Goal: Task Accomplishment & Management: Manage account settings

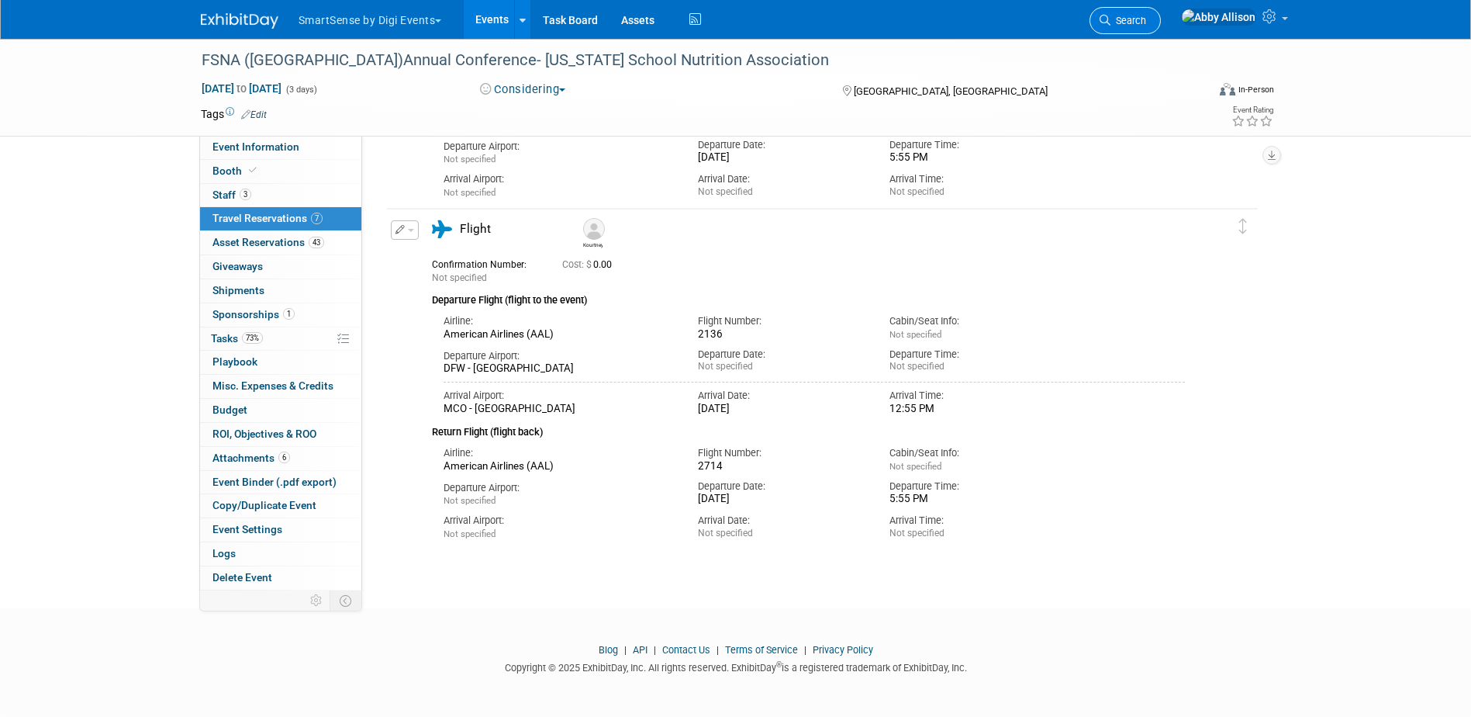
click at [1146, 19] on span "Search" at bounding box center [1128, 21] width 36 height 12
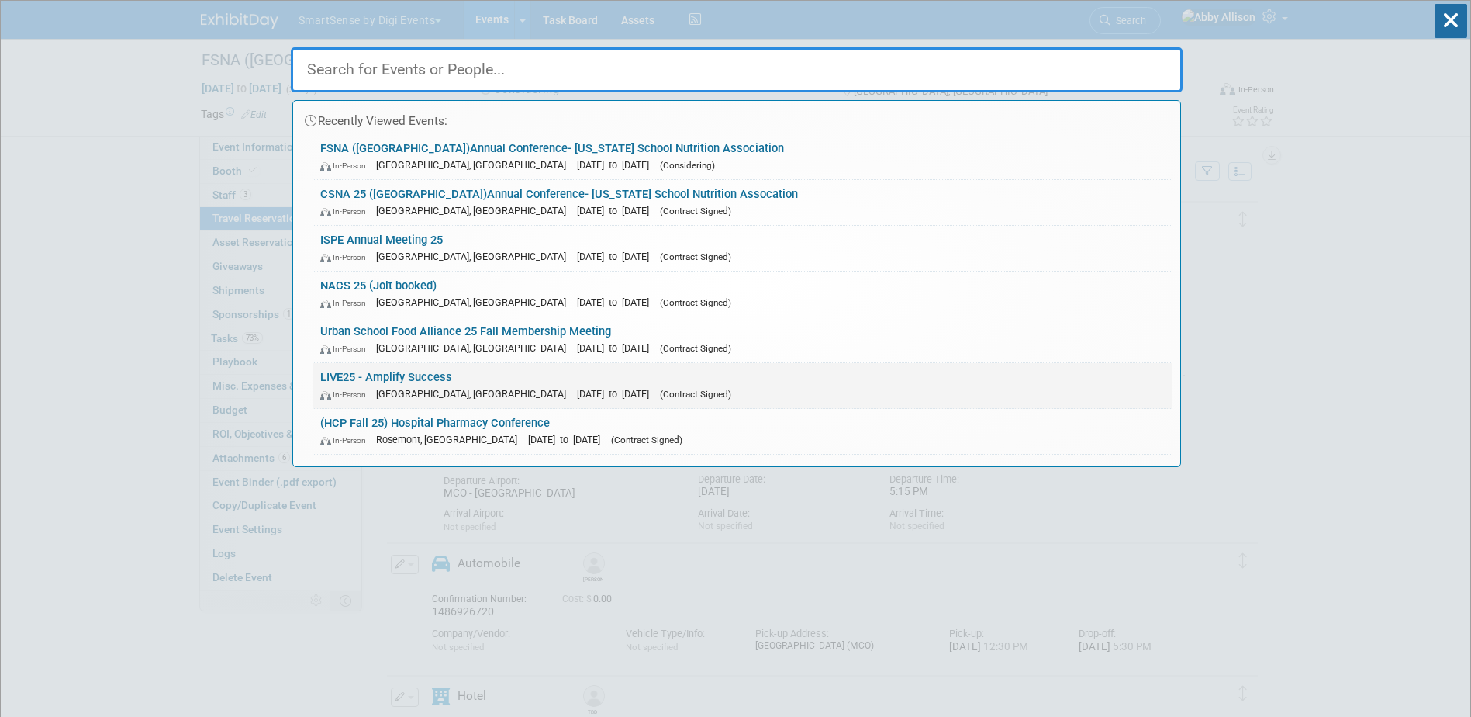
click at [387, 375] on link "LIVE25 - Amplify Success In-Person [GEOGRAPHIC_DATA], [GEOGRAPHIC_DATA] [DATE] …" at bounding box center [743, 385] width 860 height 45
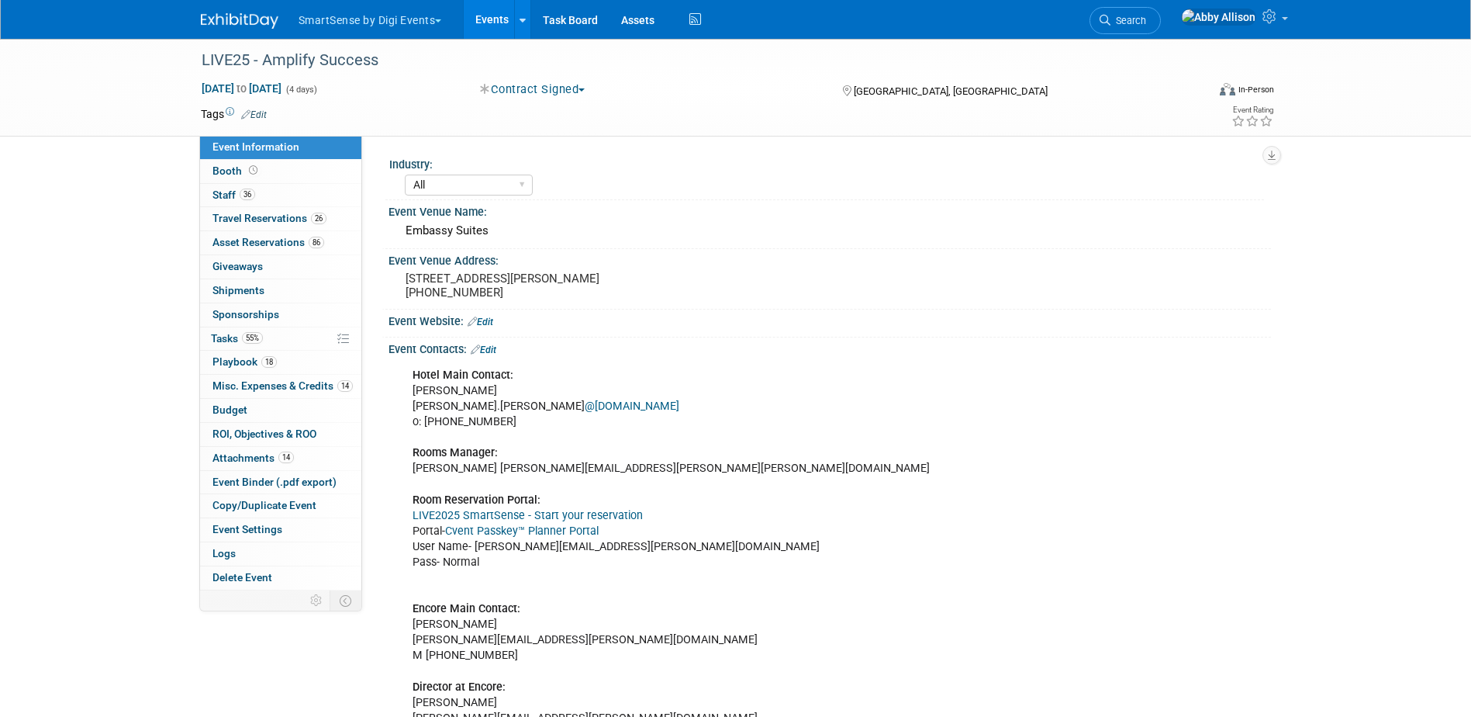
select select "All"
click at [238, 219] on span "Travel Reservations 26" at bounding box center [269, 218] width 114 height 12
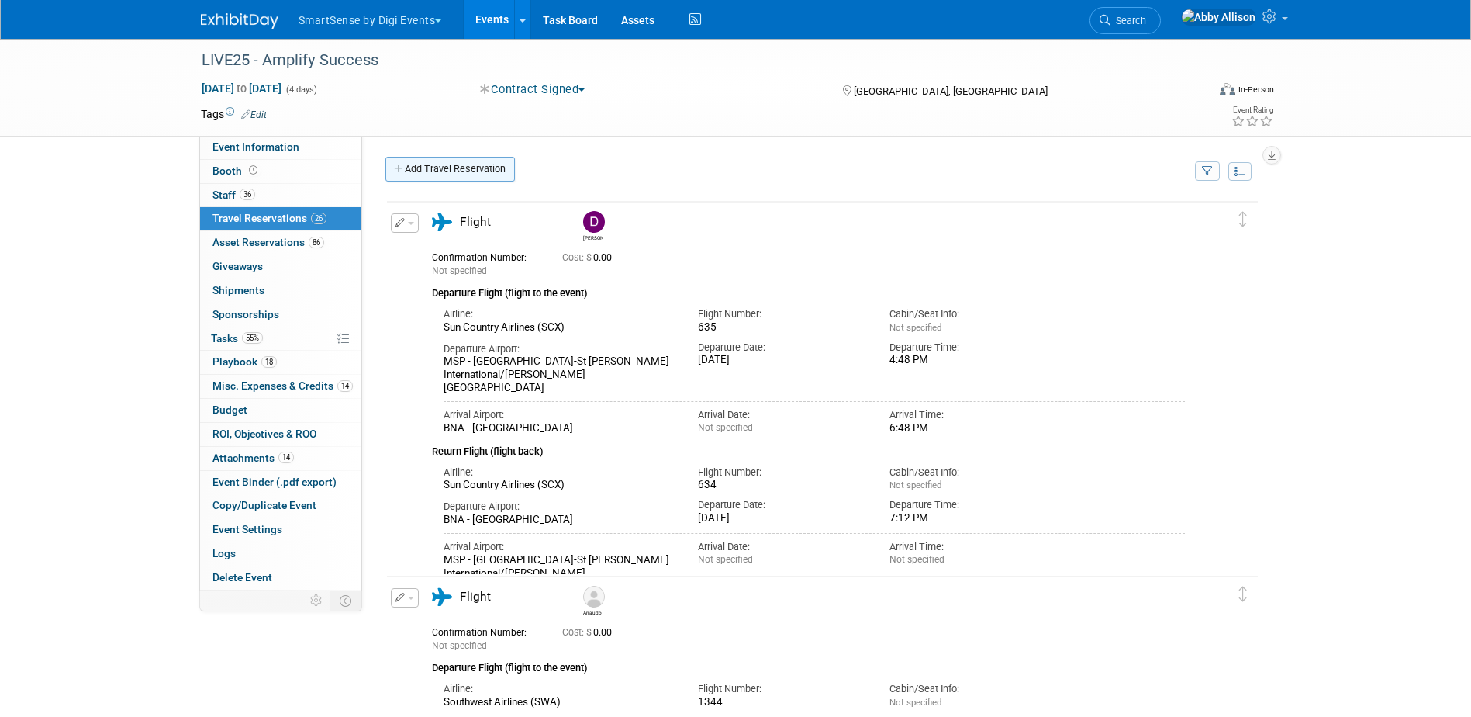
click at [454, 168] on link "Add Travel Reservation" at bounding box center [449, 169] width 129 height 25
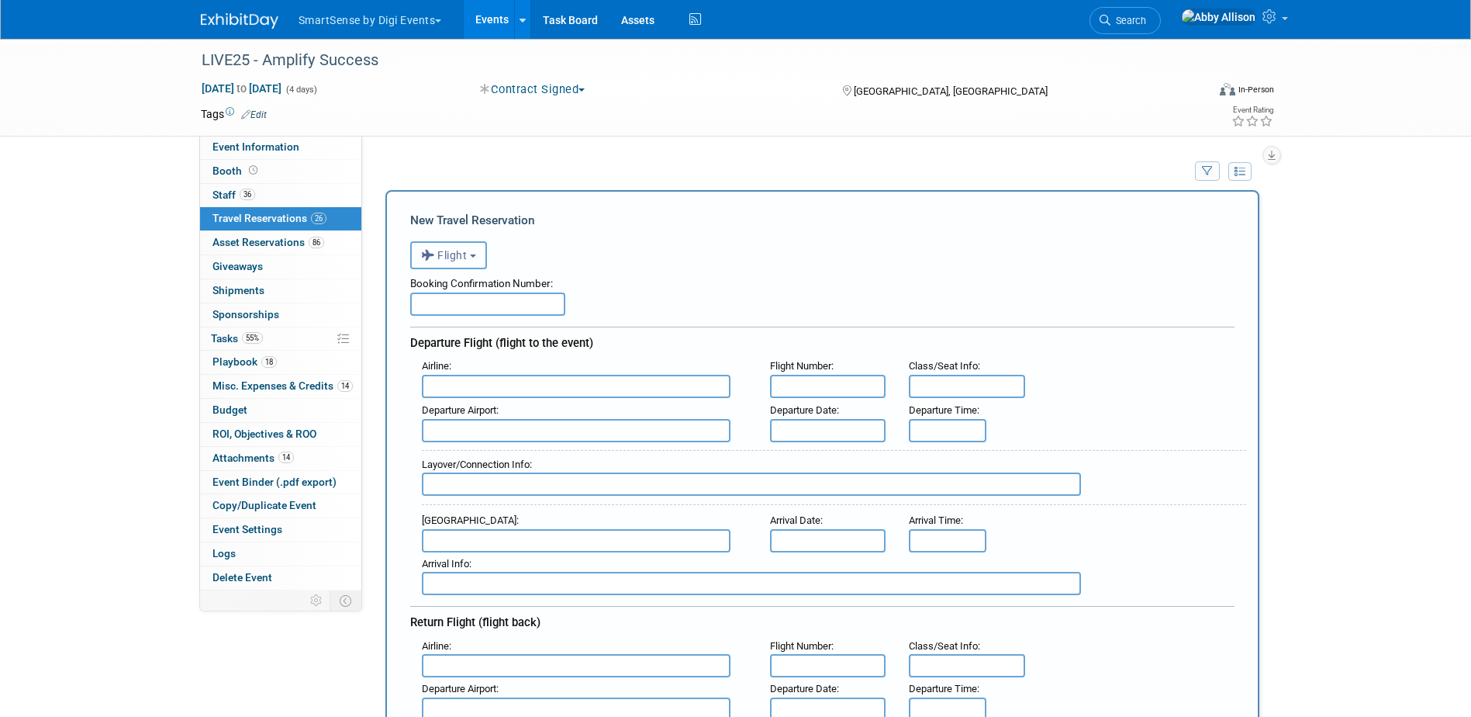
click at [450, 254] on span "Flight" at bounding box center [444, 255] width 47 height 12
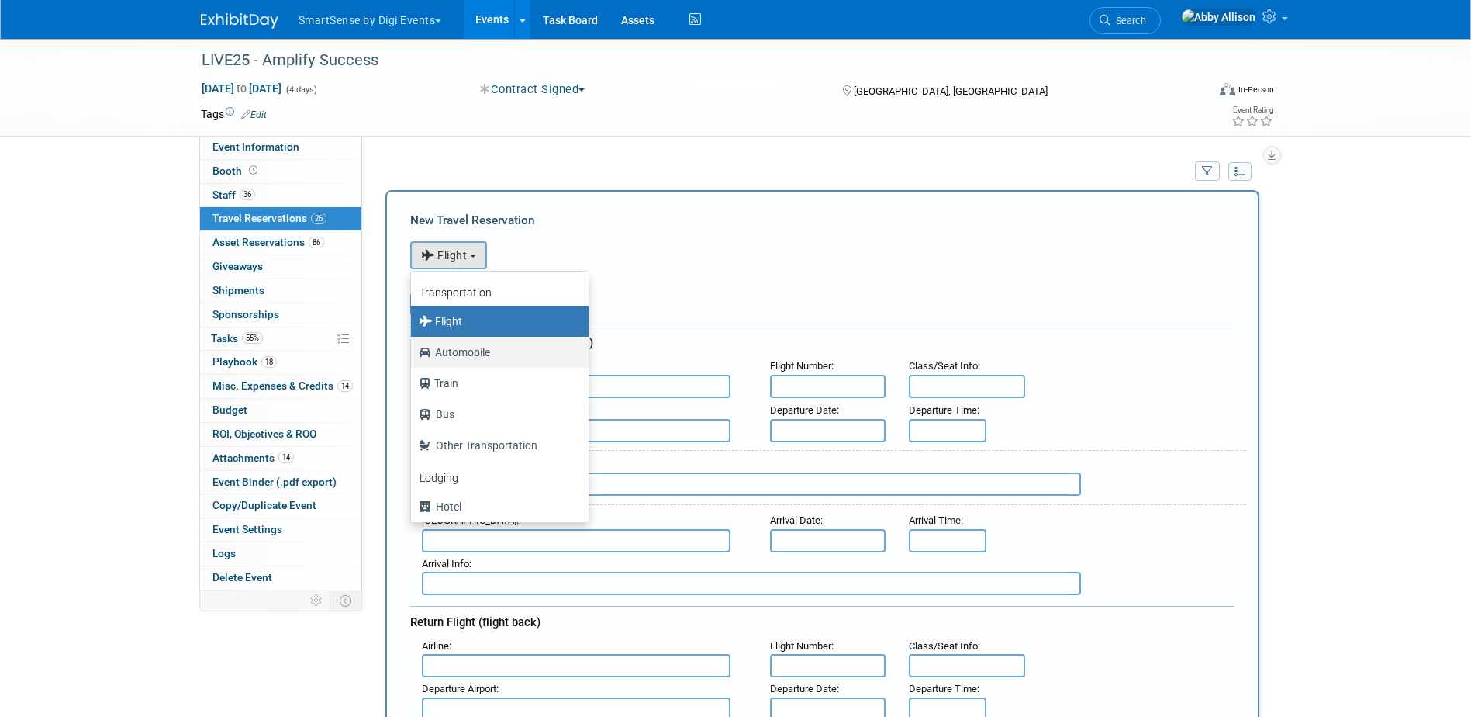
click at [459, 356] on label "Automobile" at bounding box center [496, 352] width 154 height 25
click at [413, 355] on input "Automobile" at bounding box center [408, 350] width 10 height 10
select select "4"
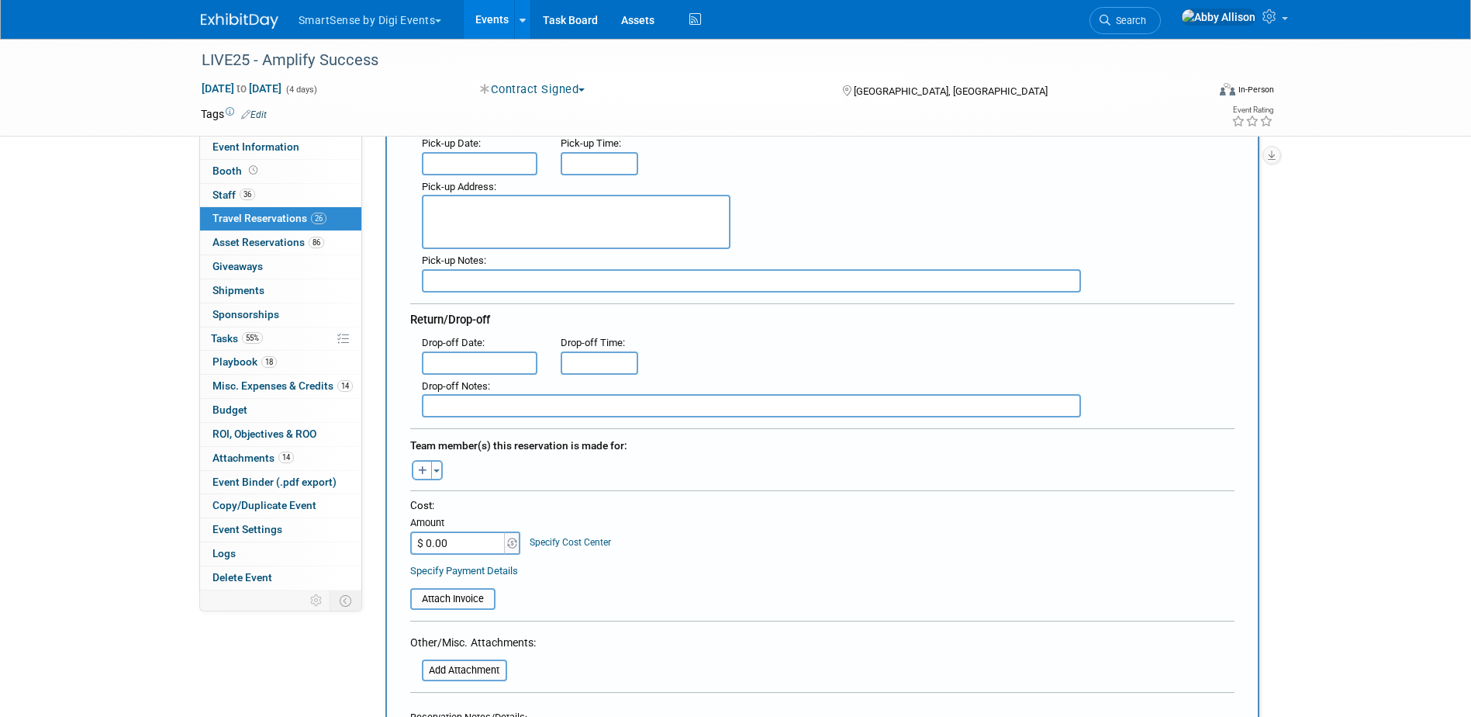
scroll to position [388, 0]
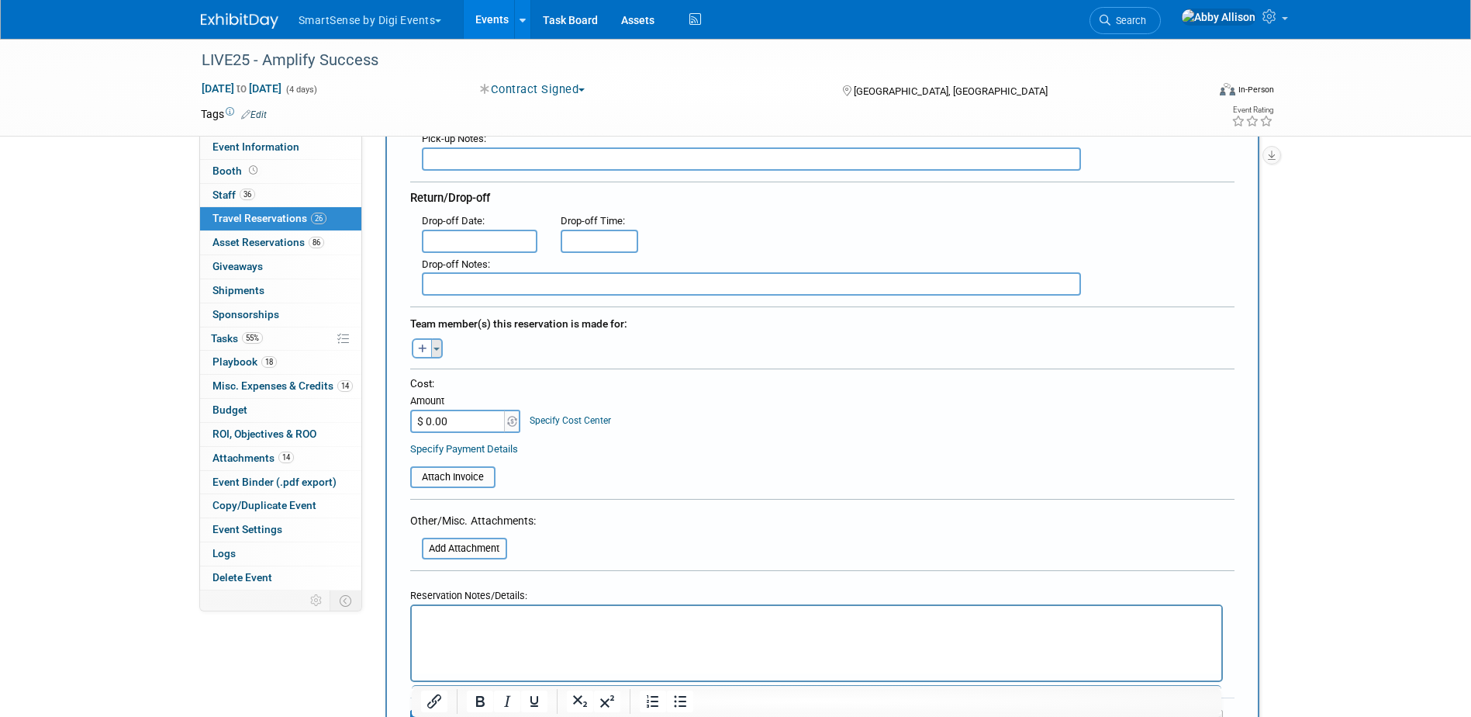
click at [439, 342] on button "Toggle Dropdown" at bounding box center [437, 348] width 12 height 20
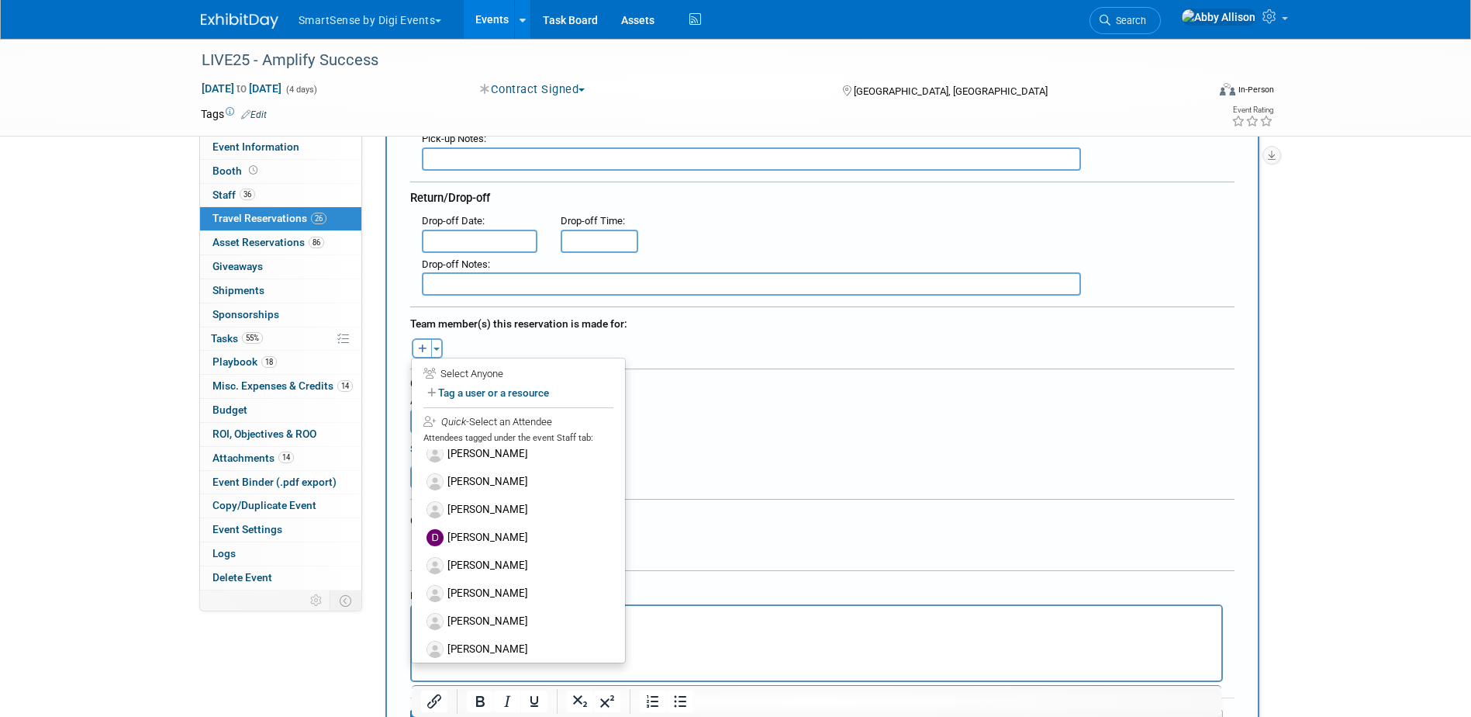
scroll to position [310, 0]
click at [496, 571] on label "[PERSON_NAME]" at bounding box center [519, 572] width 192 height 28
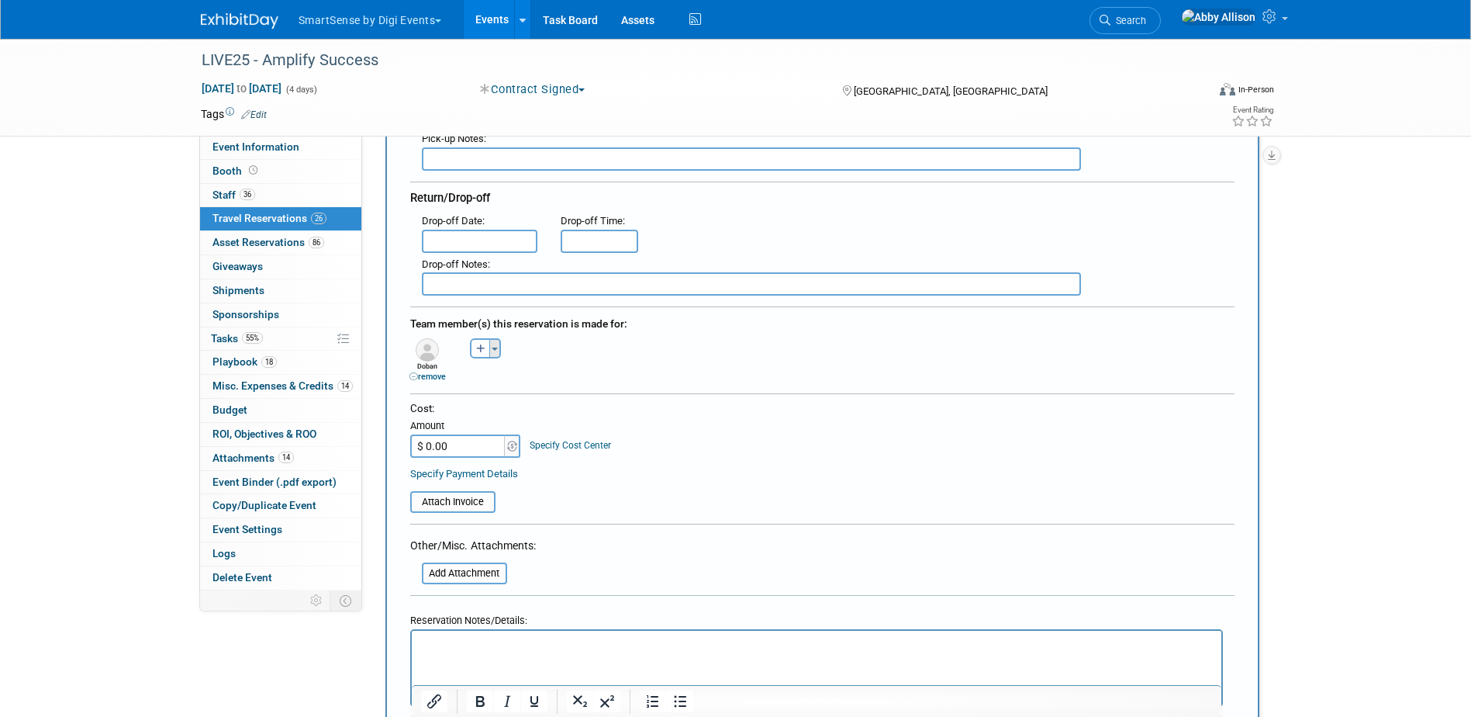
click at [494, 344] on button "Toggle Dropdown" at bounding box center [495, 348] width 12 height 20
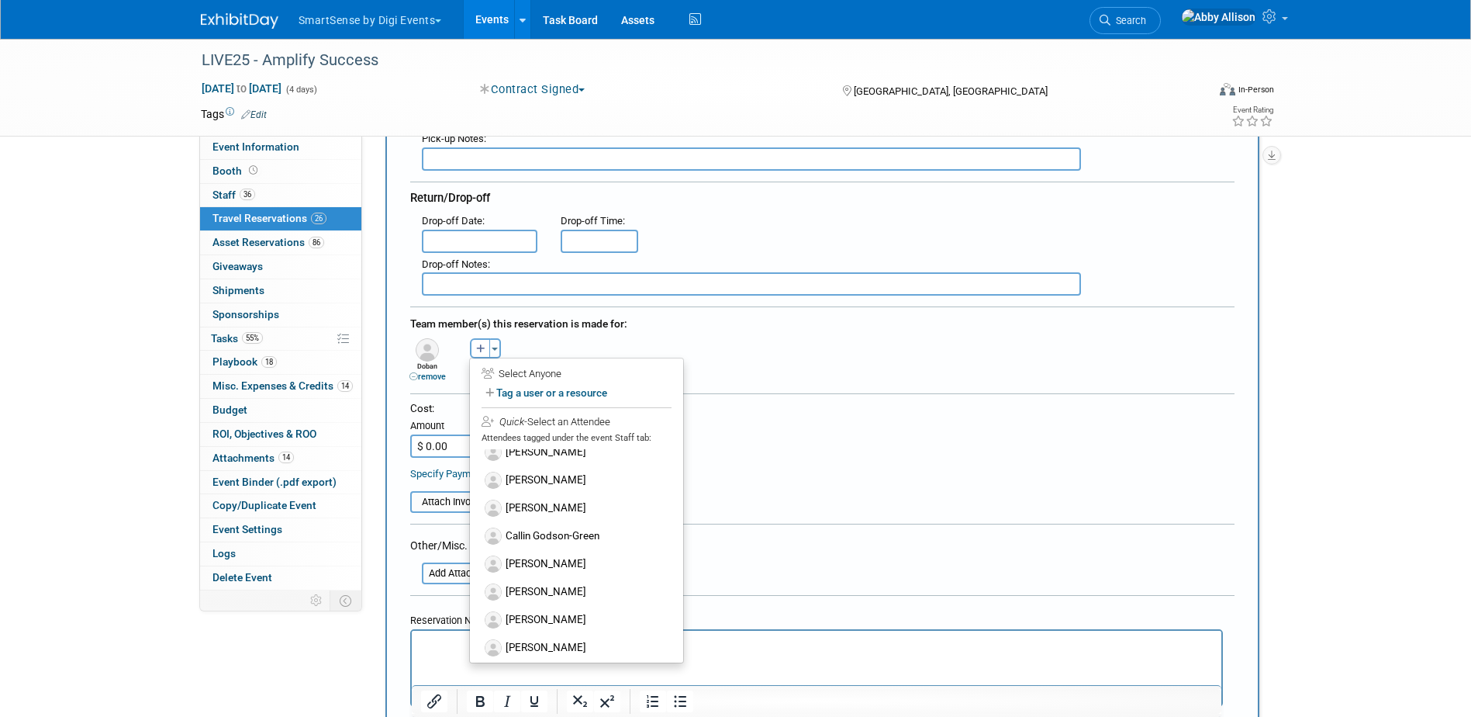
scroll to position [155, 0]
click at [530, 580] on label "[PERSON_NAME]" at bounding box center [577, 587] width 192 height 28
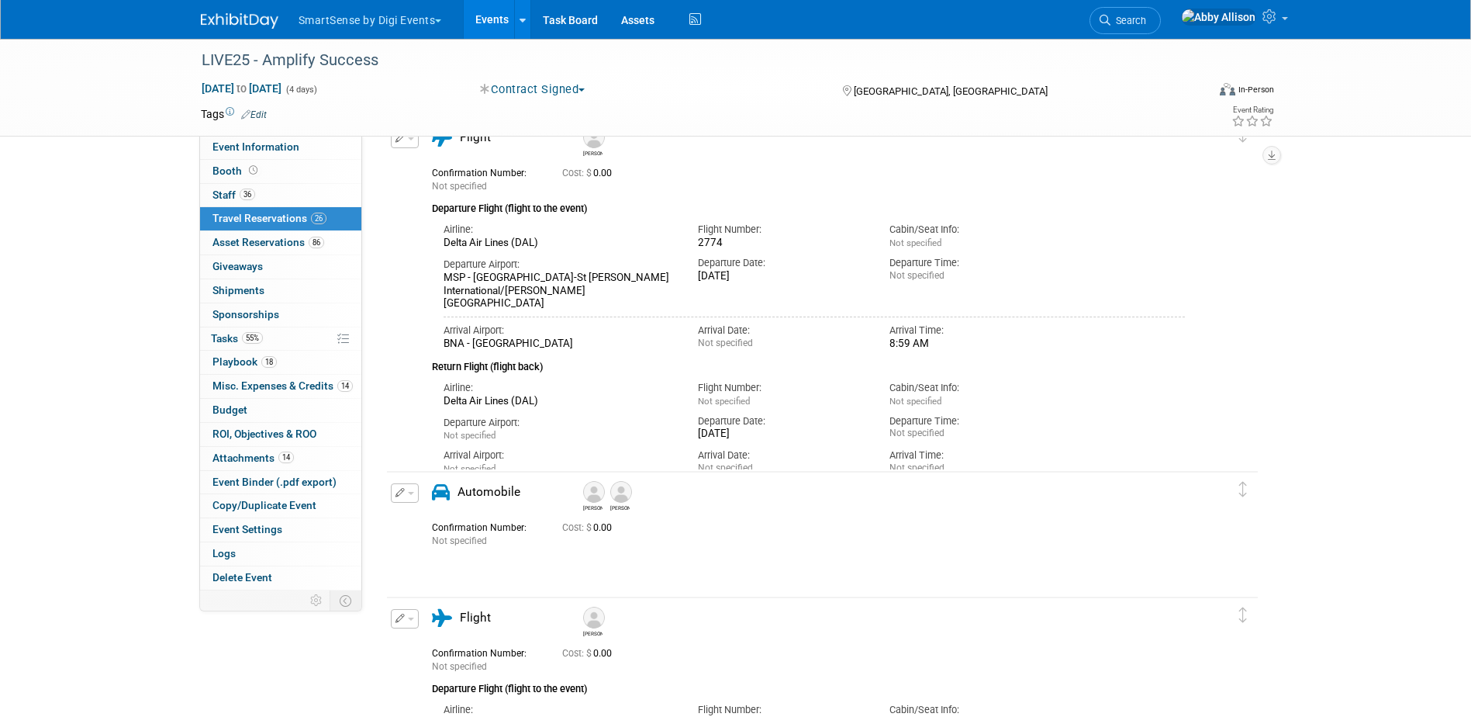
scroll to position [3489, 0]
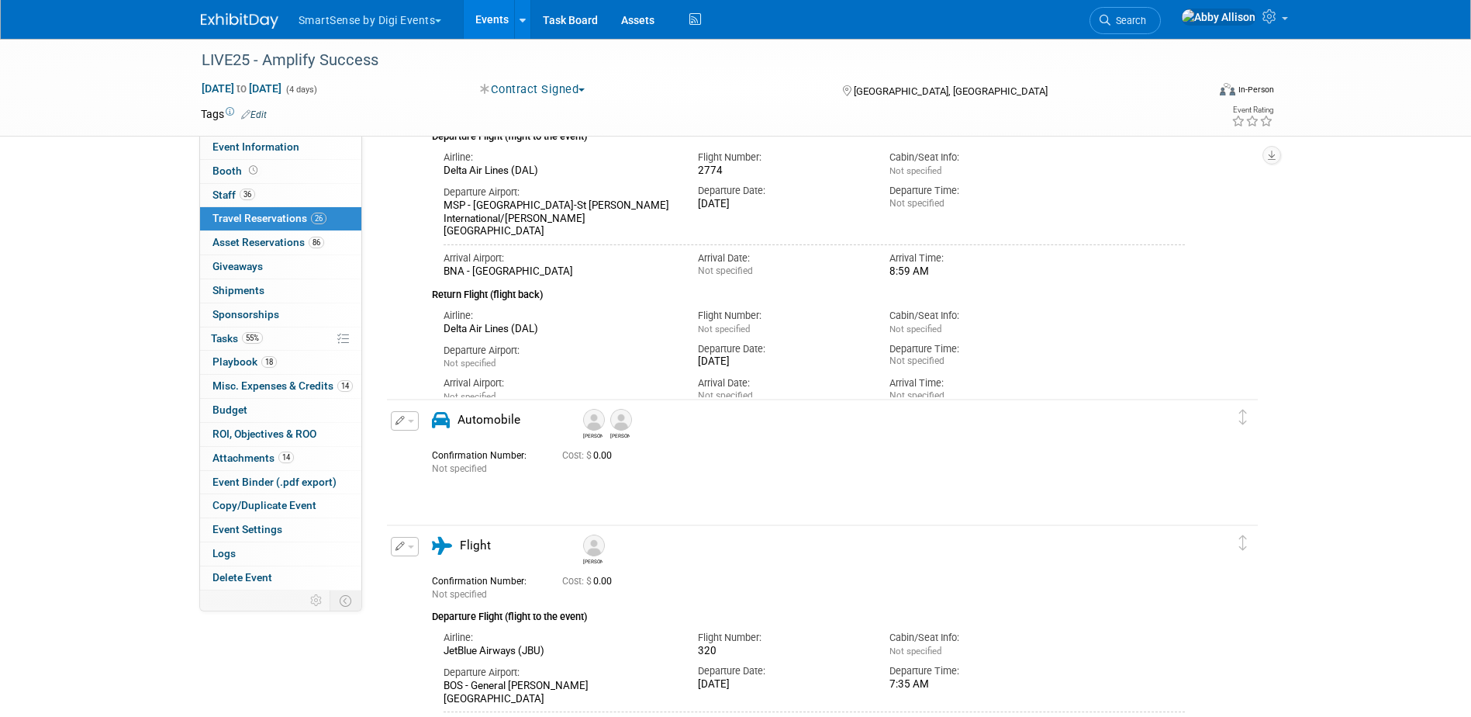
click at [416, 414] on button "button" at bounding box center [405, 420] width 28 height 19
click at [430, 440] on button "Edit Reservation" at bounding box center [457, 448] width 131 height 22
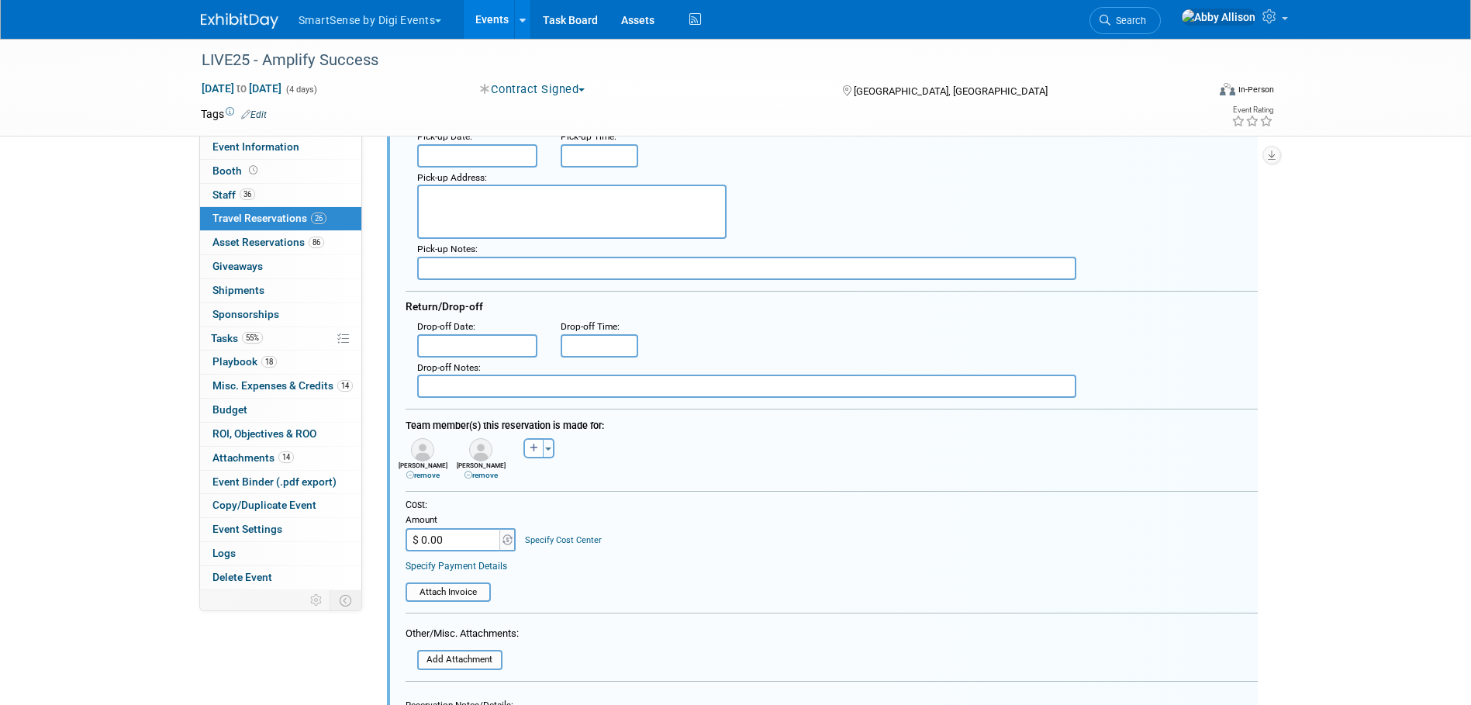
scroll to position [3935, 0]
click at [551, 440] on button "Toggle Dropdown" at bounding box center [549, 447] width 12 height 20
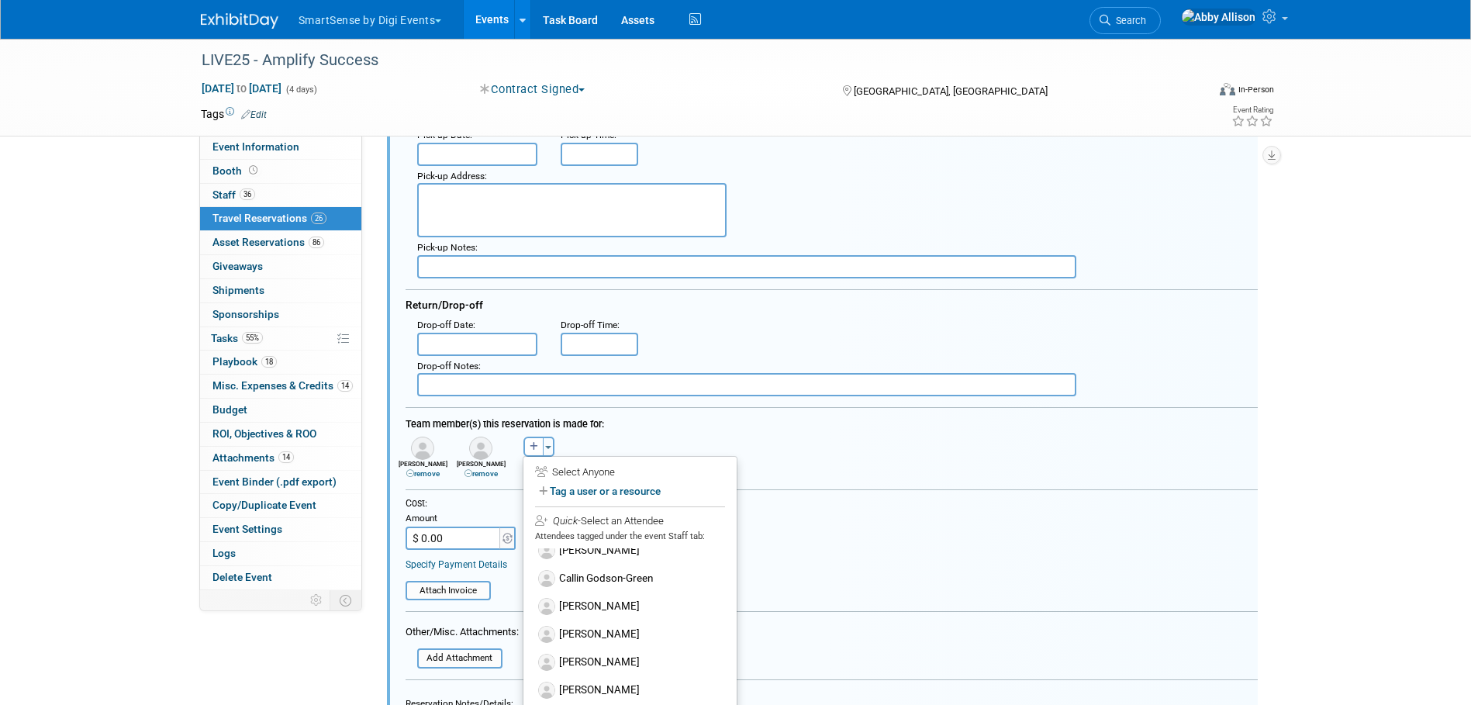
scroll to position [155, 0]
click at [594, 674] on label "[PERSON_NAME]" at bounding box center [630, 686] width 192 height 28
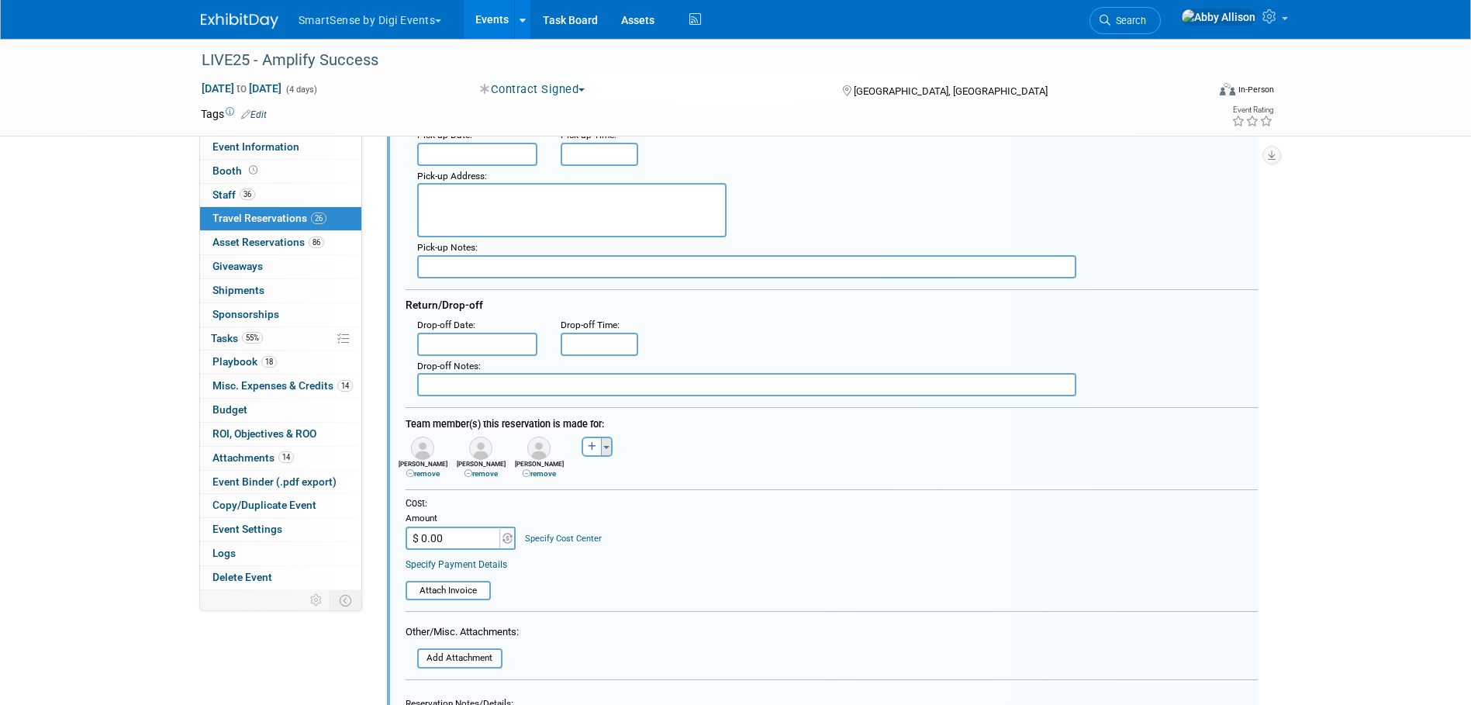
click at [608, 440] on button "Toggle Dropdown" at bounding box center [607, 447] width 12 height 20
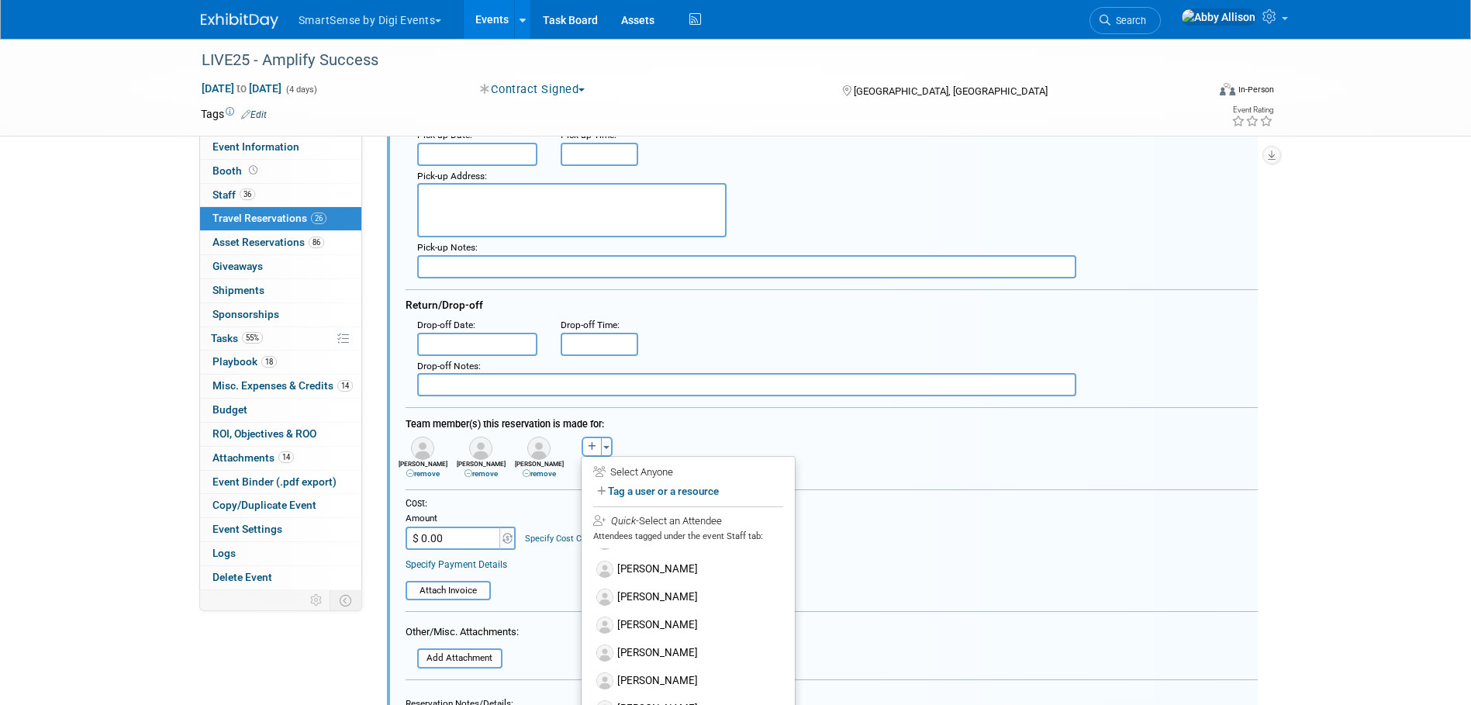
scroll to position [388, 0]
click at [654, 579] on label "[PERSON_NAME]" at bounding box center [688, 593] width 192 height 28
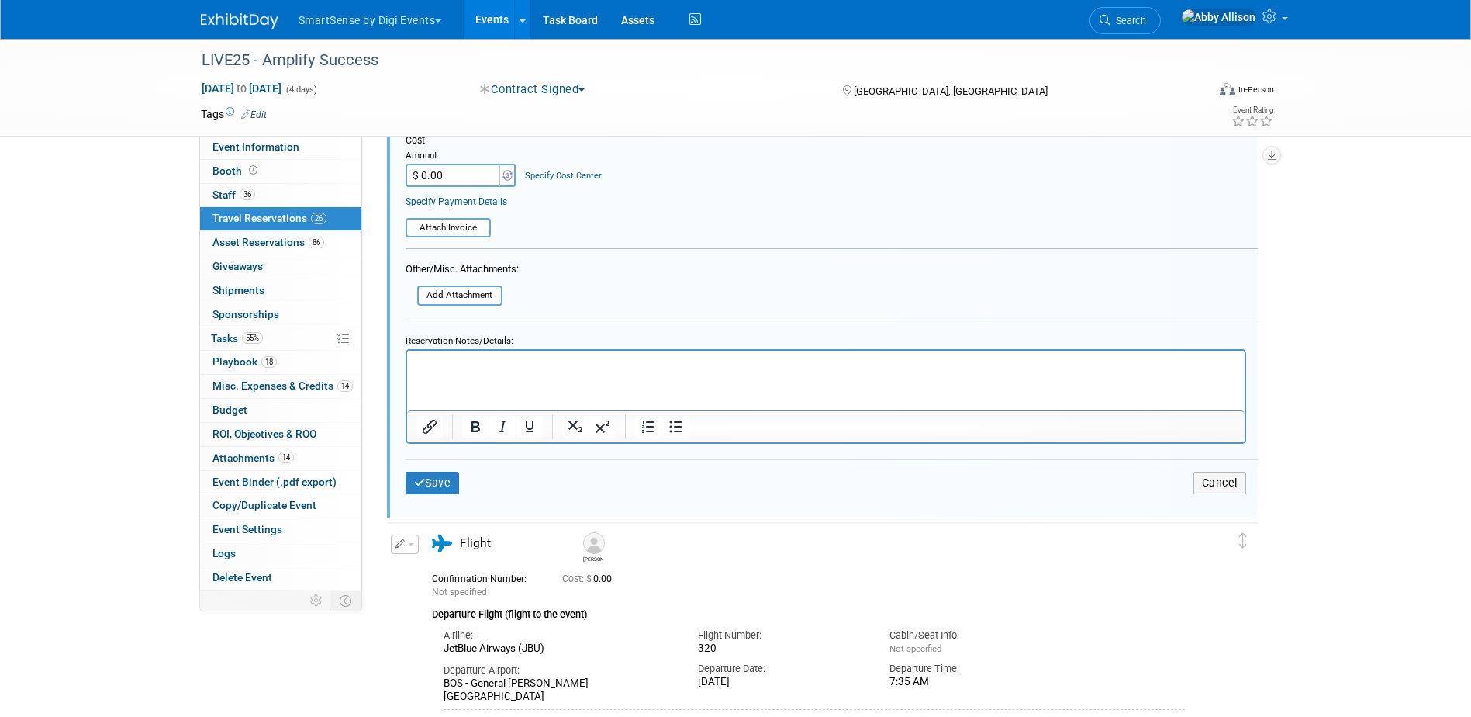
scroll to position [4323, 0]
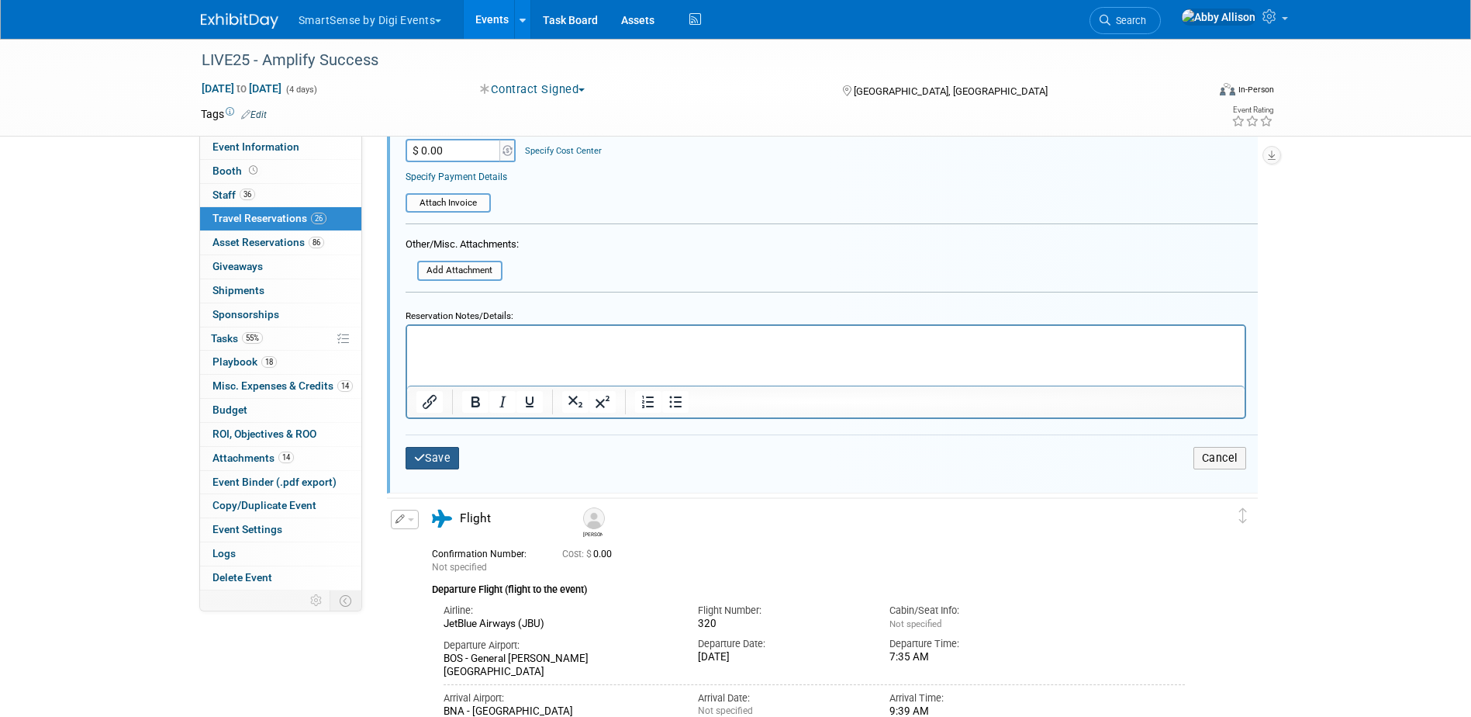
click at [431, 451] on button "Save" at bounding box center [433, 458] width 54 height 22
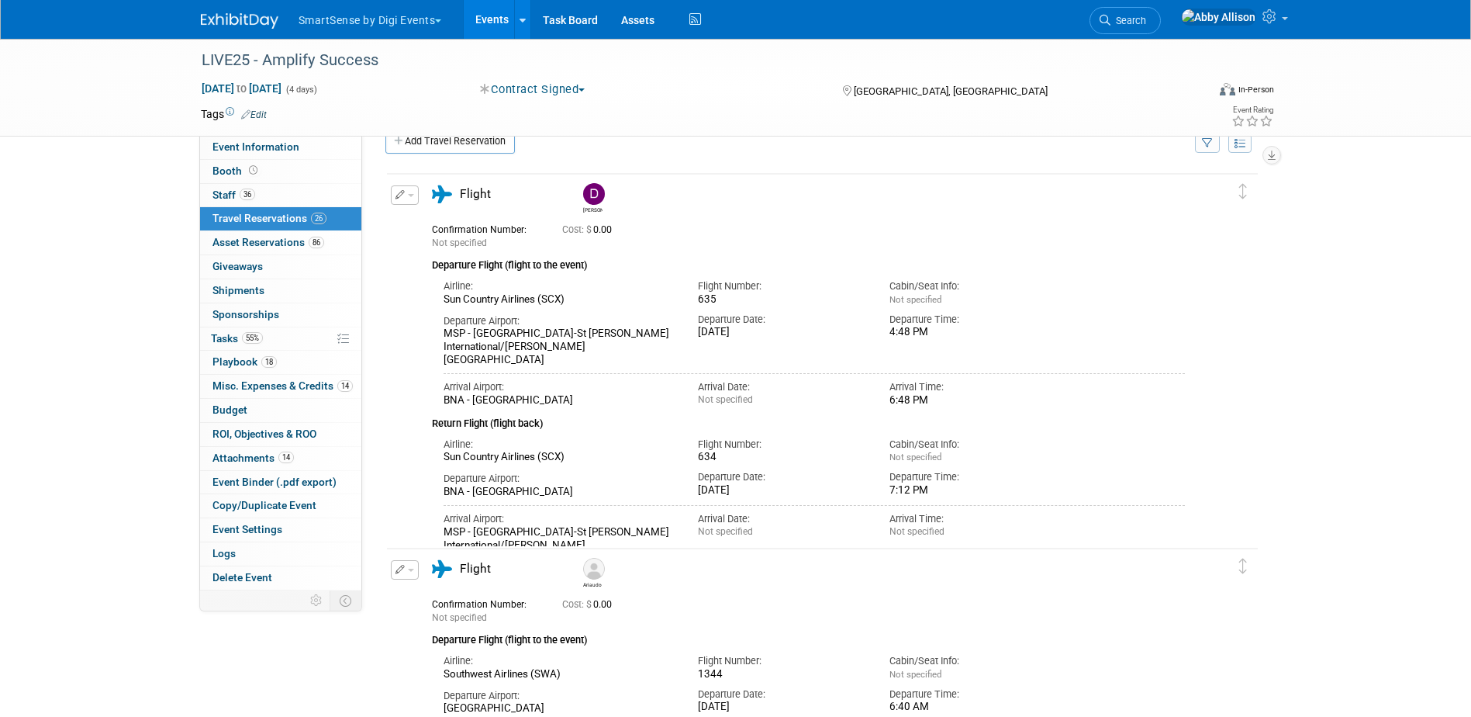
scroll to position [0, 0]
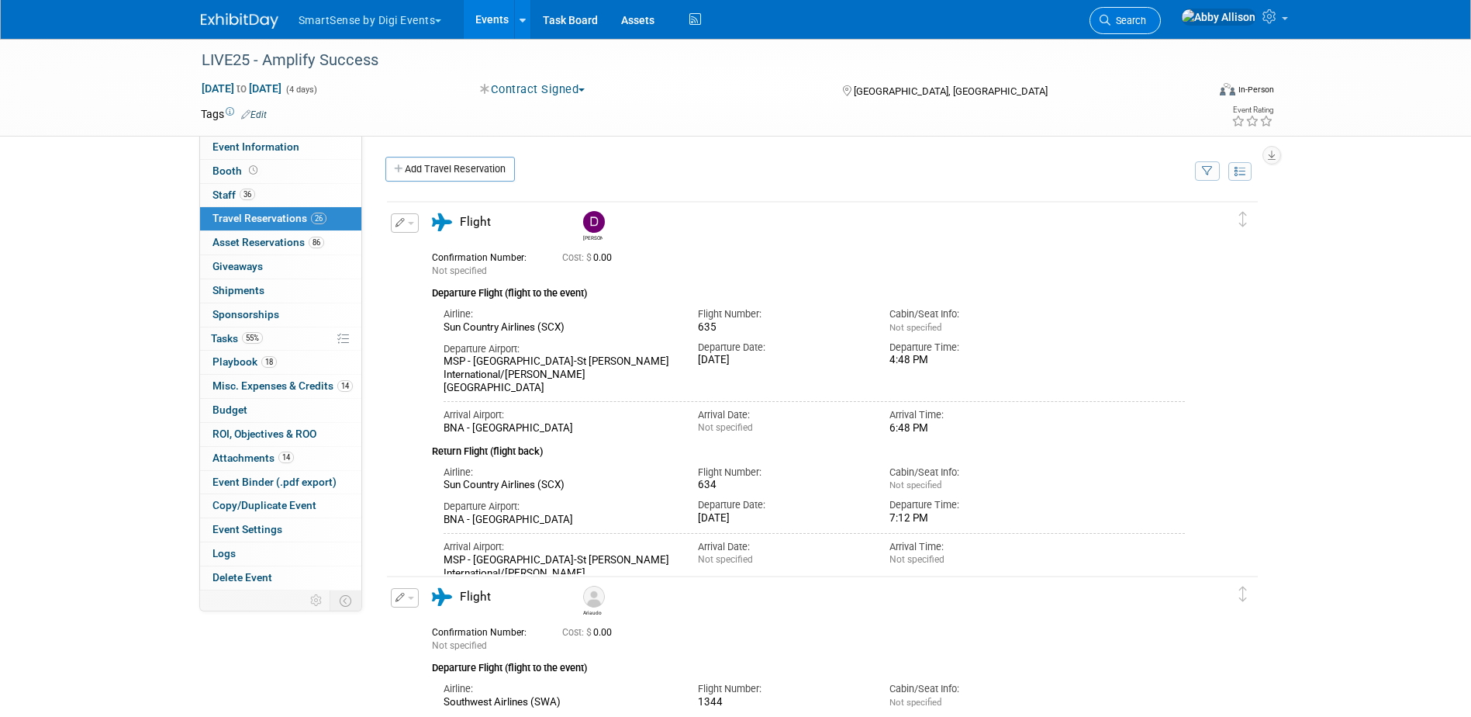
click at [1161, 26] on link "Search" at bounding box center [1124, 20] width 71 height 27
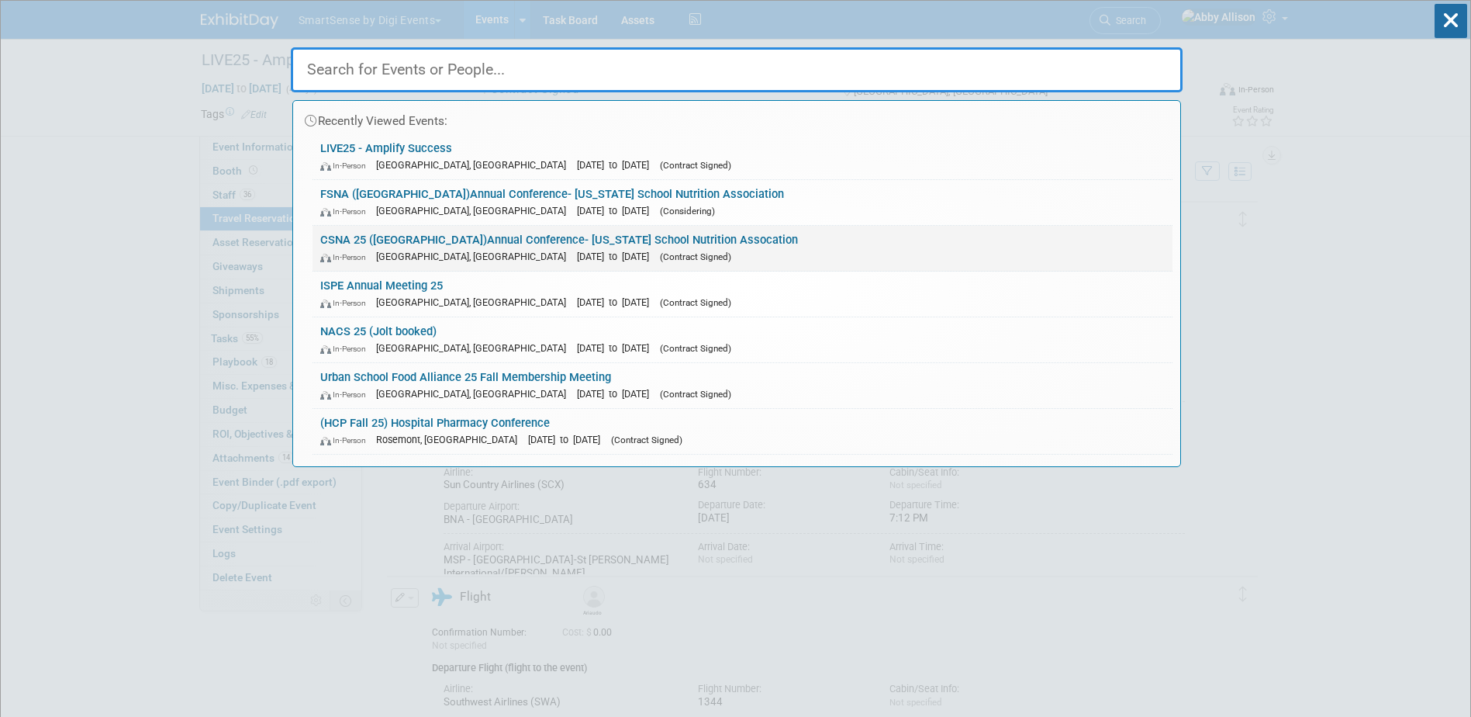
click at [499, 240] on link "CSNA 25 (CA)Annual Conference- California School Nutrition Assocation In-Person…" at bounding box center [743, 248] width 860 height 45
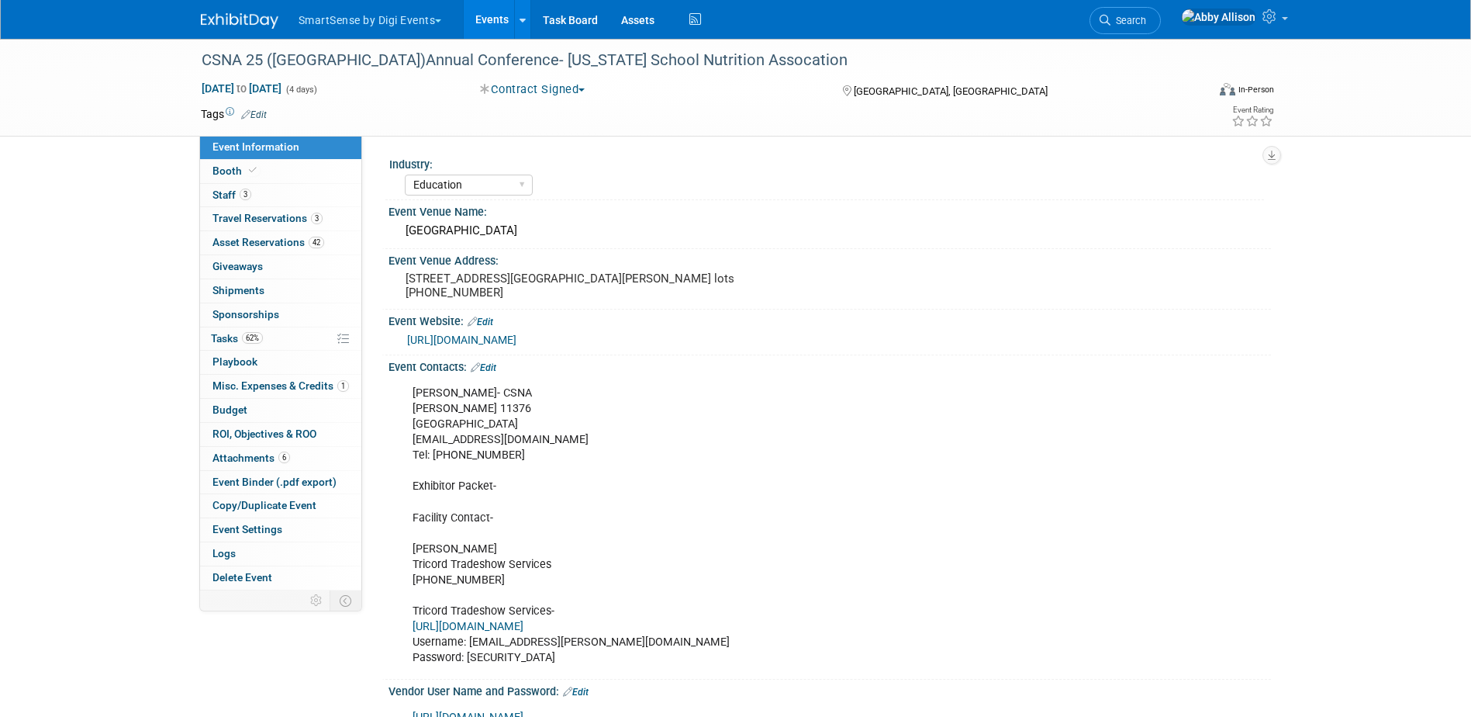
select select "Education"
click at [264, 217] on span "Travel Reservations 3" at bounding box center [267, 218] width 110 height 12
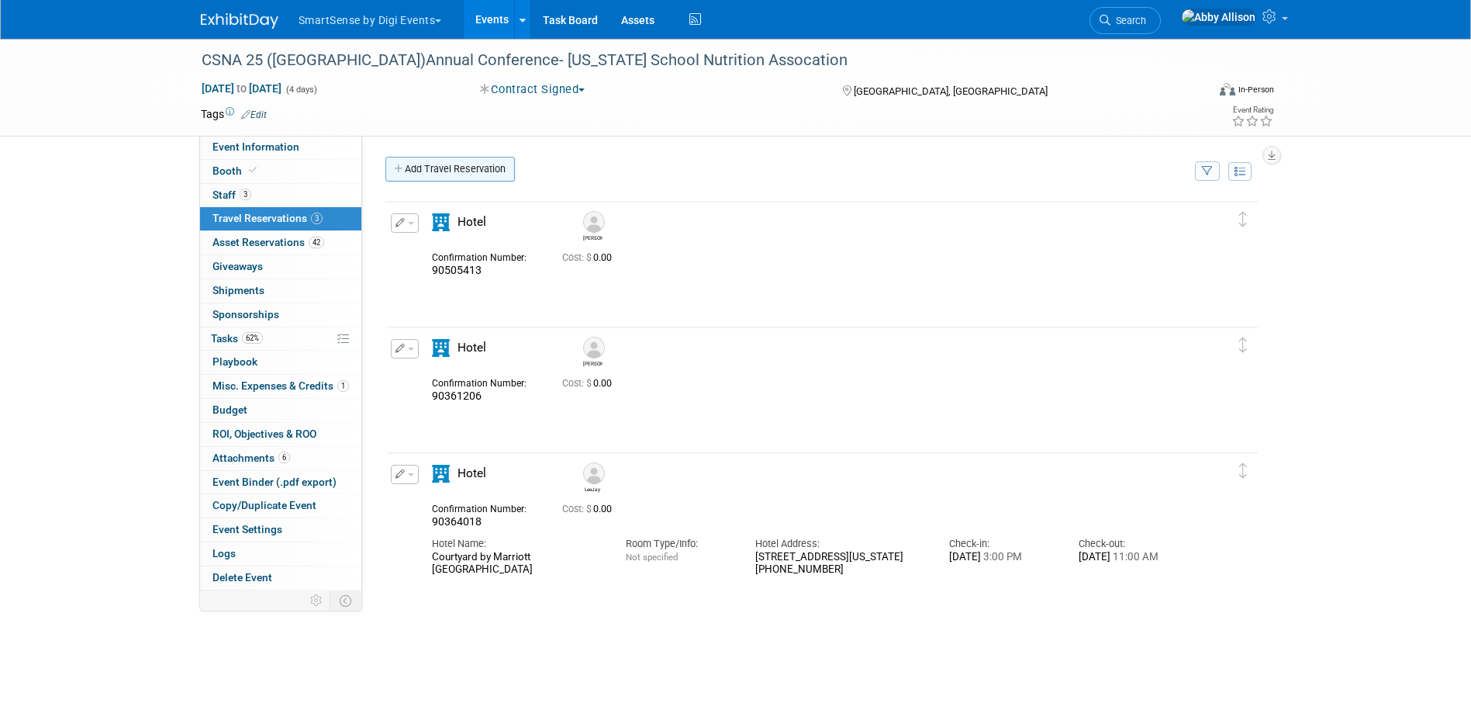
click at [443, 168] on link "Add Travel Reservation" at bounding box center [449, 169] width 129 height 25
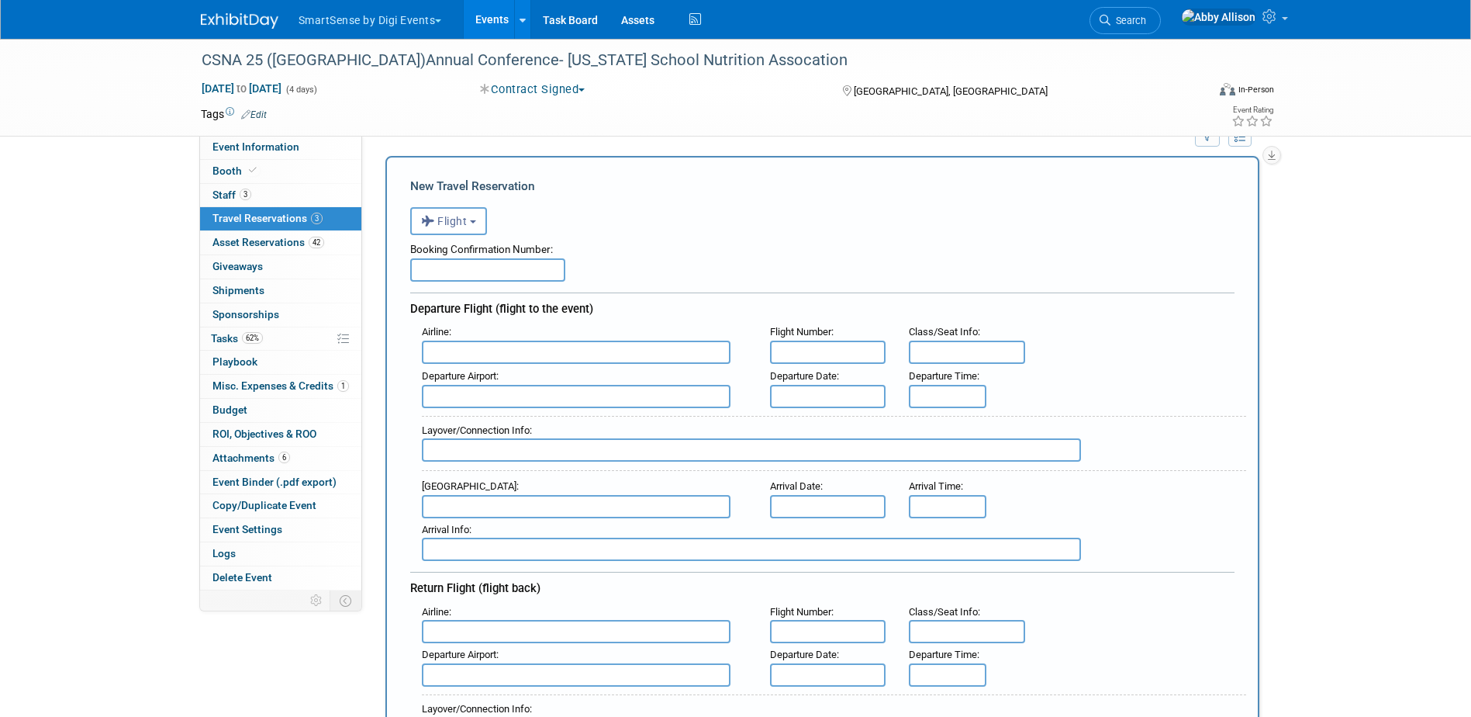
scroll to position [78, 0]
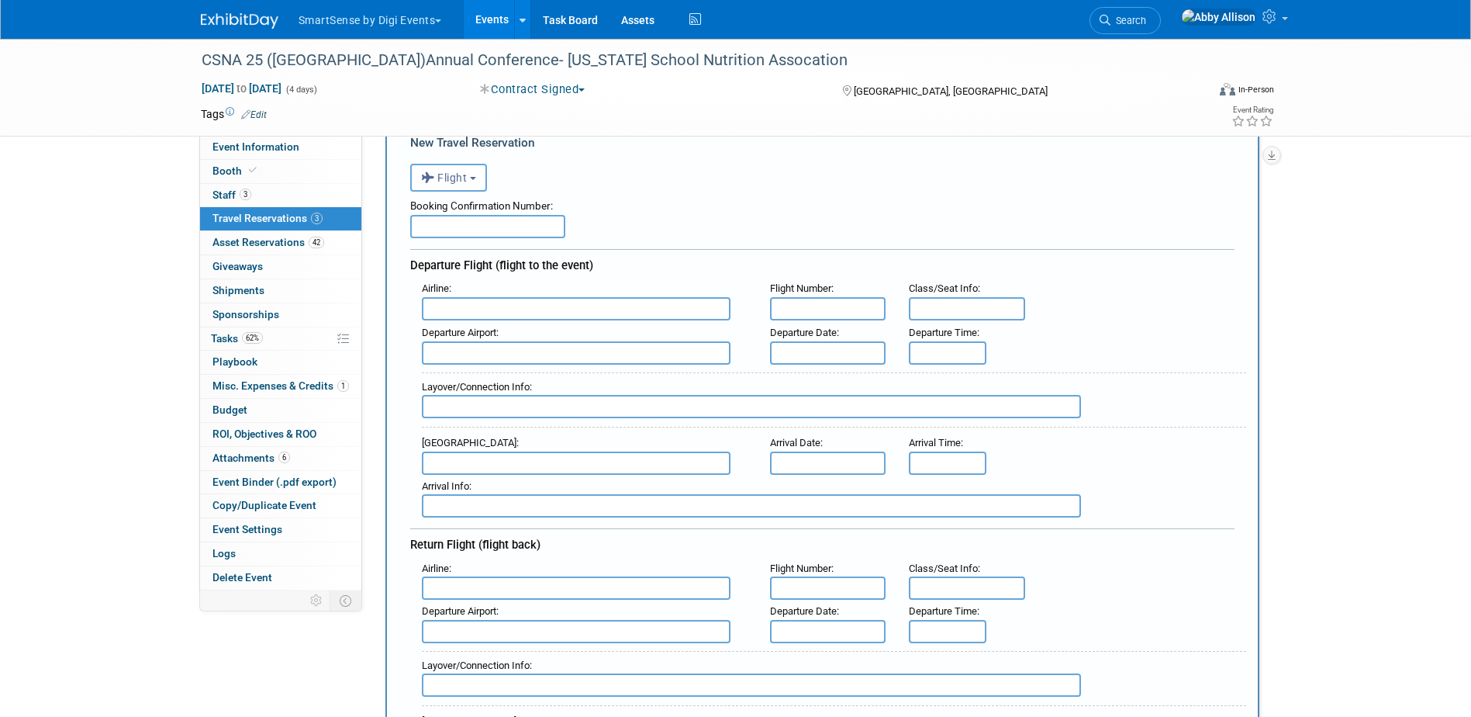
click at [510, 312] on input "text" at bounding box center [576, 308] width 309 height 23
click at [485, 361] on span "Delta Air Lines (DAL)" at bounding box center [584, 359] width 323 height 25
type input "Delta Air Lines (DAL)"
click at [796, 311] on input "text" at bounding box center [828, 308] width 116 height 23
type input "2081"
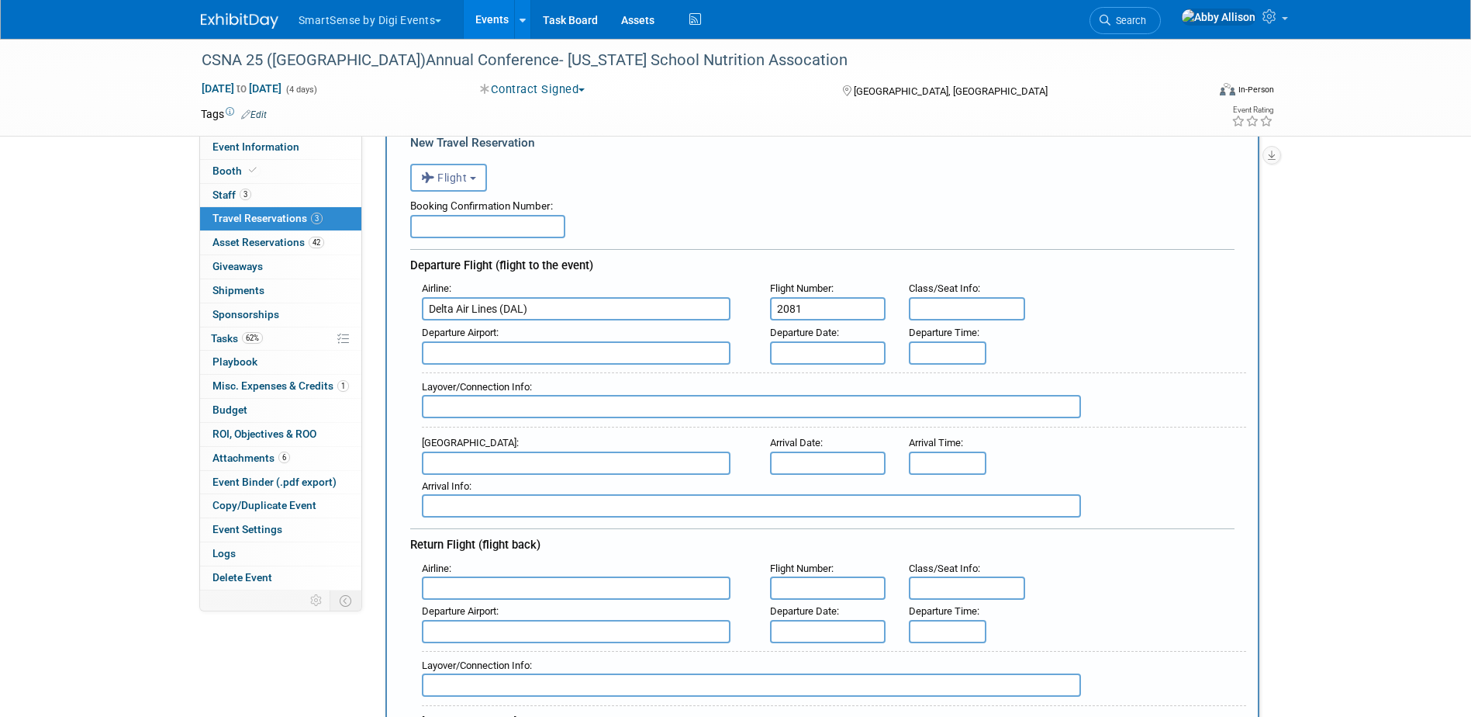
click at [622, 355] on input "text" at bounding box center [576, 352] width 309 height 23
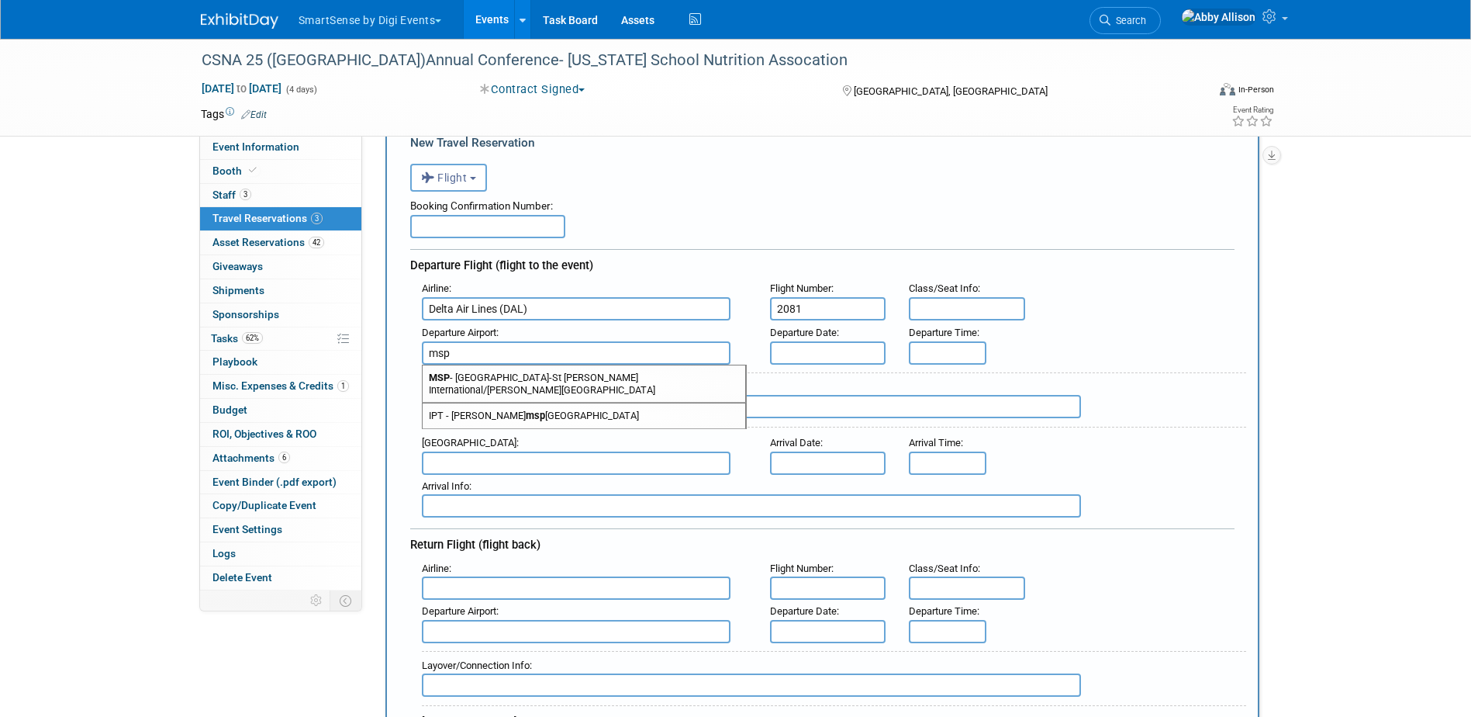
click at [609, 381] on span "MSP - Minneapolis-St Paul International/Wold-Chamberlain Airport" at bounding box center [584, 383] width 323 height 37
type input "MSP - Minneapolis-St Paul International/Wold-Chamberlain Airport"
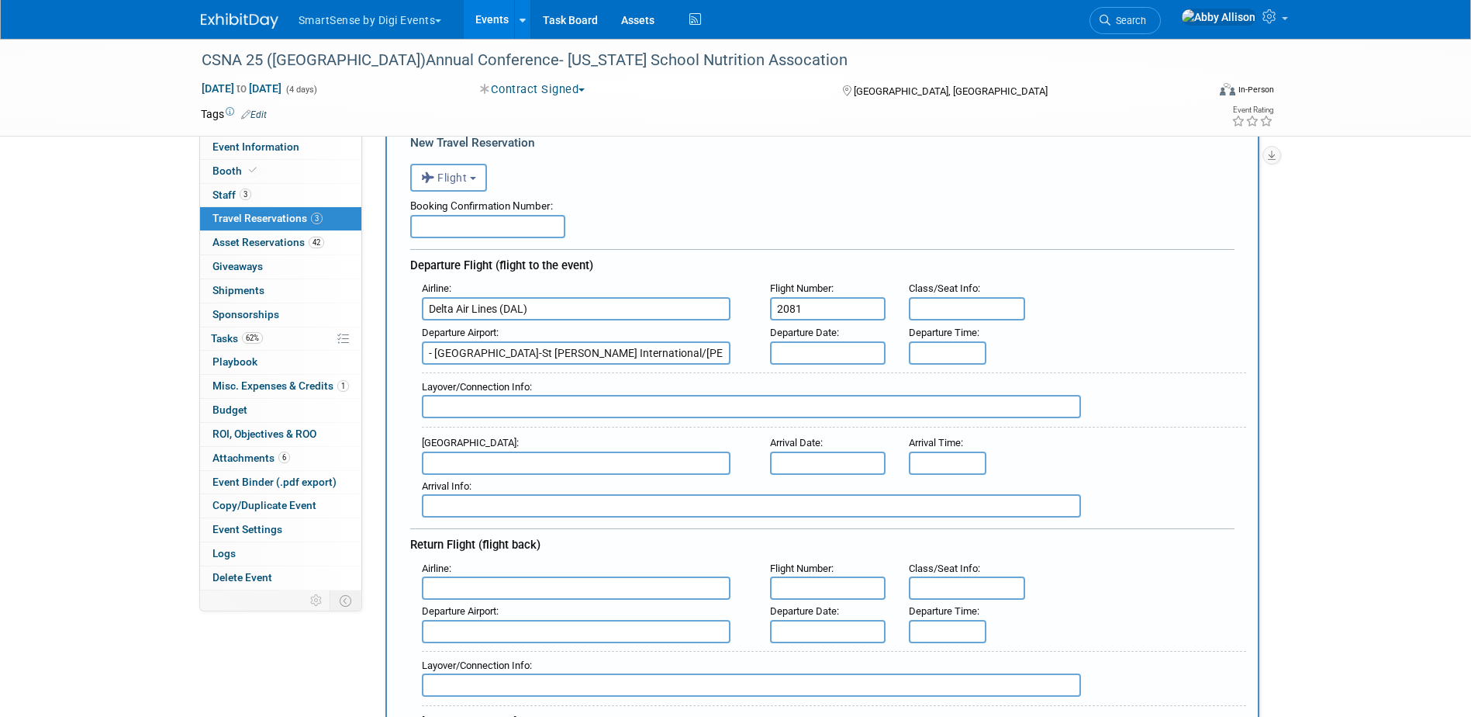
scroll to position [0, 0]
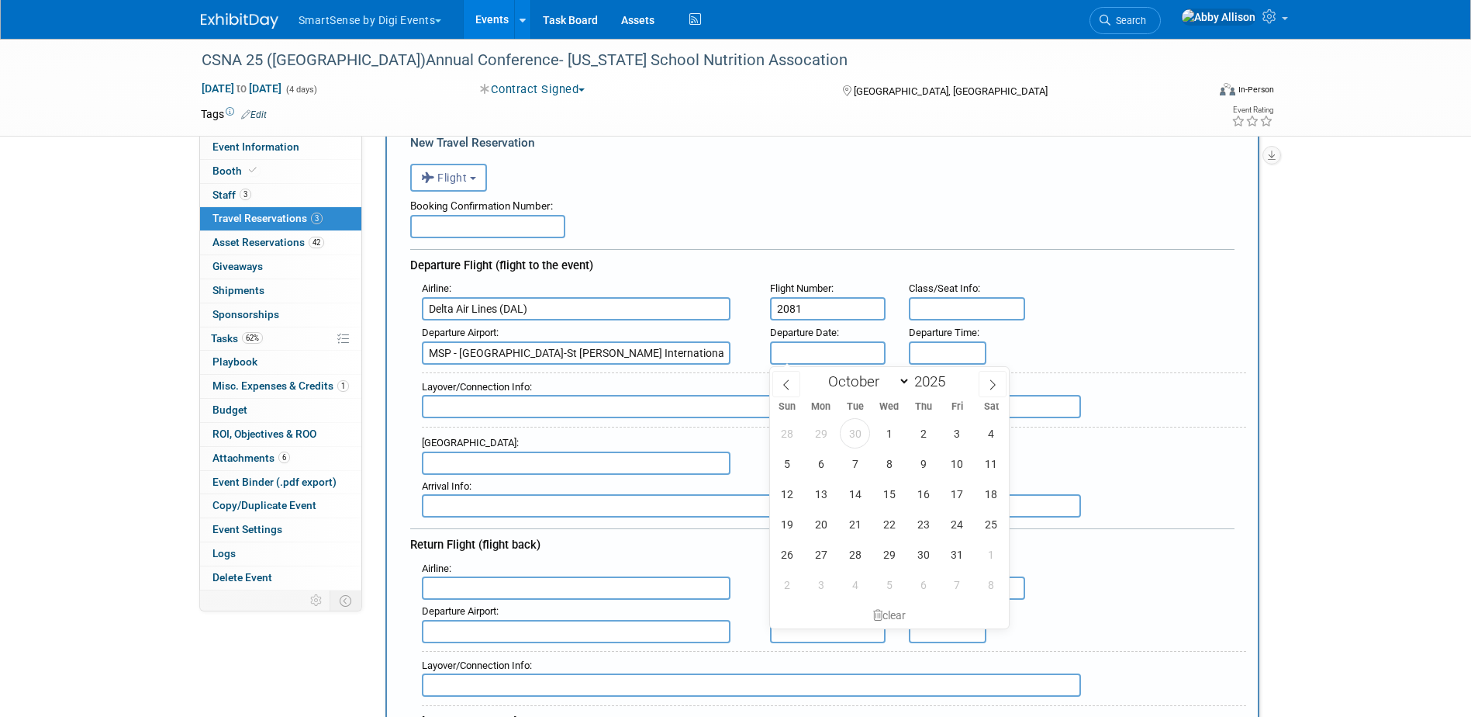
click at [838, 355] on input "text" at bounding box center [828, 352] width 116 height 23
click at [931, 556] on span "30" at bounding box center [923, 554] width 30 height 30
type input "Oct 30, 2025"
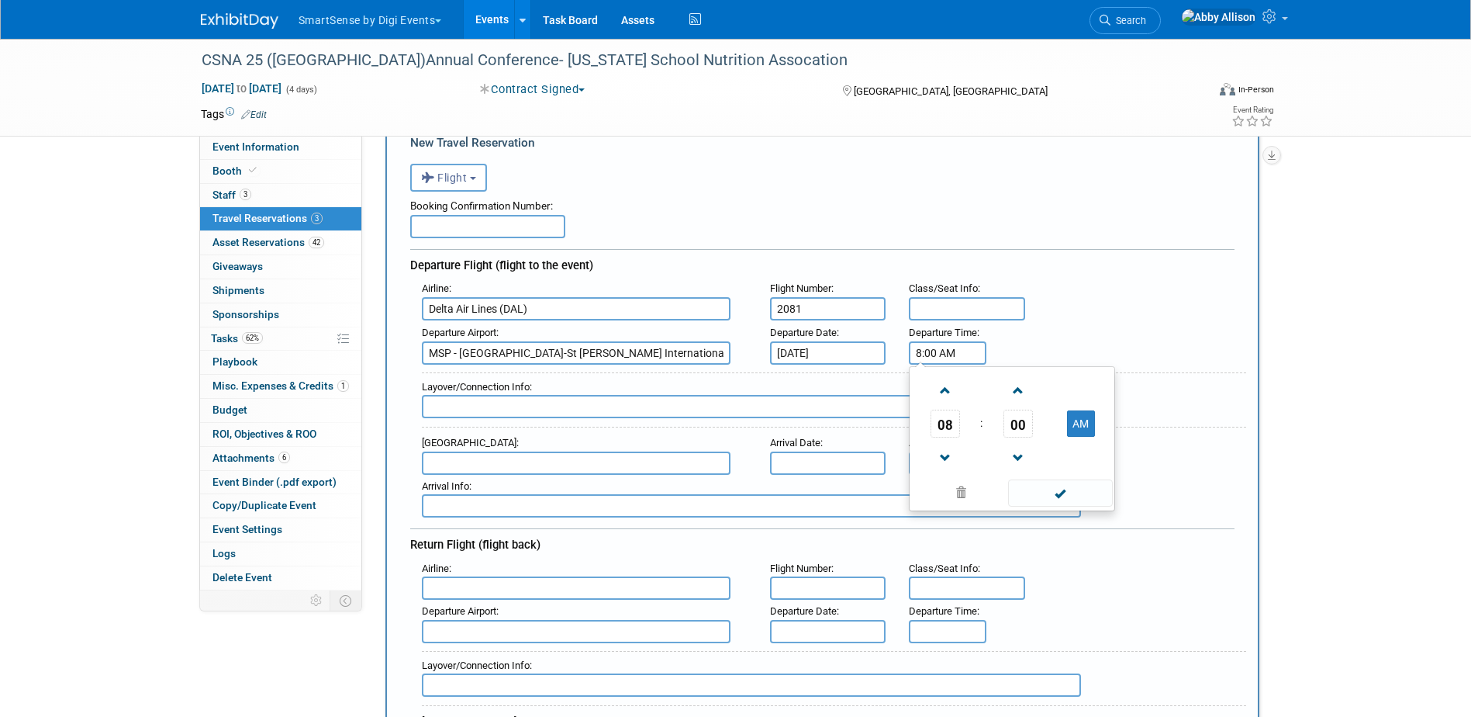
click at [968, 348] on input "8:00 AM" at bounding box center [948, 352] width 78 height 23
click at [954, 430] on span "08" at bounding box center [945, 423] width 29 height 28
click at [1084, 475] on td "11" at bounding box center [1087, 475] width 50 height 42
type input "11:00 AM"
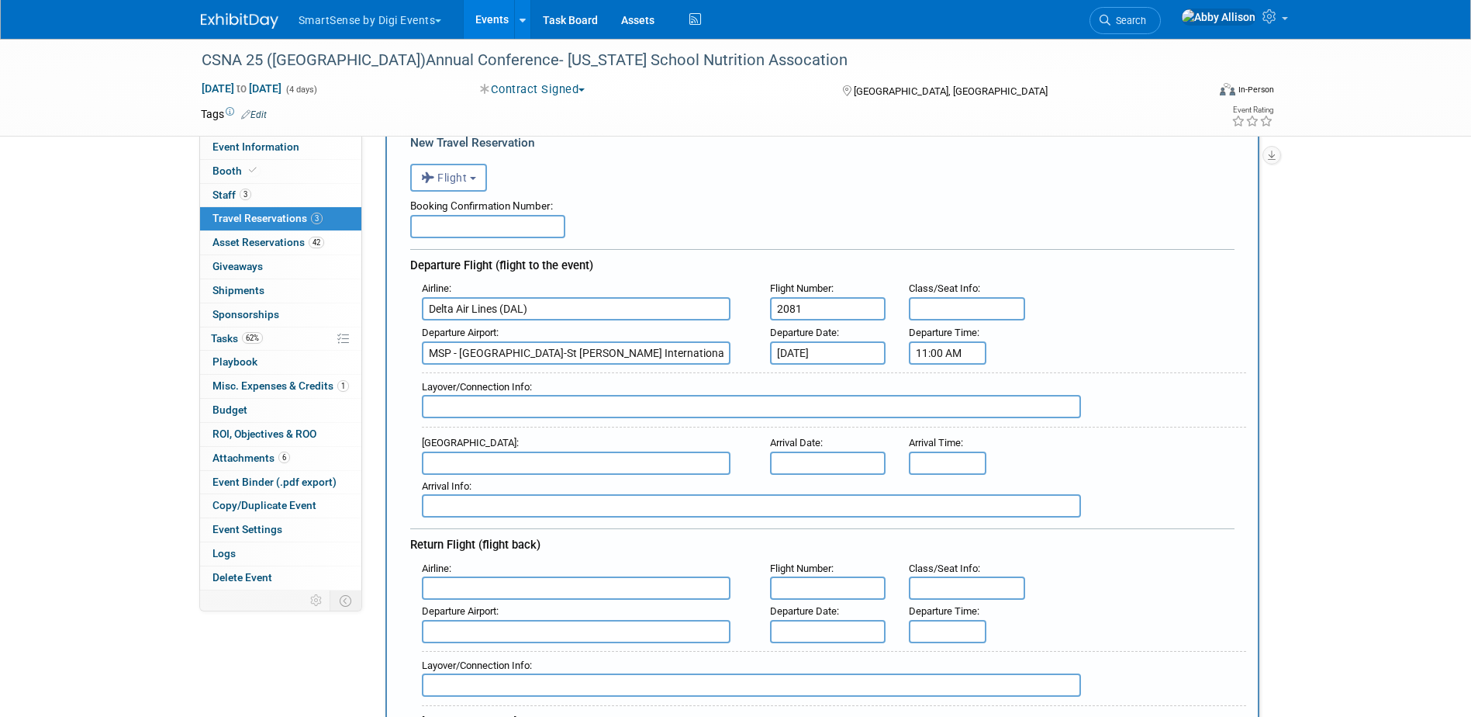
click at [700, 462] on input "text" at bounding box center [576, 462] width 309 height 23
click at [520, 461] on input "text" at bounding box center [576, 462] width 309 height 23
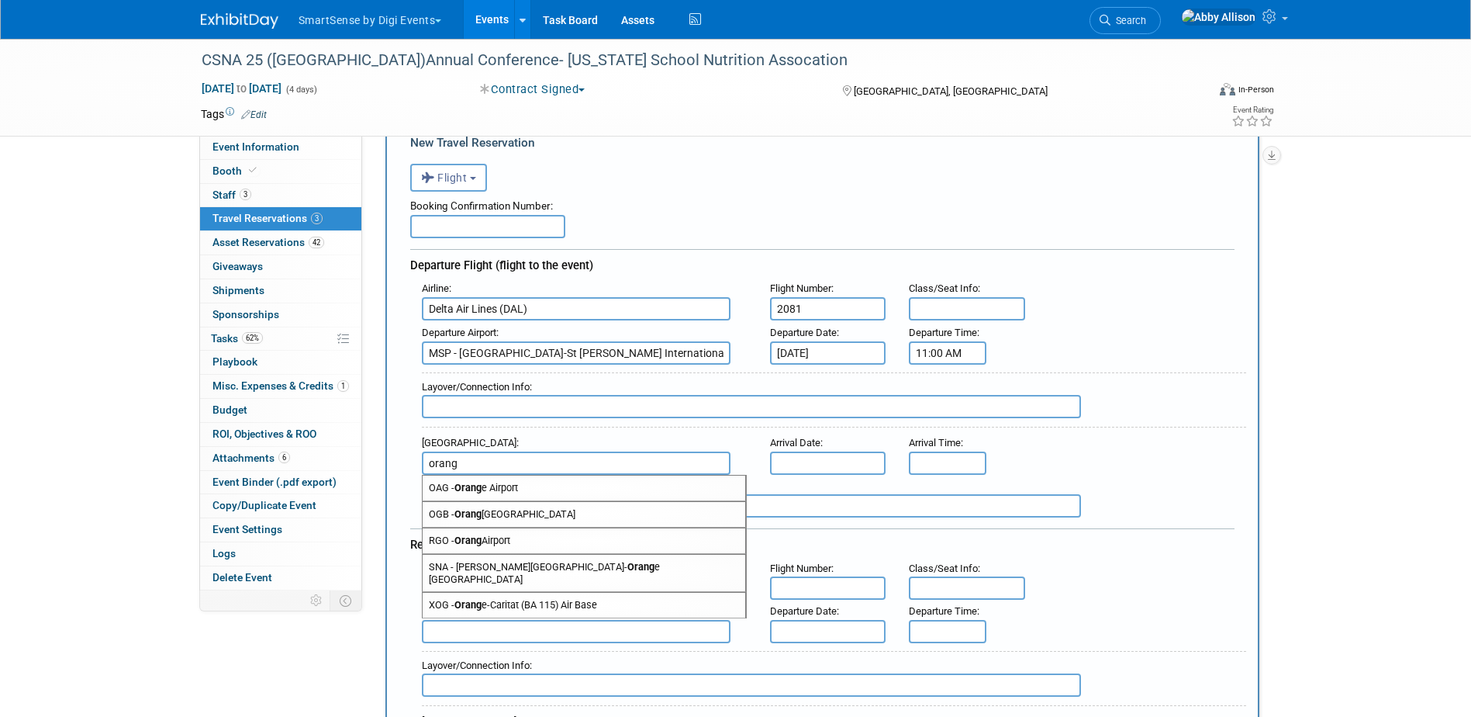
click at [490, 572] on span "SNA - John Wayne Airport- Orang e County Airport" at bounding box center [584, 572] width 323 height 37
type input "SNA - John Wayne Airport-Orange County Airport"
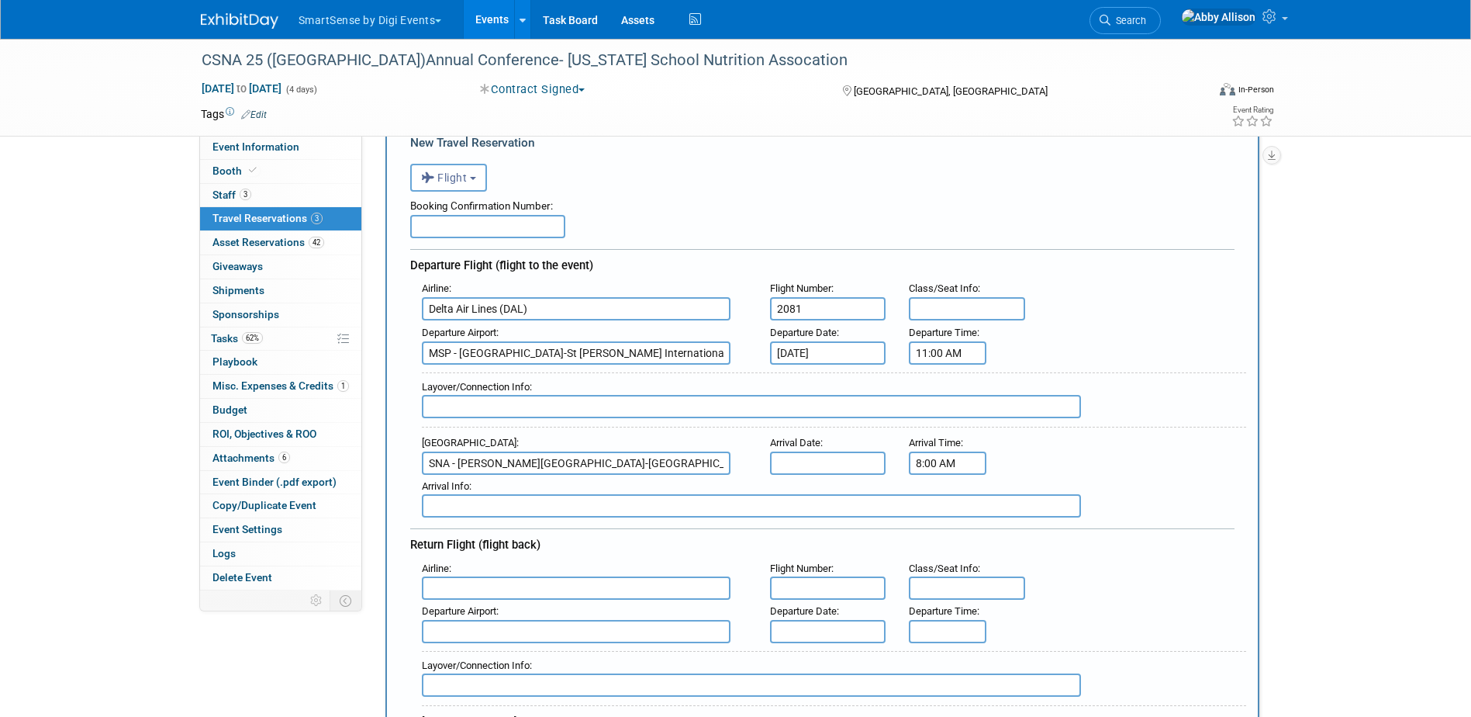
click at [939, 464] on input "8:00 AM" at bounding box center [948, 462] width 78 height 23
click at [946, 534] on span "08" at bounding box center [945, 534] width 29 height 28
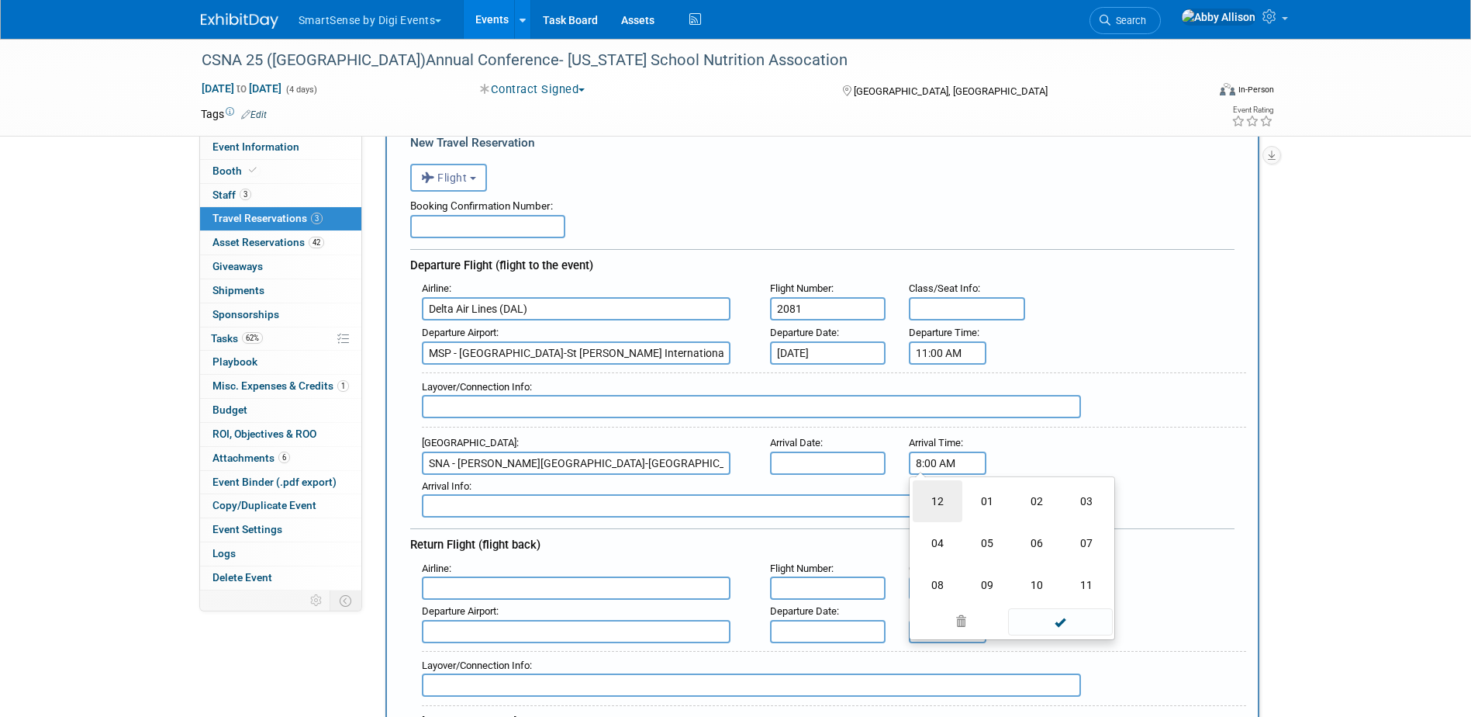
click at [938, 509] on td "12" at bounding box center [938, 501] width 50 height 42
click at [1014, 540] on span "00" at bounding box center [1017, 534] width 29 height 28
click at [1075, 586] on td "55" at bounding box center [1087, 585] width 50 height 42
click at [1012, 567] on span at bounding box center [1017, 567] width 27 height 27
type input "12:54 AM"
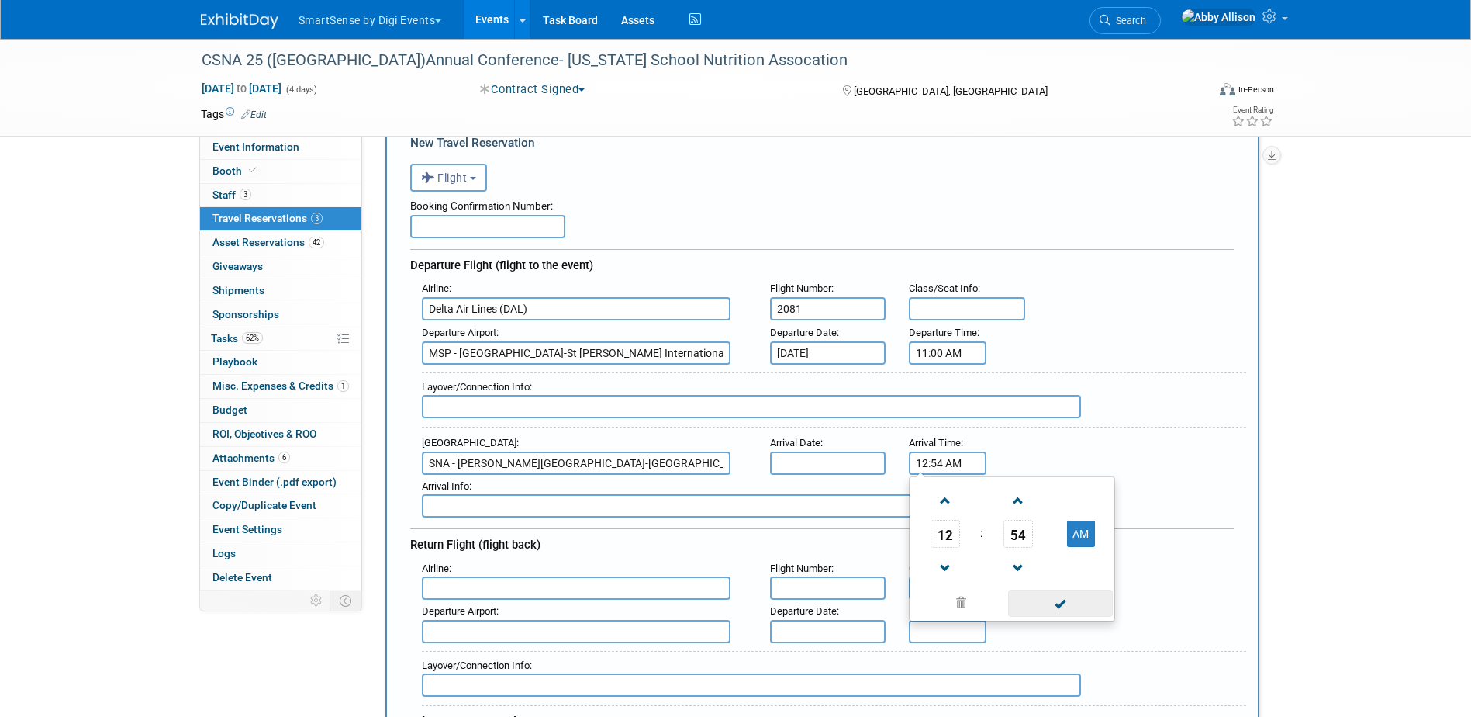
click at [1067, 609] on span at bounding box center [1060, 602] width 105 height 27
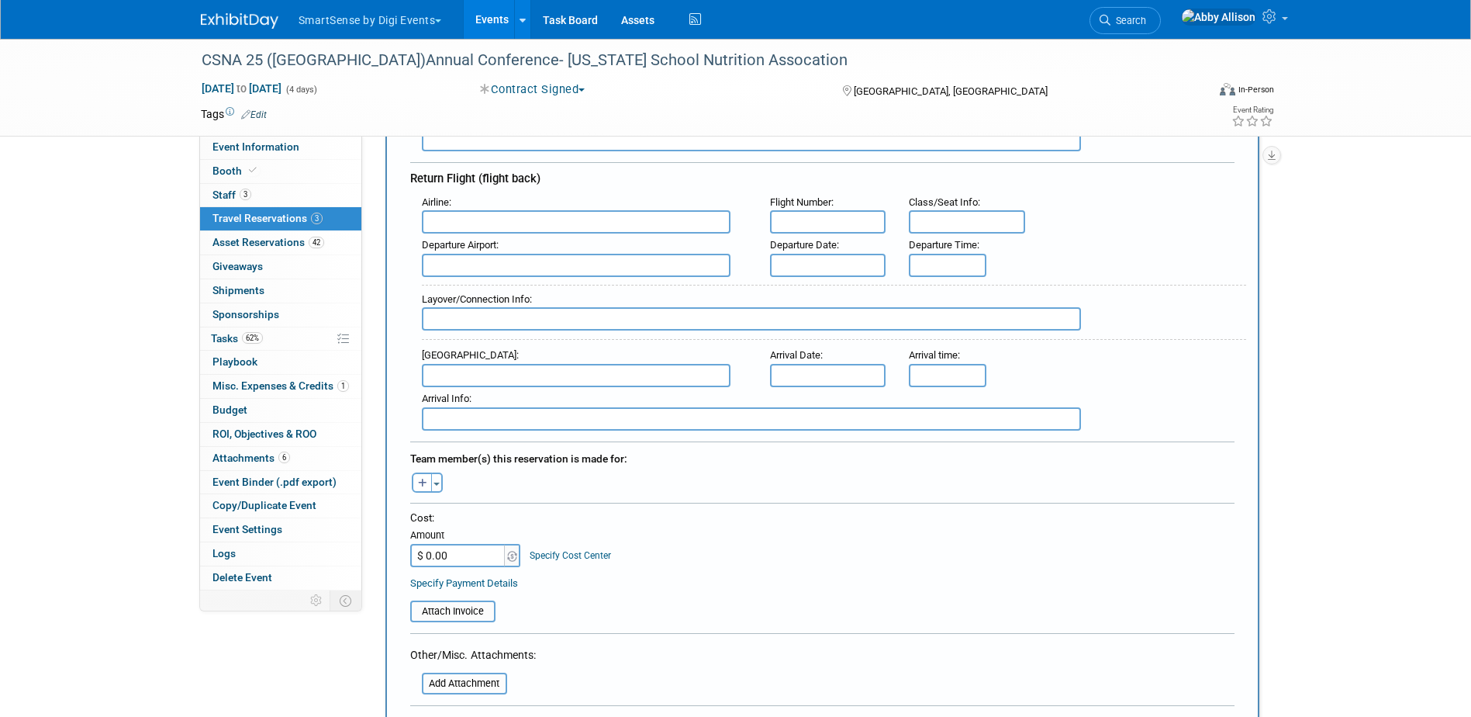
scroll to position [465, 0]
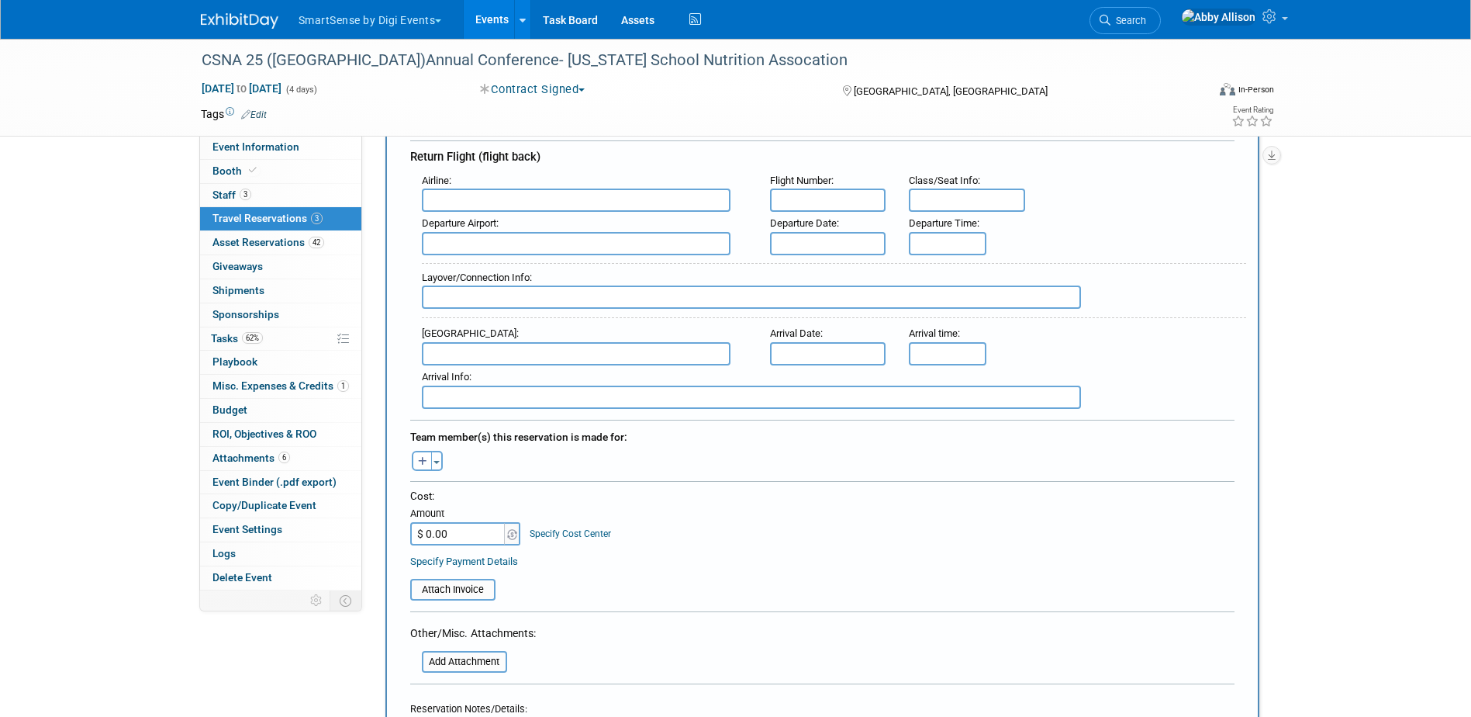
click at [499, 202] on input "text" at bounding box center [576, 199] width 309 height 23
click at [478, 253] on span "Delt a Air Lines (DAL)" at bounding box center [584, 251] width 323 height 25
type input "Delta Air Lines (DAL)"
click at [805, 203] on input "text" at bounding box center [828, 199] width 116 height 23
type input "1121/2935"
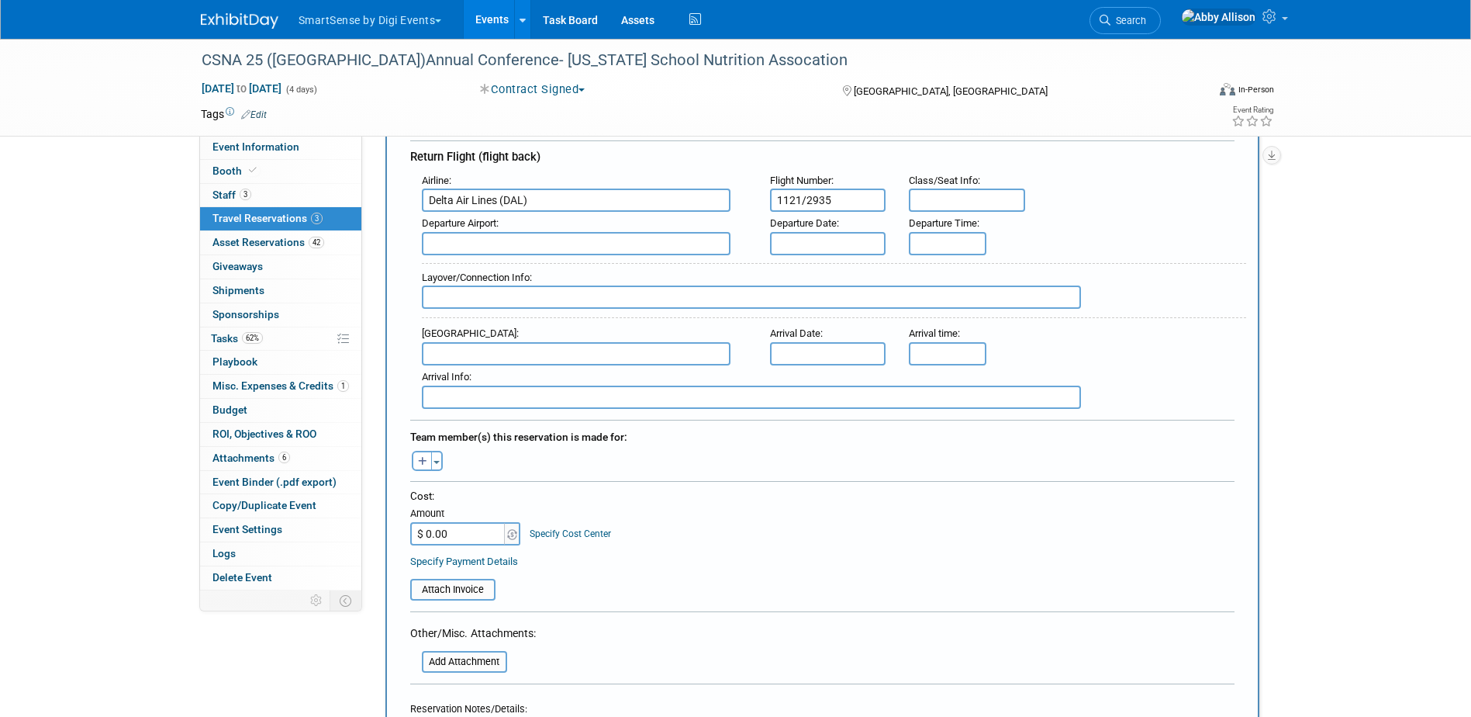
click at [551, 250] on input "text" at bounding box center [576, 243] width 309 height 23
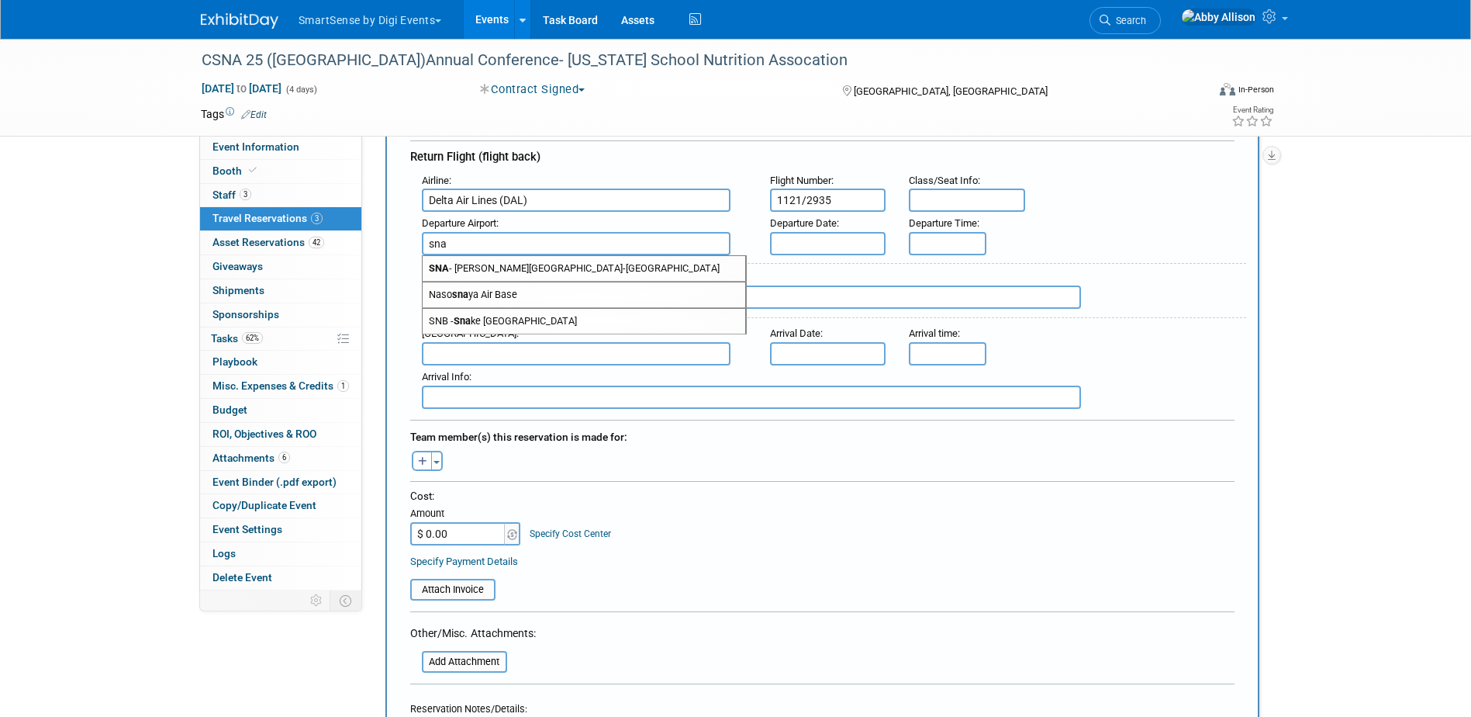
click at [537, 264] on span "SNA - John Wayne Airport-Orange County Airport" at bounding box center [584, 268] width 323 height 25
type input "SNA - John Wayne Airport-Orange County Airport"
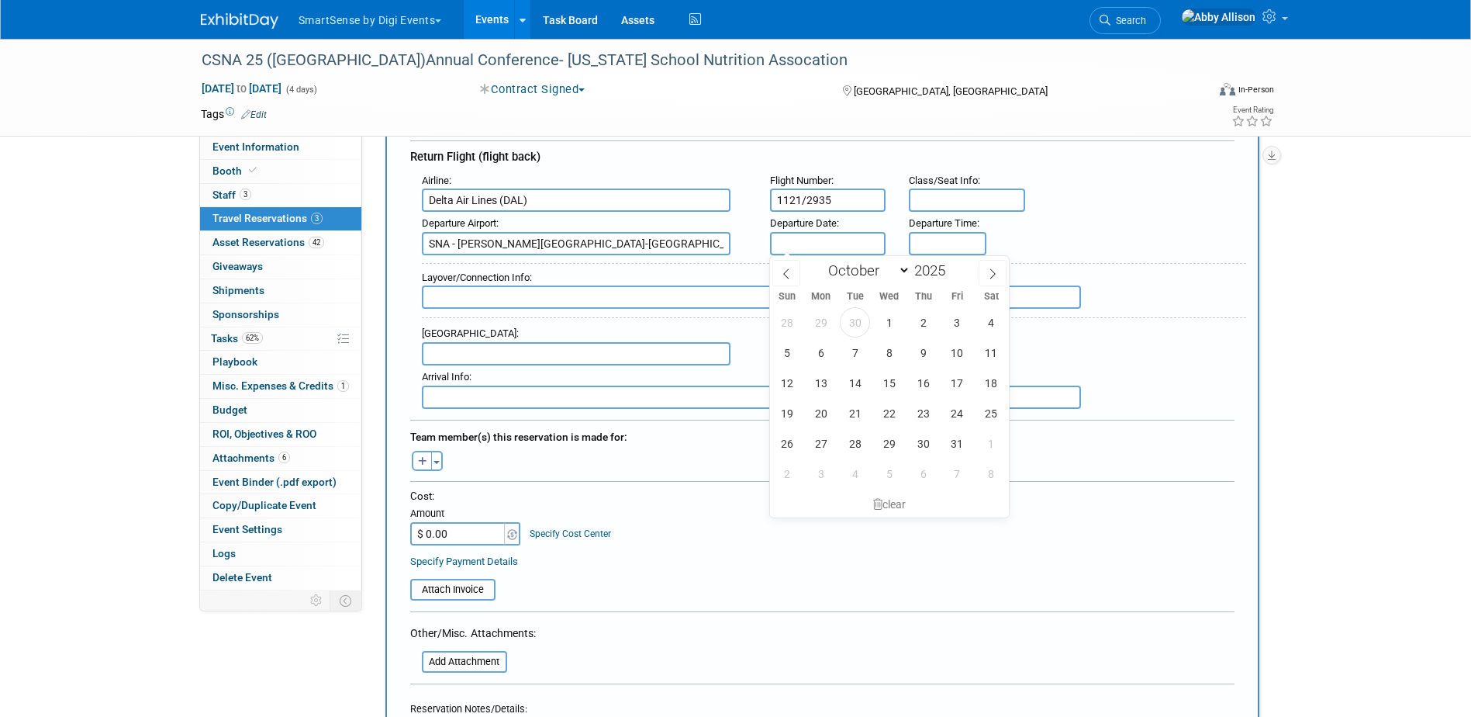
click at [825, 247] on input "text" at bounding box center [828, 243] width 116 height 23
click at [996, 444] on span "1" at bounding box center [991, 443] width 30 height 30
type input "Nov 1, 2025"
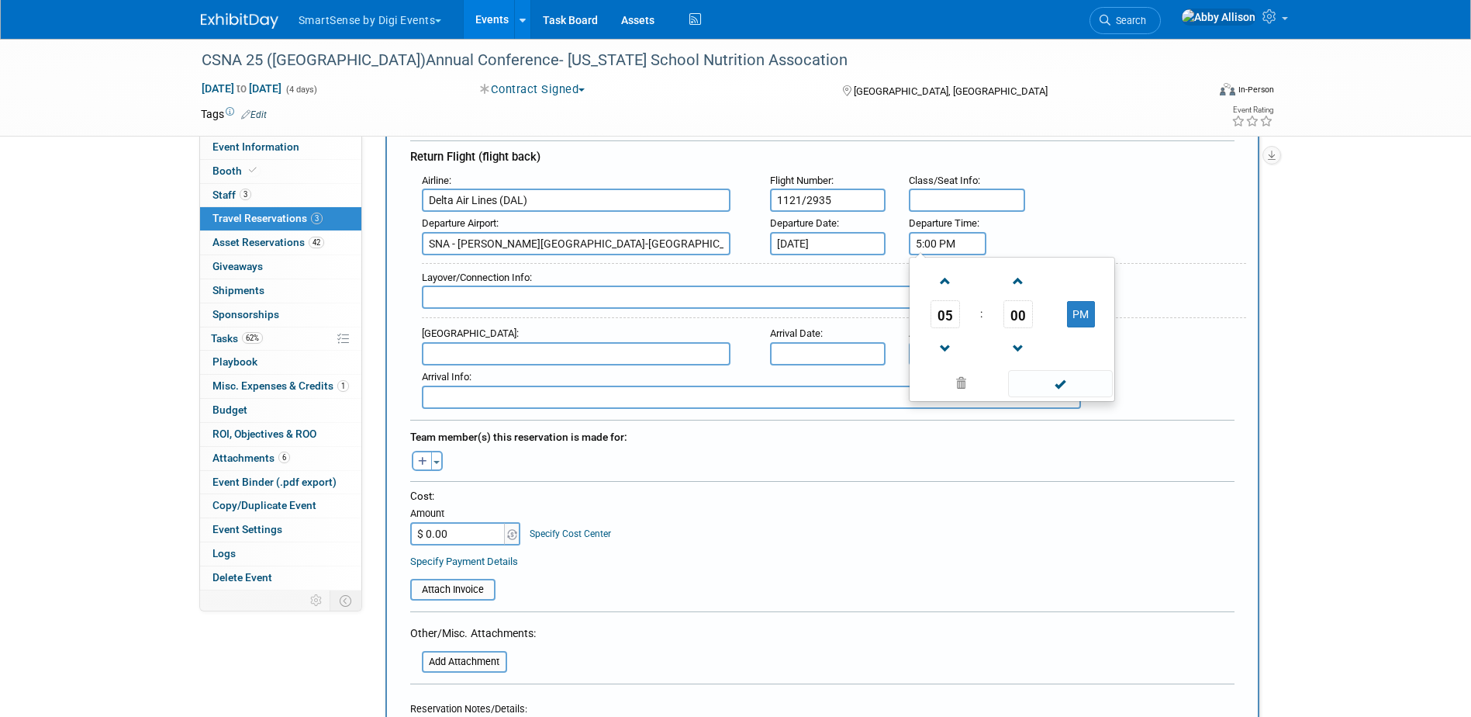
click at [921, 238] on input "5:00 PM" at bounding box center [948, 243] width 78 height 23
click at [941, 323] on span "05" at bounding box center [945, 314] width 29 height 28
click at [984, 288] on td "01" at bounding box center [987, 282] width 50 height 42
click at [1016, 316] on span "00" at bounding box center [1017, 314] width 29 height 28
click at [976, 364] on td "45" at bounding box center [987, 365] width 50 height 42
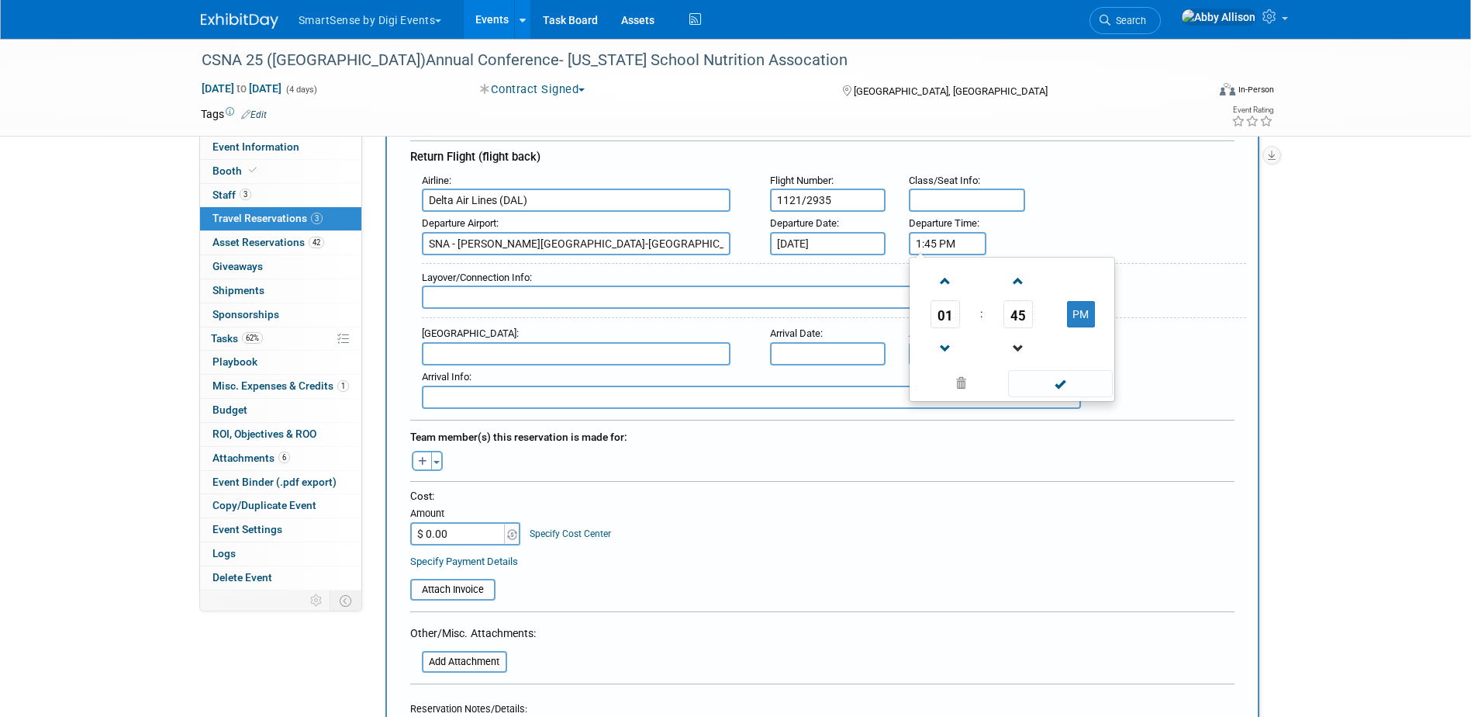
click at [1003, 347] on link at bounding box center [1017, 348] width 29 height 40
type input "1:44 PM"
click at [1028, 391] on span at bounding box center [1060, 383] width 105 height 27
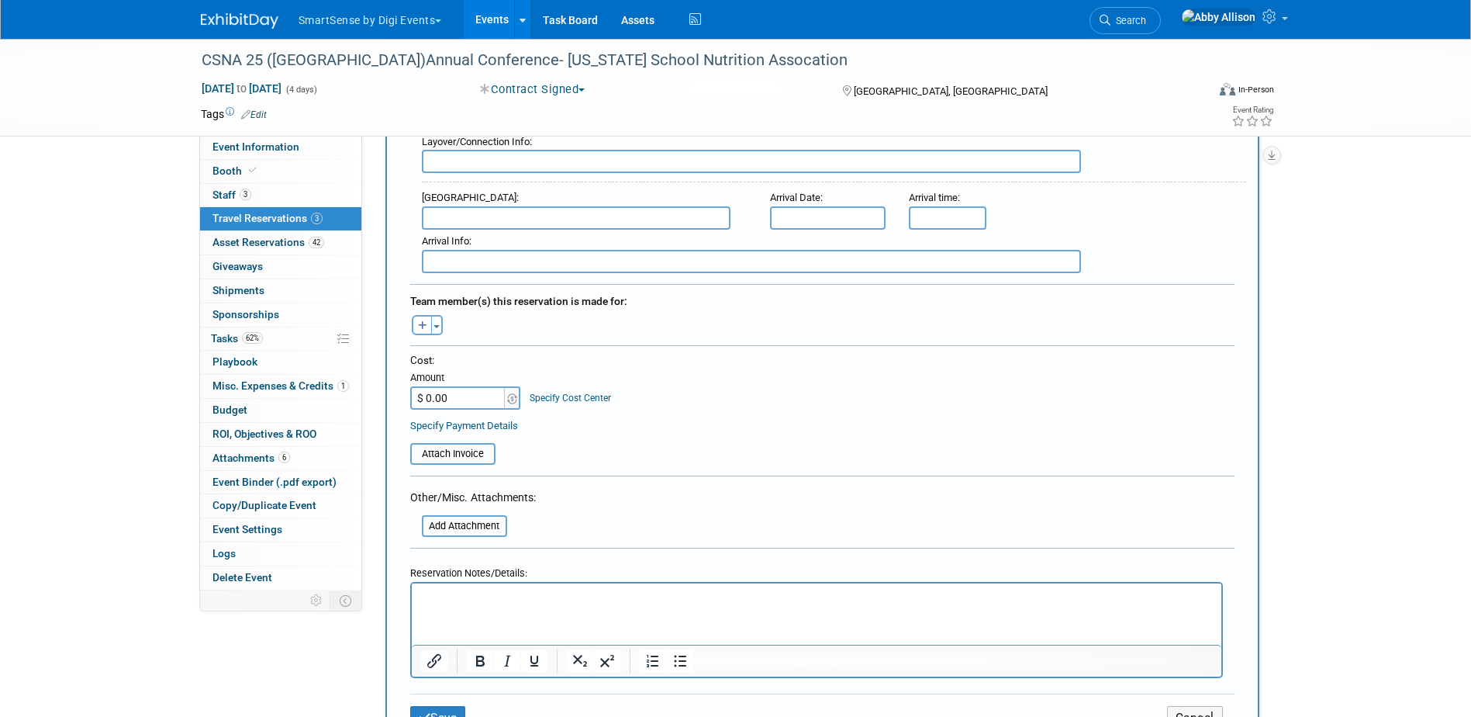
scroll to position [620, 0]
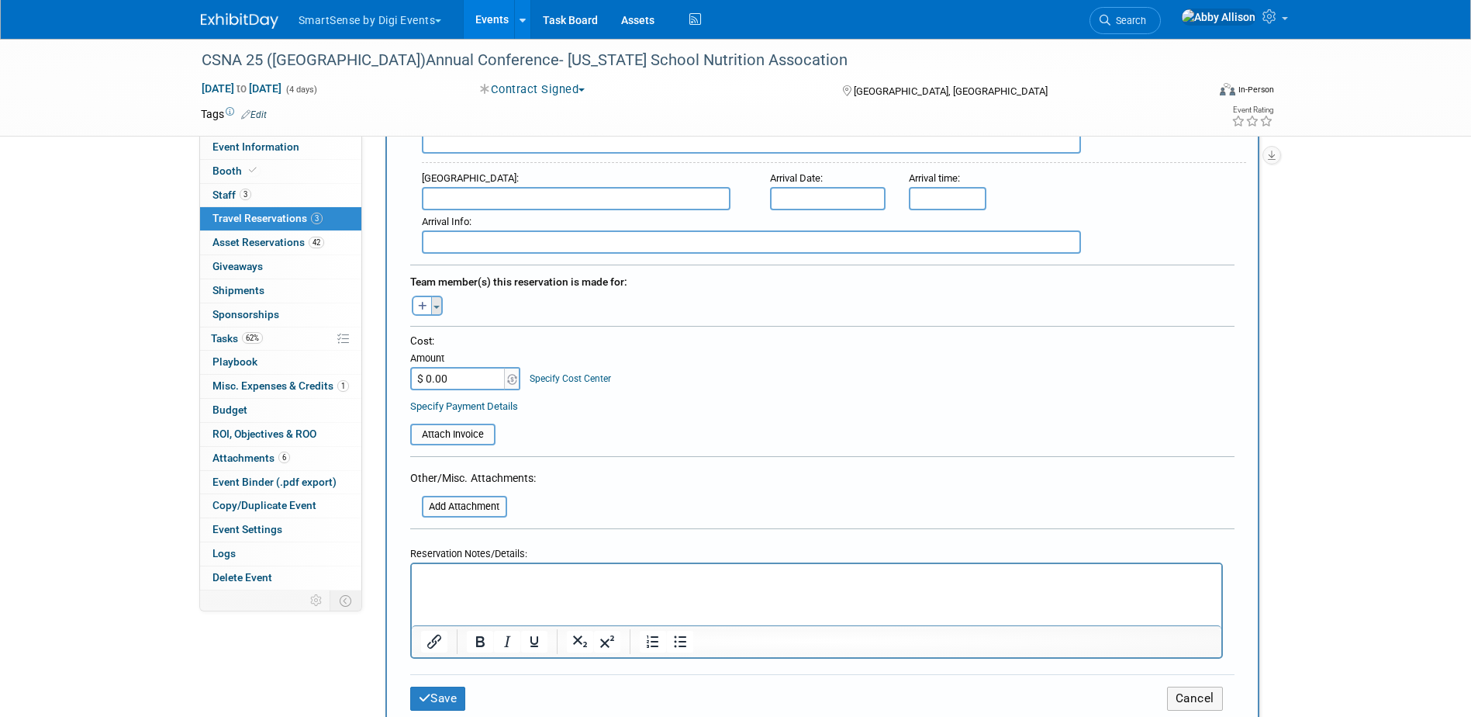
click at [436, 302] on button "Toggle Dropdown" at bounding box center [437, 305] width 12 height 20
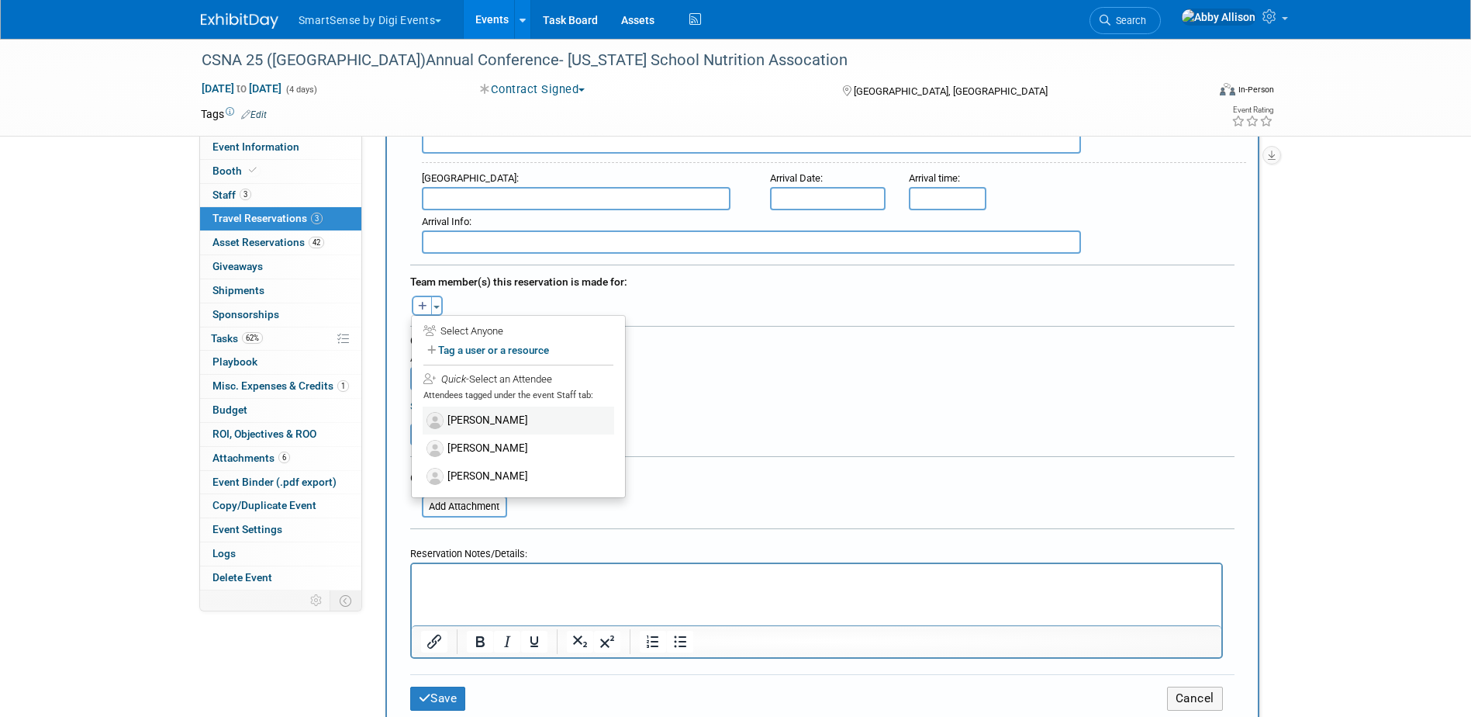
click at [517, 416] on label "[PERSON_NAME]" at bounding box center [519, 420] width 192 height 28
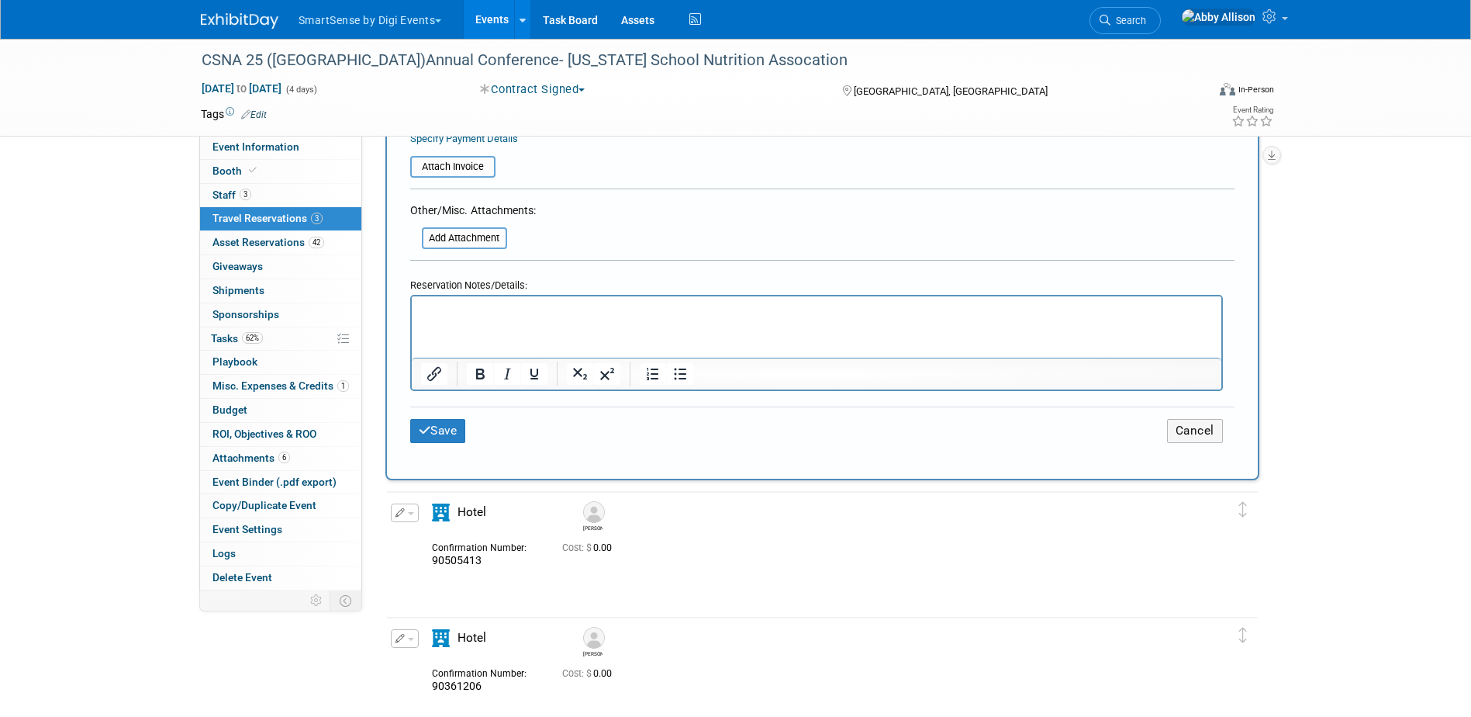
scroll to position [931, 0]
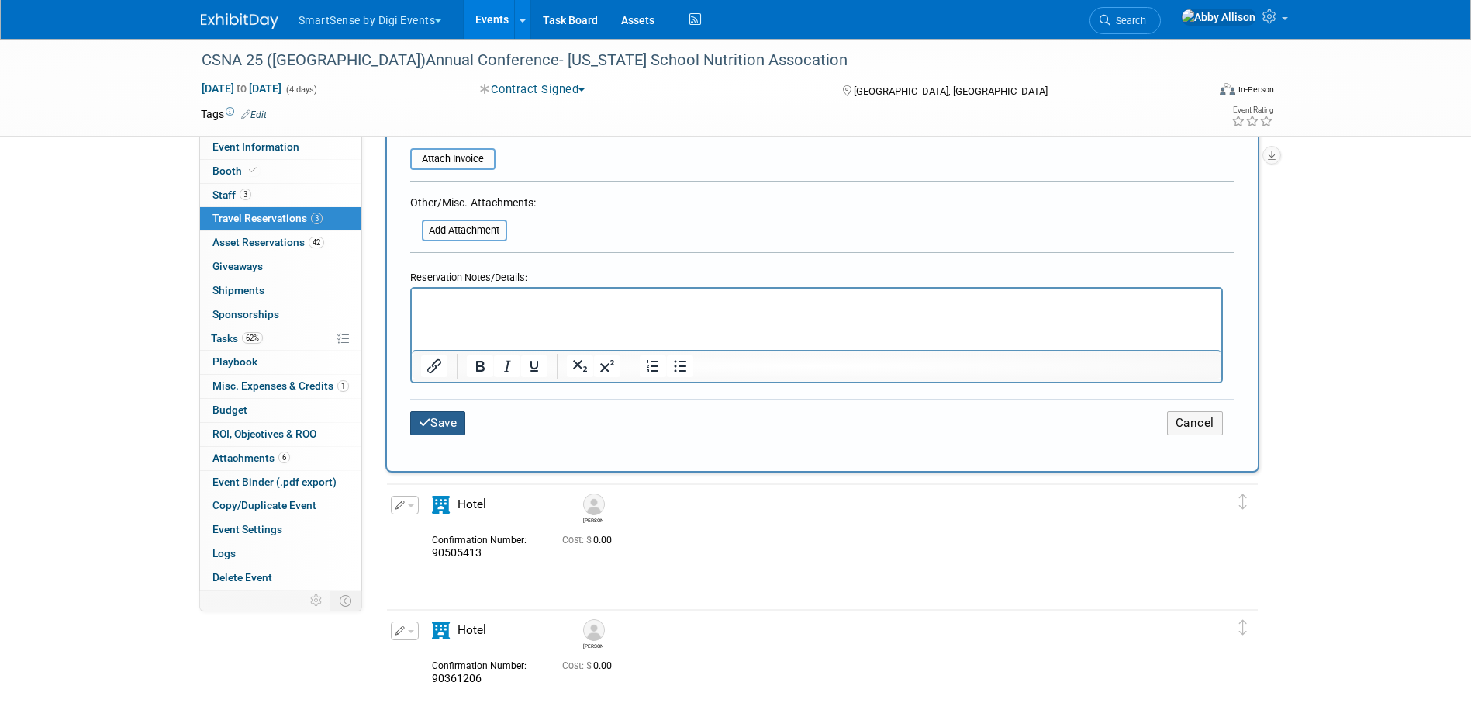
click at [437, 411] on button "Save" at bounding box center [438, 423] width 56 height 24
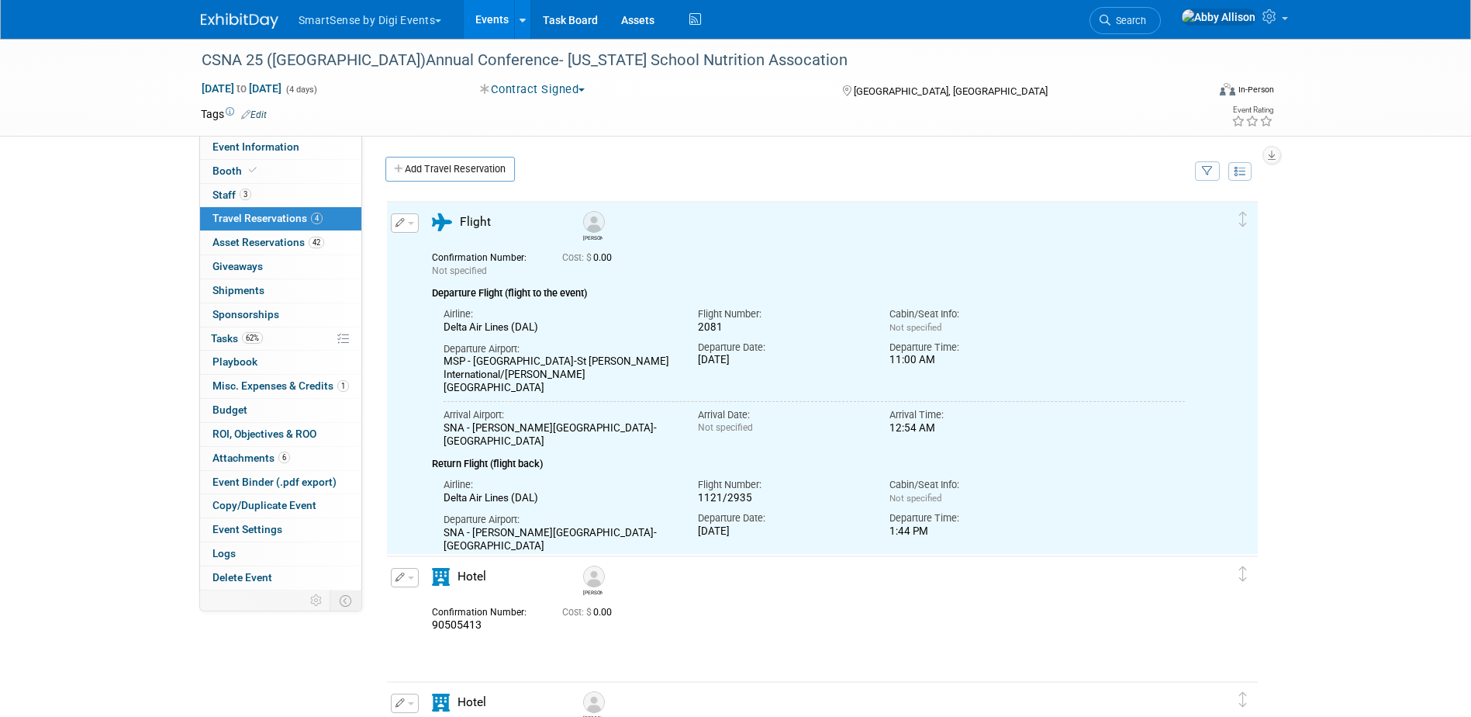
scroll to position [0, 0]
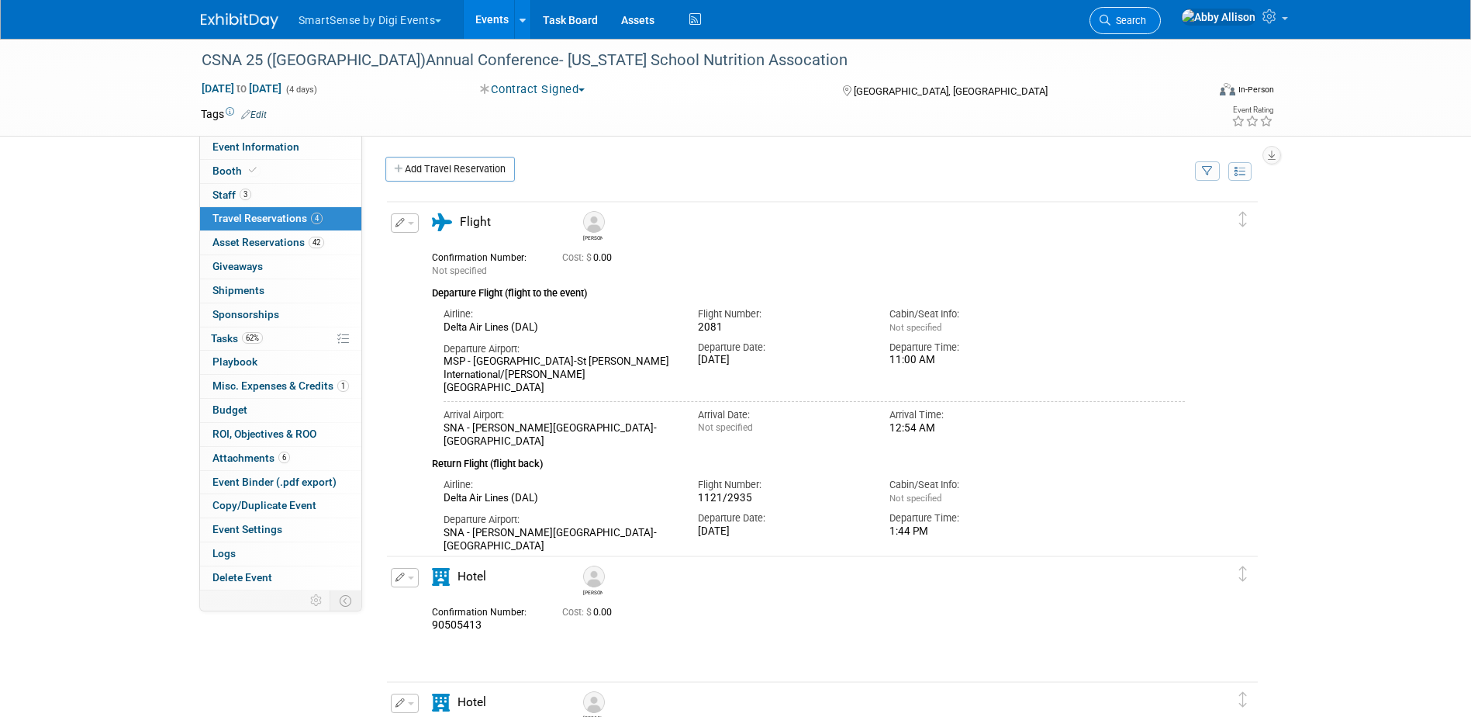
click at [1146, 26] on span "Search" at bounding box center [1128, 21] width 36 height 12
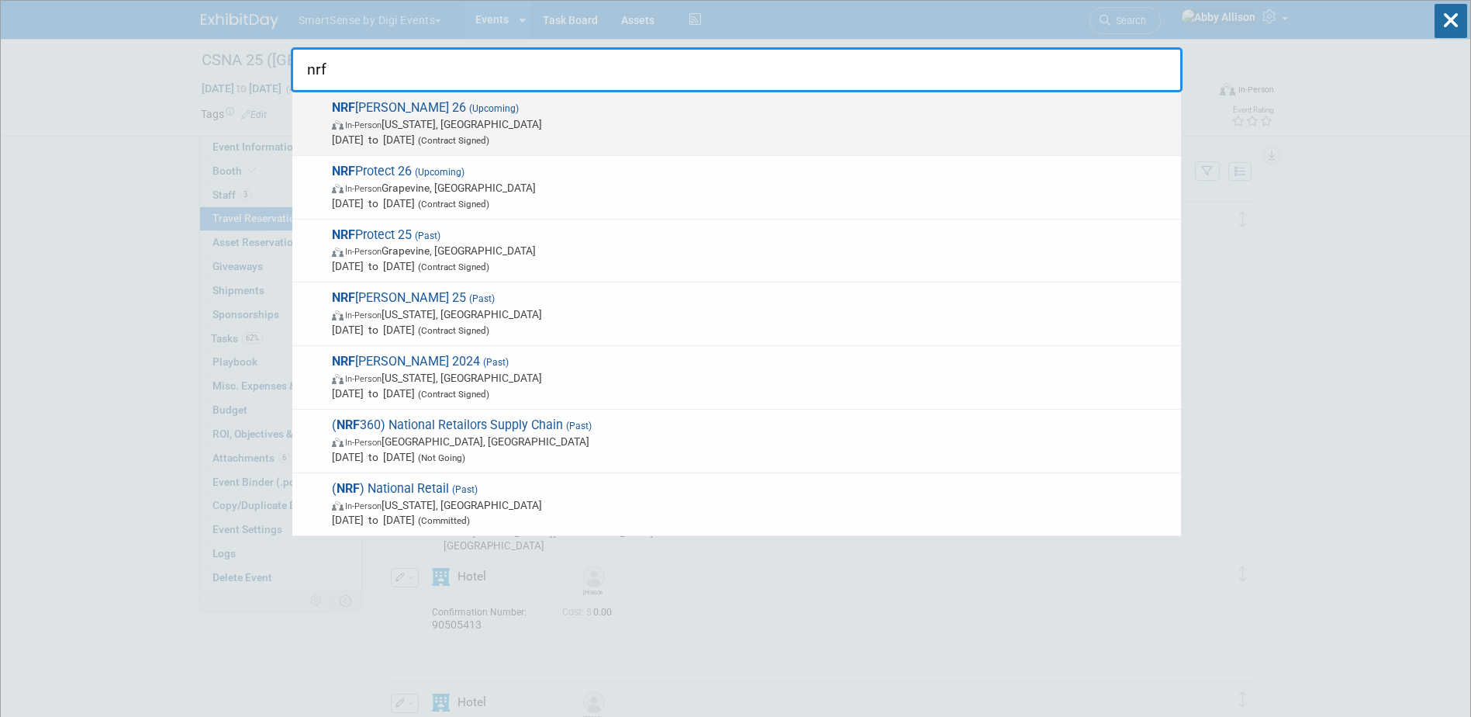
type input "nrf"
click at [382, 125] on span "In-Person" at bounding box center [363, 125] width 36 height 10
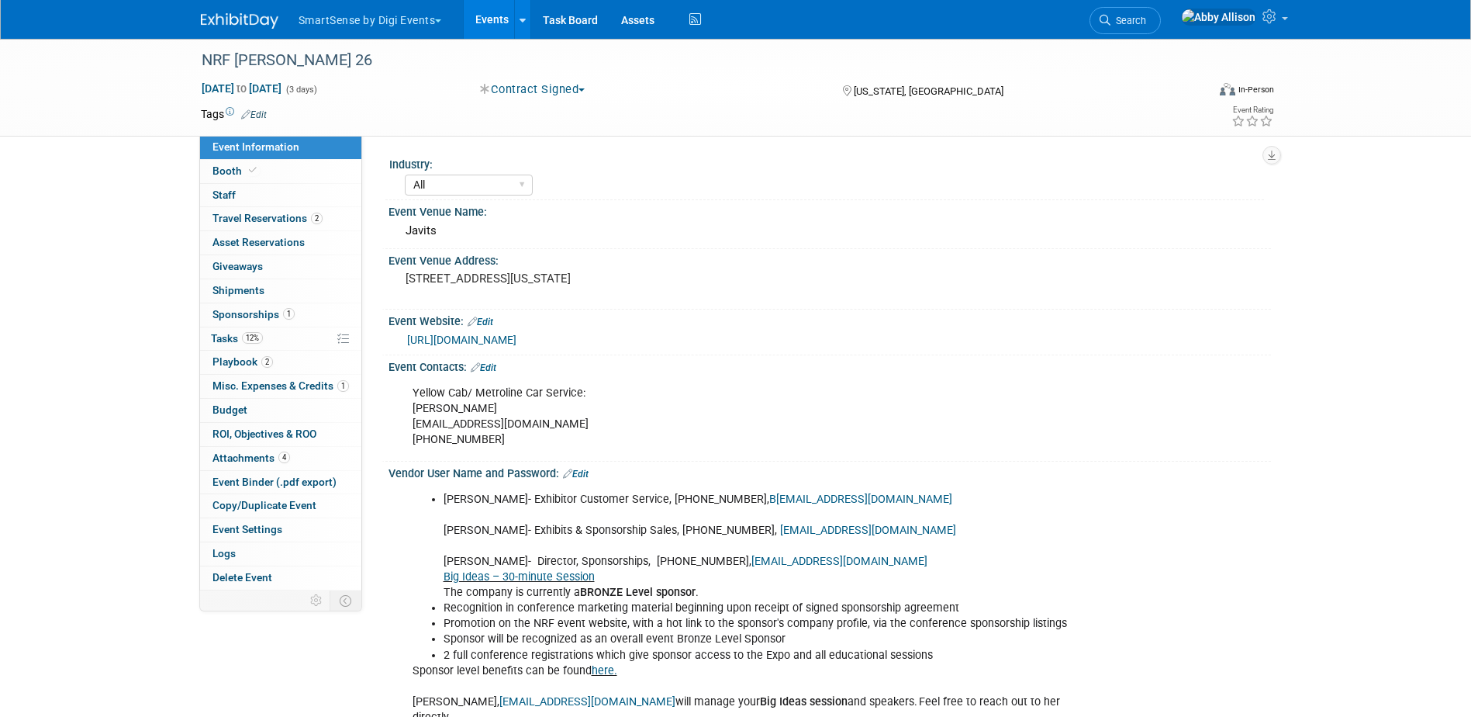
select select "All"
click at [238, 359] on span "Playbook 2" at bounding box center [242, 361] width 60 height 12
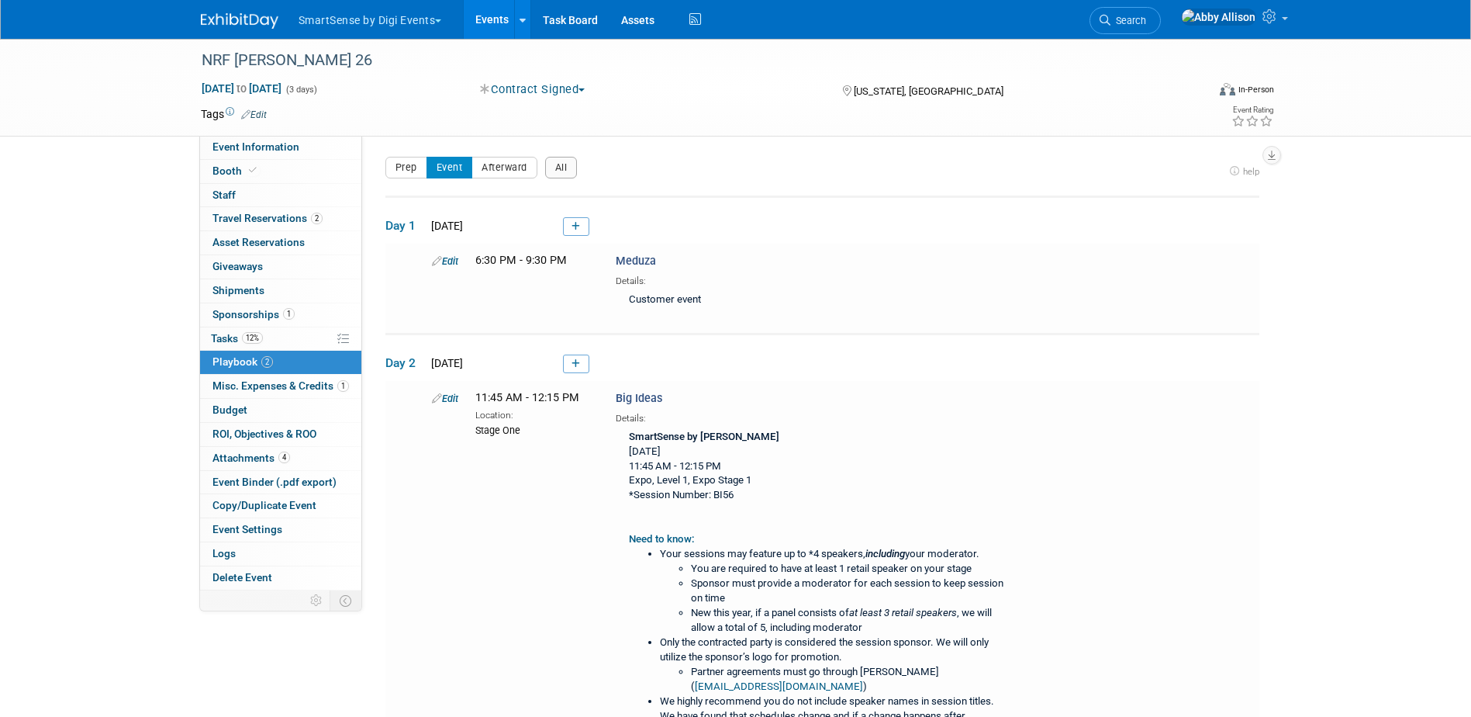
click at [570, 363] on link at bounding box center [576, 363] width 26 height 19
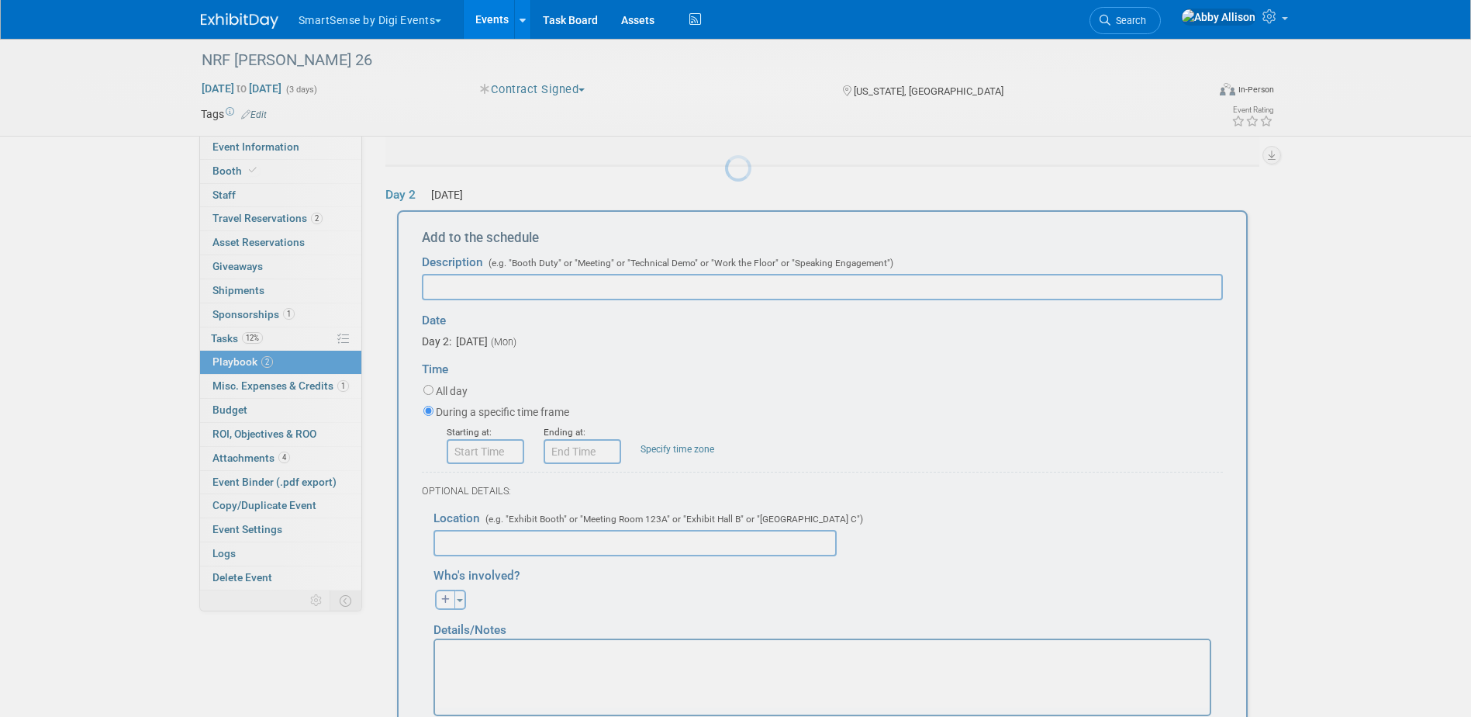
scroll to position [188, 0]
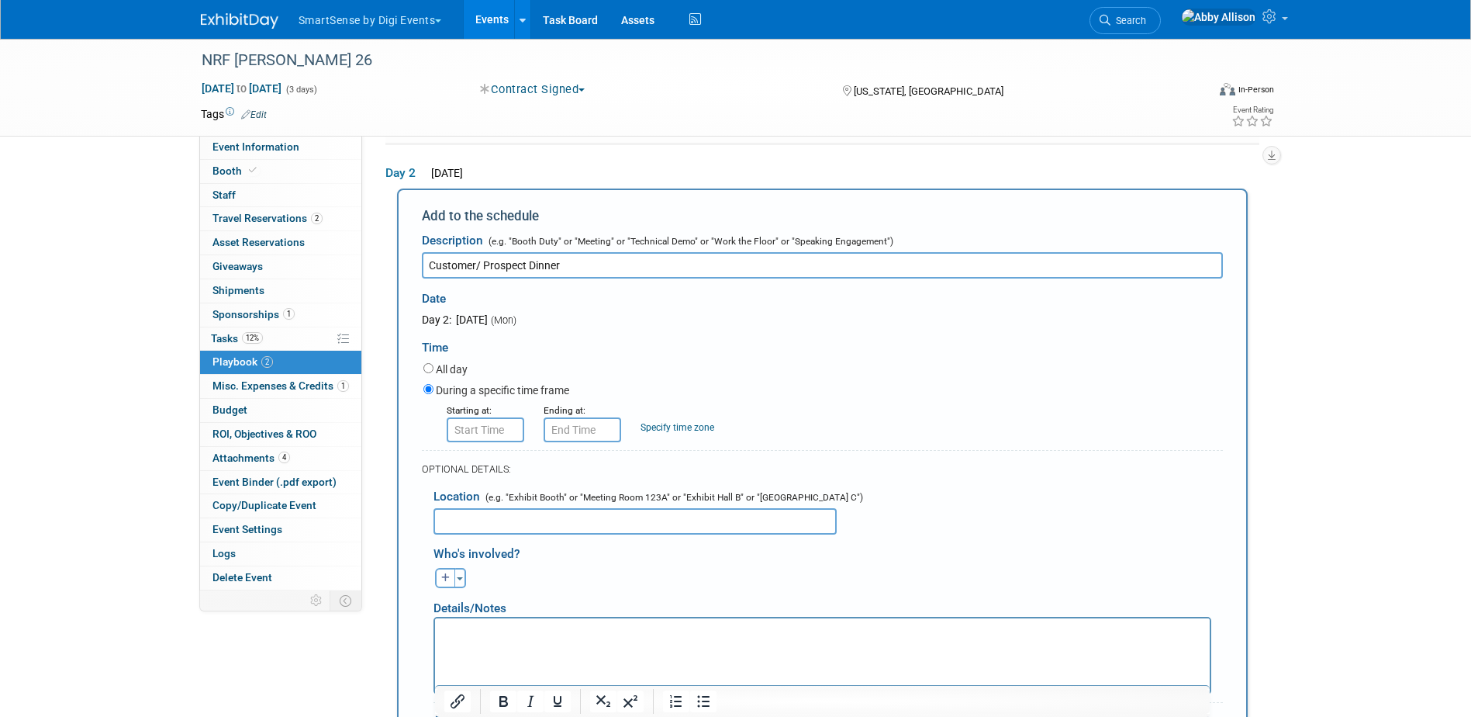
type input "Customer/ Prospect Dinner"
click at [475, 423] on input "8:00 AM" at bounding box center [486, 429] width 78 height 25
click at [497, 436] on input "8:00 AM" at bounding box center [486, 429] width 78 height 25
click at [481, 534] on span at bounding box center [482, 535] width 27 height 27
click at [619, 501] on button "AM" at bounding box center [618, 501] width 28 height 26
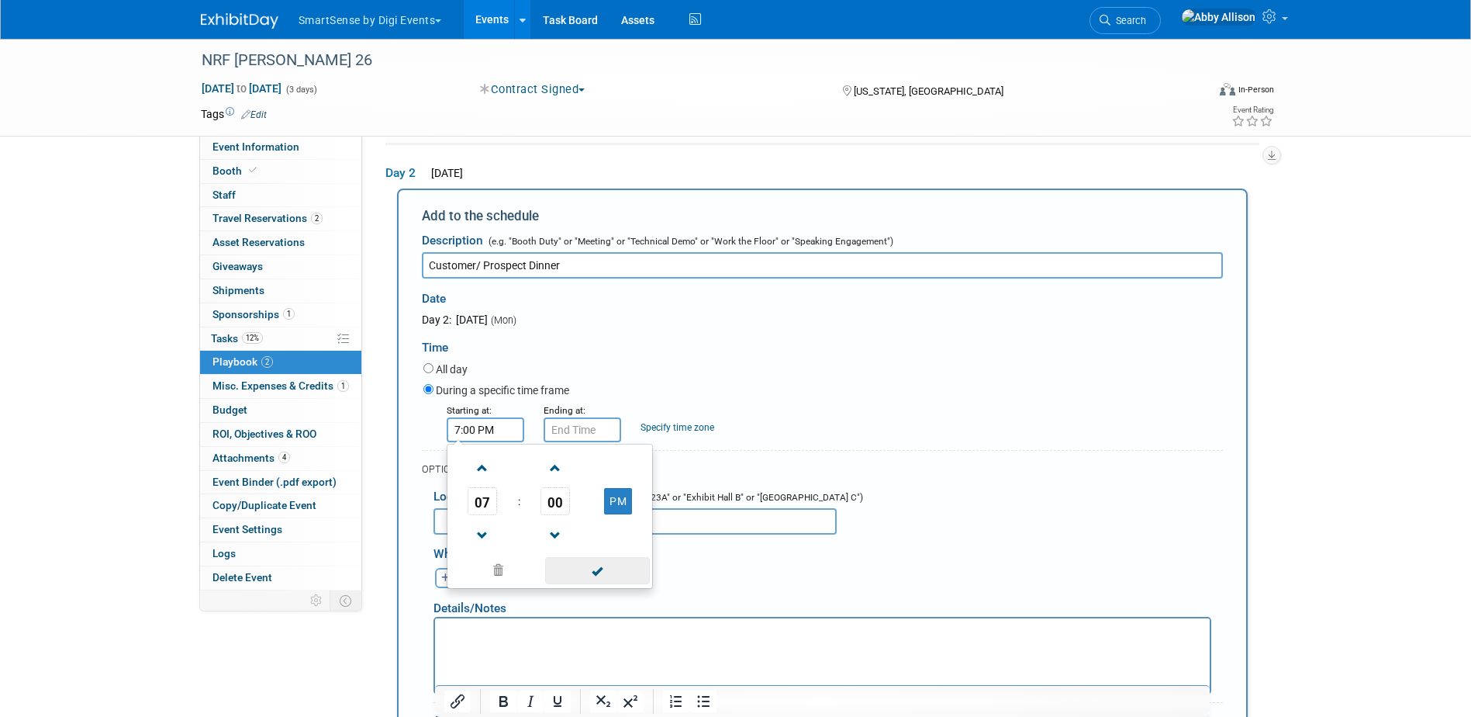
click at [573, 577] on span at bounding box center [597, 570] width 105 height 27
click at [473, 434] on input "7:00 PM" at bounding box center [486, 429] width 78 height 25
click at [485, 472] on span at bounding box center [482, 467] width 27 height 27
click at [478, 537] on span at bounding box center [482, 535] width 27 height 27
click at [480, 537] on span at bounding box center [482, 535] width 27 height 27
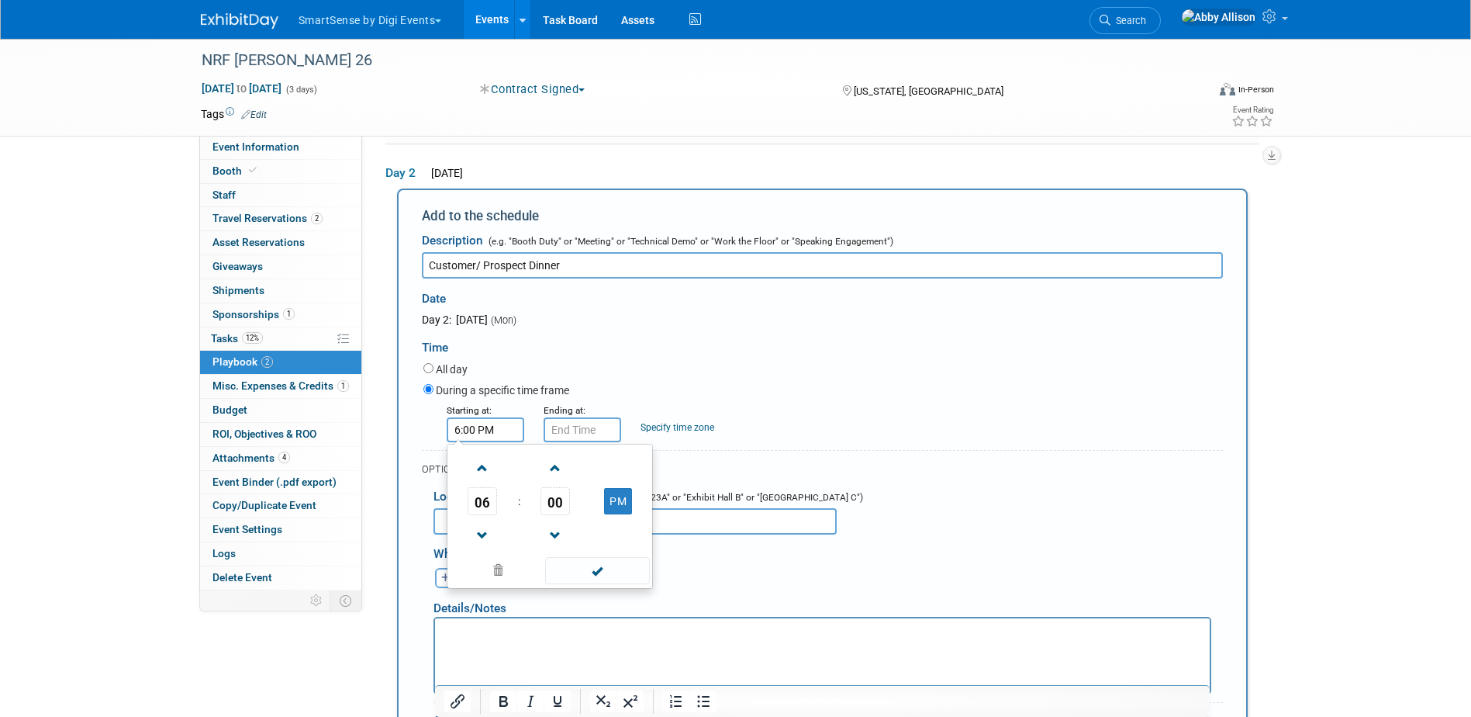
click at [554, 513] on span "00" at bounding box center [554, 501] width 29 height 28
click at [571, 524] on td "30" at bounding box center [575, 510] width 50 height 42
type input "6:30 PM"
click at [615, 574] on span at bounding box center [597, 570] width 105 height 27
click at [476, 527] on input "text" at bounding box center [634, 521] width 403 height 26
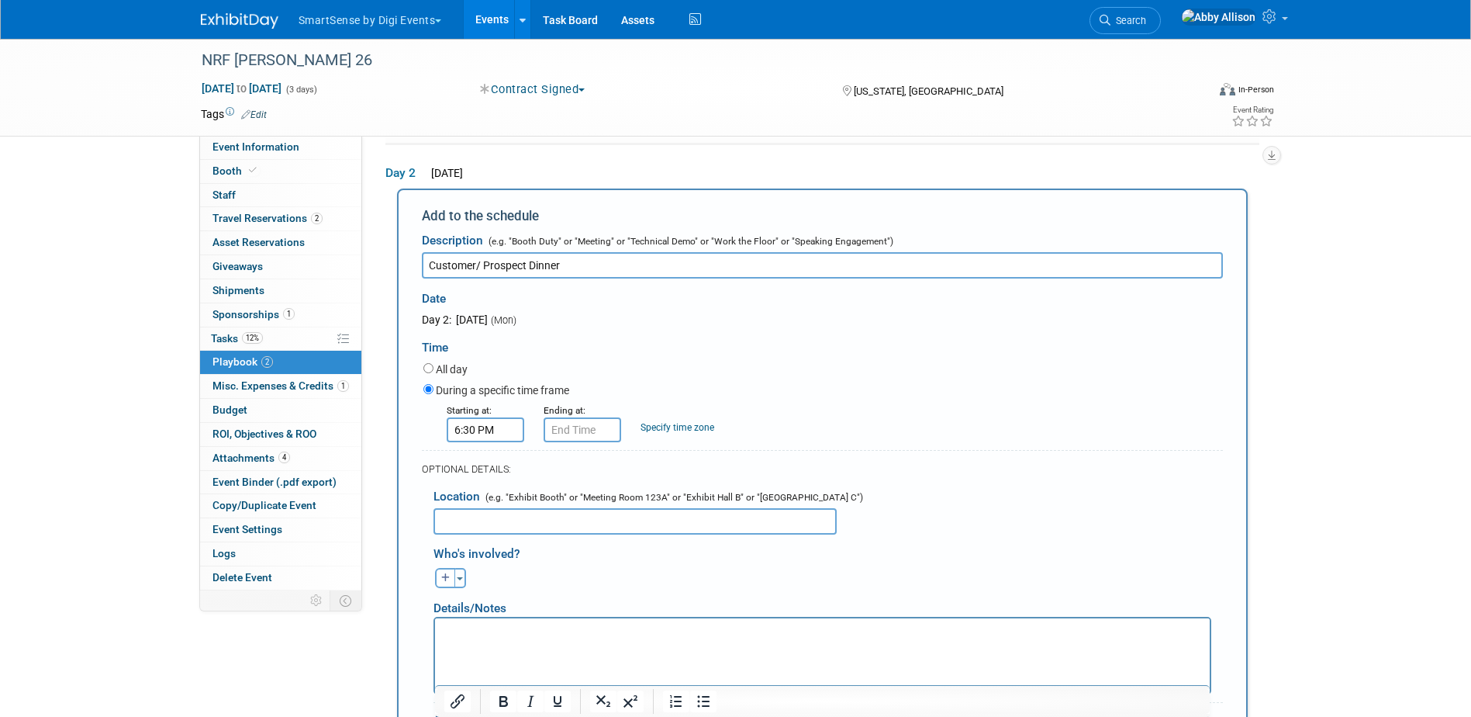
paste input "657 Hudson St, New York, NY 10014"
type input "657 Hudson St, New York, NY 10014"
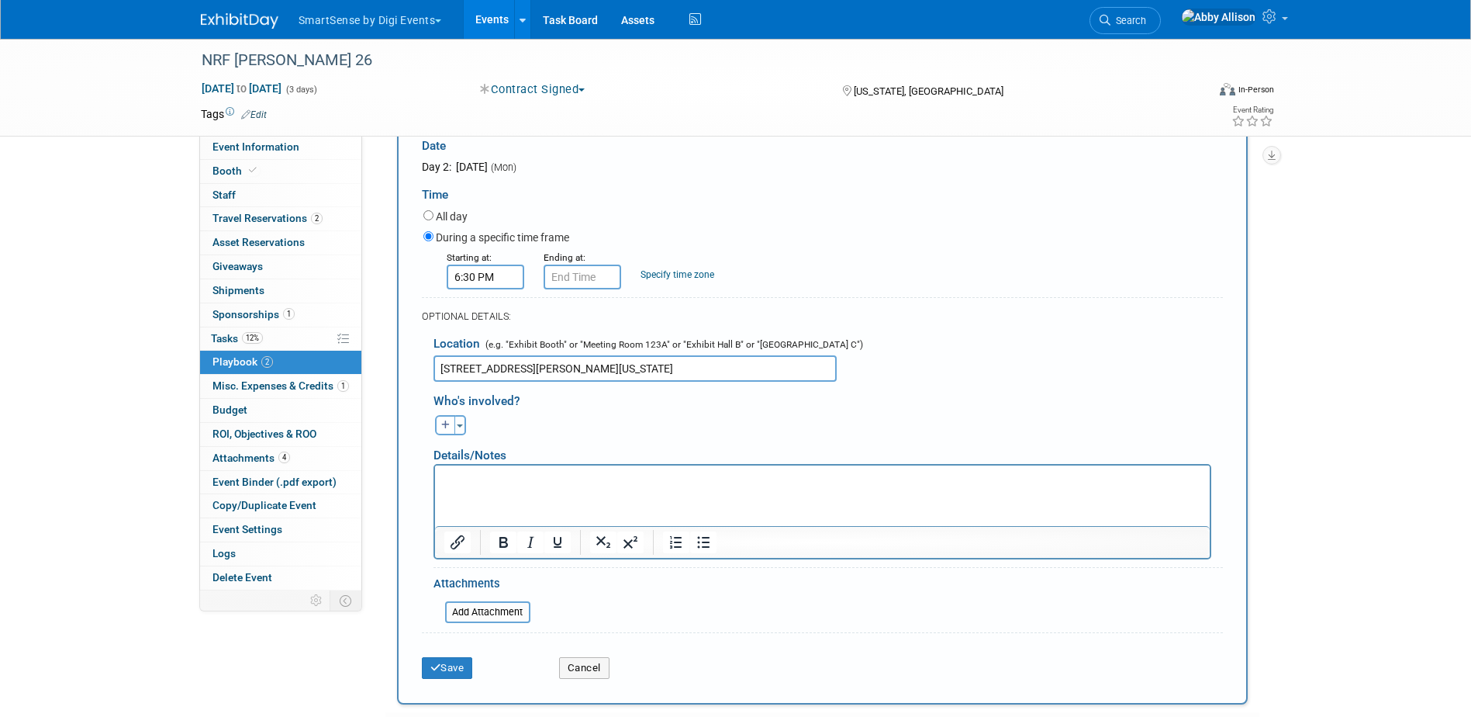
scroll to position [344, 0]
click at [454, 666] on button "Save" at bounding box center [447, 665] width 51 height 22
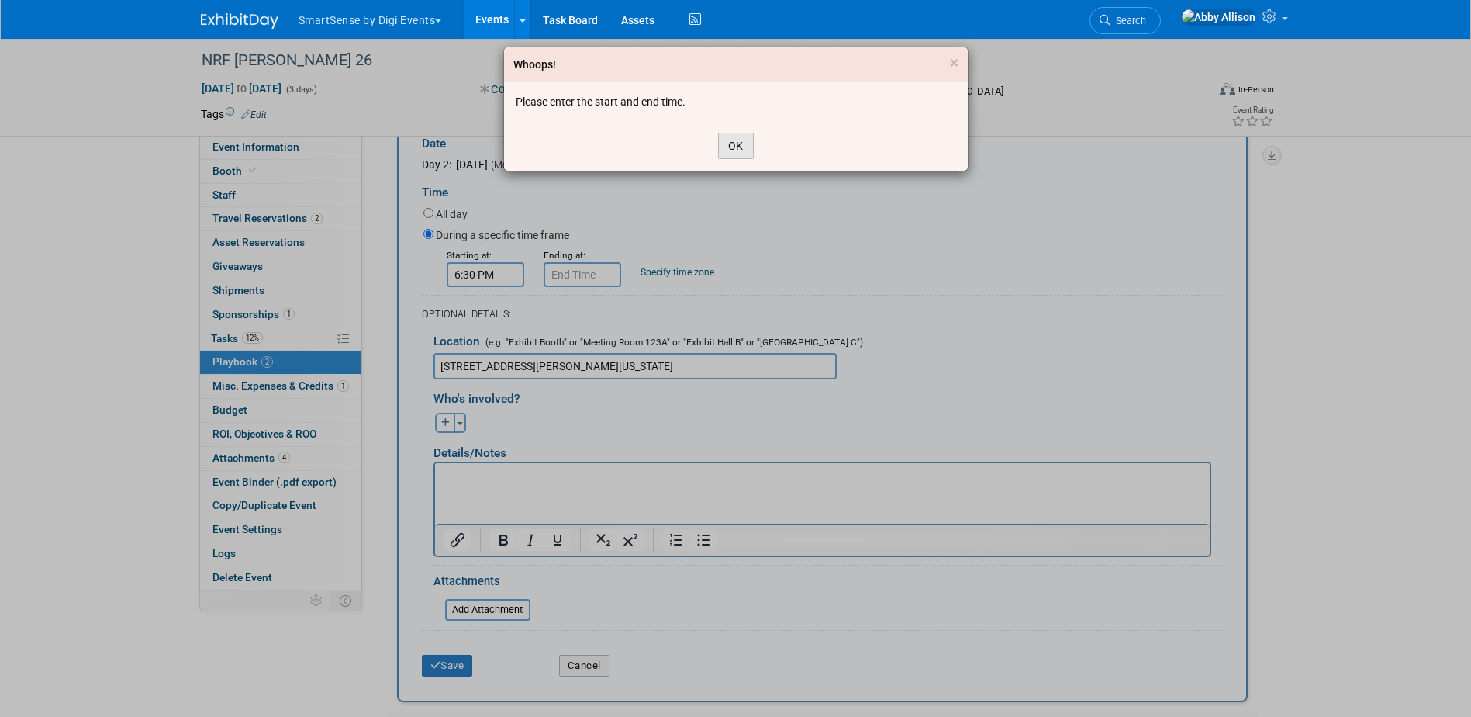
click at [734, 138] on button "OK" at bounding box center [736, 146] width 36 height 26
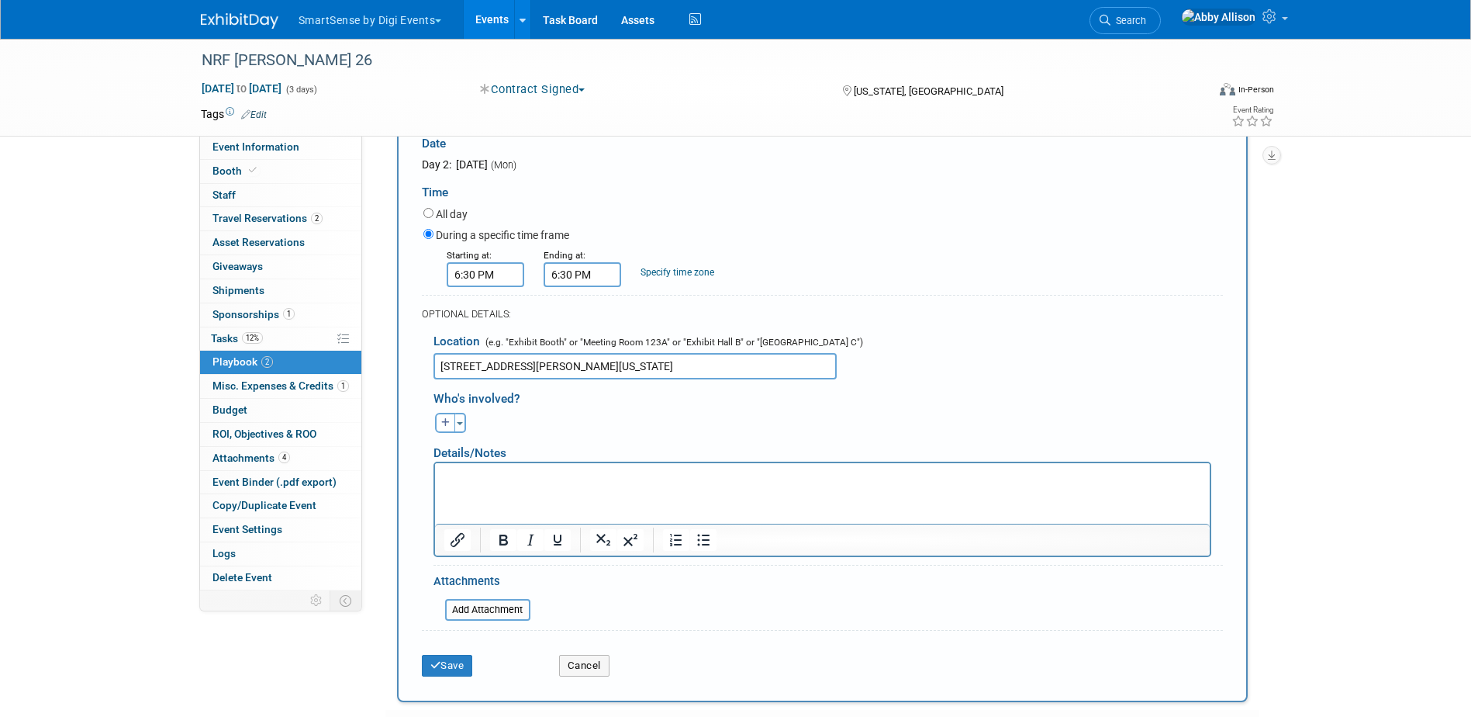
click at [599, 277] on input "6:30 PM" at bounding box center [583, 274] width 78 height 25
click at [584, 342] on span "06" at bounding box center [579, 346] width 29 height 28
click at [685, 402] on td "10" at bounding box center [672, 397] width 50 height 42
click at [644, 348] on span "30" at bounding box center [651, 346] width 29 height 28
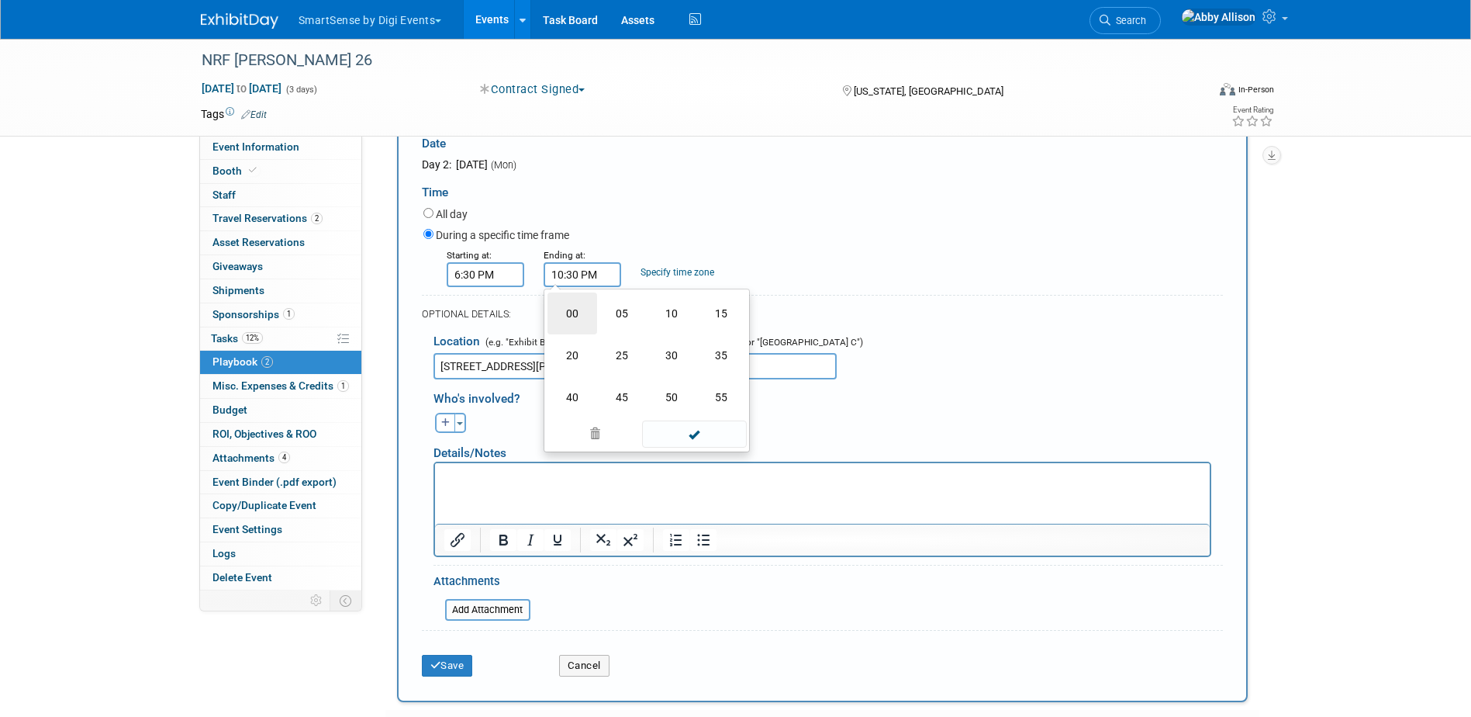
click at [565, 304] on td "00" at bounding box center [572, 313] width 50 height 42
click at [579, 382] on span at bounding box center [579, 380] width 27 height 27
click at [654, 353] on span "00" at bounding box center [651, 346] width 29 height 28
click at [675, 360] on td "30" at bounding box center [672, 355] width 50 height 42
type input "9:30 PM"
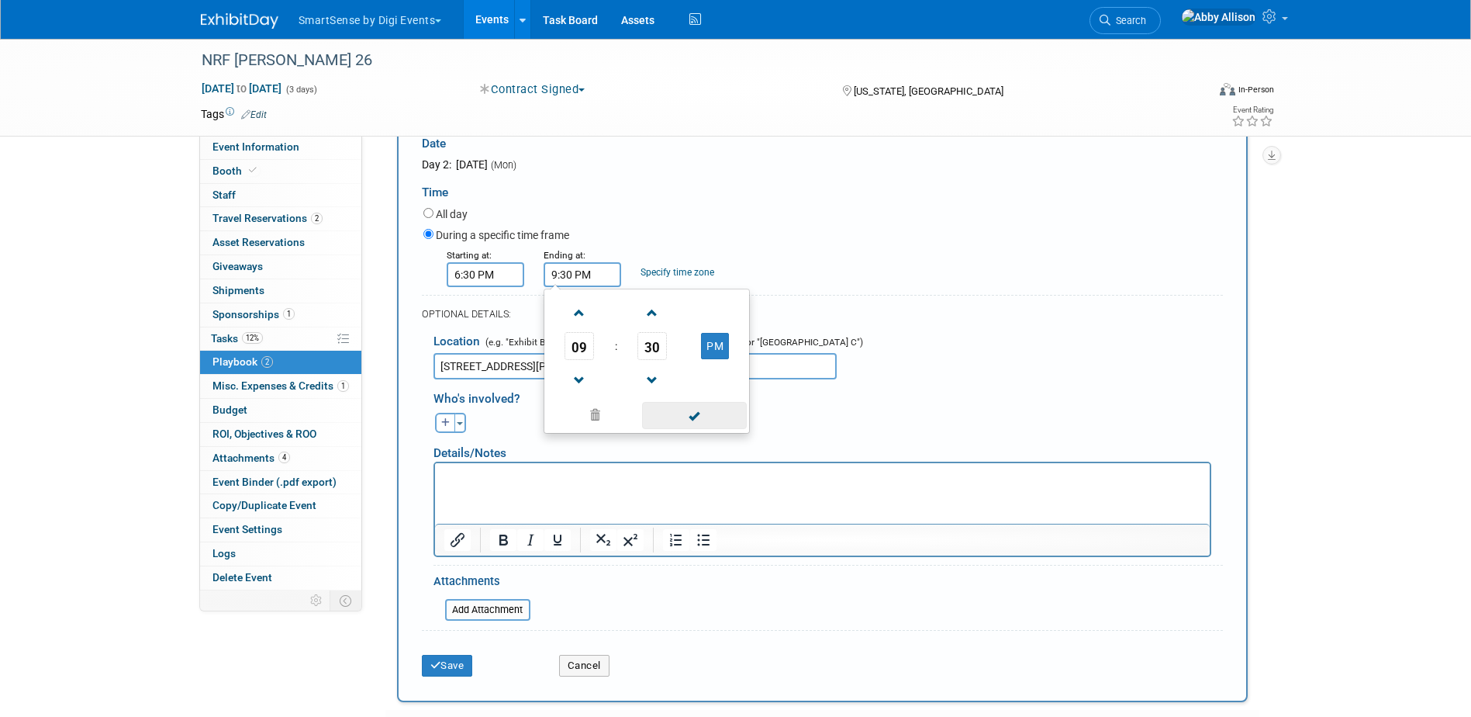
click at [682, 406] on span at bounding box center [694, 415] width 105 height 27
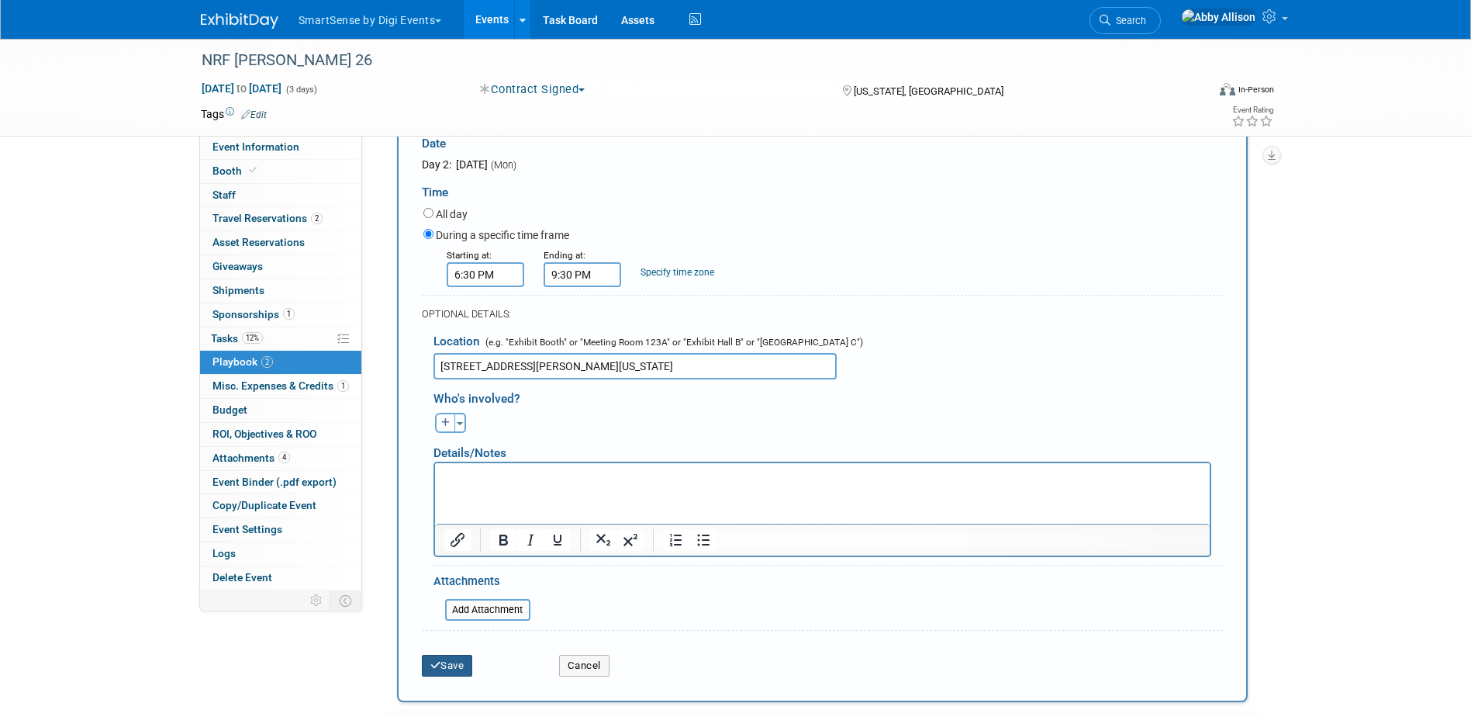
click at [440, 665] on button "Save" at bounding box center [447, 665] width 51 height 22
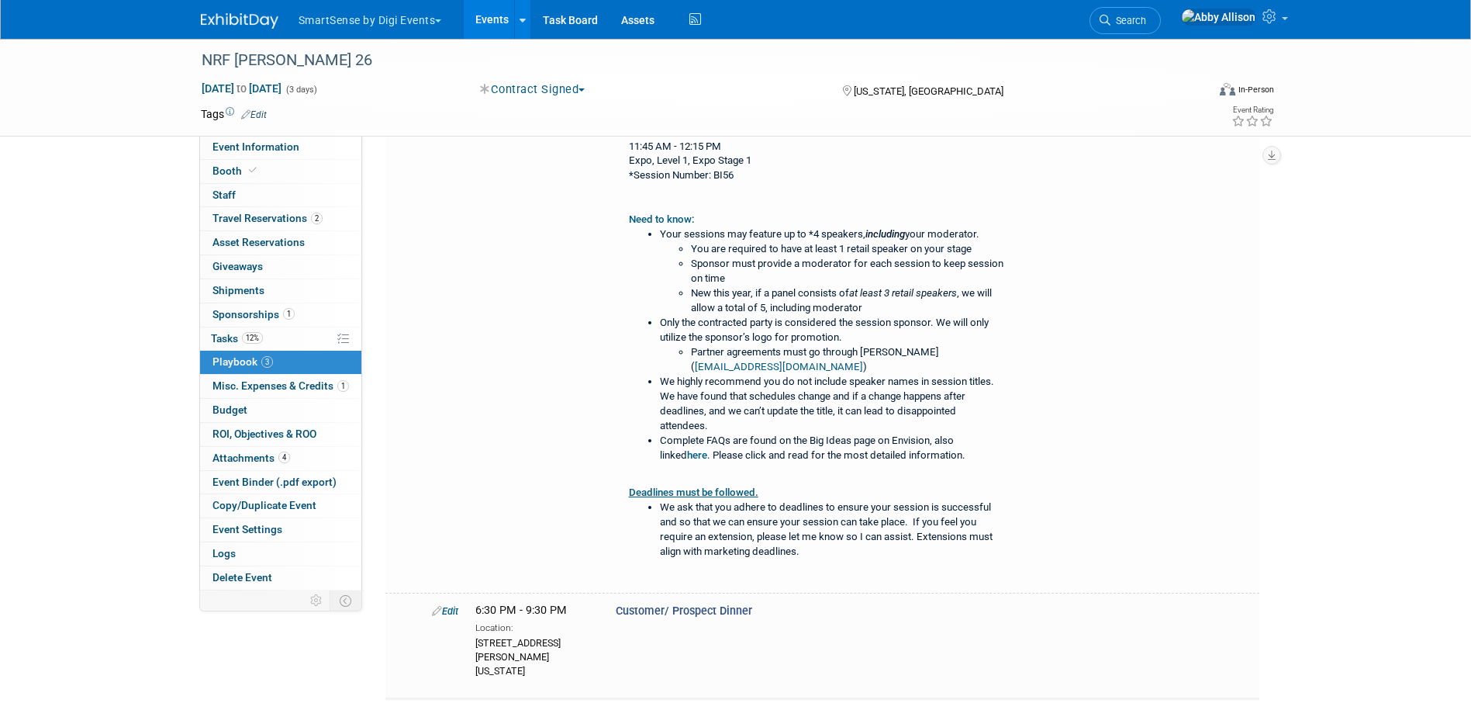
scroll to position [500, 0]
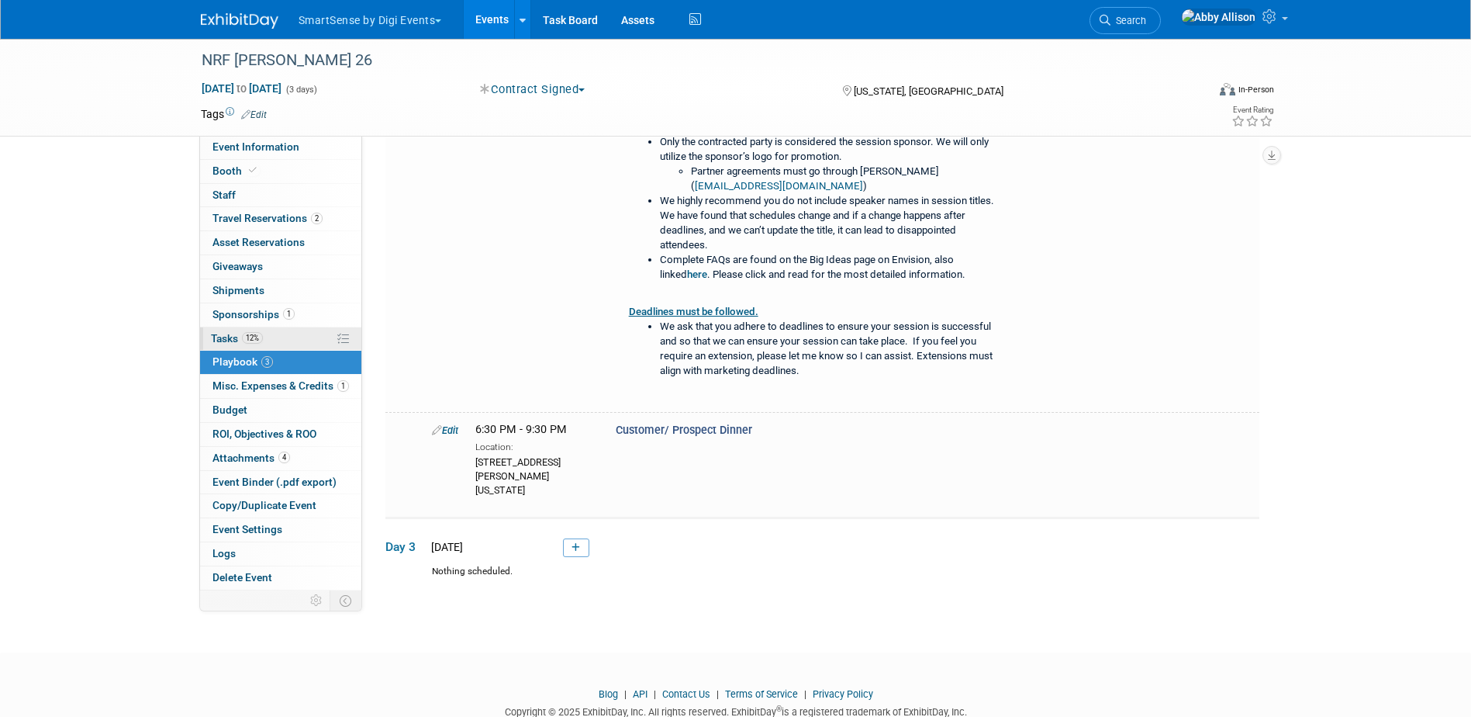
click at [223, 339] on span "Tasks 12%" at bounding box center [237, 338] width 52 height 12
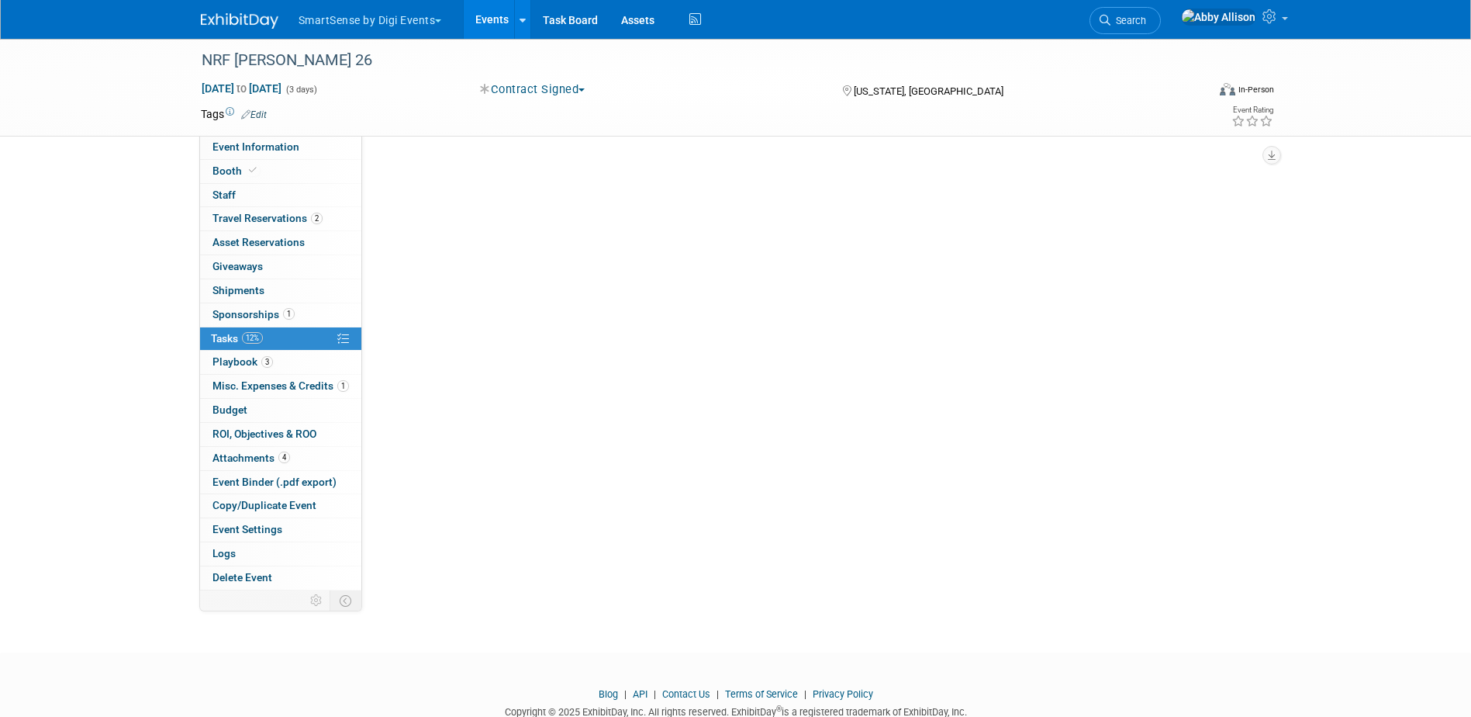
scroll to position [0, 0]
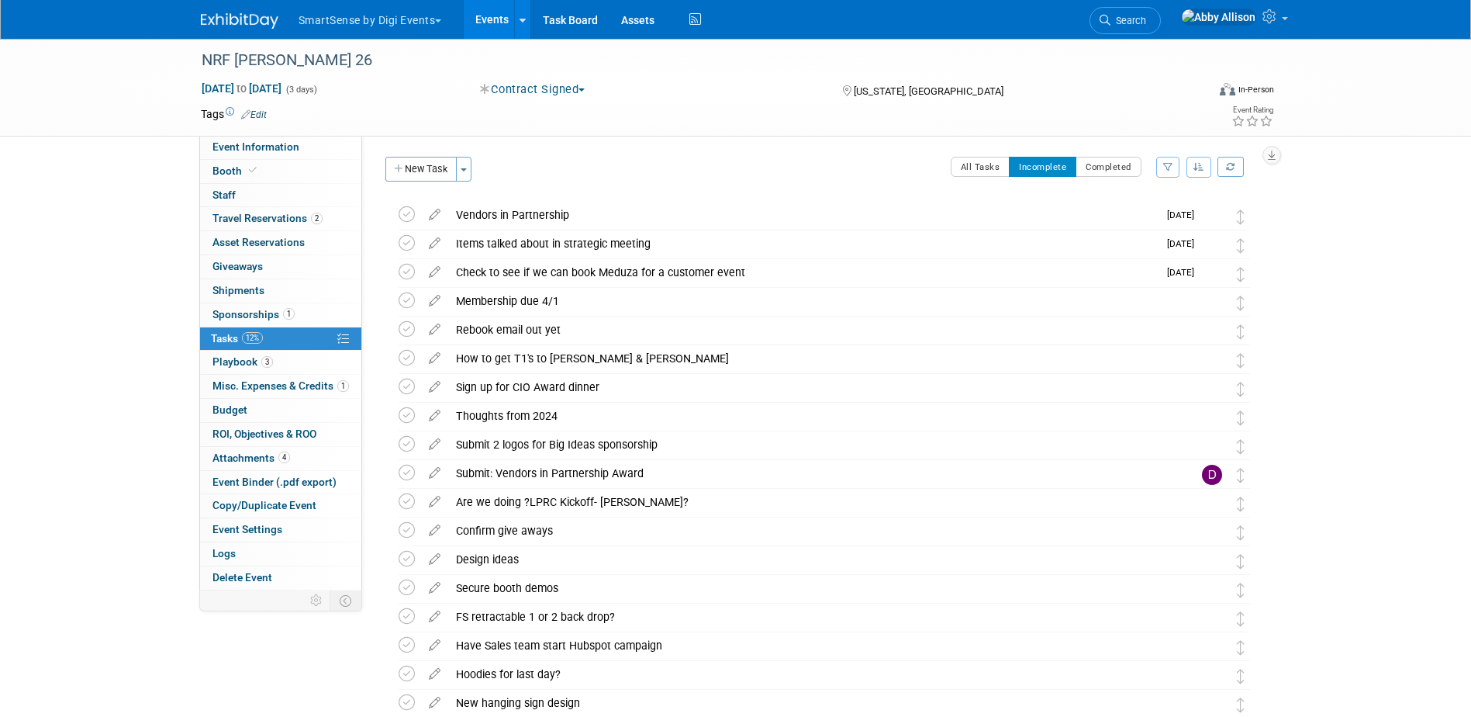
click at [1202, 167] on icon "button" at bounding box center [1198, 166] width 11 height 9
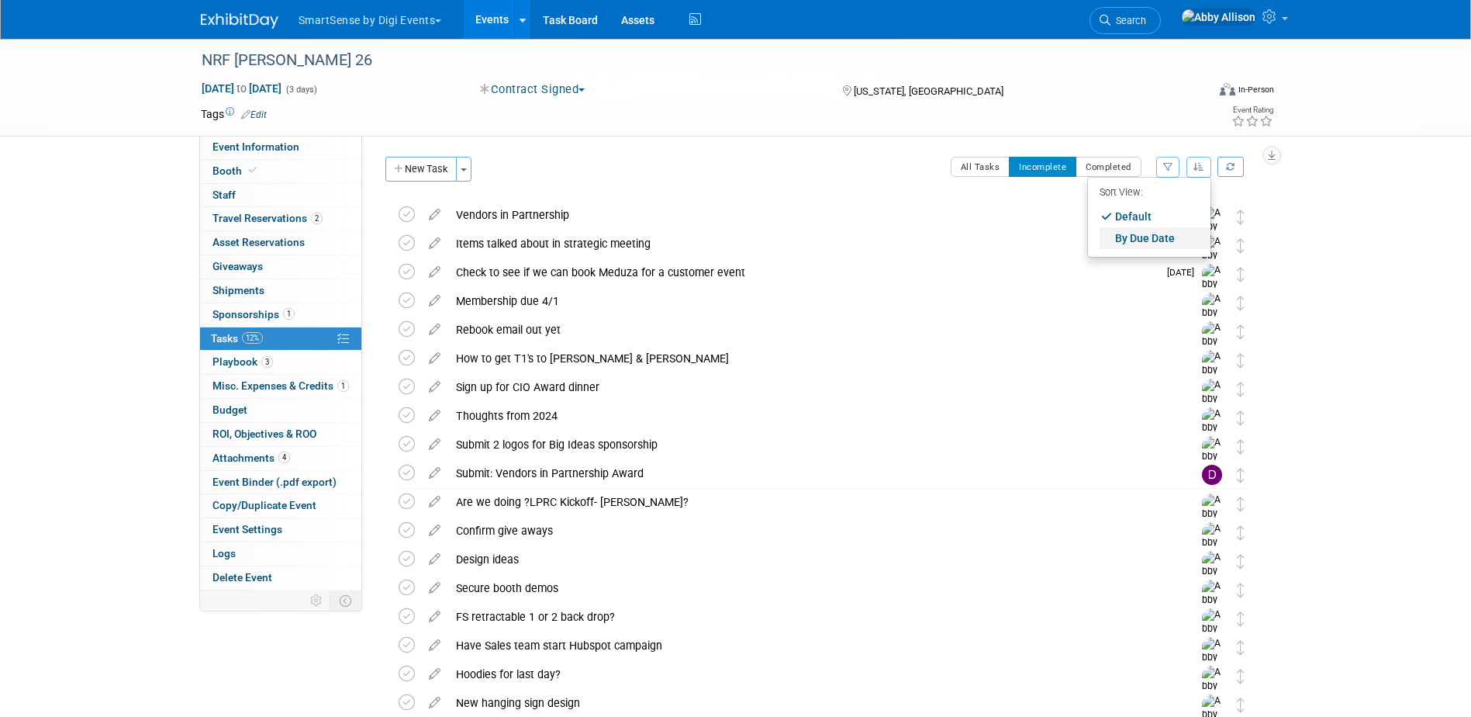
click at [1141, 234] on link "By Due Date" at bounding box center [1155, 238] width 111 height 22
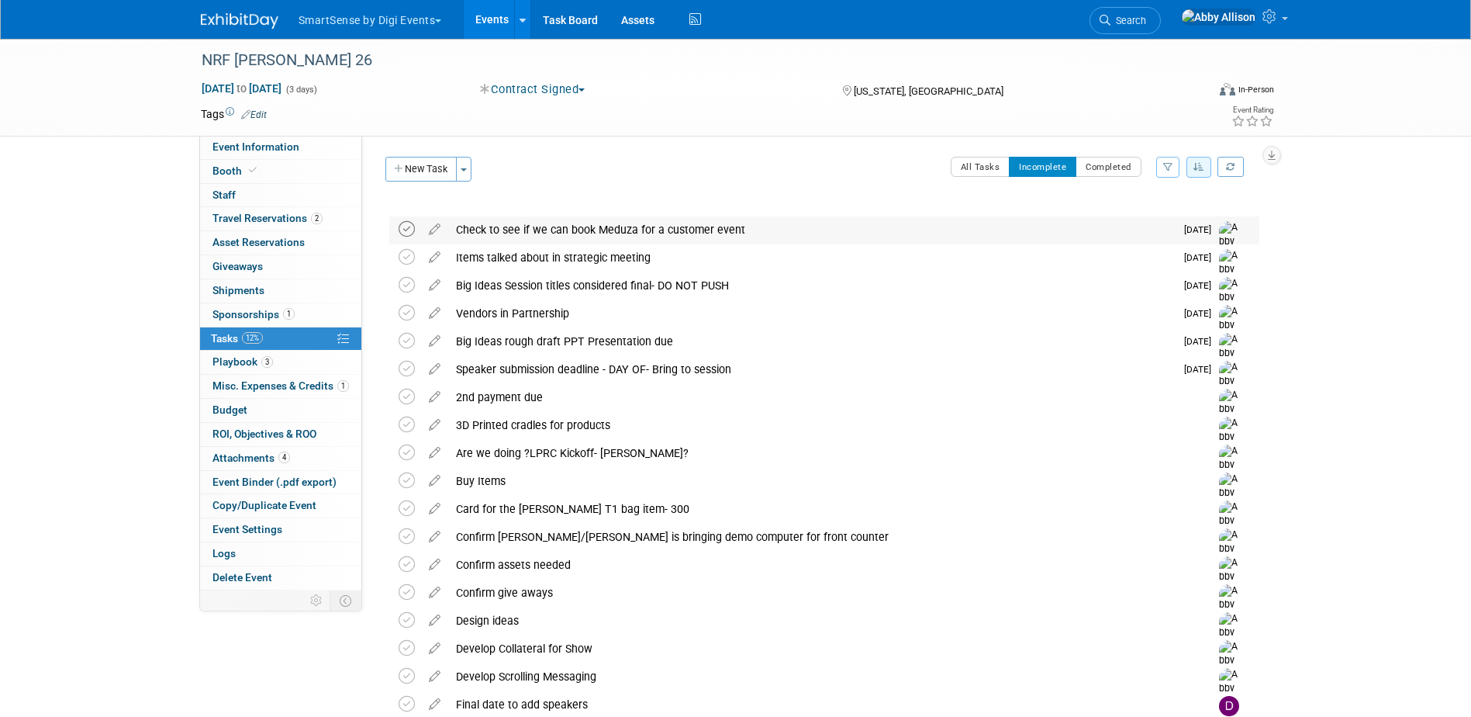
click at [401, 228] on icon at bounding box center [407, 229] width 16 height 16
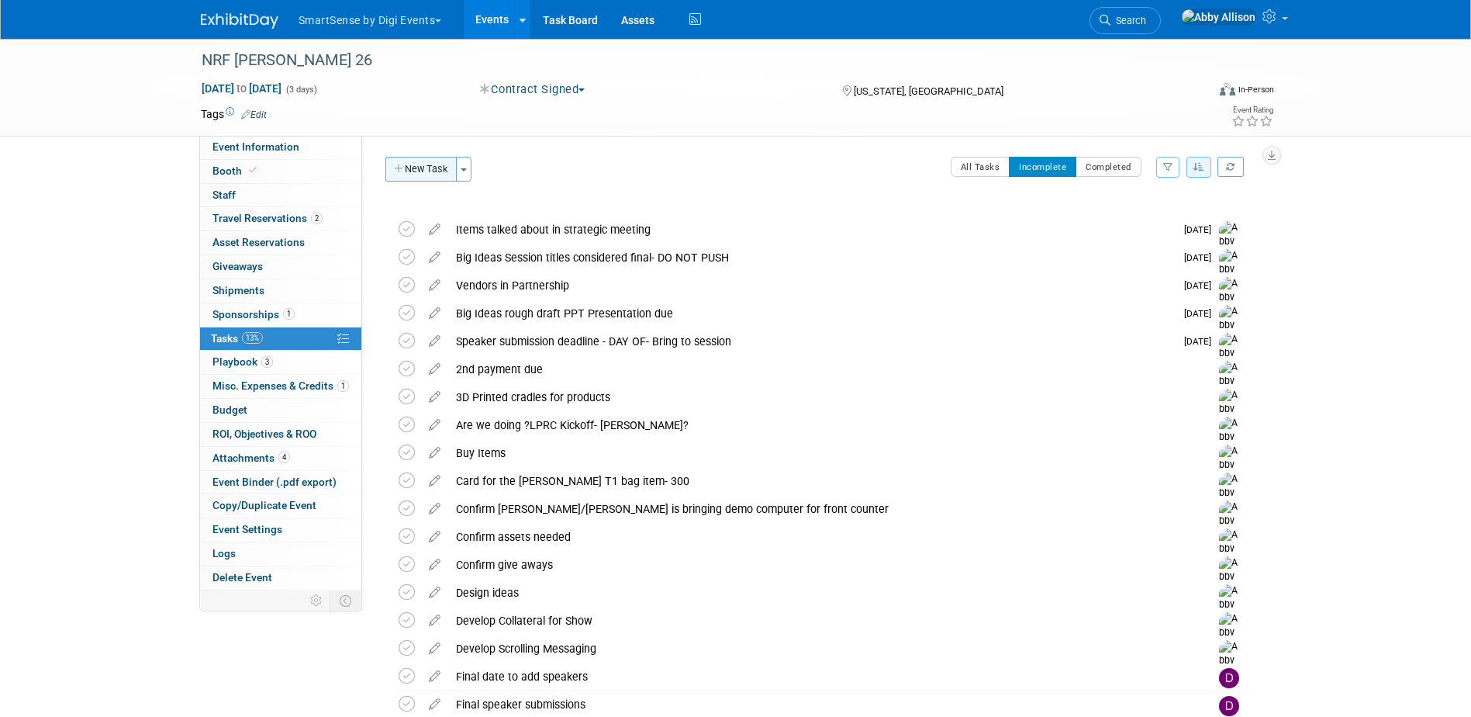
click at [416, 172] on button "New Task" at bounding box center [420, 169] width 71 height 25
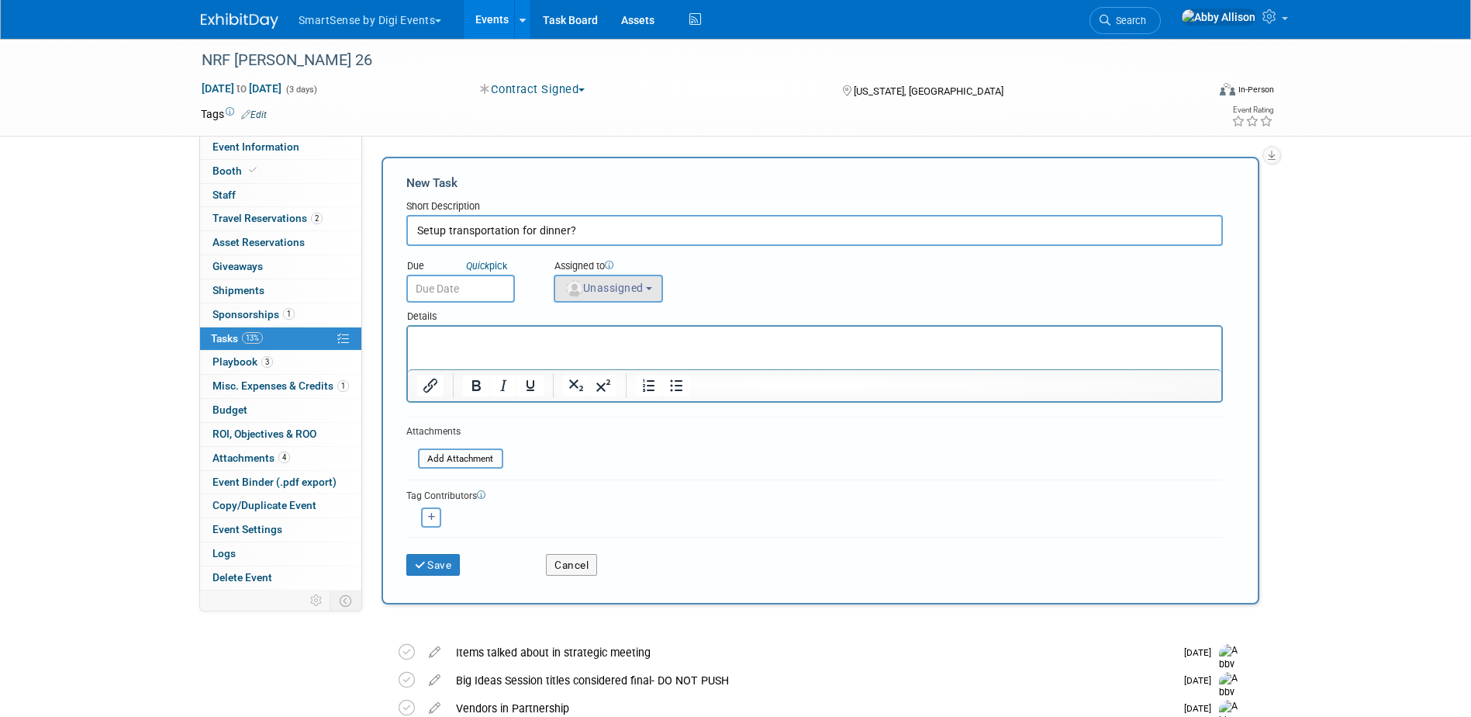
type input "Setup transportation for dinner?"
click at [628, 292] on span "Unassigned" at bounding box center [604, 287] width 79 height 12
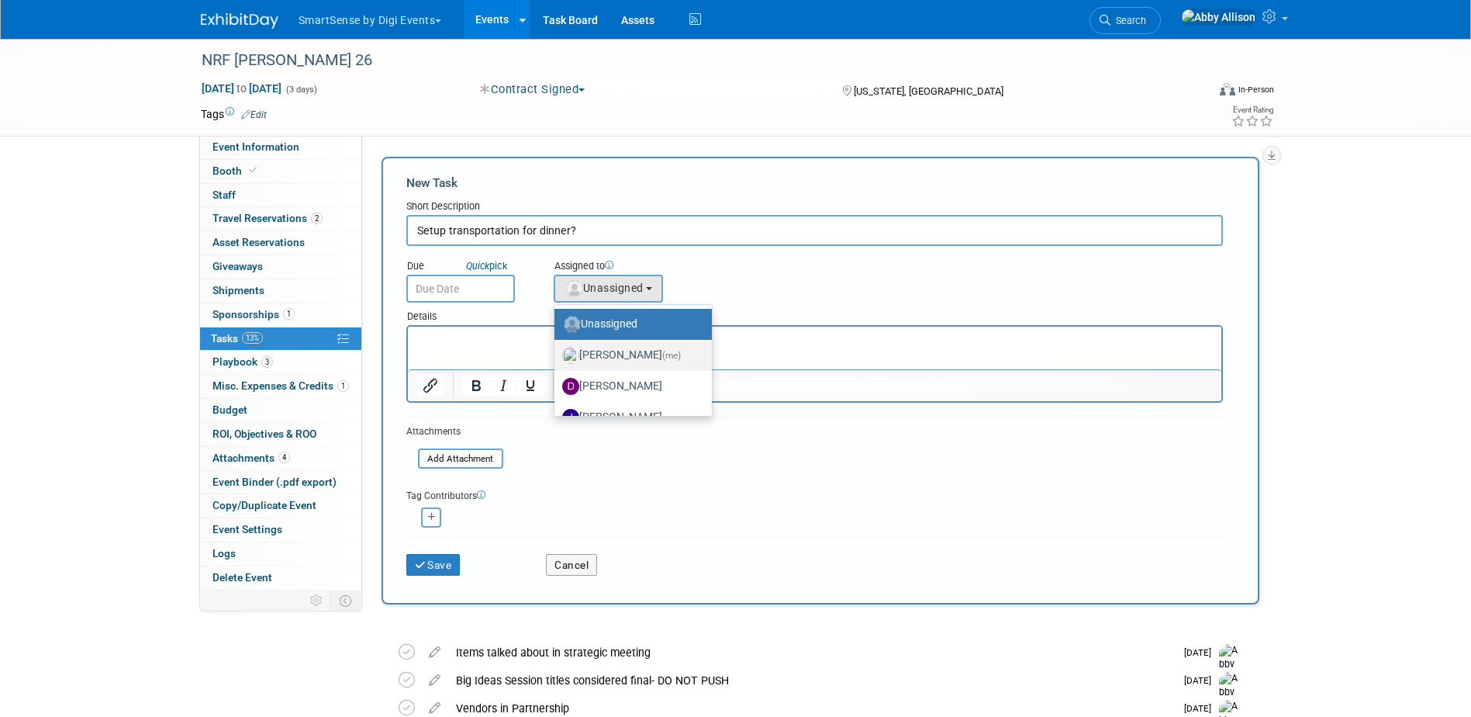
click at [662, 360] on span "(me)" at bounding box center [671, 355] width 19 height 11
click at [557, 358] on input "Abby Allison (me)" at bounding box center [552, 353] width 10 height 10
select select "1af21d80-b227-4fda-b725-1543146411fb"
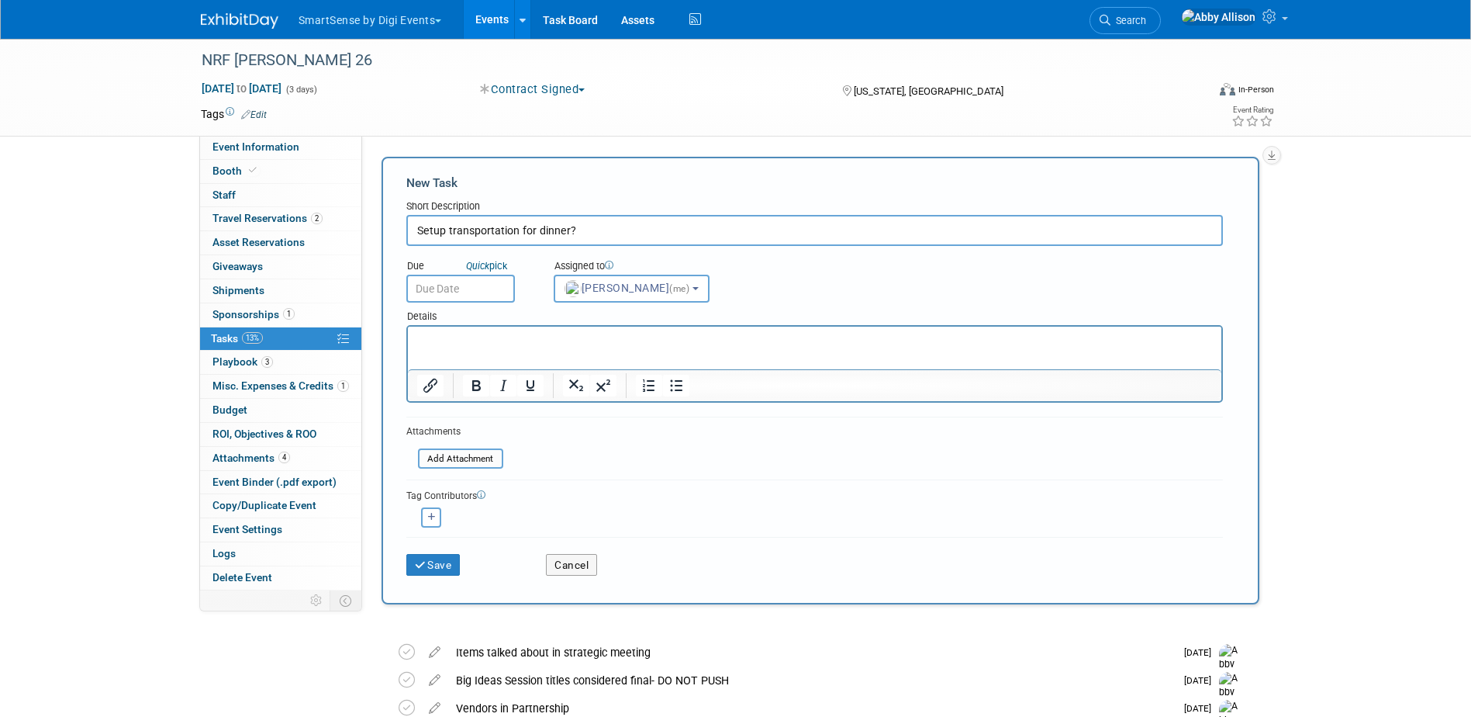
click at [435, 275] on input "text" at bounding box center [460, 289] width 109 height 28
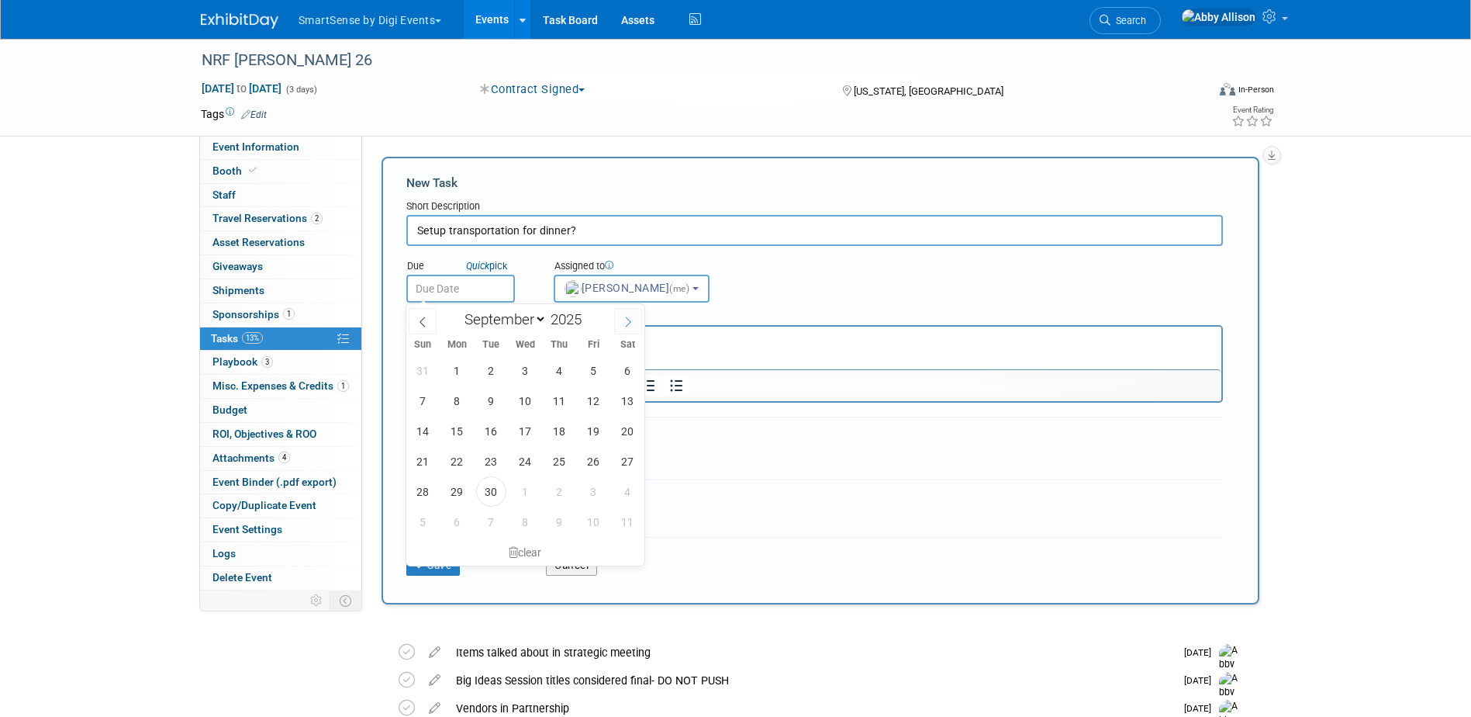
click at [625, 319] on icon at bounding box center [628, 321] width 11 height 11
click at [615, 326] on span at bounding box center [628, 321] width 28 height 26
select select "10"
click at [462, 457] on span "17" at bounding box center [457, 461] width 30 height 30
type input "Nov 17, 2025"
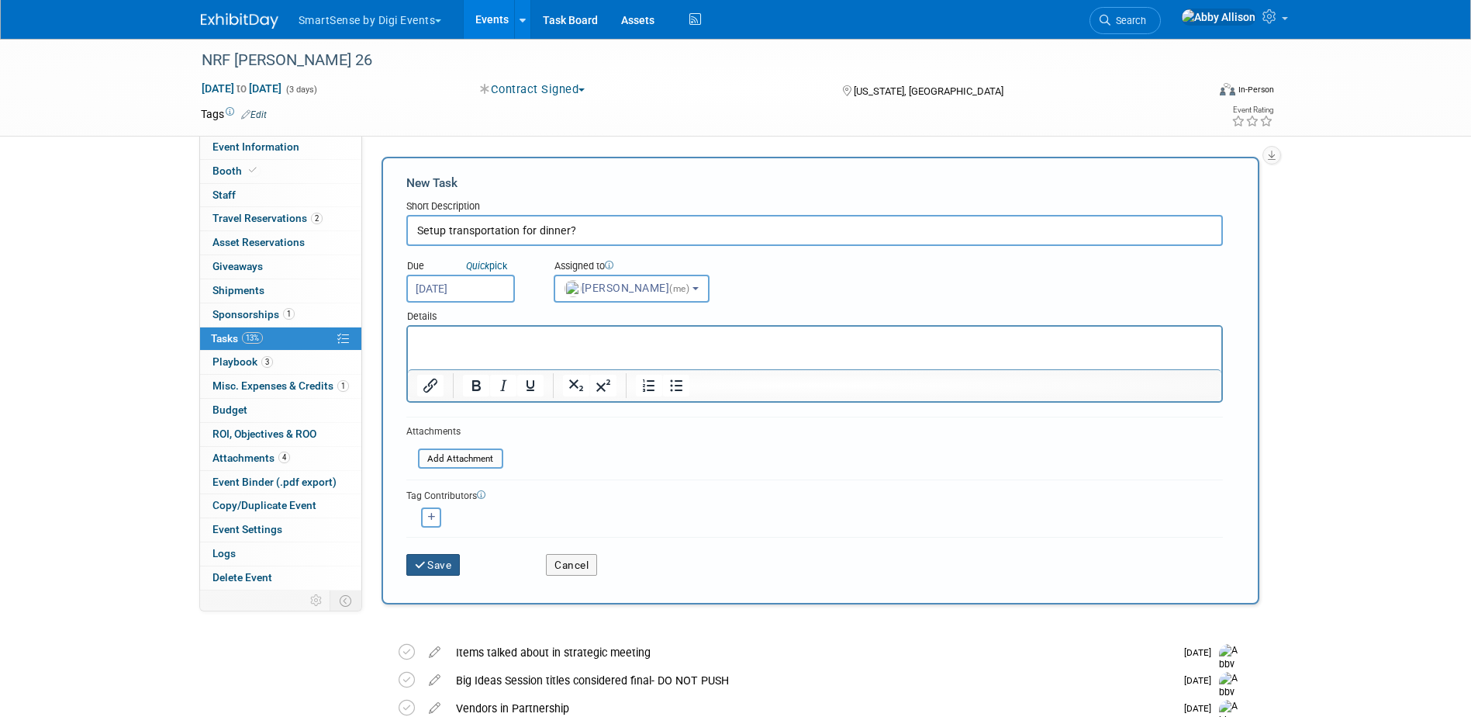
click at [428, 561] on button "Save" at bounding box center [433, 565] width 54 height 22
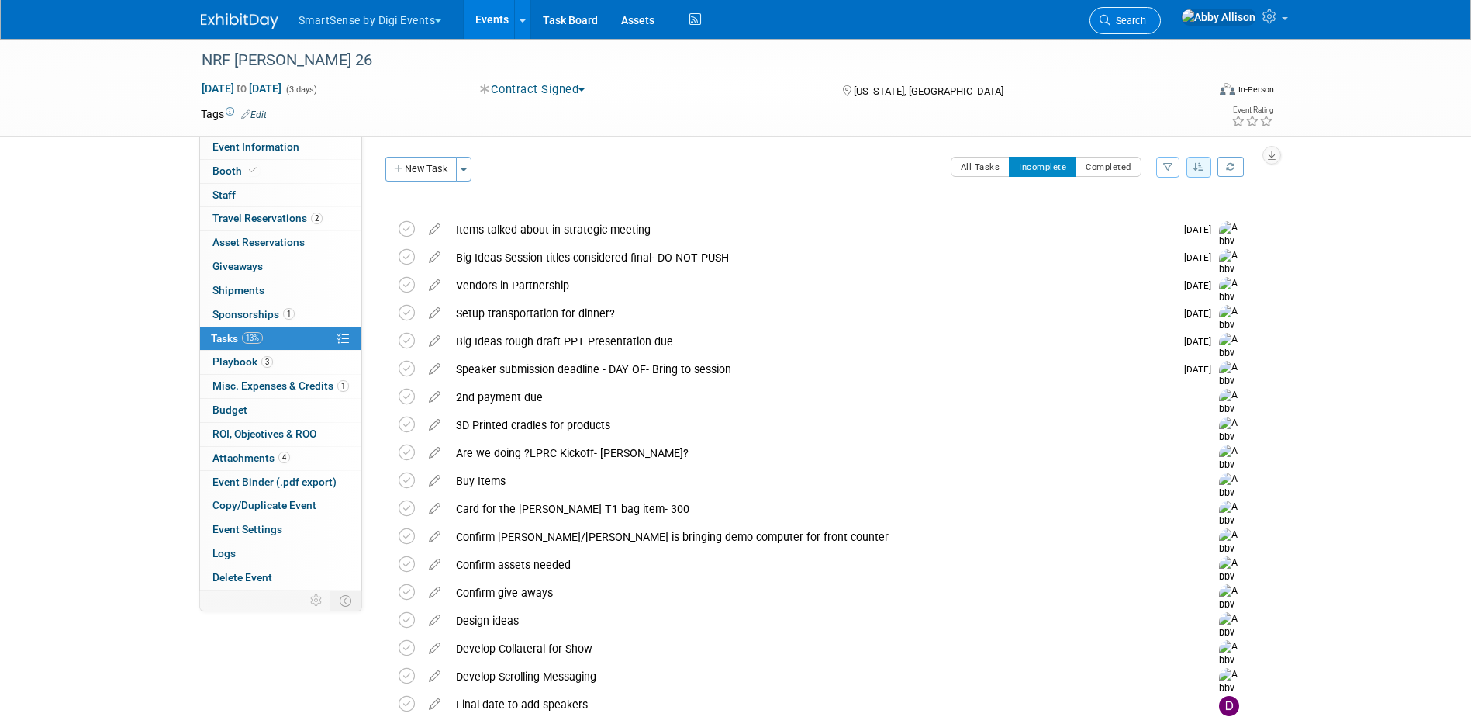
click at [1146, 15] on span "Search" at bounding box center [1128, 21] width 36 height 12
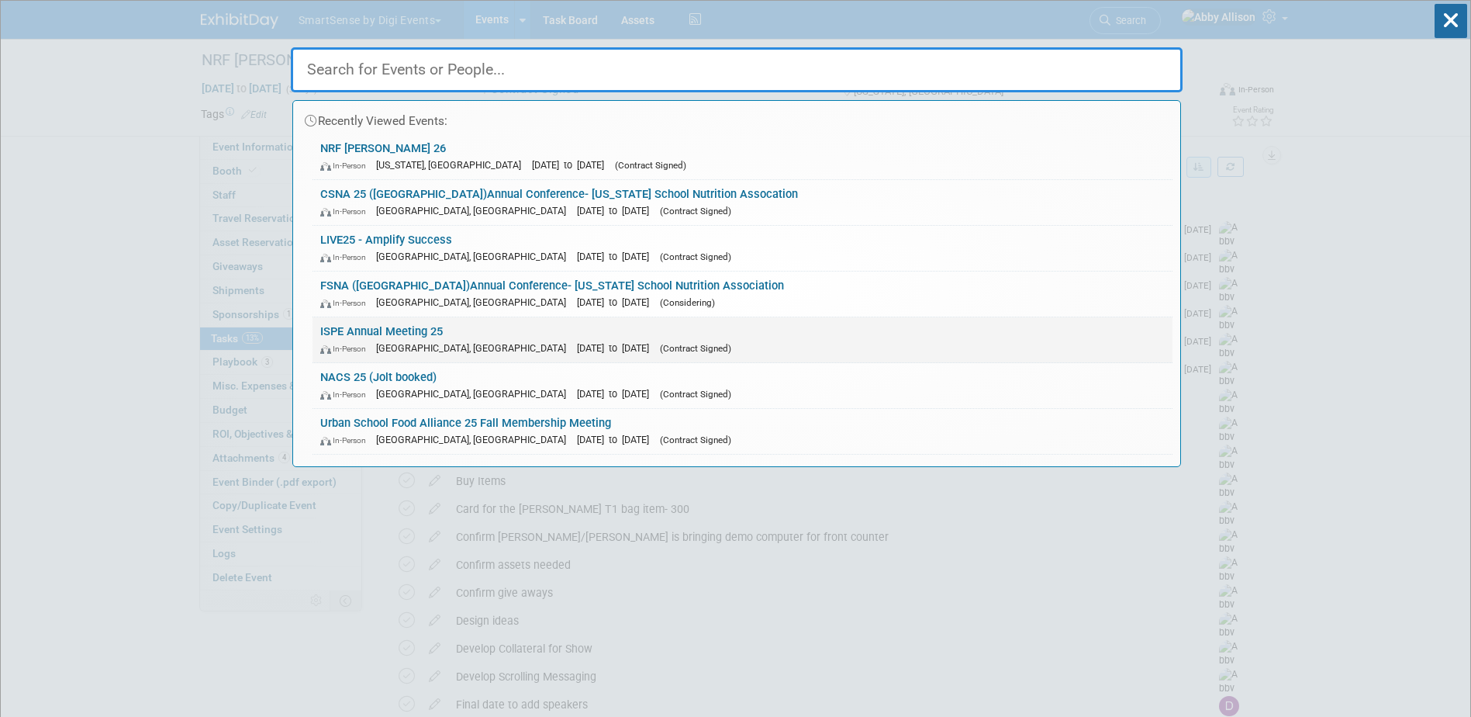
click at [382, 326] on link "ISPE Annual Meeting 25 In-Person Charlotte, NC Oct 26, 2025 to Oct 29, 2025 (Co…" at bounding box center [743, 339] width 860 height 45
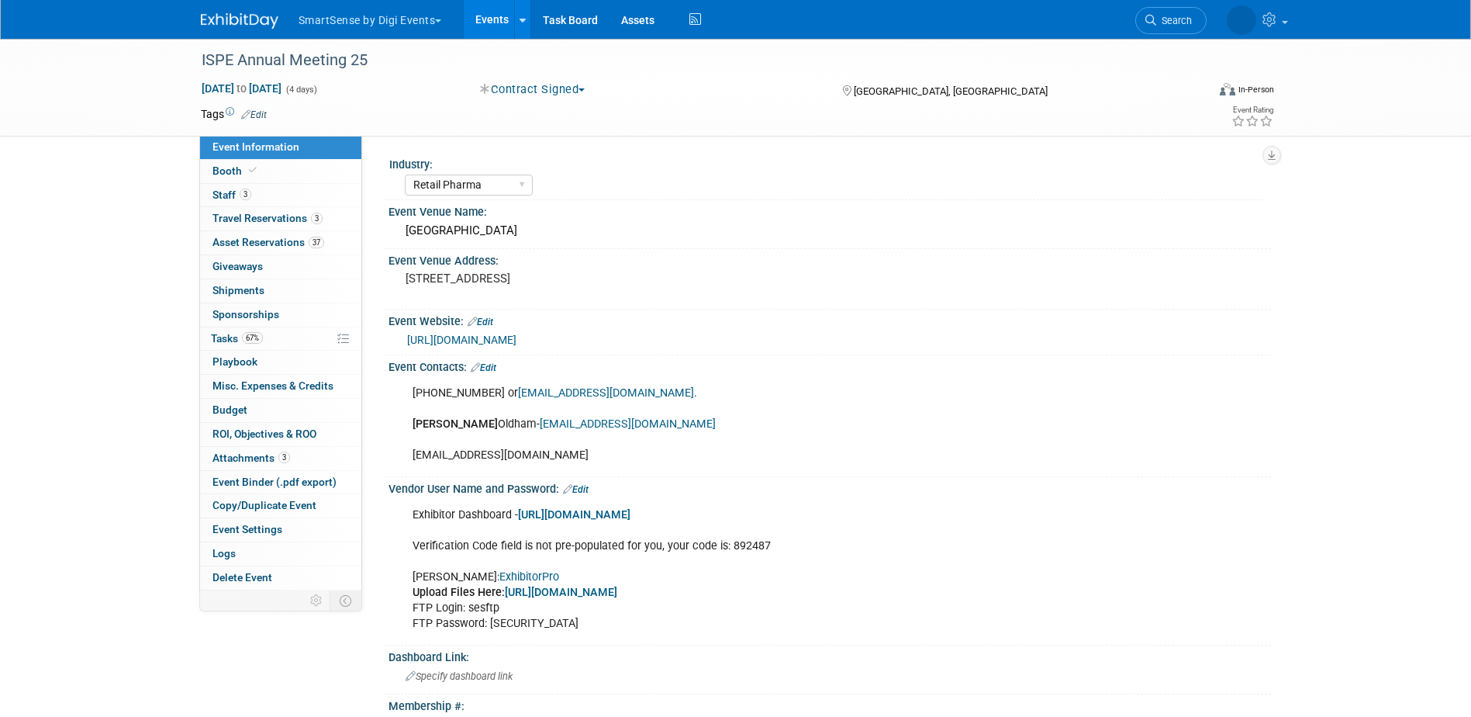
select select "Retail Pharma"
click at [251, 216] on span "Travel Reservations 3" at bounding box center [267, 218] width 110 height 12
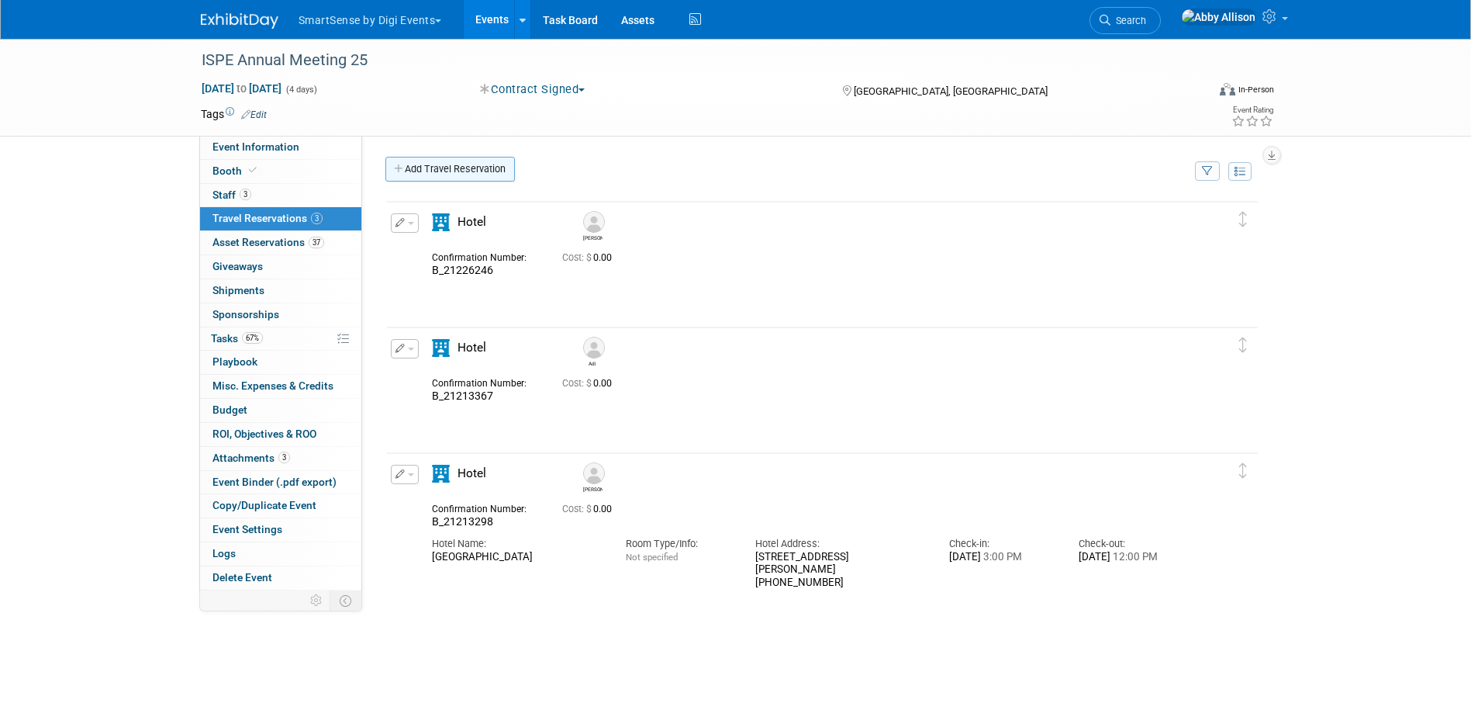
click at [439, 178] on link "Add Travel Reservation" at bounding box center [449, 169] width 129 height 25
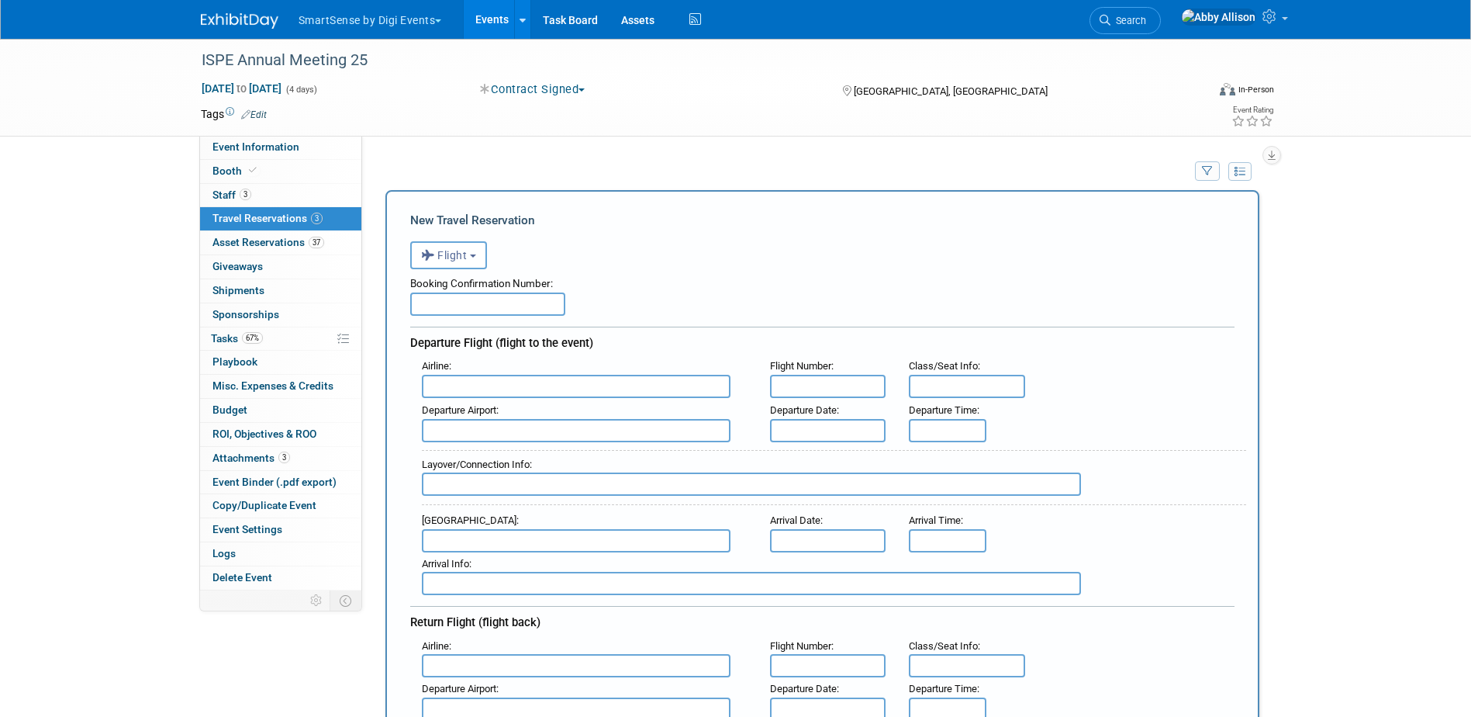
click at [521, 388] on input "text" at bounding box center [576, 386] width 309 height 23
click at [500, 437] on input "text" at bounding box center [576, 430] width 309 height 23
click at [517, 448] on span "TPA - [GEOGRAPHIC_DATA]" at bounding box center [584, 455] width 323 height 25
type input "TPA - [GEOGRAPHIC_DATA]"
click at [798, 392] on input "text" at bounding box center [828, 386] width 116 height 23
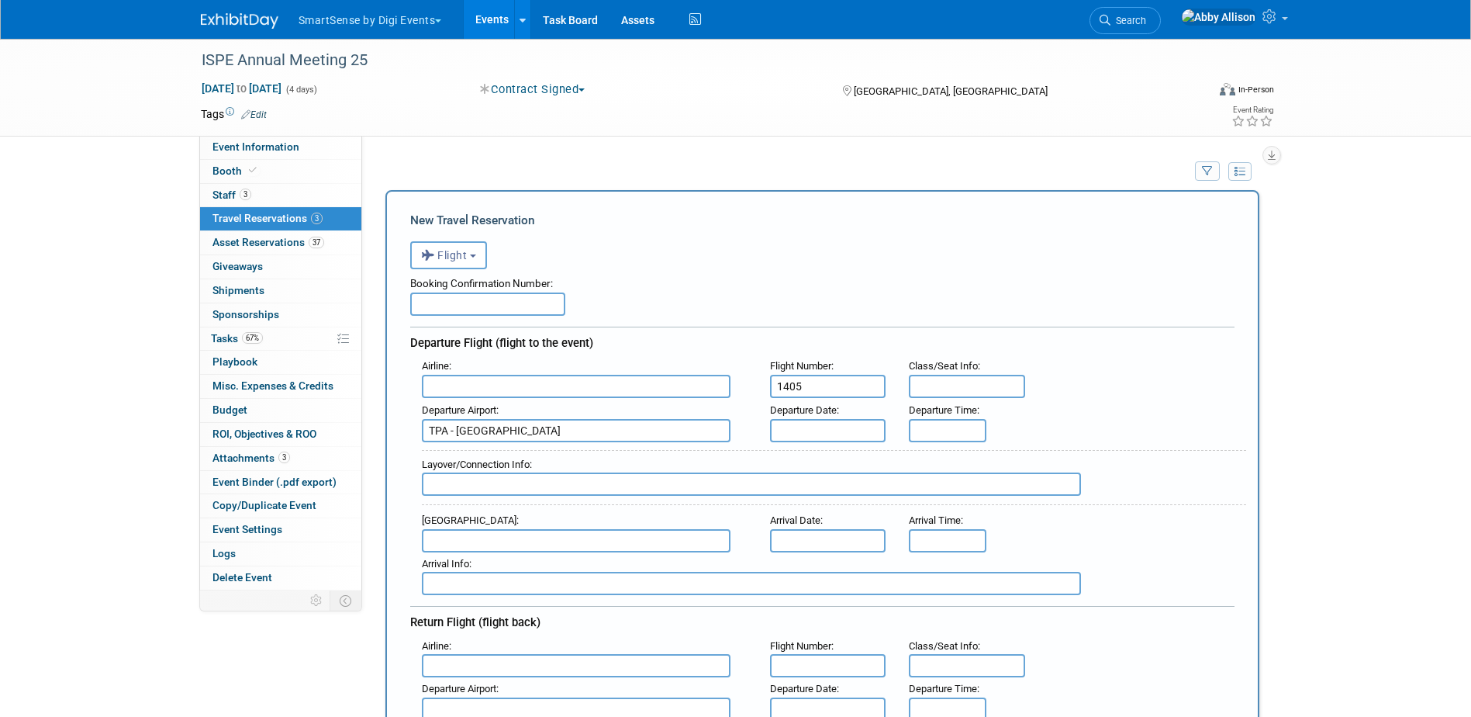
type input "1405"
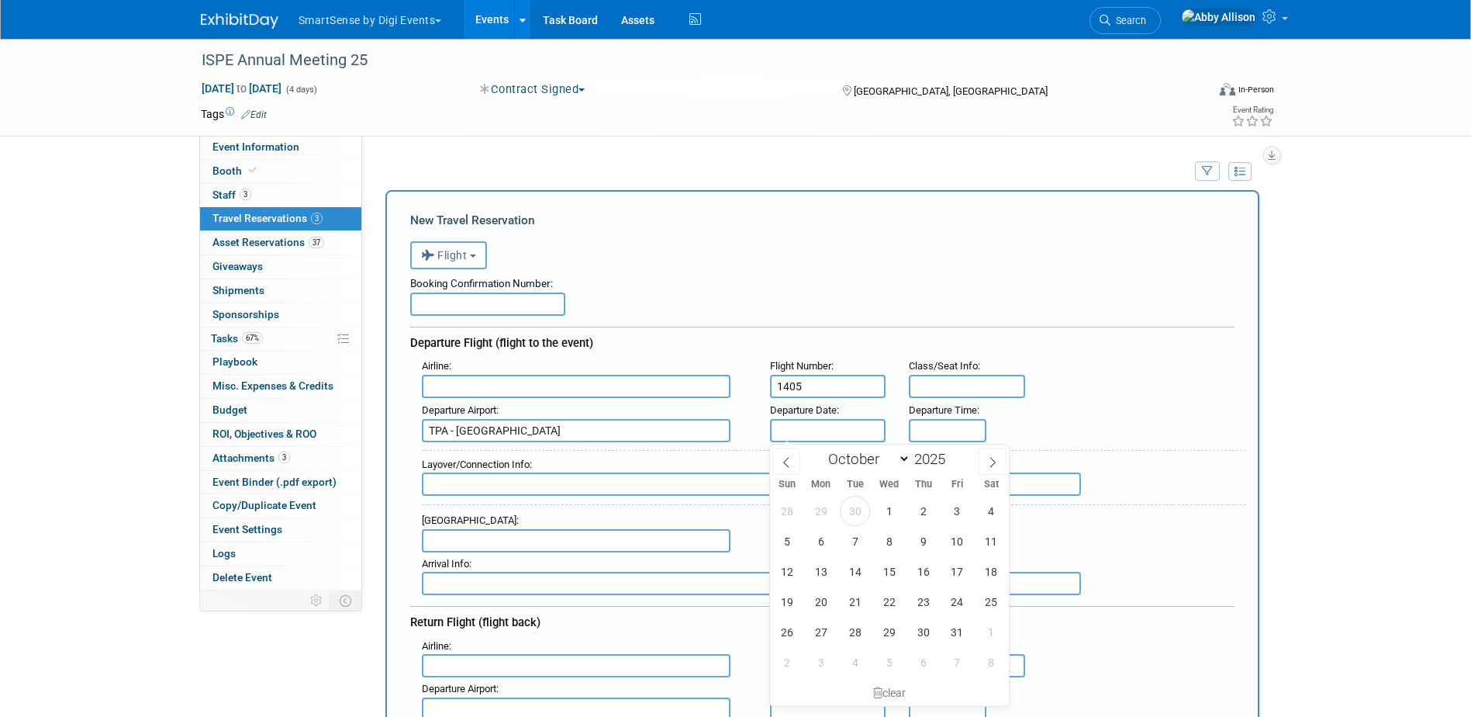
click at [829, 431] on input "text" at bounding box center [828, 430] width 116 height 23
click at [794, 637] on span "26" at bounding box center [787, 631] width 30 height 30
type input "[DATE]"
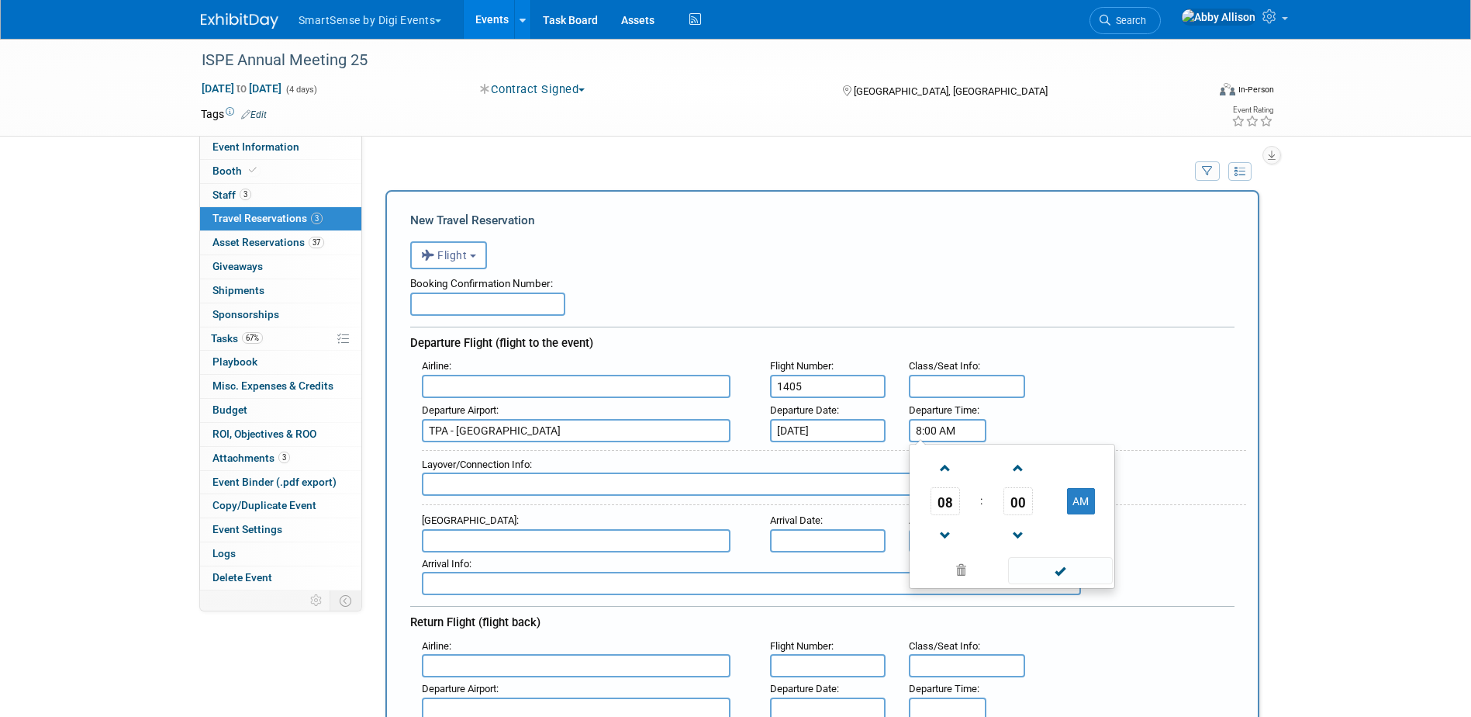
click at [945, 424] on input "8:00 AM" at bounding box center [948, 430] width 78 height 23
click at [940, 508] on span "08" at bounding box center [945, 501] width 29 height 28
click at [1027, 520] on td "06" at bounding box center [1037, 510] width 50 height 42
click at [1028, 508] on span "00" at bounding box center [1017, 501] width 29 height 28
click at [1080, 507] on td "35" at bounding box center [1087, 510] width 50 height 42
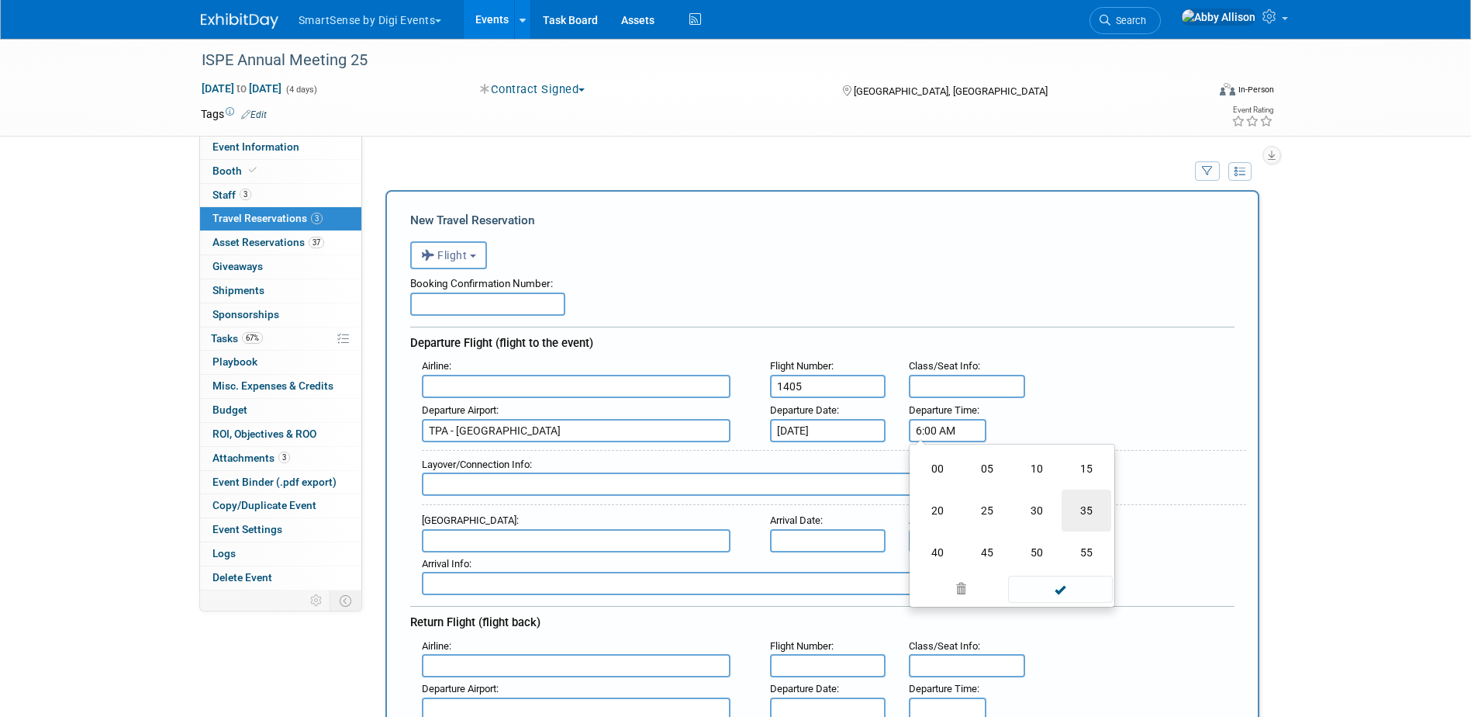
type input "6:35 AM"
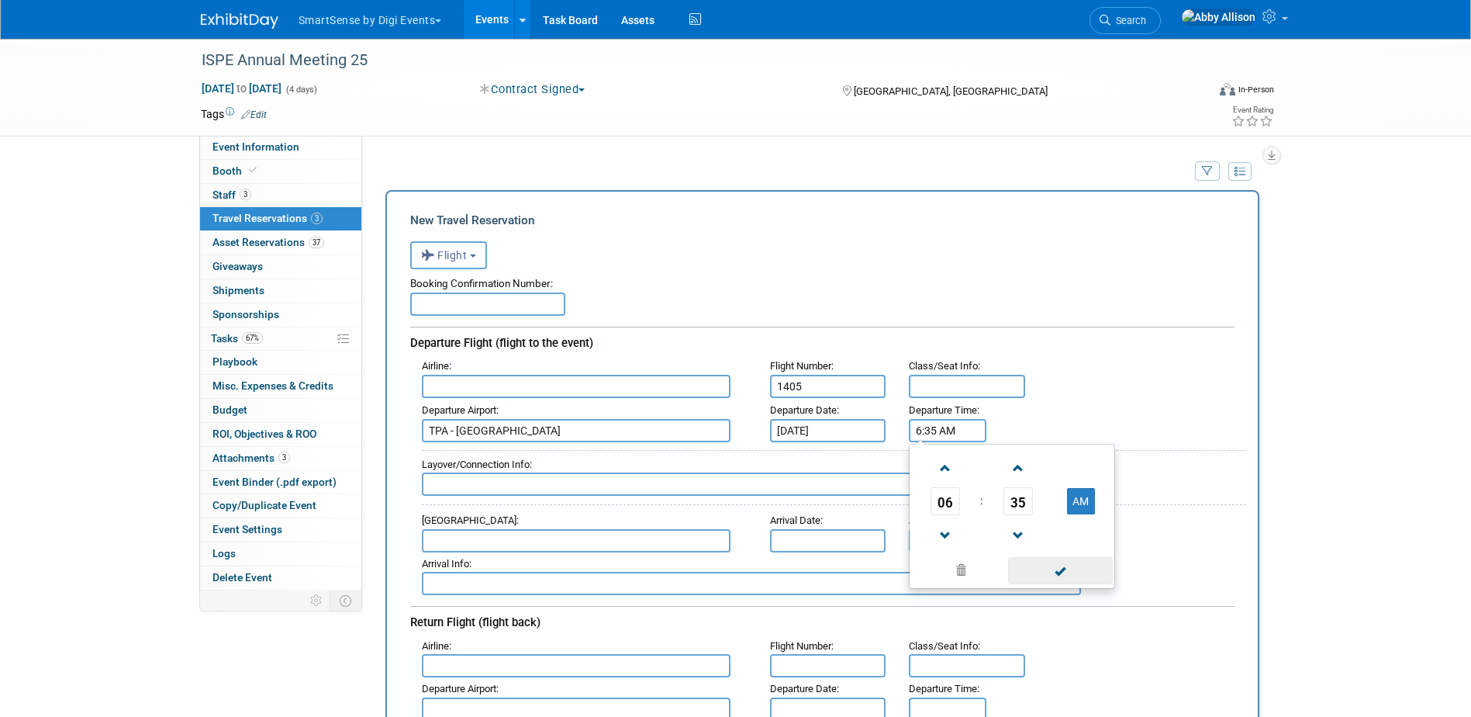
click at [1058, 572] on span at bounding box center [1060, 570] width 105 height 27
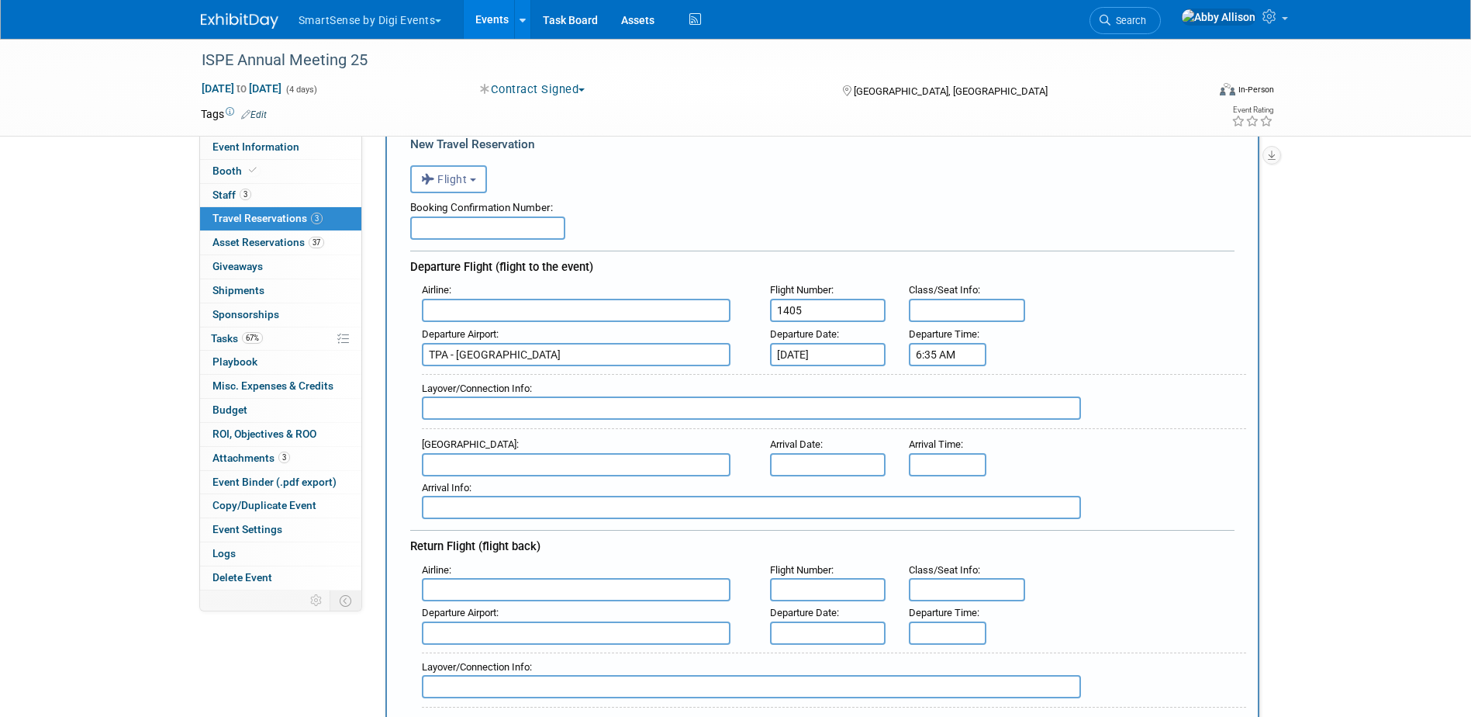
scroll to position [78, 0]
click at [516, 461] on input "text" at bounding box center [576, 462] width 309 height 23
click at [540, 492] on span "BNA - [GEOGRAPHIC_DATA]" at bounding box center [584, 487] width 323 height 25
type input "BNA - [GEOGRAPHIC_DATA]"
click at [945, 470] on input "8:00 AM" at bounding box center [948, 462] width 78 height 23
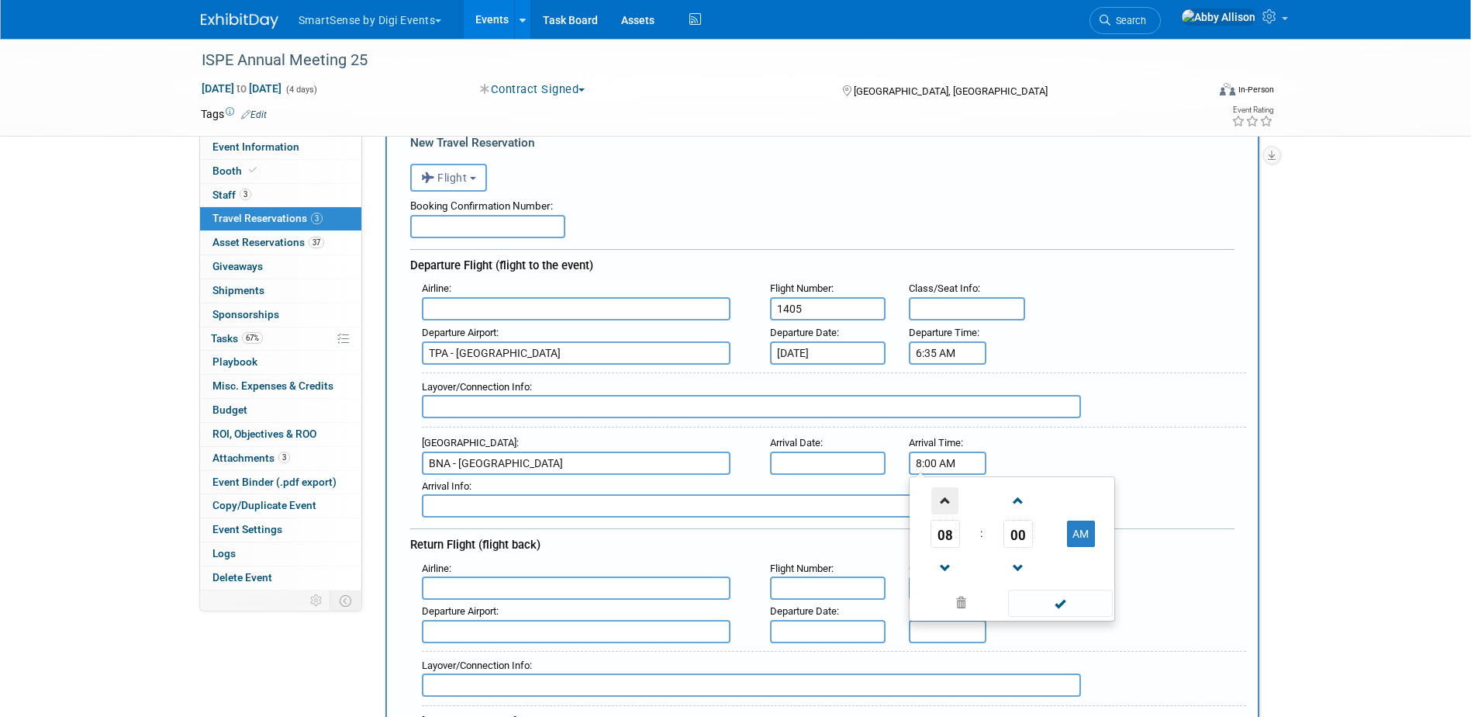
click at [945, 503] on span at bounding box center [944, 500] width 27 height 27
click at [944, 570] on span at bounding box center [944, 567] width 27 height 27
click at [1018, 535] on span "00" at bounding box center [1017, 534] width 29 height 28
click at [992, 541] on td "25" at bounding box center [987, 543] width 50 height 42
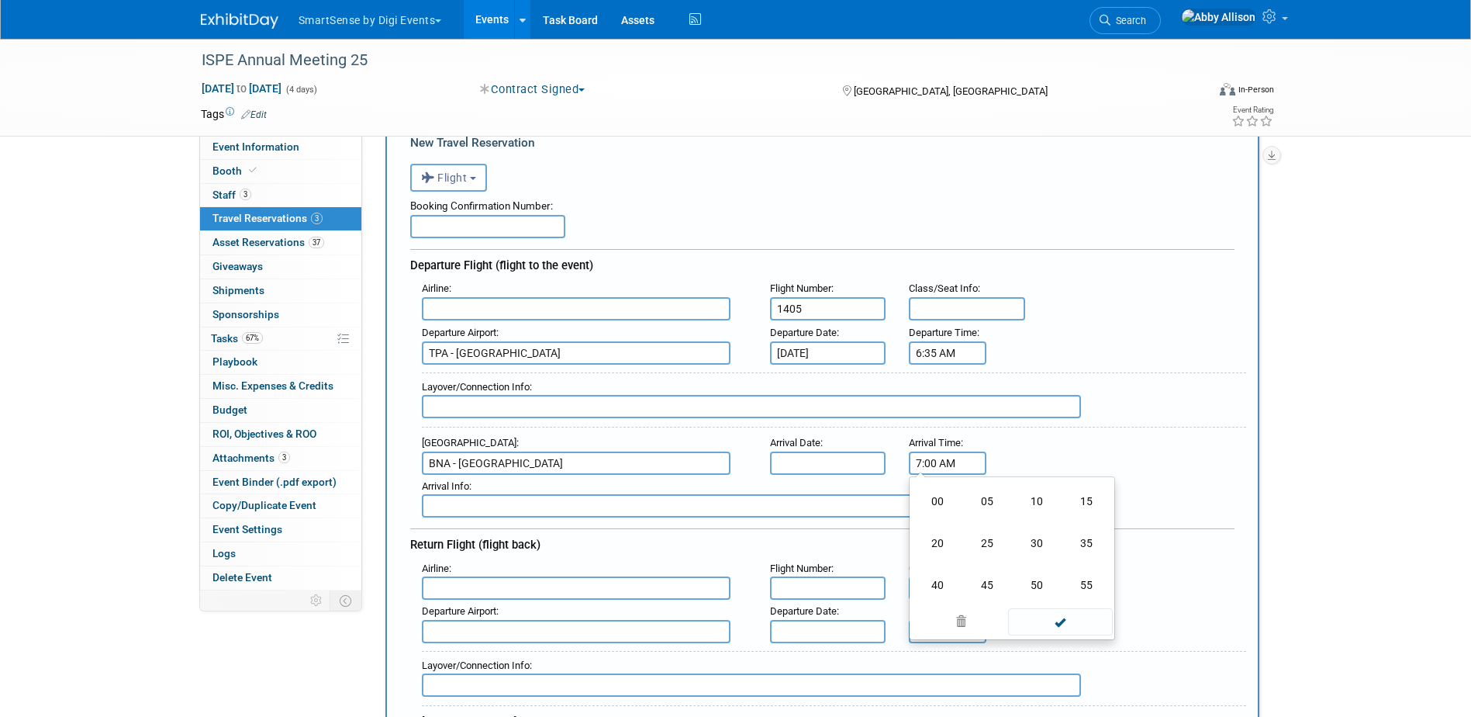
type input "7:25 AM"
click at [1093, 613] on span at bounding box center [1060, 602] width 105 height 27
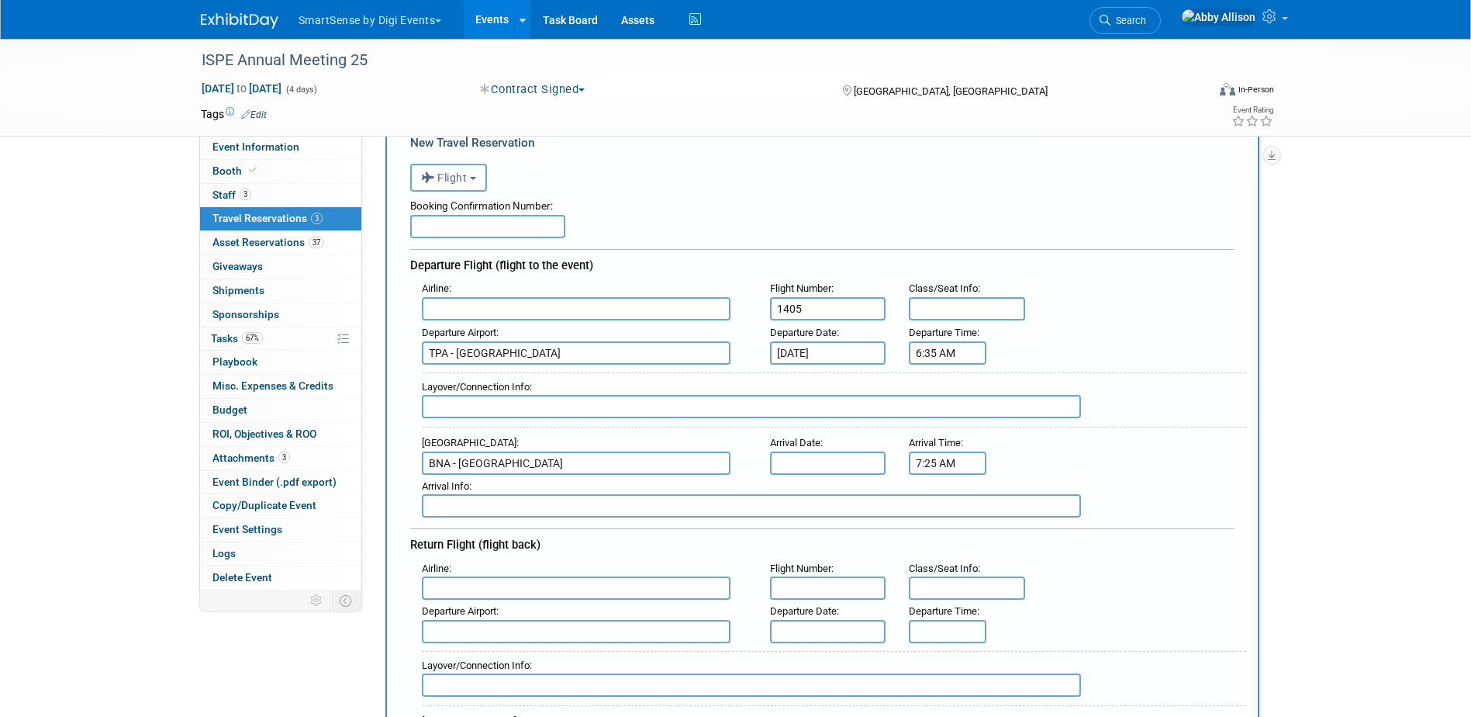
click at [506, 407] on input "text" at bounding box center [751, 406] width 659 height 23
type input "BNA 3664"
drag, startPoint x: 620, startPoint y: 466, endPoint x: 333, endPoint y: 461, distance: 287.0
click at [480, 493] on span "CLT - Charlotte Douglas International Airport" at bounding box center [584, 487] width 323 height 25
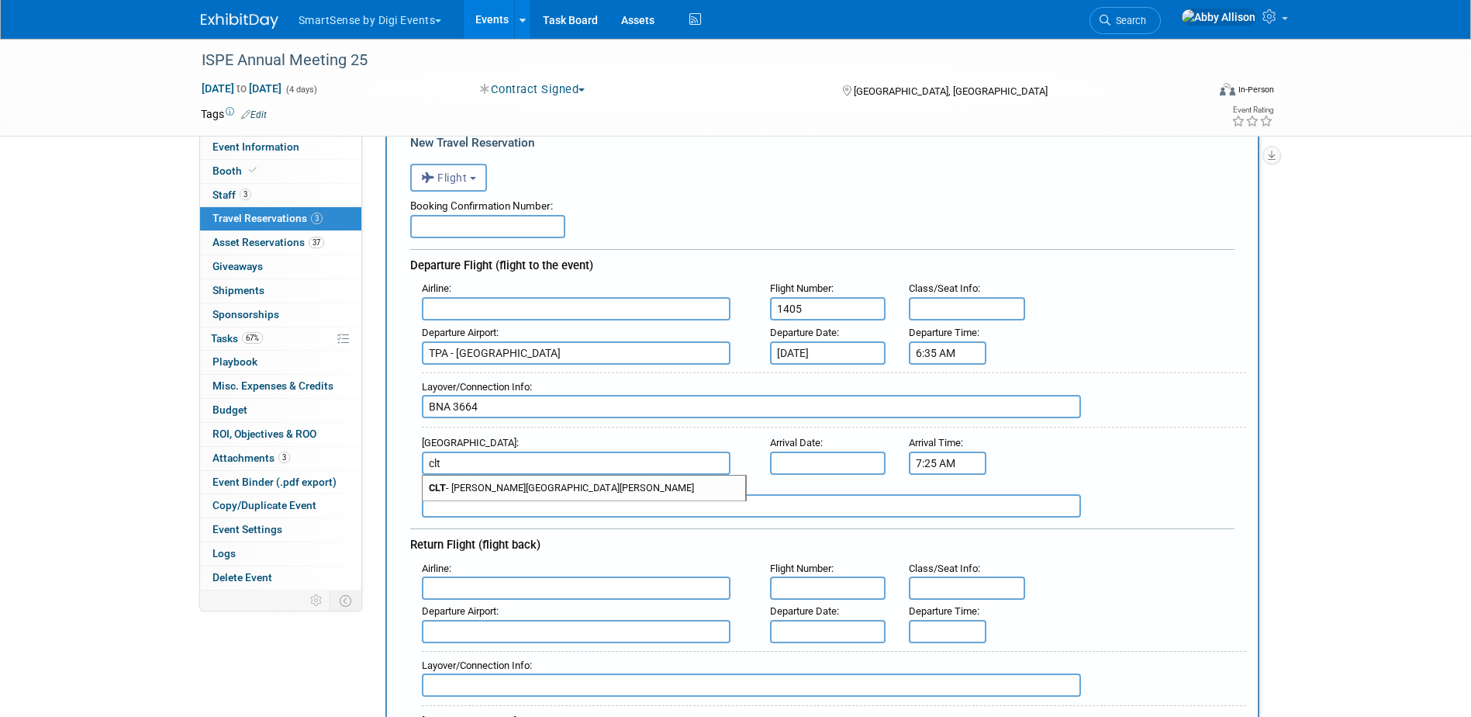
type input "CLT - Charlotte Douglas International Airport"
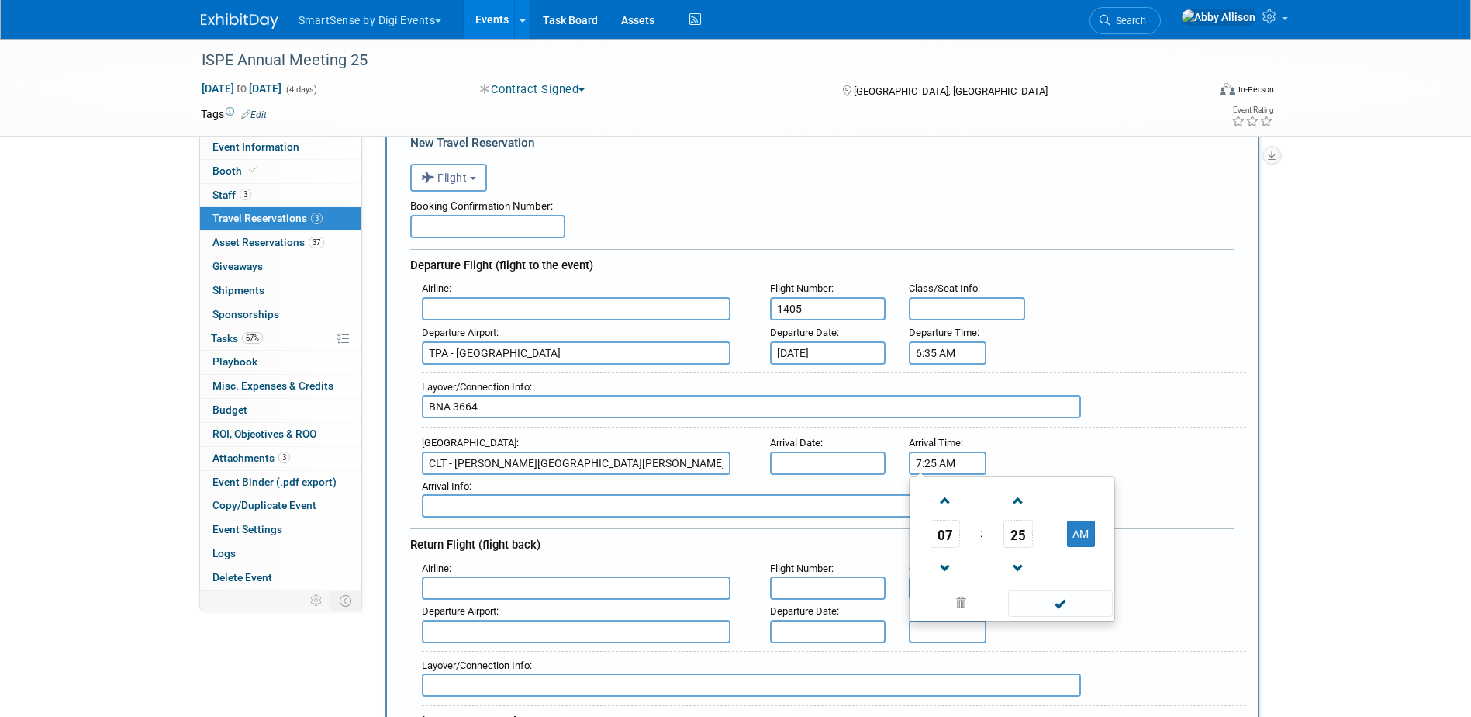
click at [967, 464] on input "7:25 AM" at bounding box center [948, 462] width 78 height 23
click at [941, 536] on span "07" at bounding box center [945, 534] width 29 height 28
click at [938, 505] on td "12" at bounding box center [938, 501] width 50 height 42
click at [1014, 541] on span "25" at bounding box center [1017, 534] width 29 height 28
click at [1095, 504] on td "15" at bounding box center [1087, 501] width 50 height 42
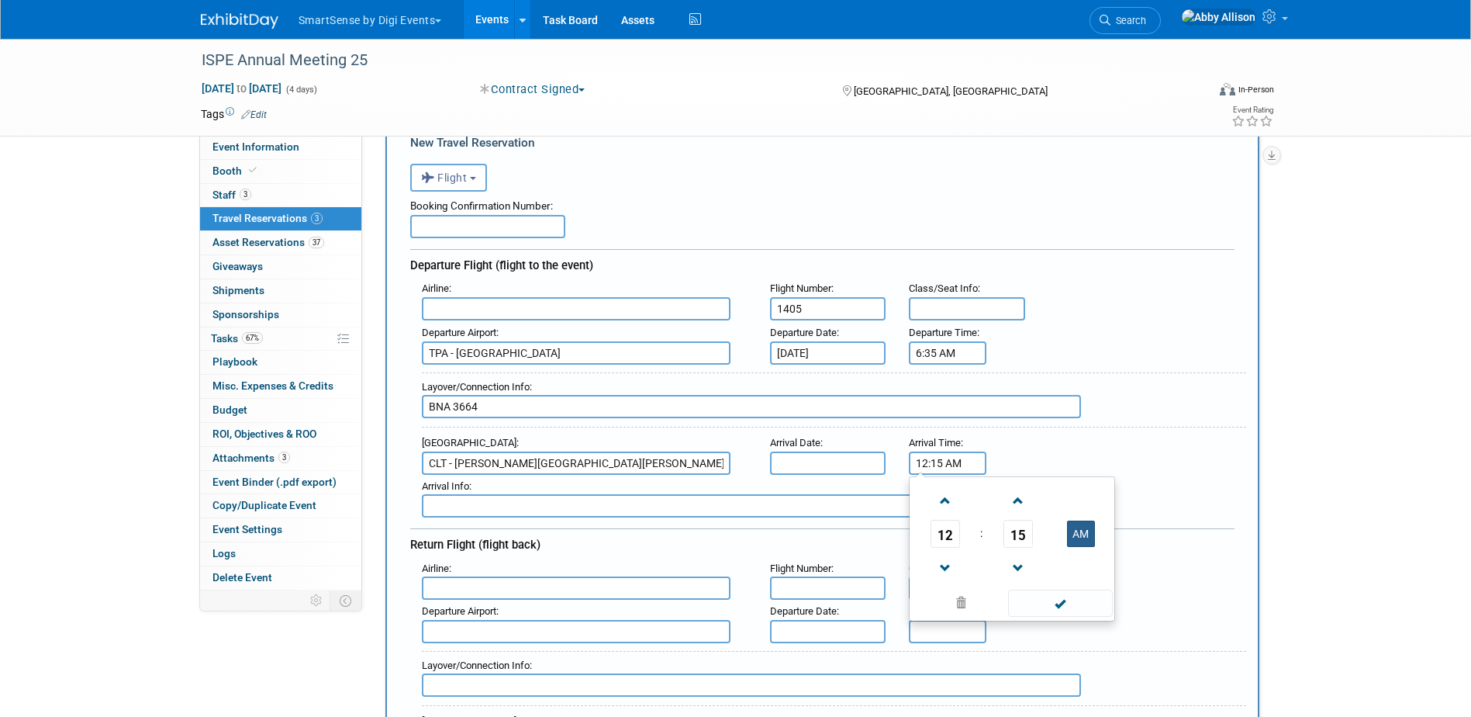
click at [1080, 541] on button "AM" at bounding box center [1081, 533] width 28 height 26
type input "12:15 PM"
click at [1047, 609] on span at bounding box center [1060, 602] width 105 height 27
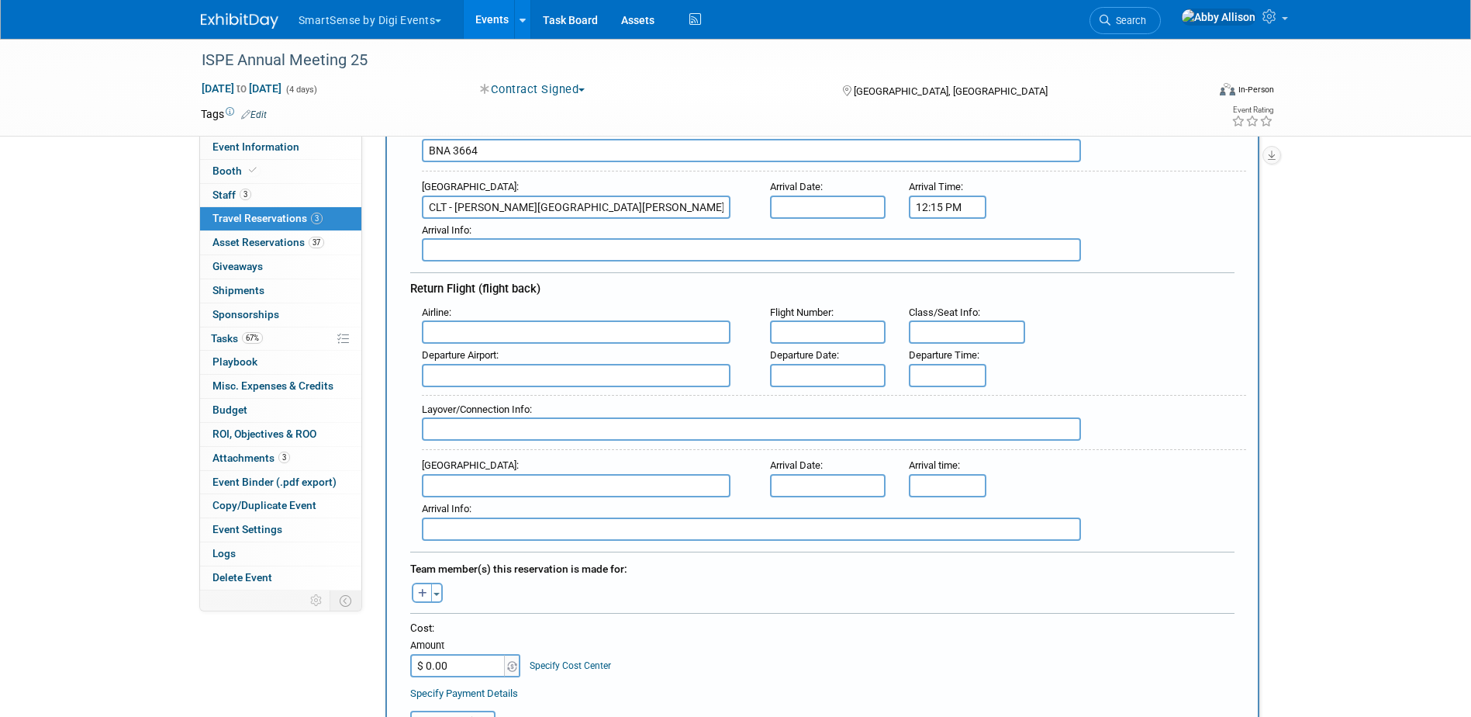
scroll to position [388, 0]
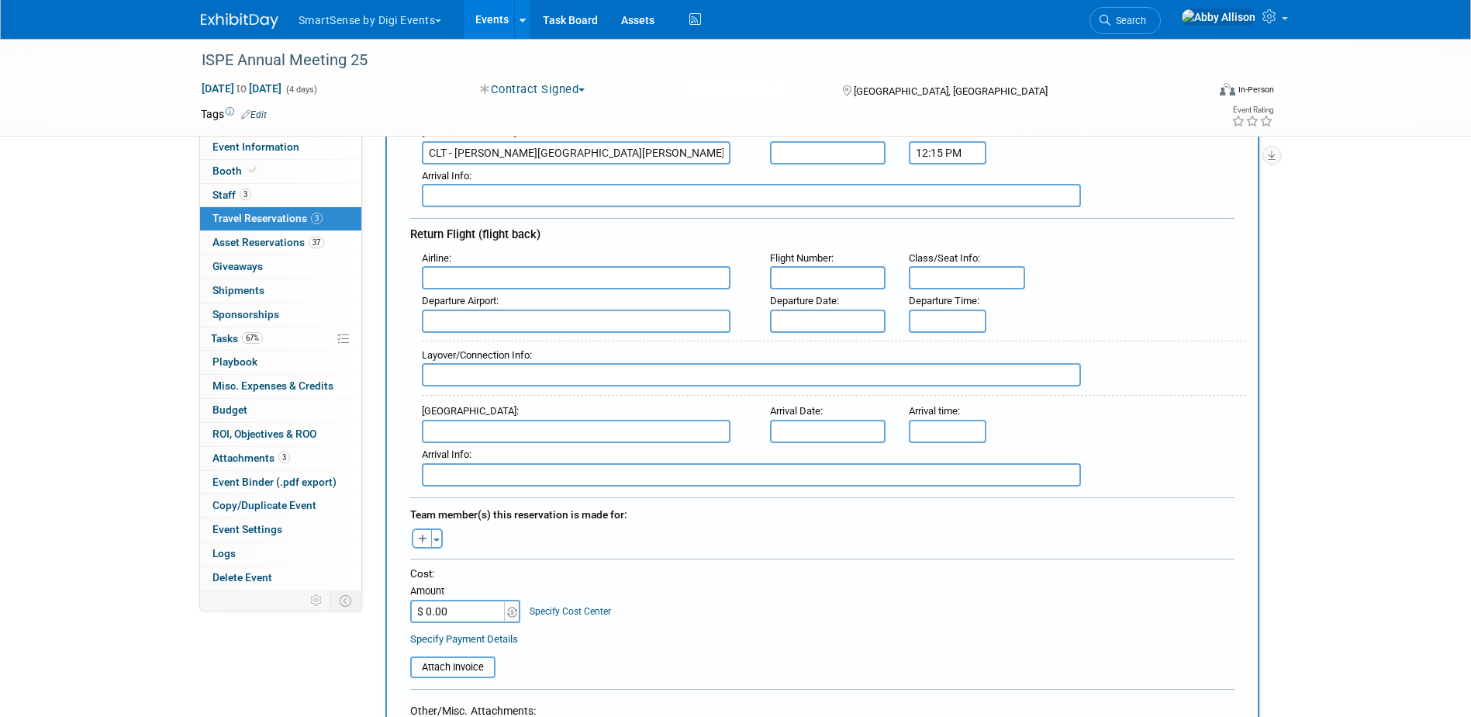
click at [828, 274] on input "text" at bounding box center [828, 277] width 116 height 23
click at [799, 279] on input "text" at bounding box center [828, 277] width 116 height 23
type input "2672"
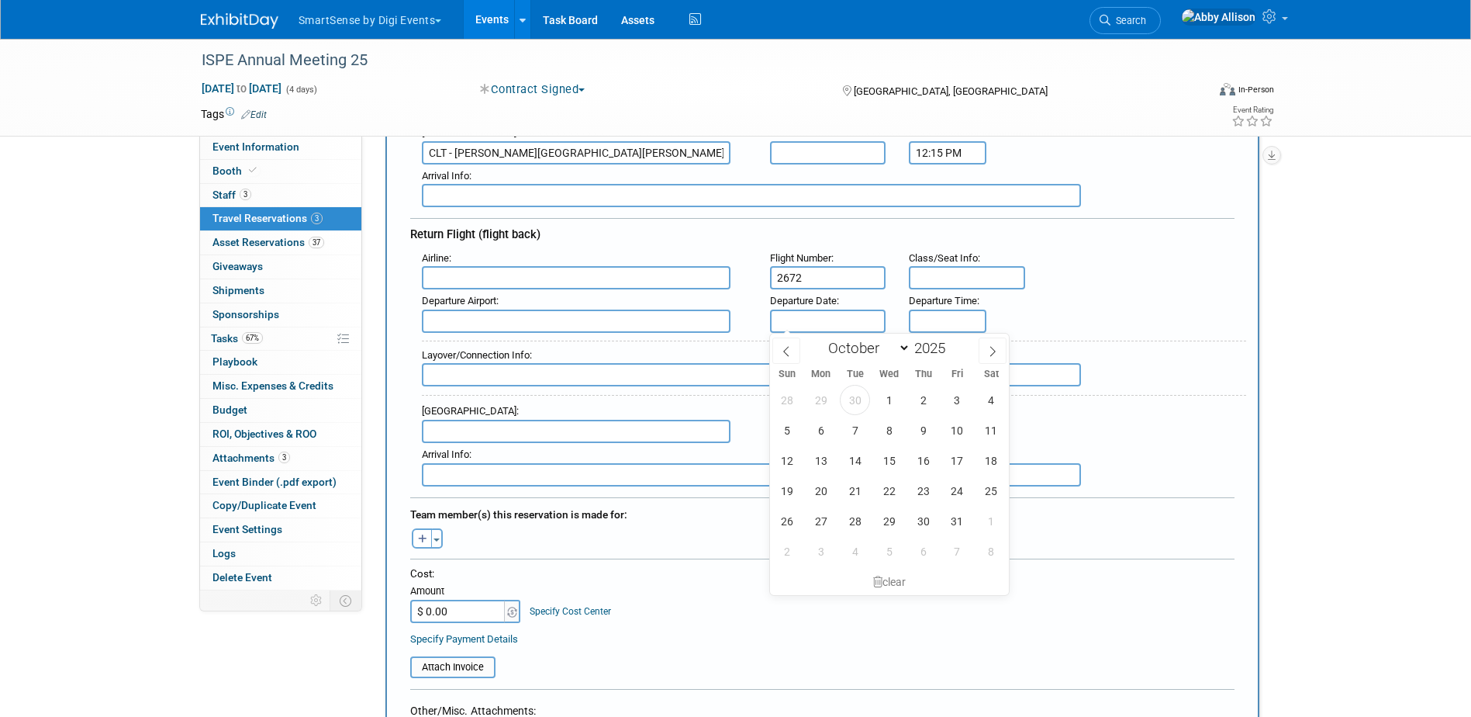
click at [792, 322] on input "text" at bounding box center [828, 320] width 116 height 23
click at [890, 520] on span "29" at bounding box center [889, 521] width 30 height 30
type input "[DATE]"
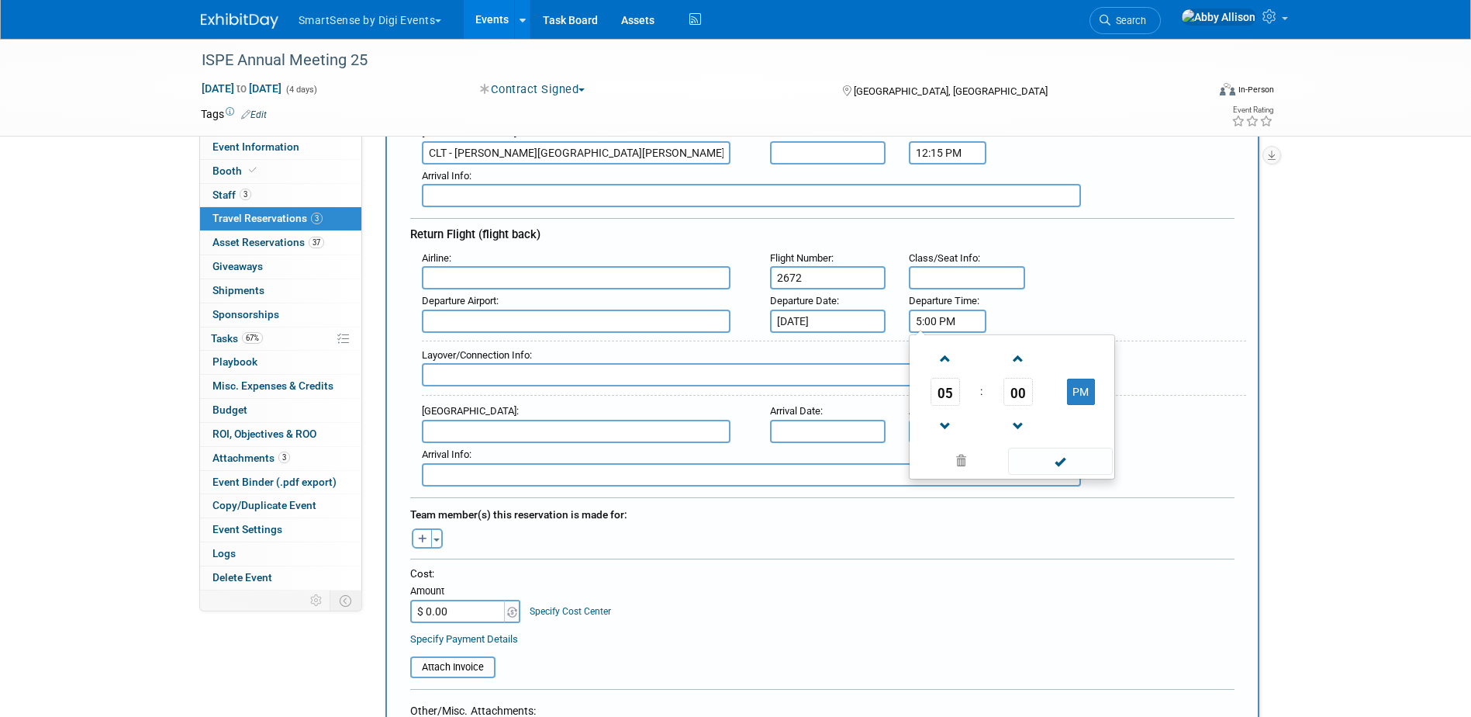
click at [938, 318] on input "5:00 PM" at bounding box center [948, 320] width 78 height 23
click at [949, 391] on span "05" at bounding box center [945, 392] width 29 height 28
click at [942, 447] on td "08" at bounding box center [938, 443] width 50 height 42
click at [1013, 392] on span "00" at bounding box center [1017, 392] width 29 height 28
click at [1084, 361] on td "15" at bounding box center [1087, 359] width 50 height 42
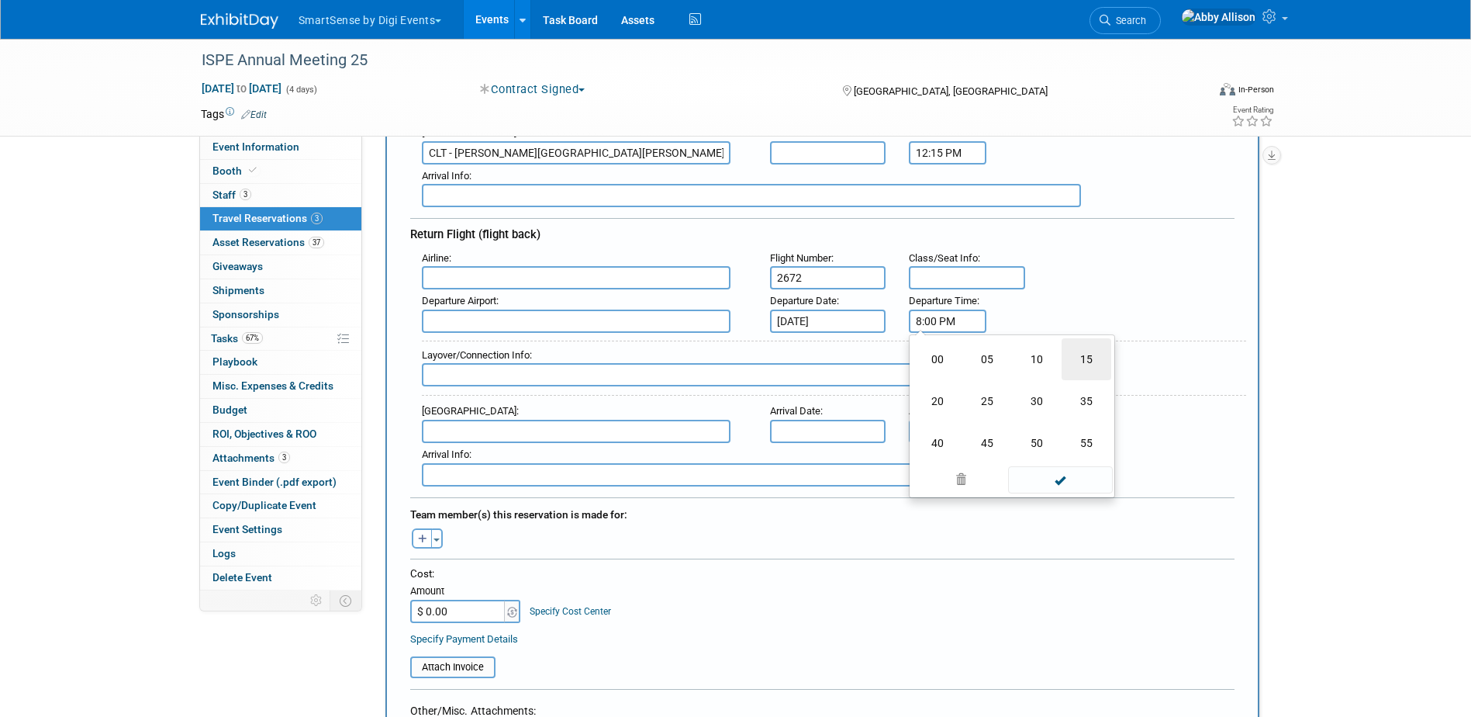
type input "8:15 PM"
click at [1035, 466] on span at bounding box center [1060, 460] width 105 height 27
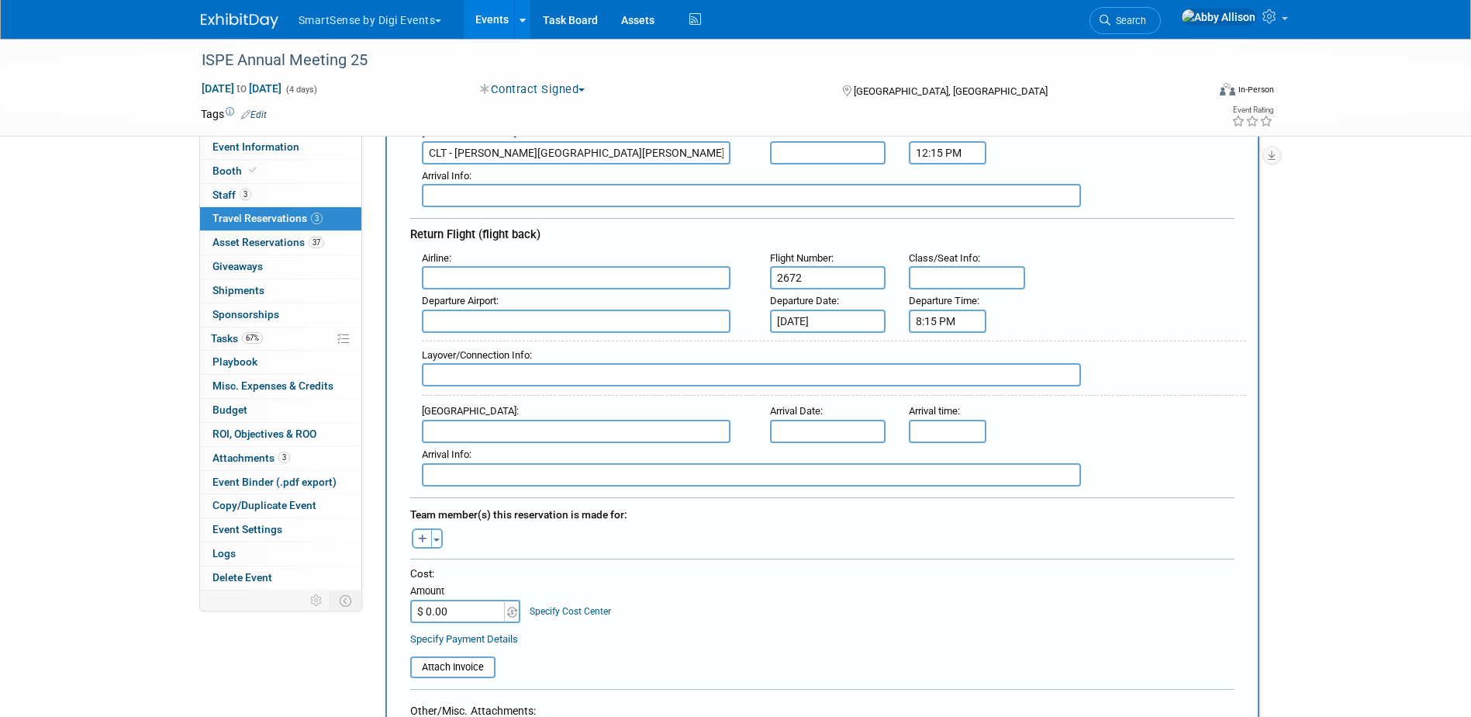
click at [448, 324] on input "text" at bounding box center [576, 320] width 309 height 23
click at [509, 344] on span "CLT - Charlotte Douglas International Airport" at bounding box center [584, 345] width 323 height 25
type input "CLT - Charlotte Douglas International Airport"
click at [440, 541] on button "Toggle Dropdown" at bounding box center [437, 538] width 12 height 20
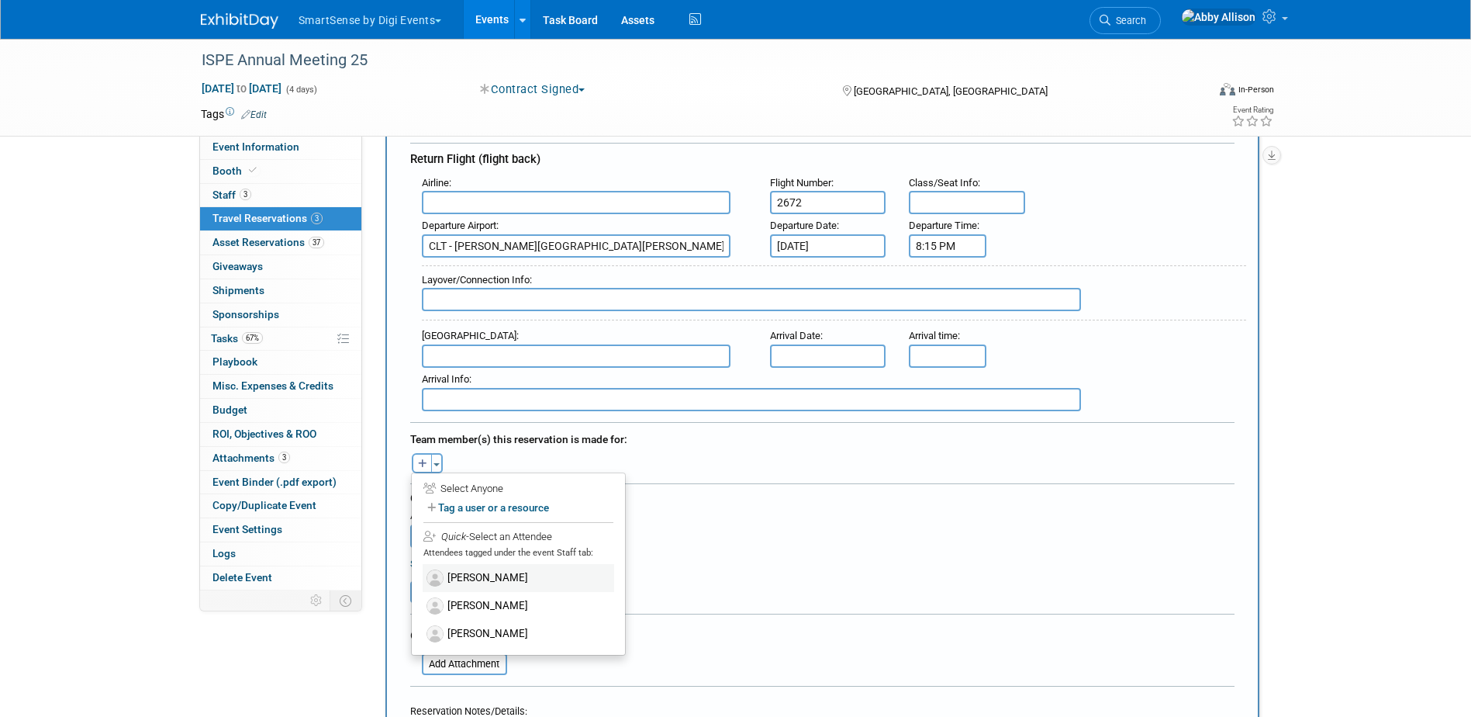
scroll to position [465, 0]
click at [498, 631] on label "[PERSON_NAME]" at bounding box center [519, 631] width 192 height 28
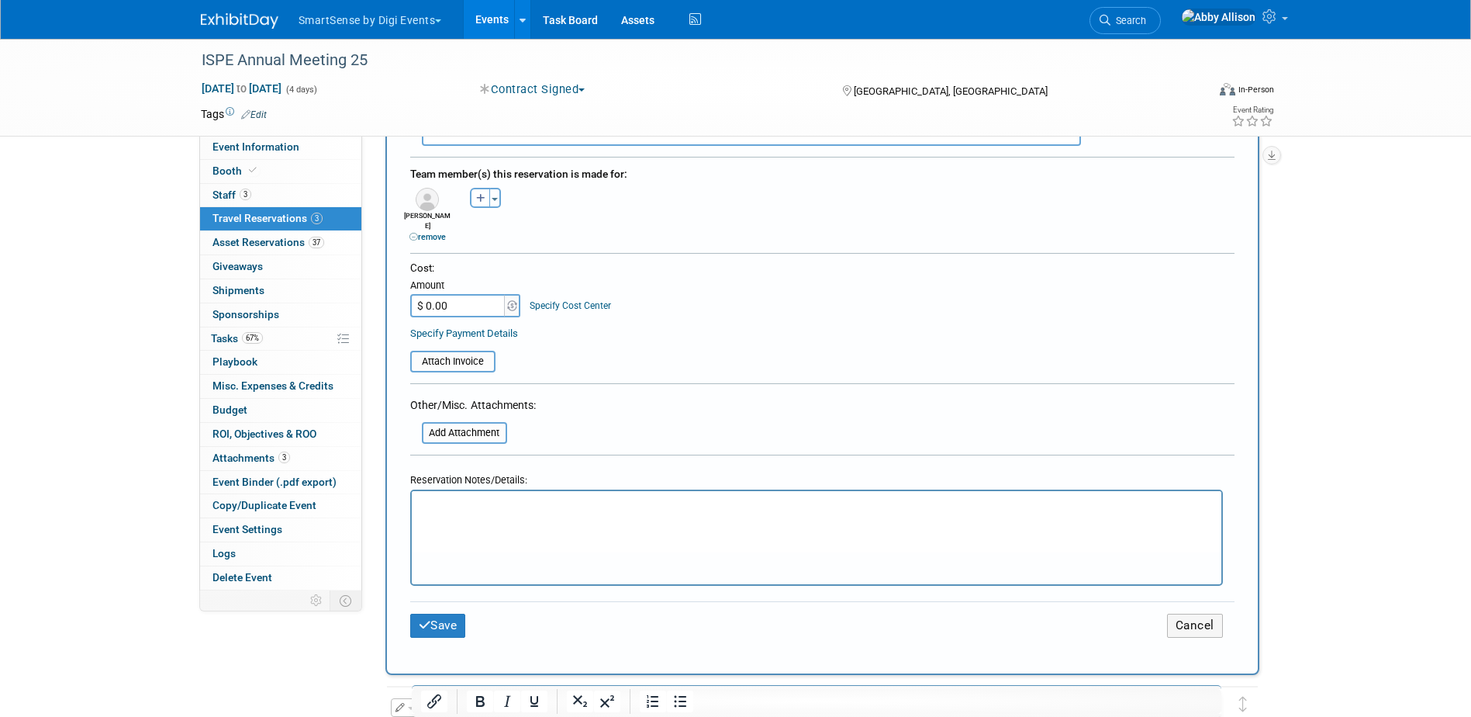
scroll to position [775, 0]
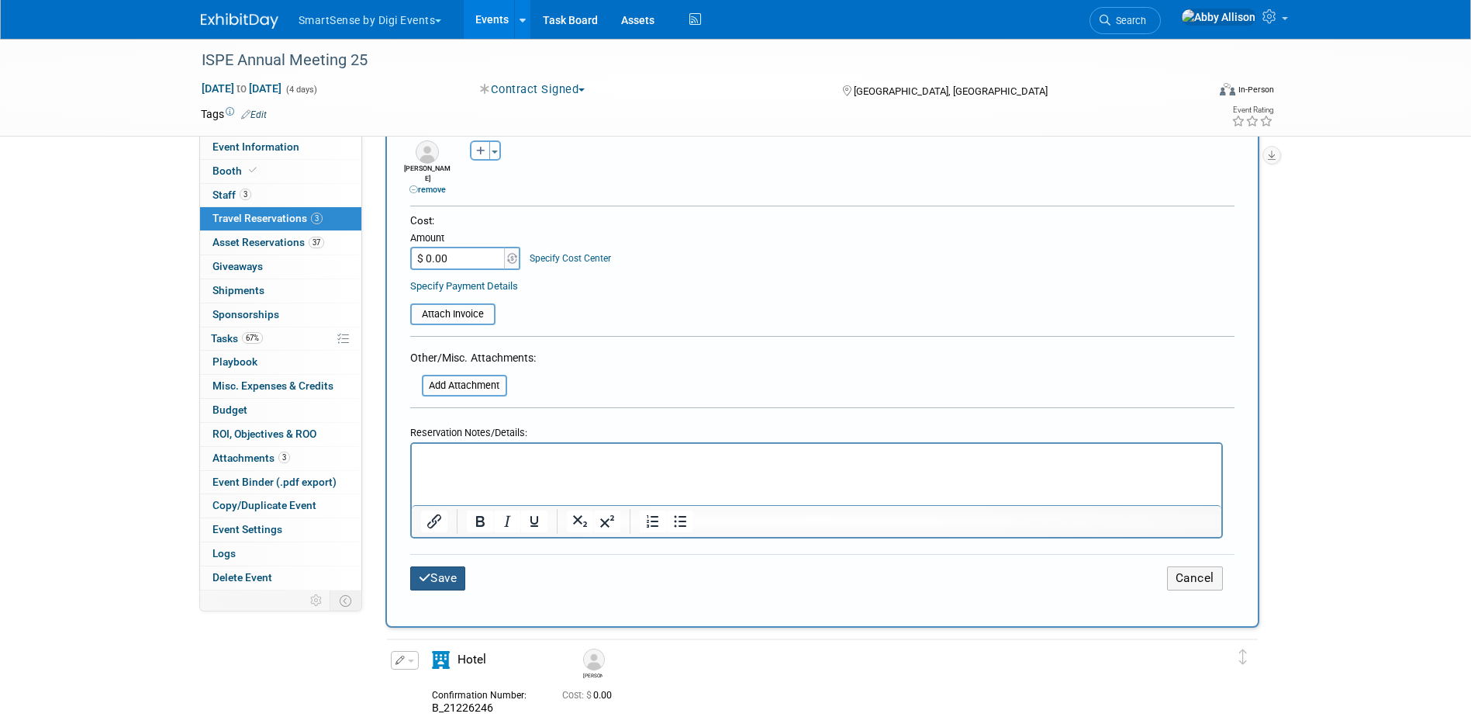
click at [447, 566] on button "Save" at bounding box center [438, 578] width 56 height 24
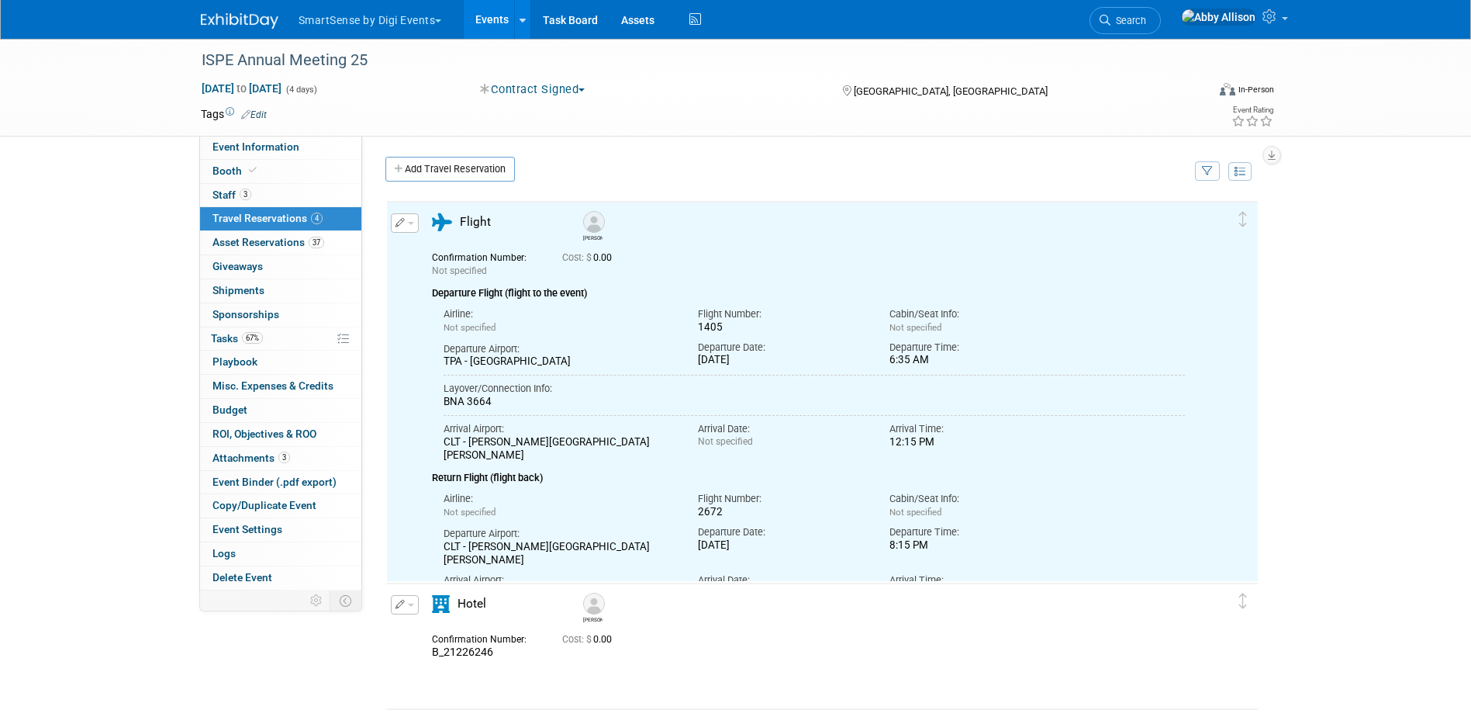
scroll to position [0, 0]
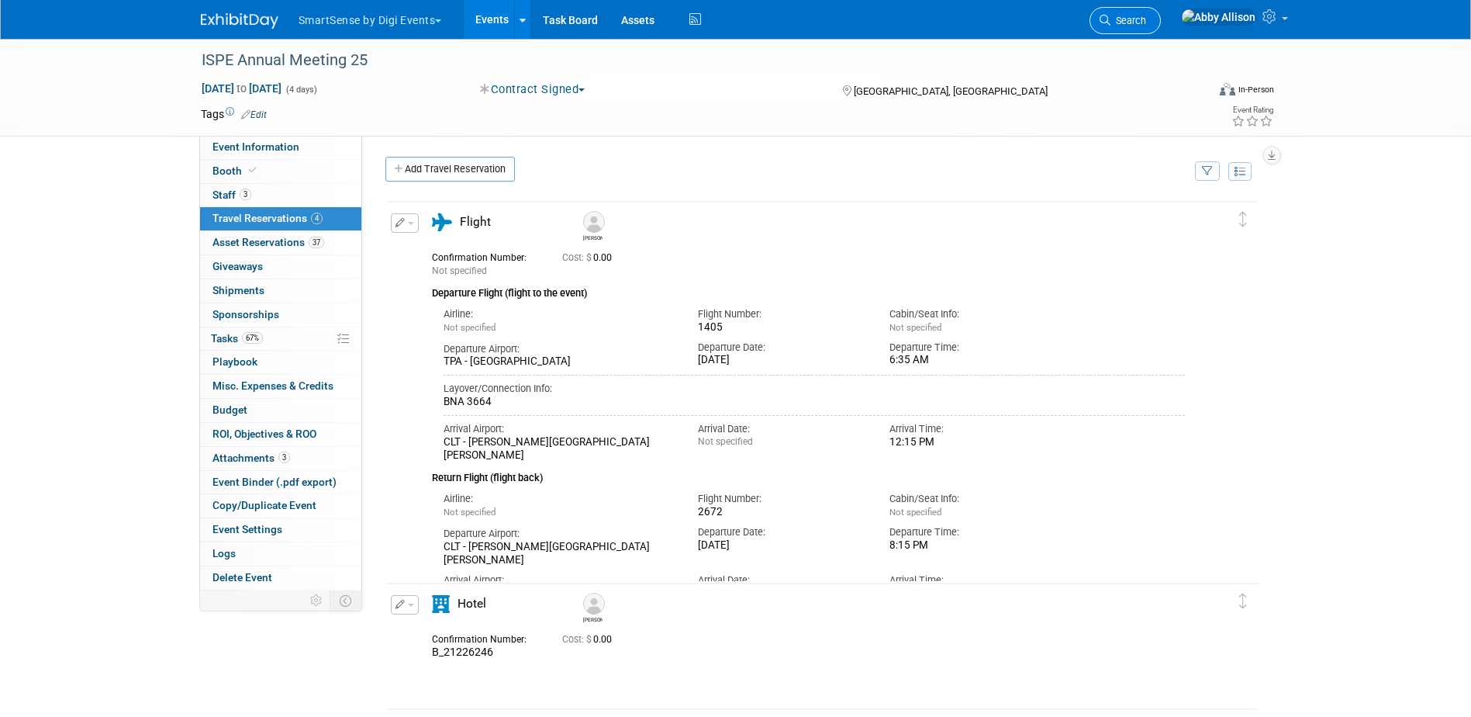
click at [1146, 18] on span "Search" at bounding box center [1128, 21] width 36 height 12
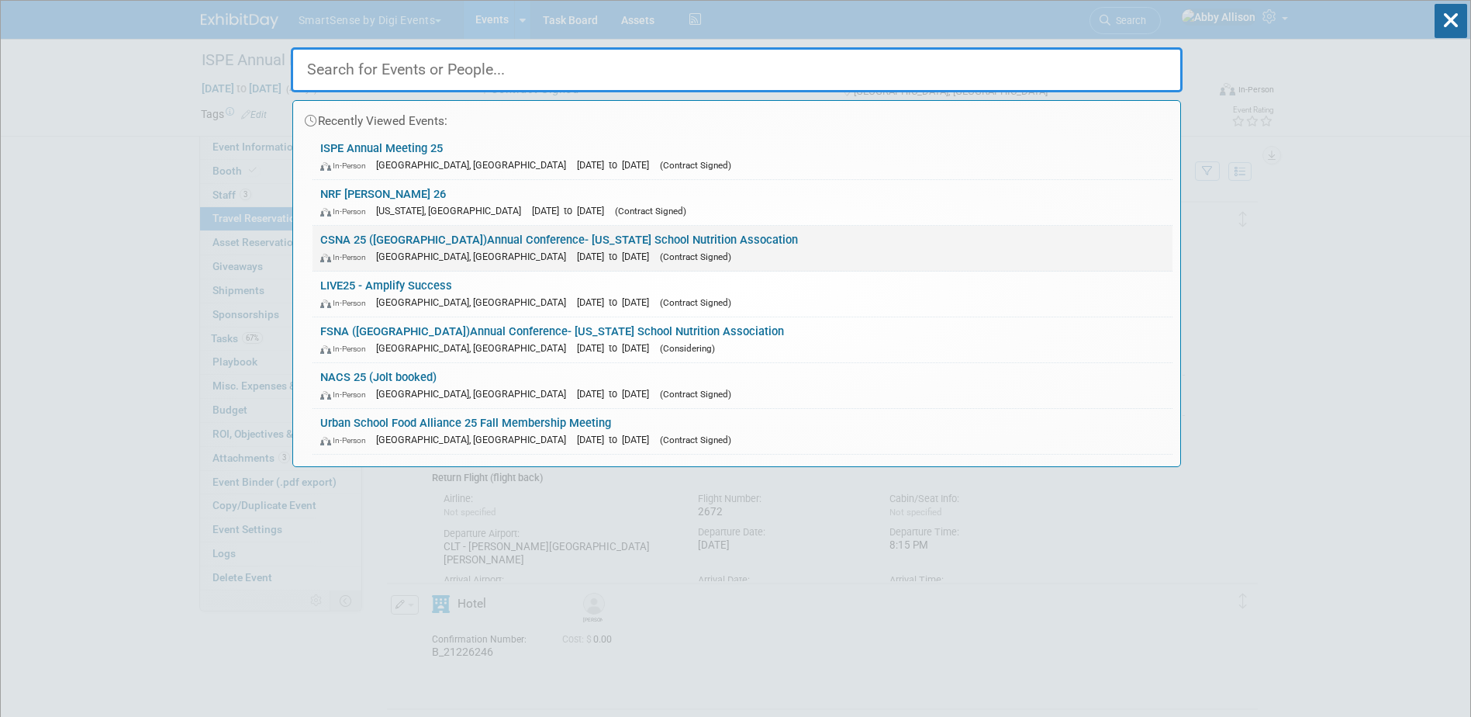
click at [371, 242] on link "CSNA 25 (CA)Annual Conference- California School Nutrition Assocation In-Person…" at bounding box center [743, 248] width 860 height 45
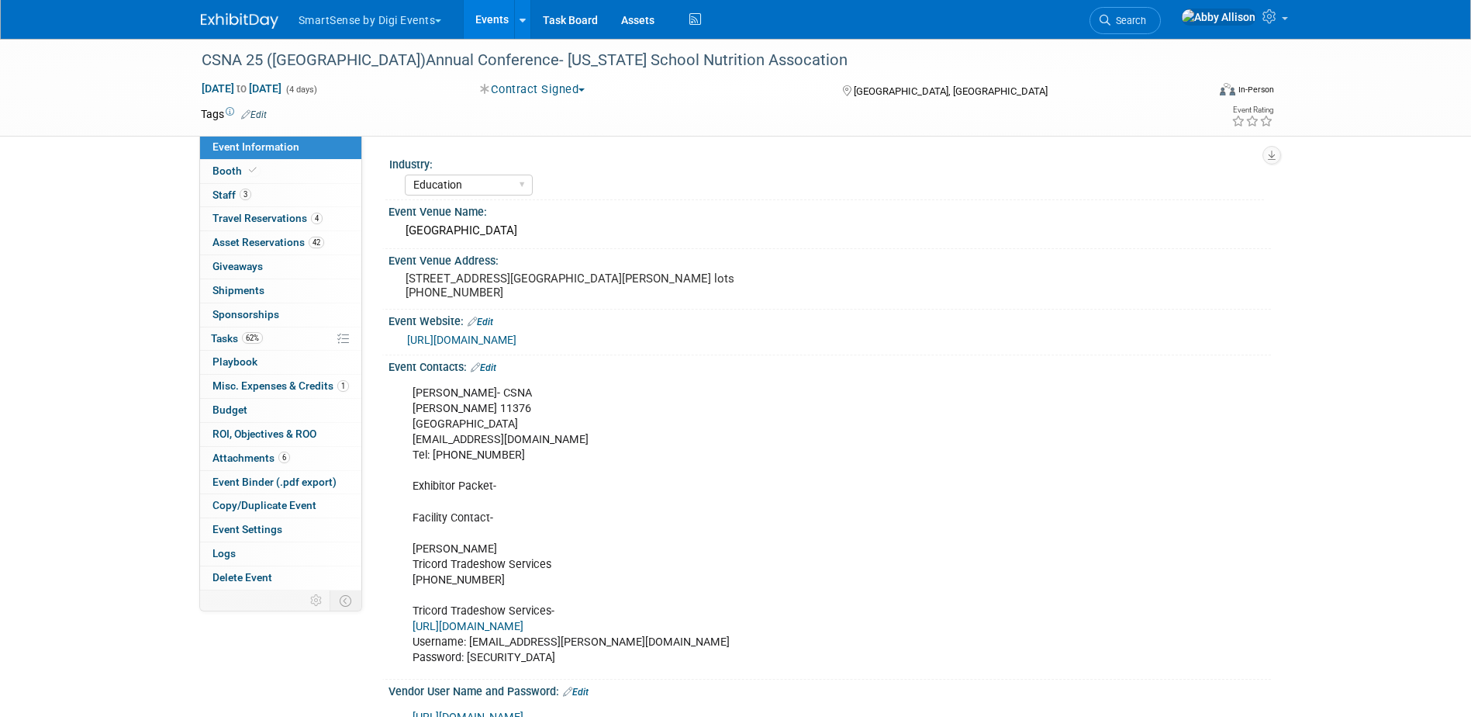
select select "Education"
click at [226, 223] on span "Travel Reservations 4" at bounding box center [267, 218] width 110 height 12
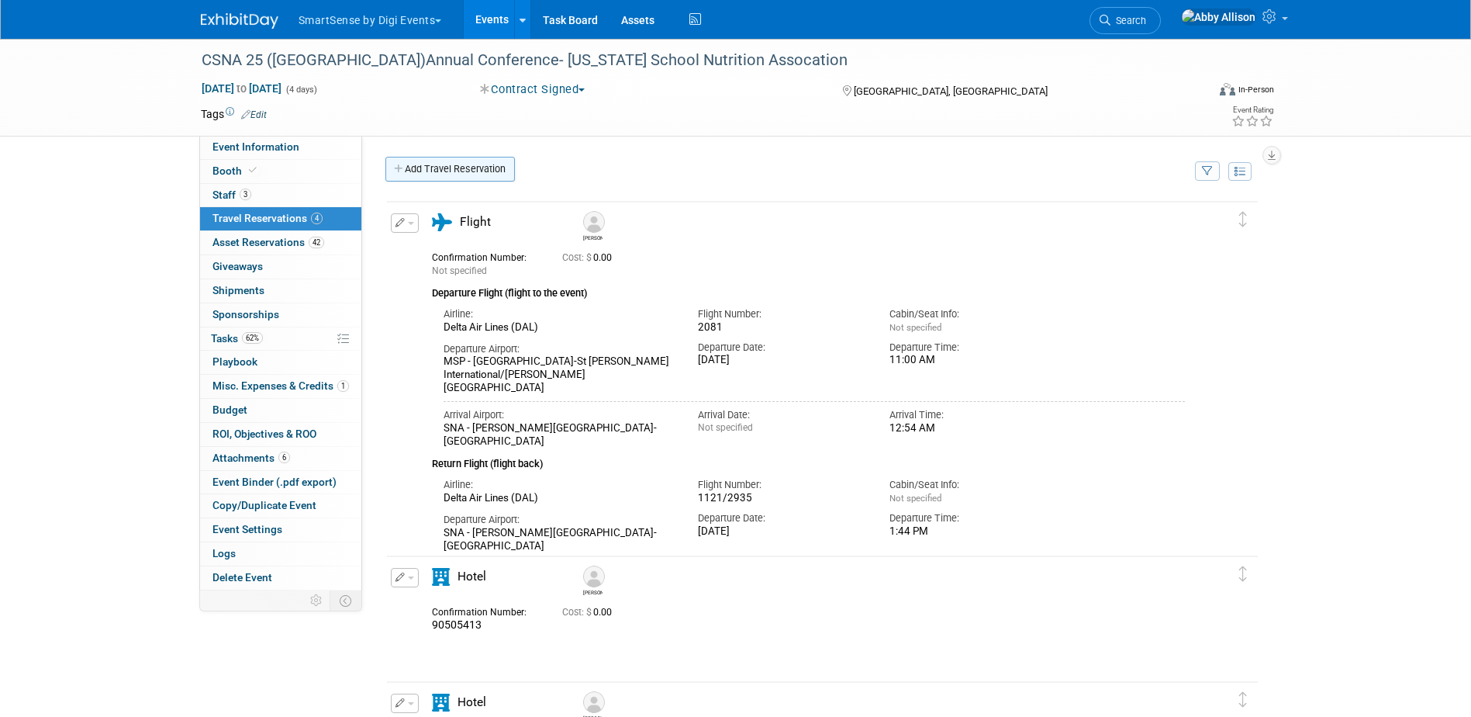
click at [439, 165] on link "Add Travel Reservation" at bounding box center [449, 169] width 129 height 25
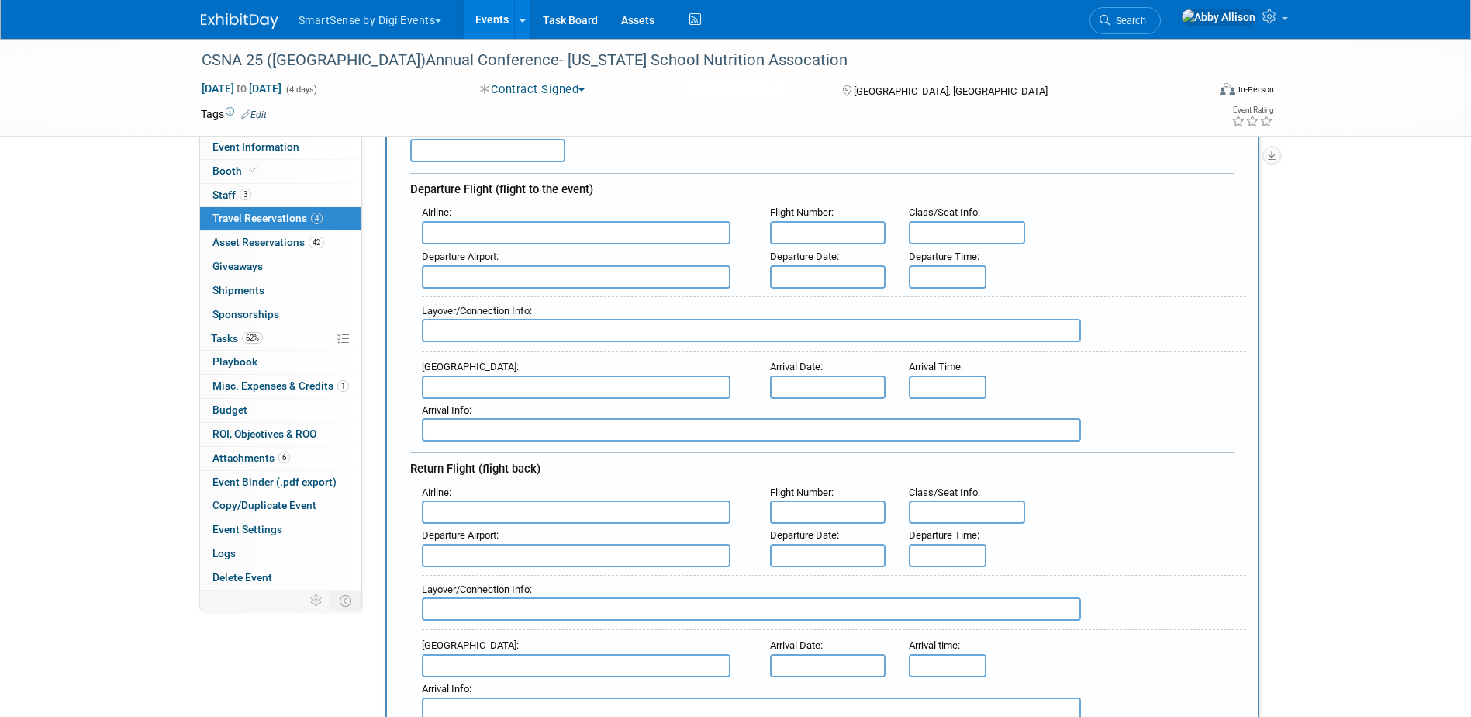
scroll to position [155, 0]
click at [481, 238] on input "text" at bounding box center [576, 230] width 309 height 23
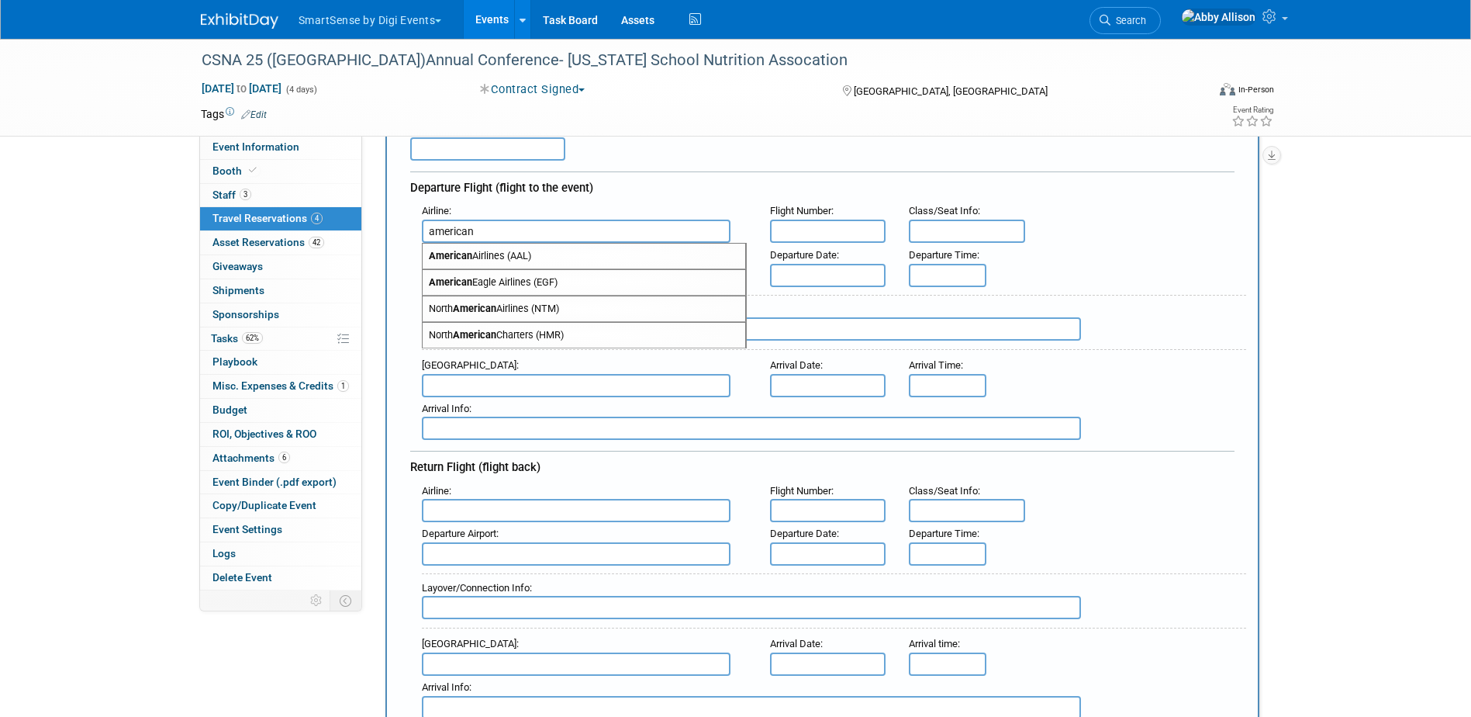
click at [481, 259] on span "American Airlines (AAL)" at bounding box center [584, 255] width 323 height 25
type input "American Airlines (AAL)"
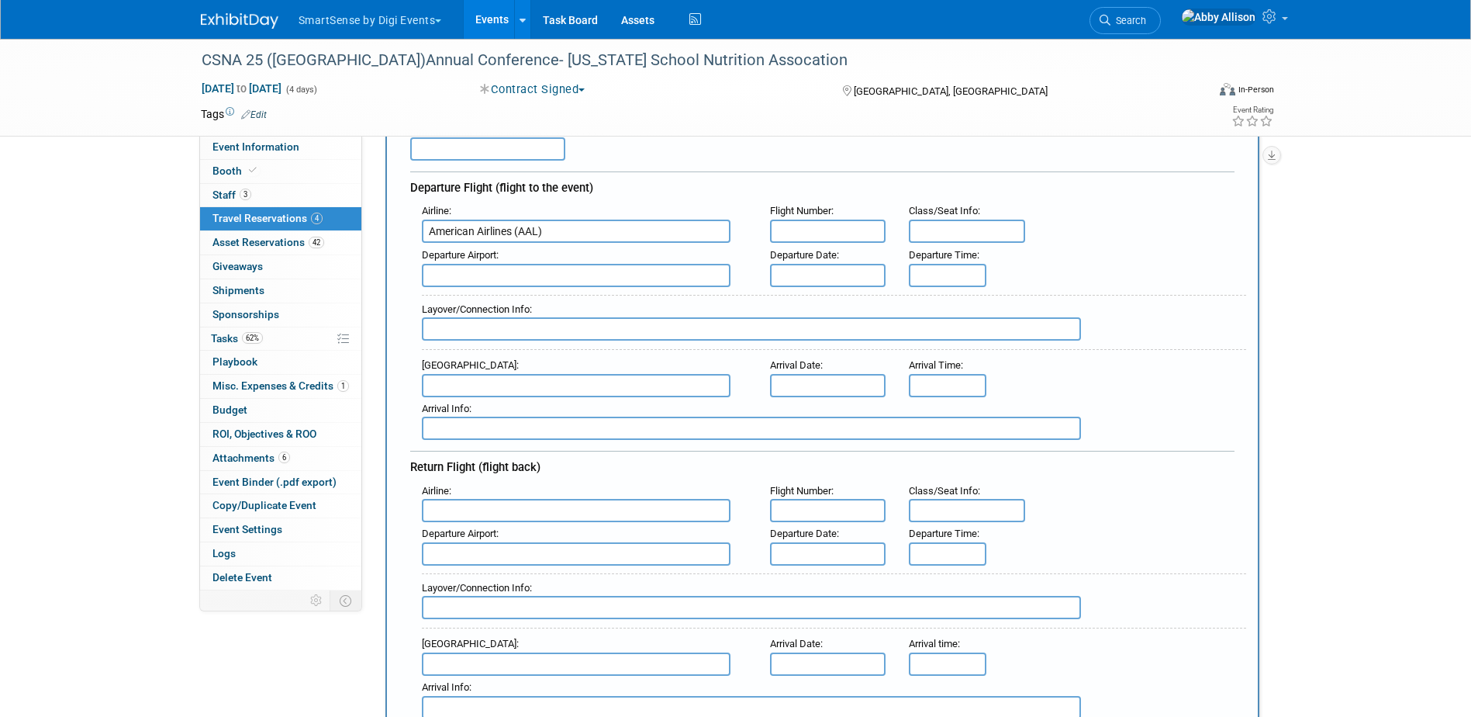
click at [791, 228] on input "text" at bounding box center [828, 230] width 116 height 23
type input "1631"
click at [821, 274] on input "text" at bounding box center [828, 275] width 116 height 23
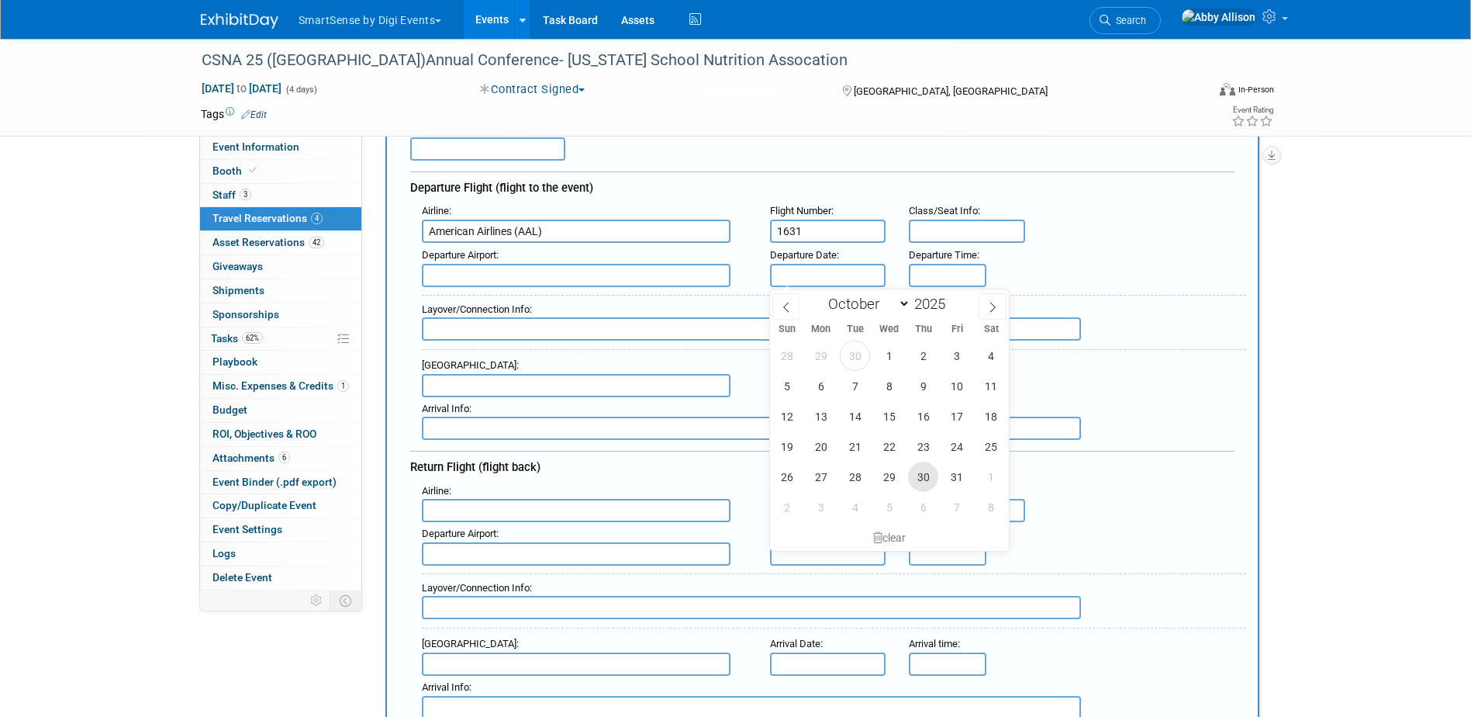
click at [922, 479] on span "30" at bounding box center [923, 476] width 30 height 30
type input "[DATE]"
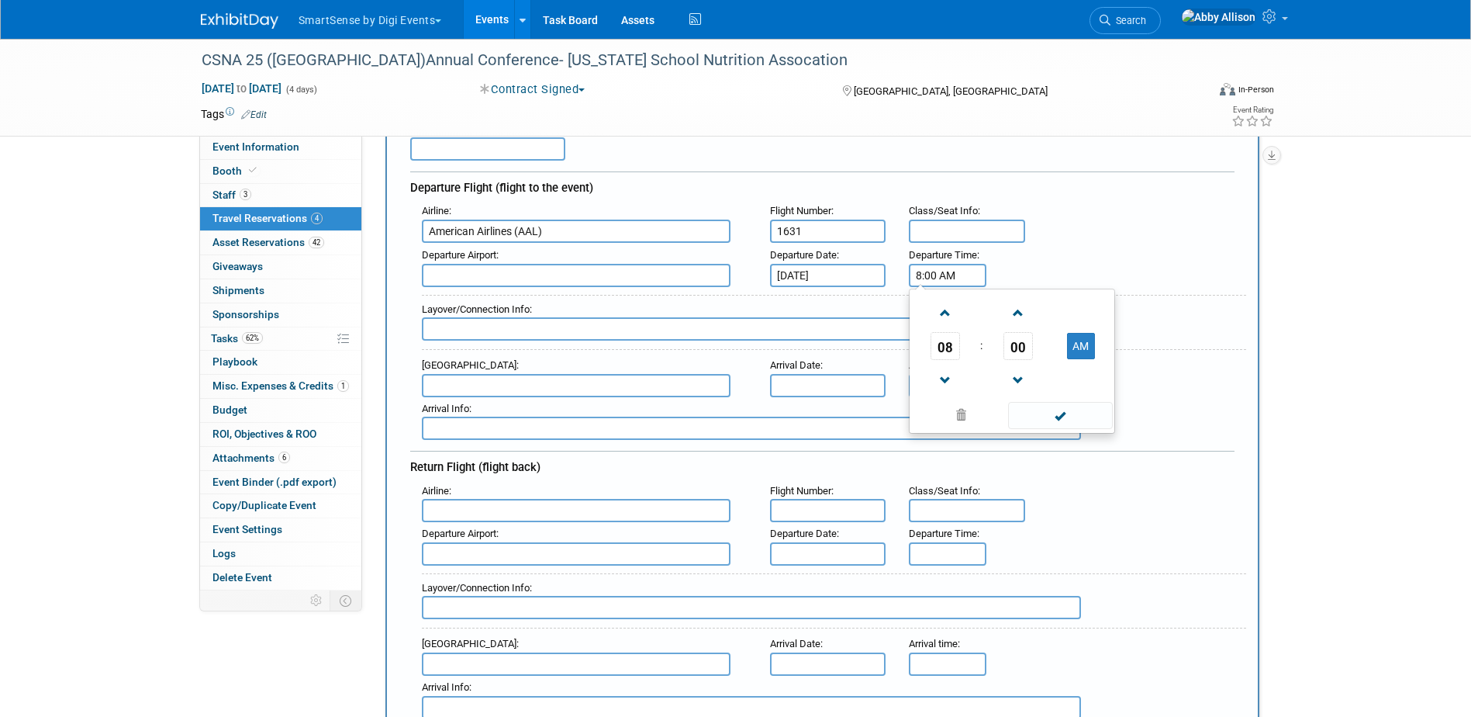
click at [945, 272] on input "8:00 AM" at bounding box center [948, 275] width 78 height 23
click at [945, 317] on span at bounding box center [944, 312] width 27 height 27
click at [1018, 348] on span "00" at bounding box center [1017, 346] width 29 height 28
click at [987, 368] on td "25" at bounding box center [987, 355] width 50 height 42
click at [1018, 375] on span at bounding box center [1017, 380] width 27 height 27
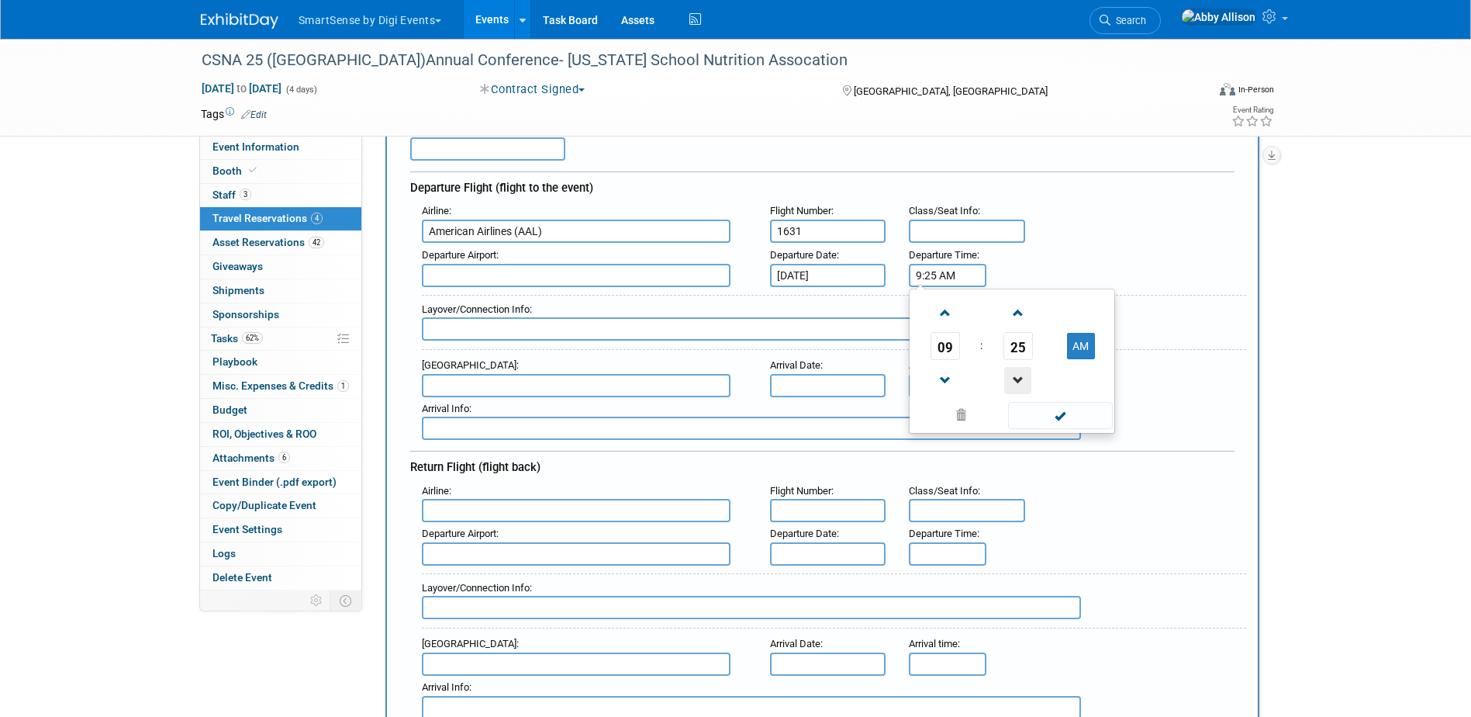
type input "9:24 AM"
click at [1059, 410] on span at bounding box center [1060, 415] width 105 height 27
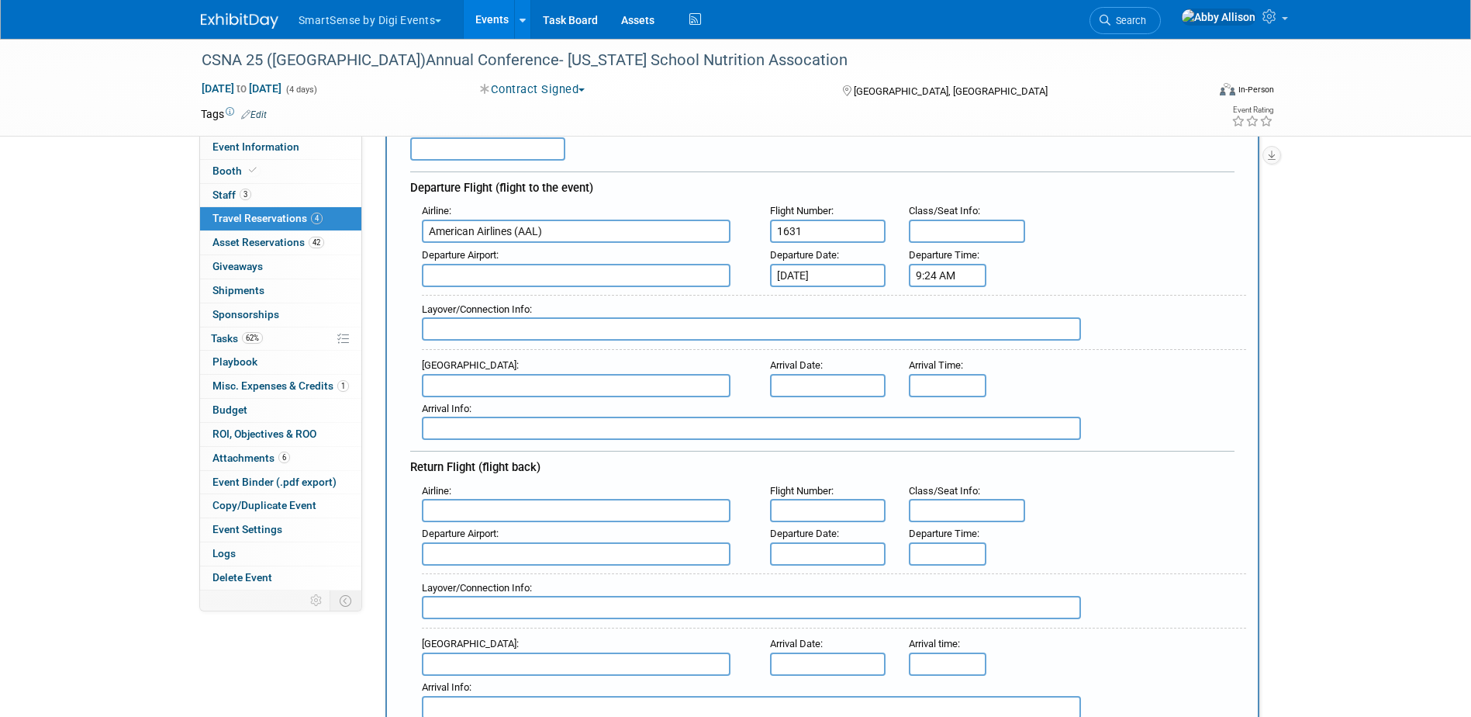
click at [469, 272] on input "text" at bounding box center [576, 275] width 309 height 23
click at [471, 299] on span "DFW - Dallas Fort Worth International Airport" at bounding box center [584, 300] width 323 height 25
type input "DFW - Dallas Fort Worth International Airport"
click at [462, 381] on input "text" at bounding box center [576, 385] width 309 height 23
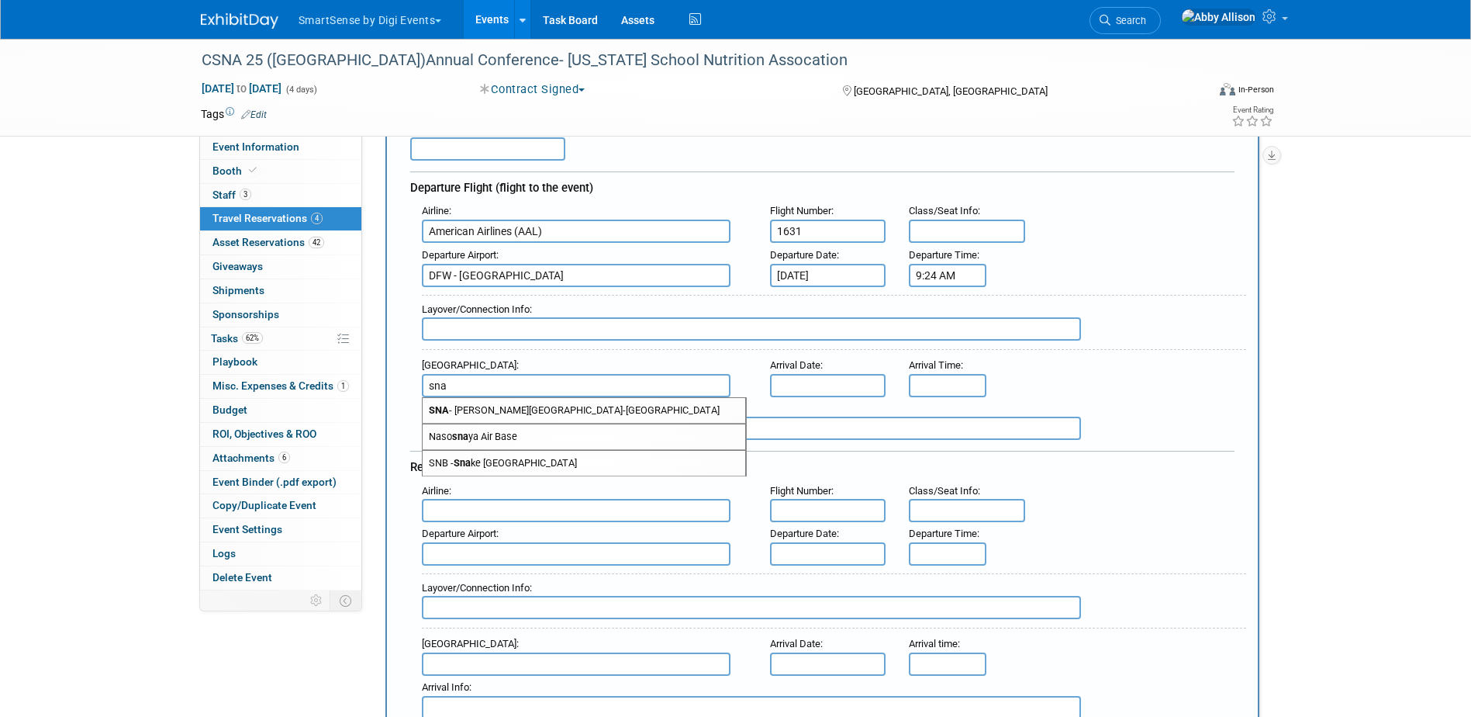
click at [500, 409] on span "SNA - John Wayne Airport-Orange County Airport" at bounding box center [584, 410] width 323 height 25
type input "SNA - John Wayne Airport-Orange County Airport"
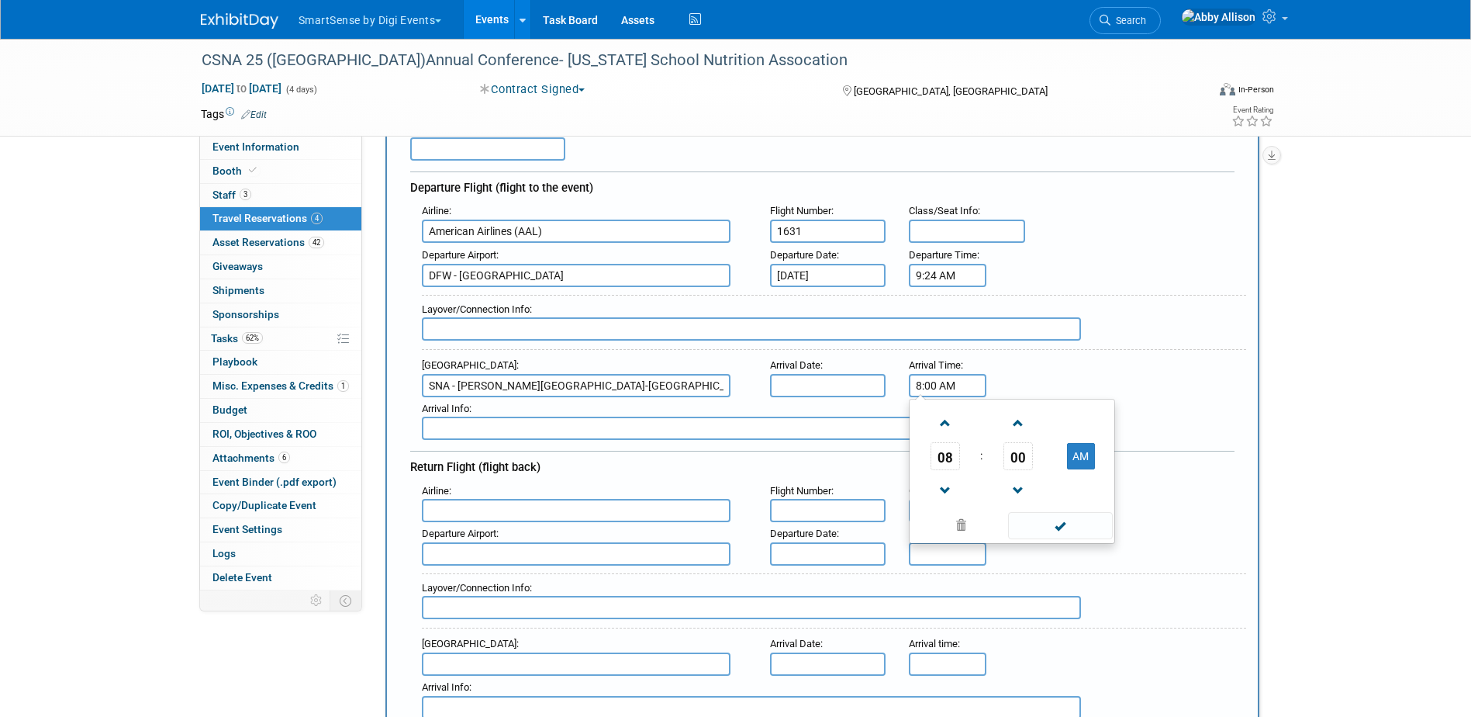
click at [940, 390] on input "8:00 AM" at bounding box center [948, 385] width 78 height 23
click at [952, 455] on span "08" at bounding box center [945, 456] width 29 height 28
click at [1037, 506] on td "10" at bounding box center [1037, 507] width 50 height 42
click at [1014, 461] on span "00" at bounding box center [1017, 456] width 29 height 28
click at [1077, 457] on td "35" at bounding box center [1087, 465] width 50 height 42
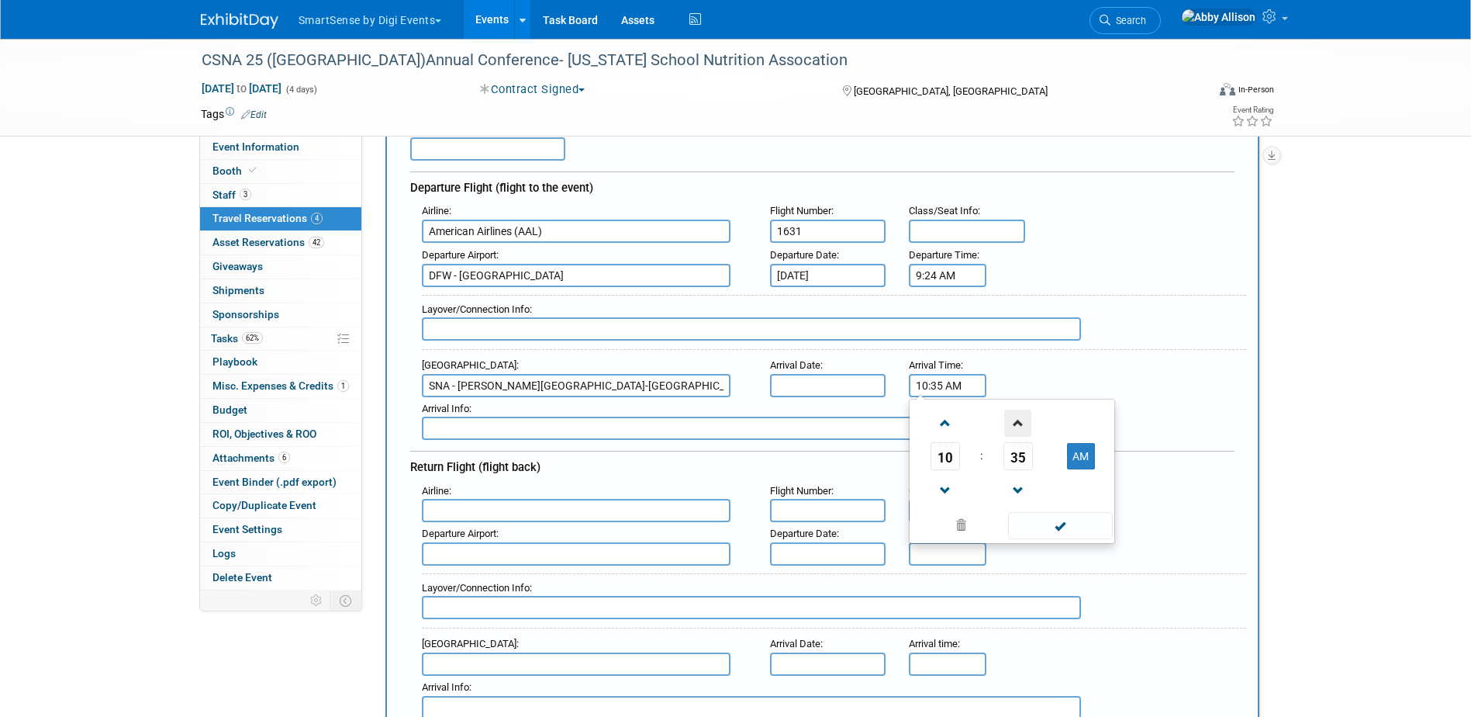
click at [1024, 427] on span at bounding box center [1017, 422] width 27 height 27
type input "10:37 AM"
click at [1065, 524] on span at bounding box center [1060, 525] width 105 height 27
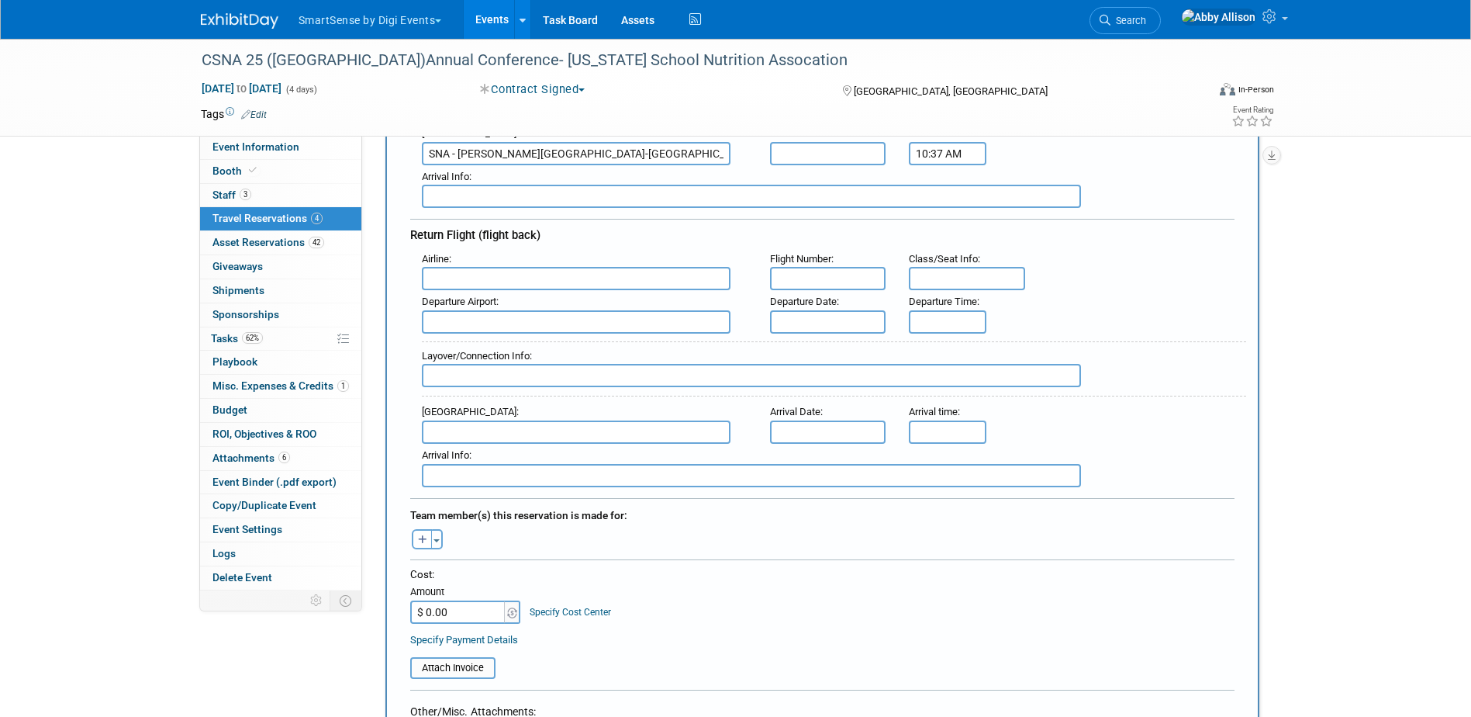
scroll to position [388, 0]
click at [454, 275] on input "text" at bounding box center [576, 277] width 309 height 23
click at [480, 302] on span "American Airlines ( AAL )" at bounding box center [584, 302] width 323 height 25
type input "American Airlines (AAL)"
click at [815, 282] on input "text" at bounding box center [828, 277] width 116 height 23
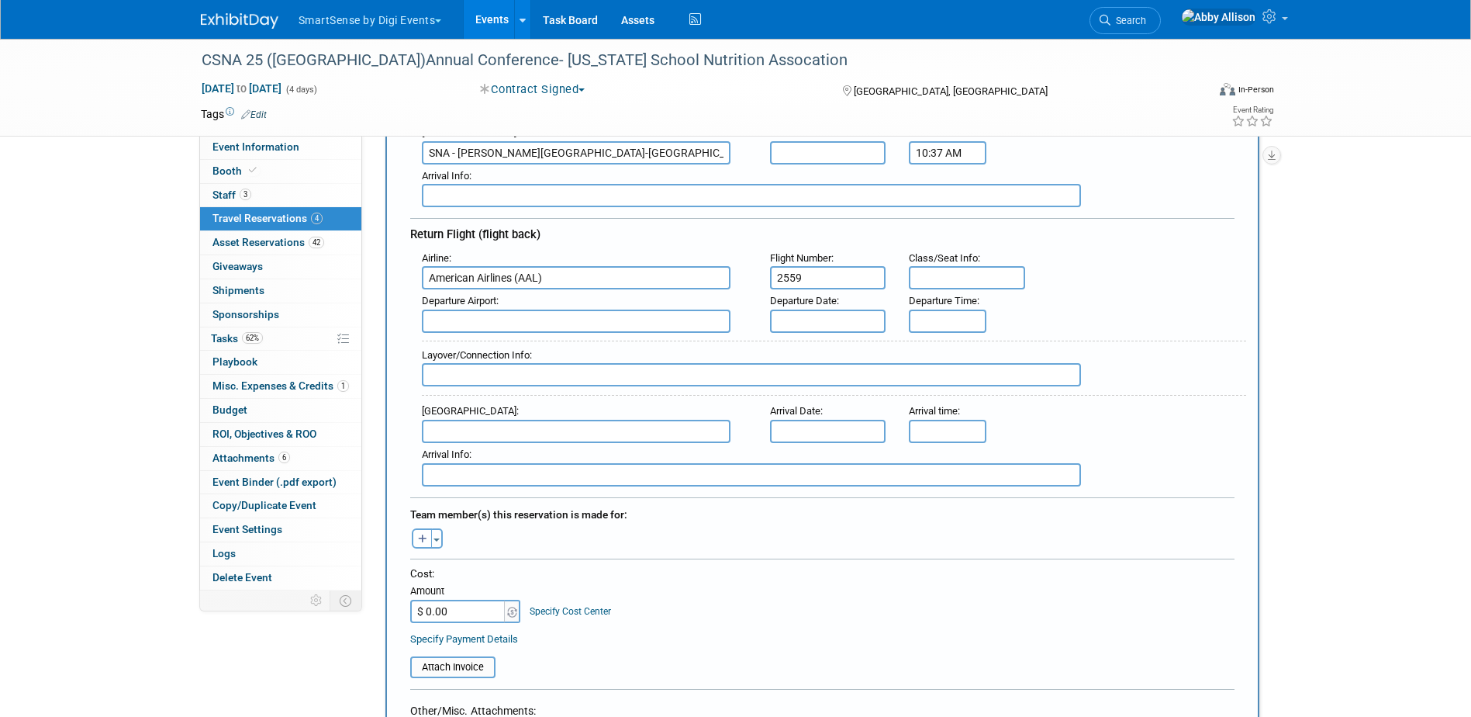
type input "2559"
click at [554, 315] on input "text" at bounding box center [576, 320] width 309 height 23
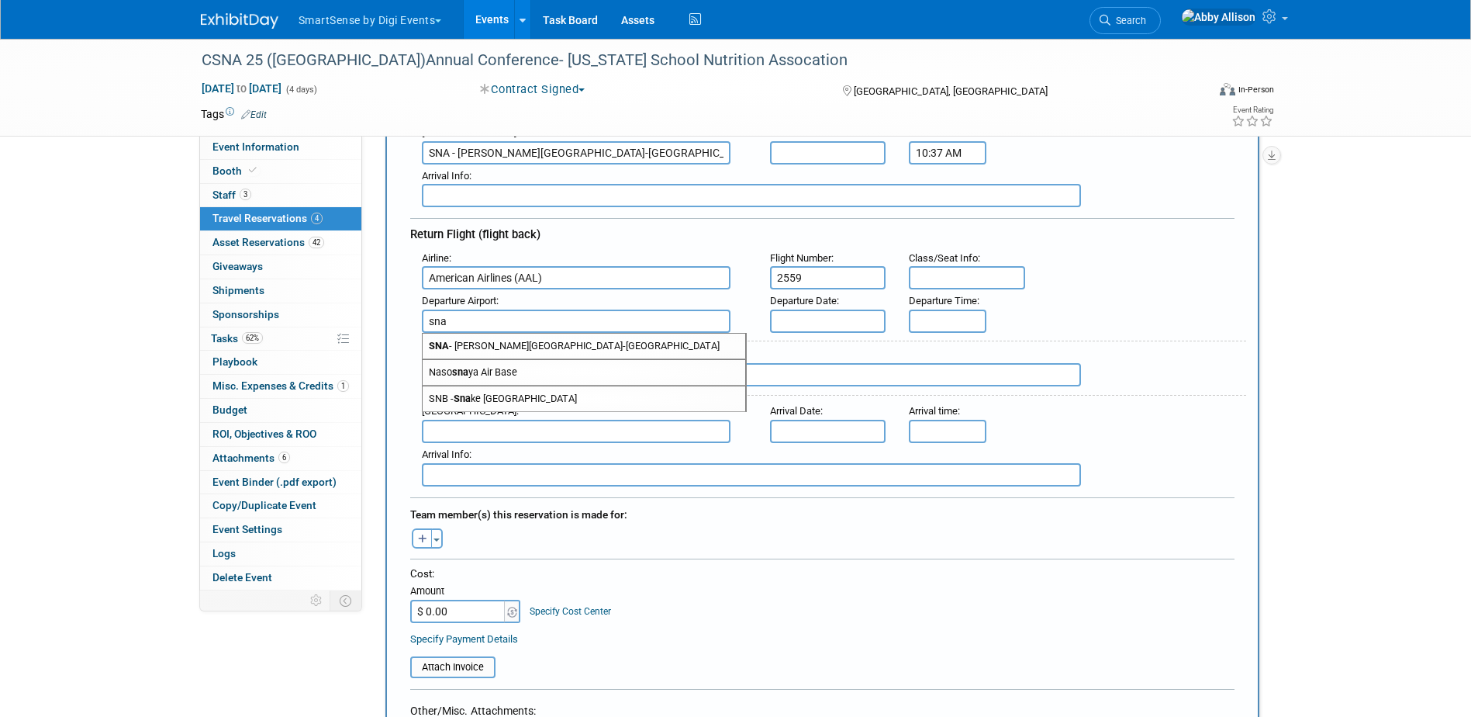
click at [572, 348] on span "SNA - John Wayne Airport-Orange County Airport" at bounding box center [584, 345] width 323 height 25
type input "SNA - John Wayne Airport-Orange County Airport"
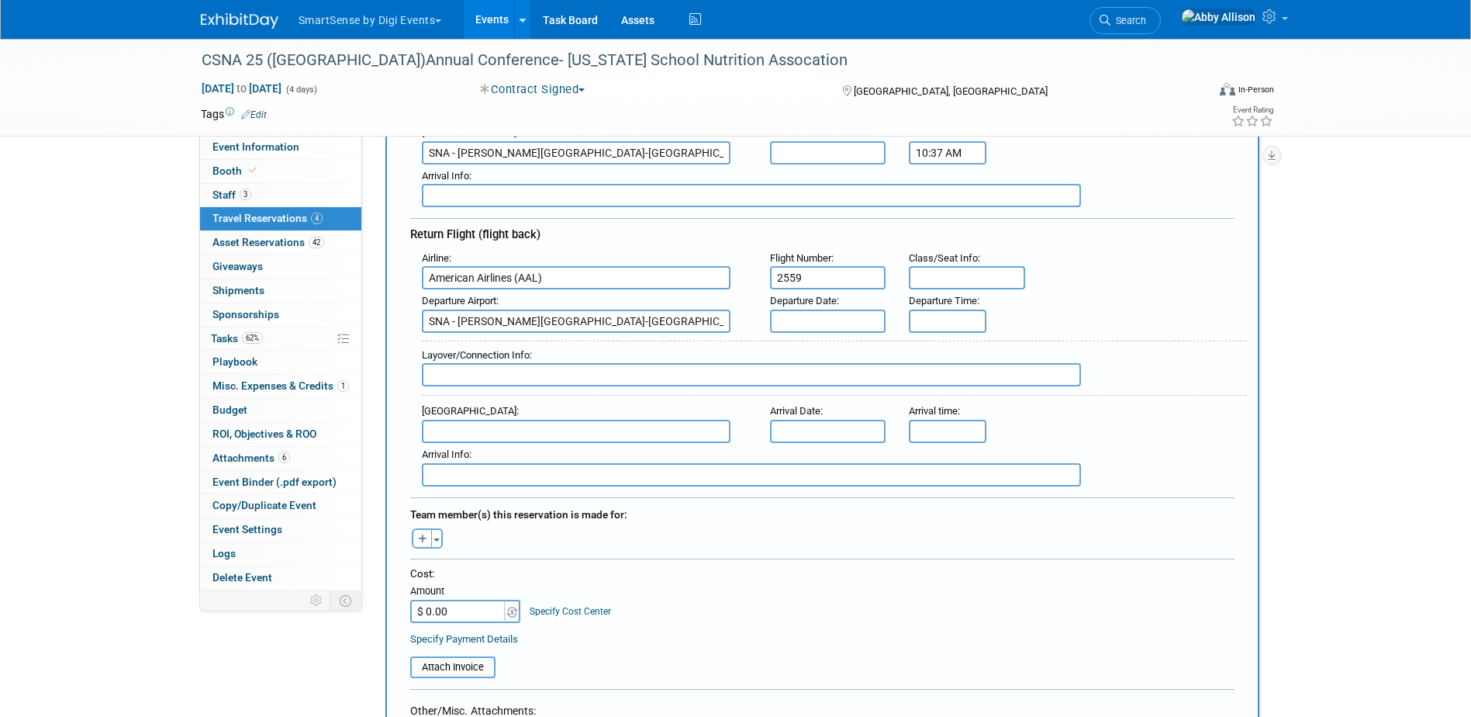
click at [801, 323] on input "text" at bounding box center [828, 320] width 116 height 23
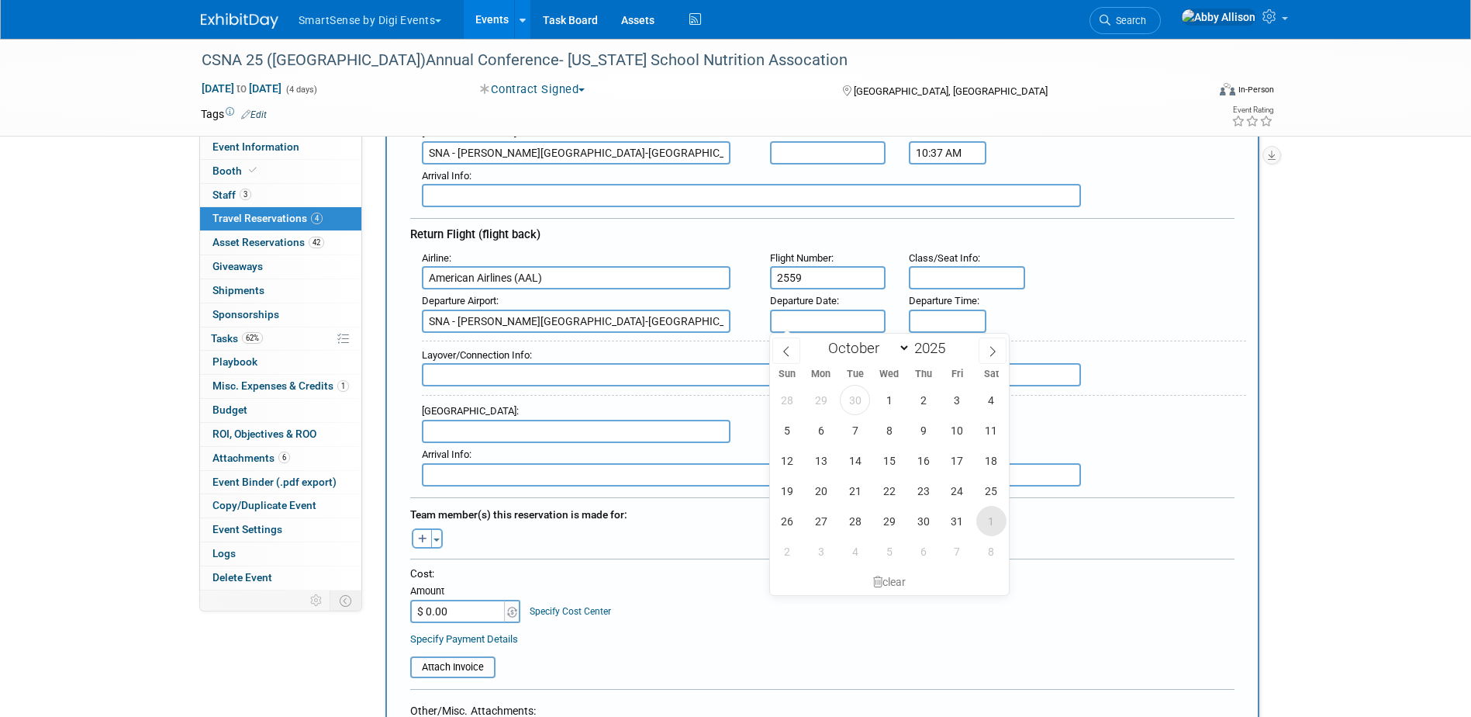
click at [988, 520] on span "1" at bounding box center [991, 521] width 30 height 30
type input "[DATE]"
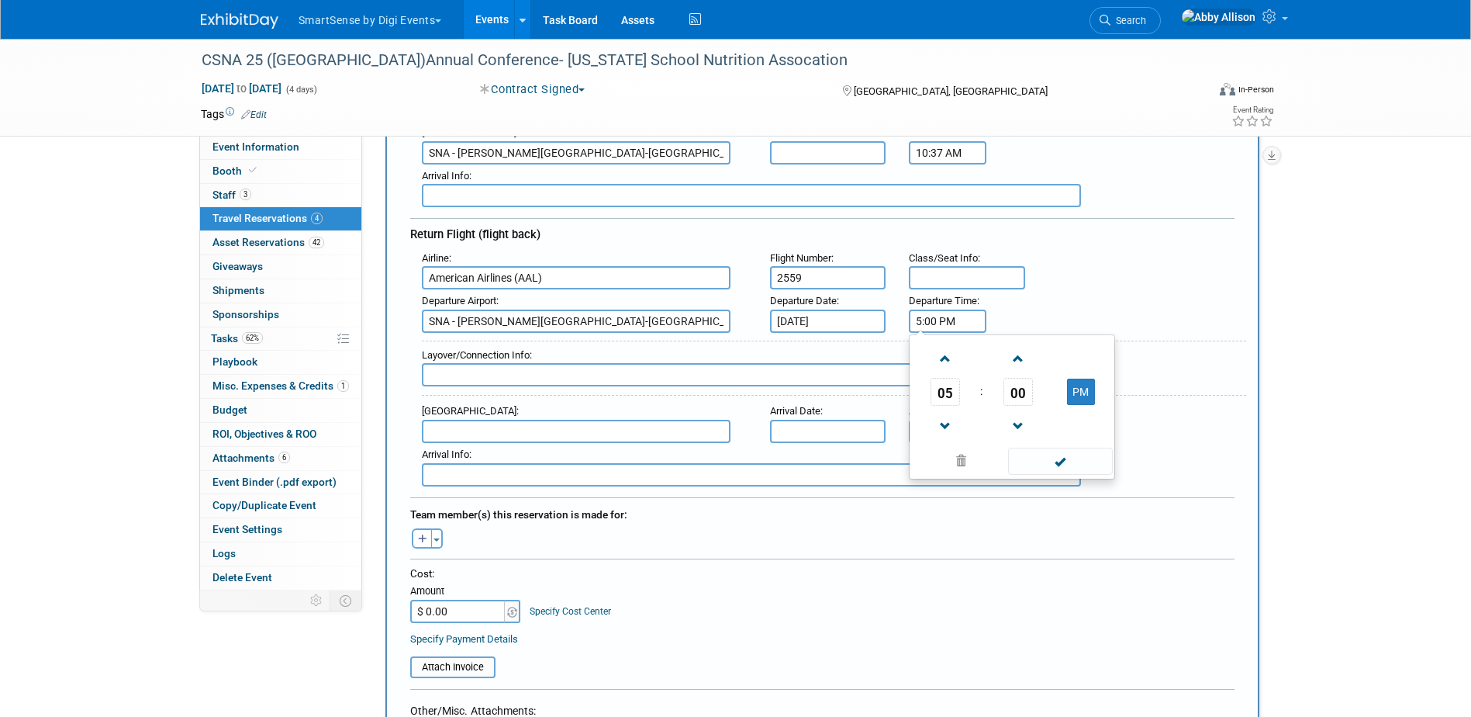
click at [934, 313] on input "5:00 PM" at bounding box center [948, 320] width 78 height 23
click at [949, 430] on span at bounding box center [944, 426] width 27 height 27
click at [1020, 392] on span "00" at bounding box center [1017, 392] width 29 height 28
click at [982, 444] on td "45" at bounding box center [987, 443] width 50 height 42
click at [1028, 425] on span at bounding box center [1017, 426] width 27 height 27
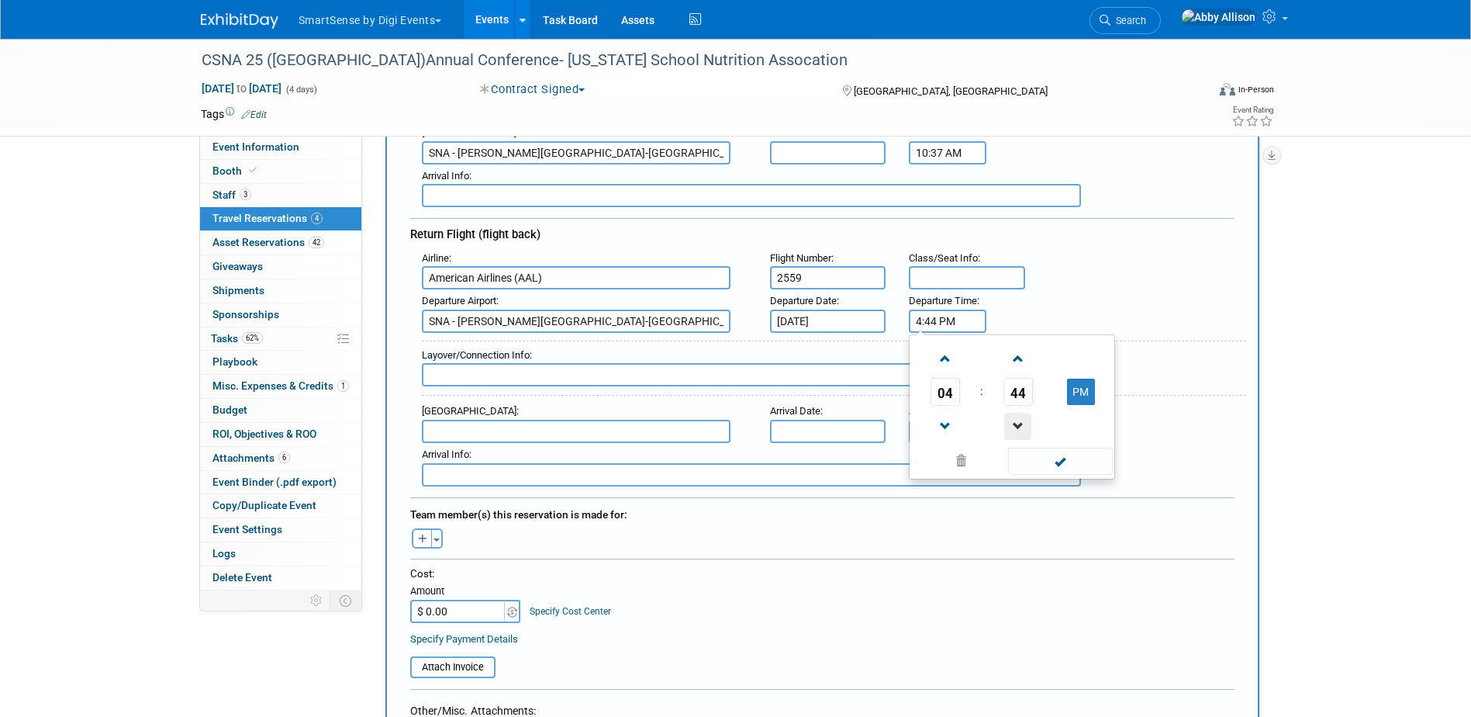
click at [1028, 425] on span at bounding box center [1017, 426] width 27 height 27
type input "4:43 PM"
click at [1057, 465] on span at bounding box center [1060, 460] width 105 height 27
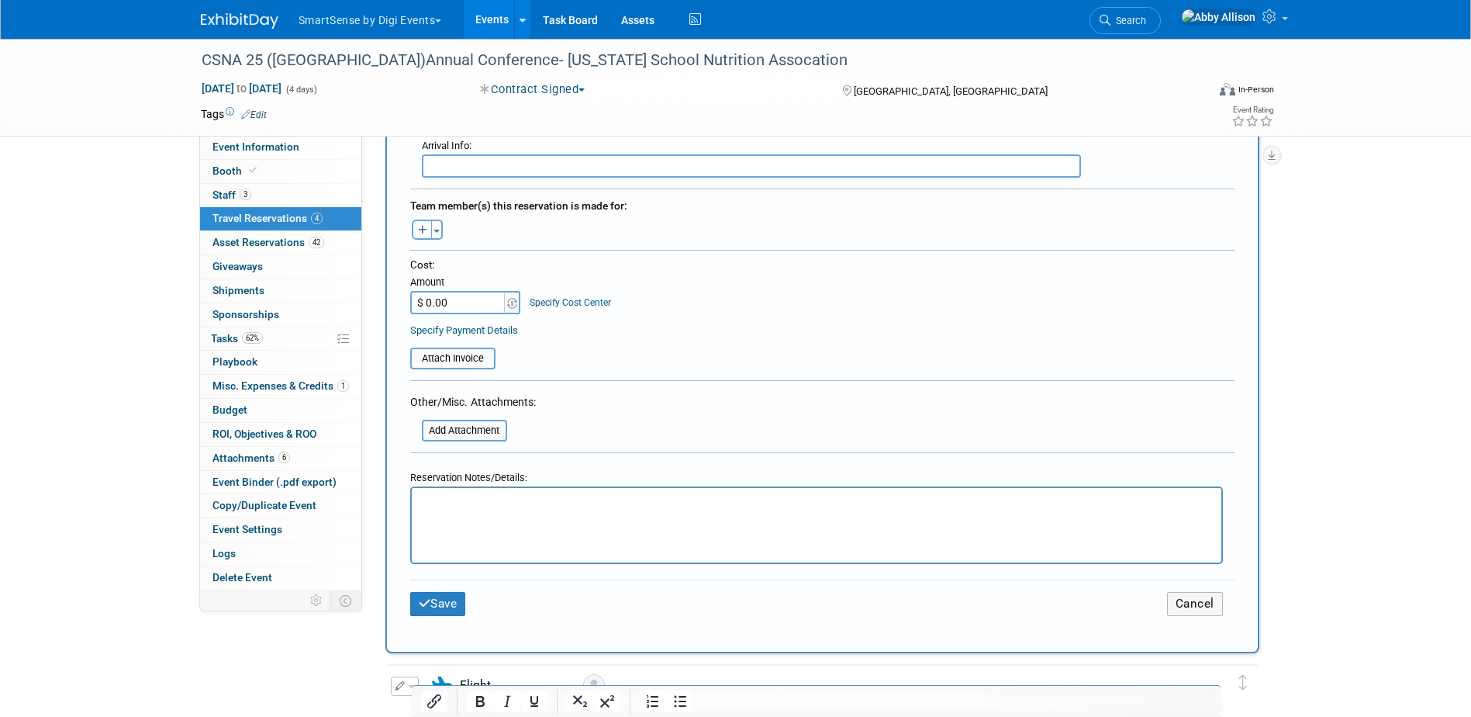
scroll to position [698, 0]
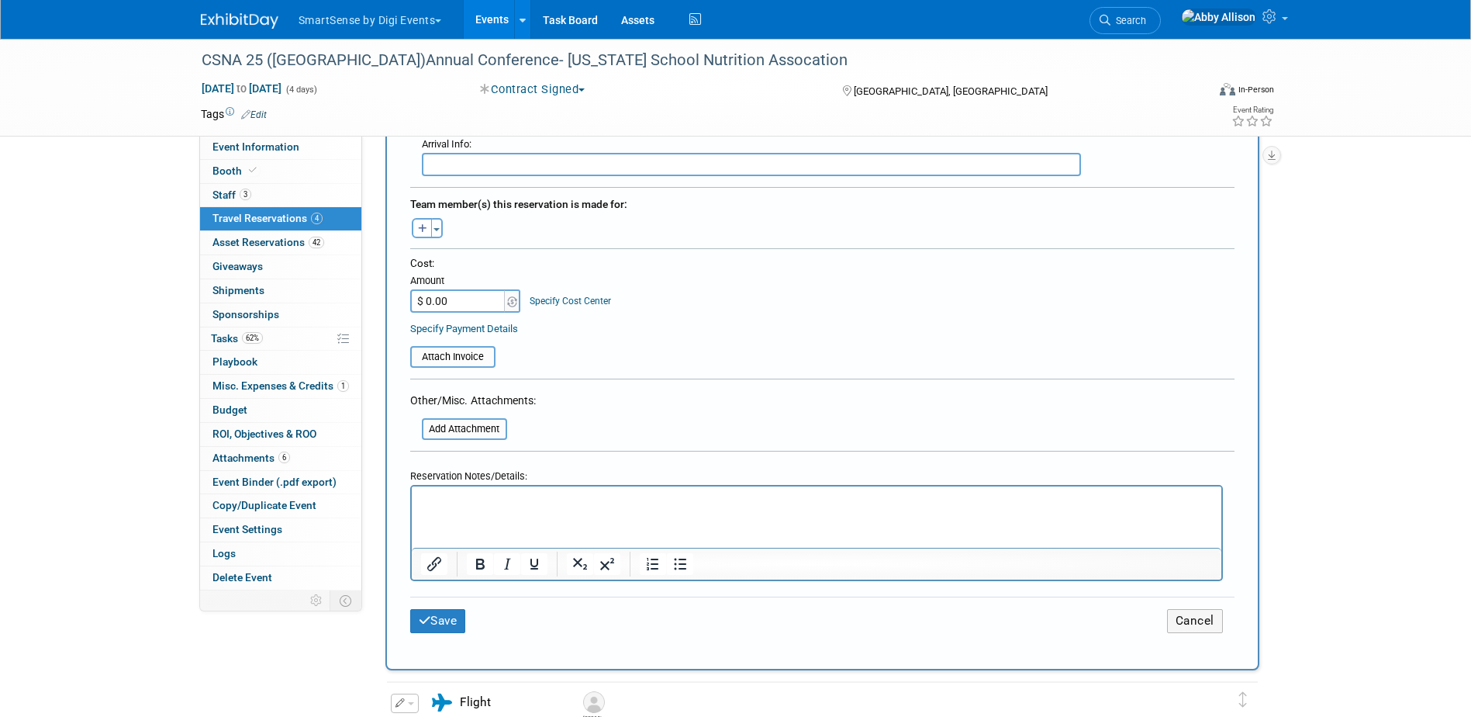
click at [443, 231] on div "Toggle Dropdown Select Anyone Tag a user or a resource Quick -- Select -- (me)" at bounding box center [428, 228] width 58 height 20
click at [437, 231] on button "Toggle Dropdown" at bounding box center [437, 228] width 12 height 20
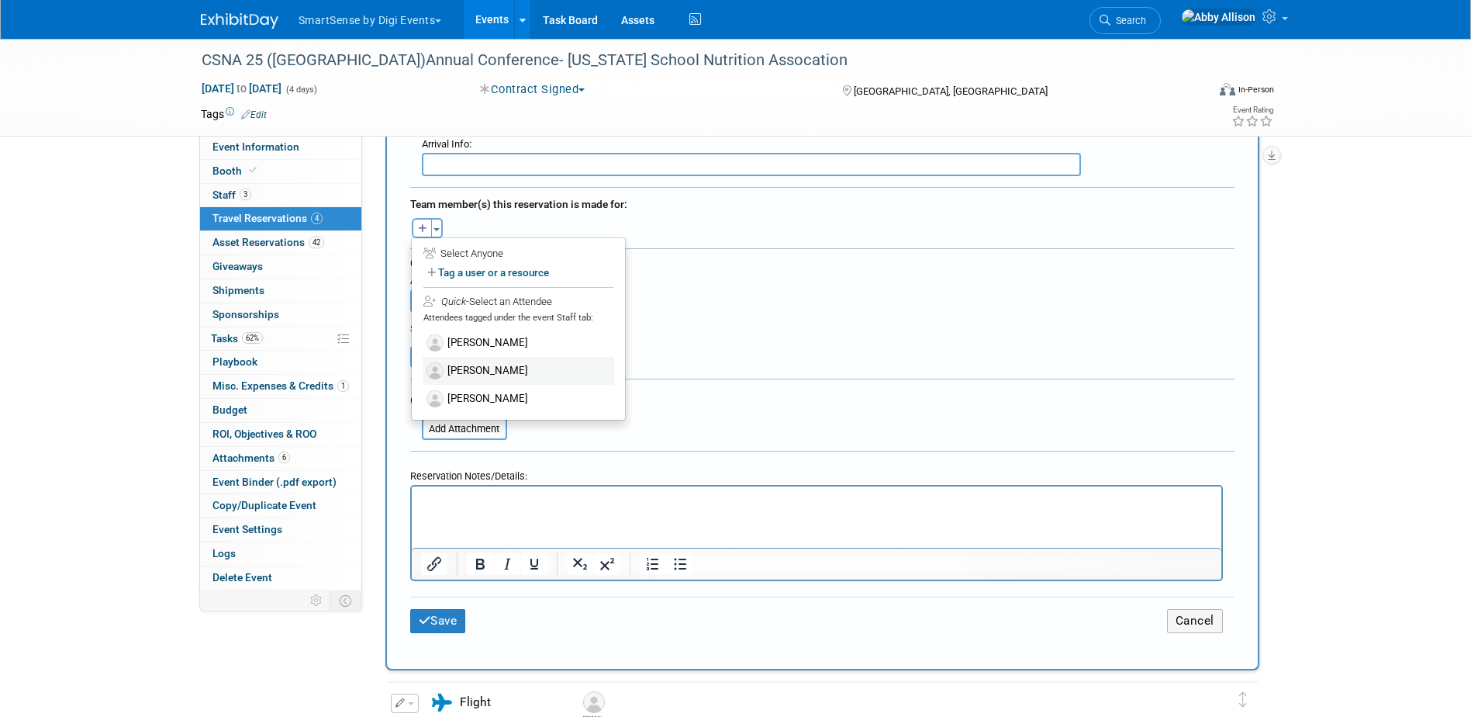
click at [493, 371] on label "Laura Wisdom" at bounding box center [519, 371] width 192 height 28
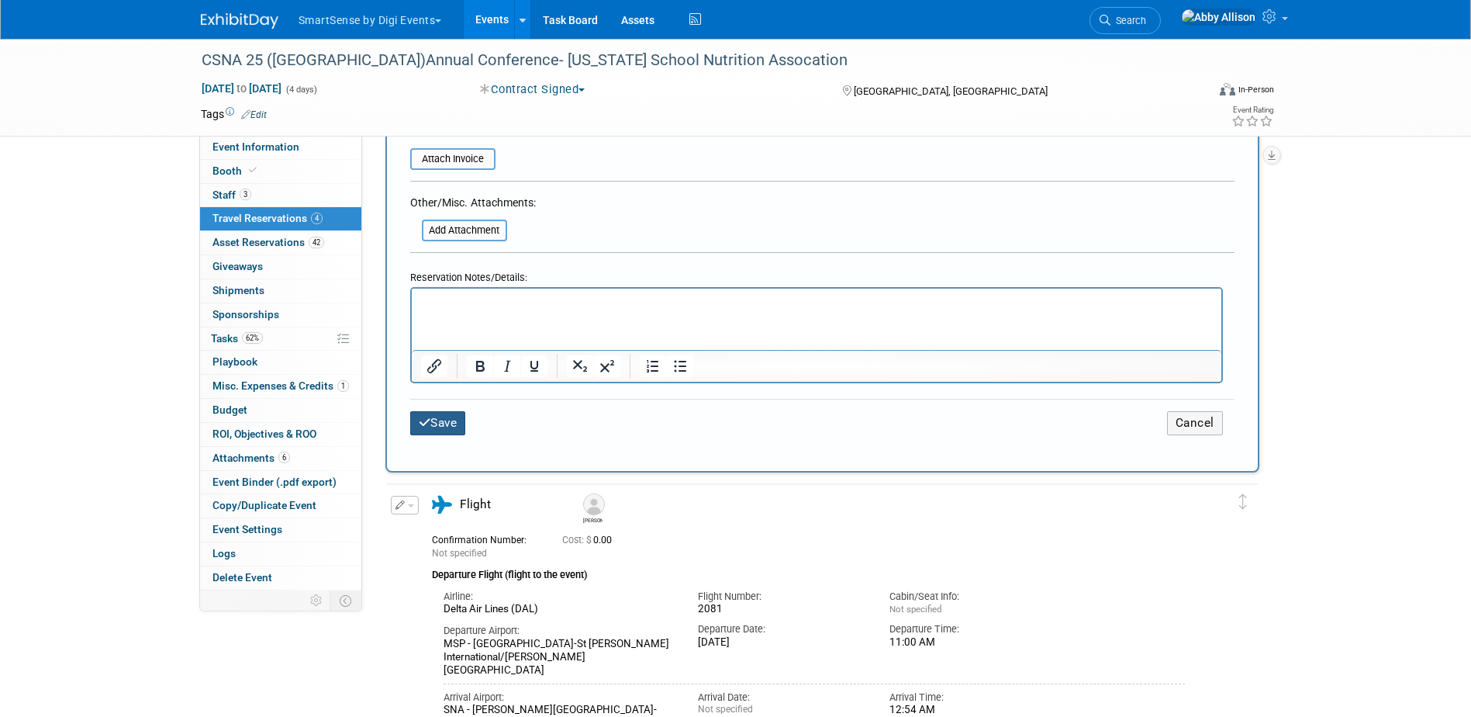
click at [453, 412] on button "Save" at bounding box center [438, 423] width 56 height 24
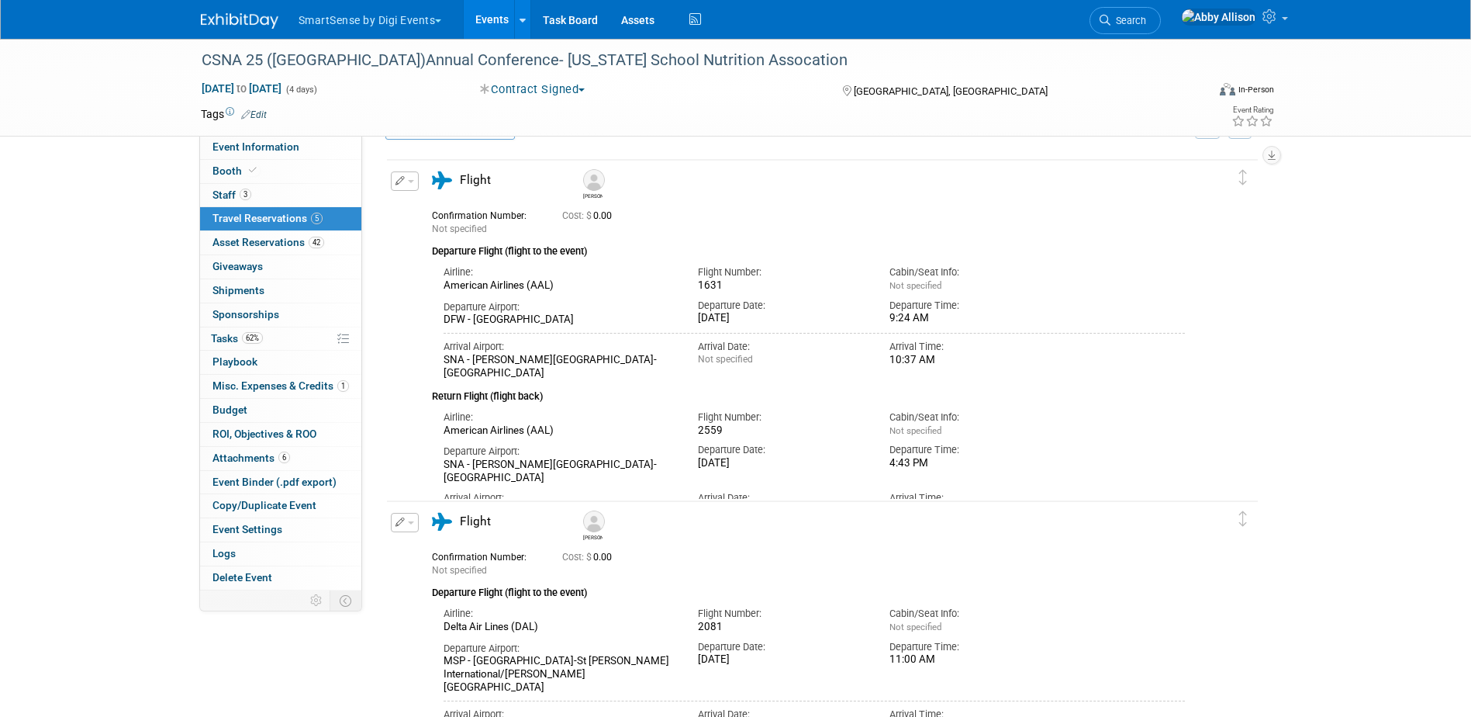
scroll to position [0, 0]
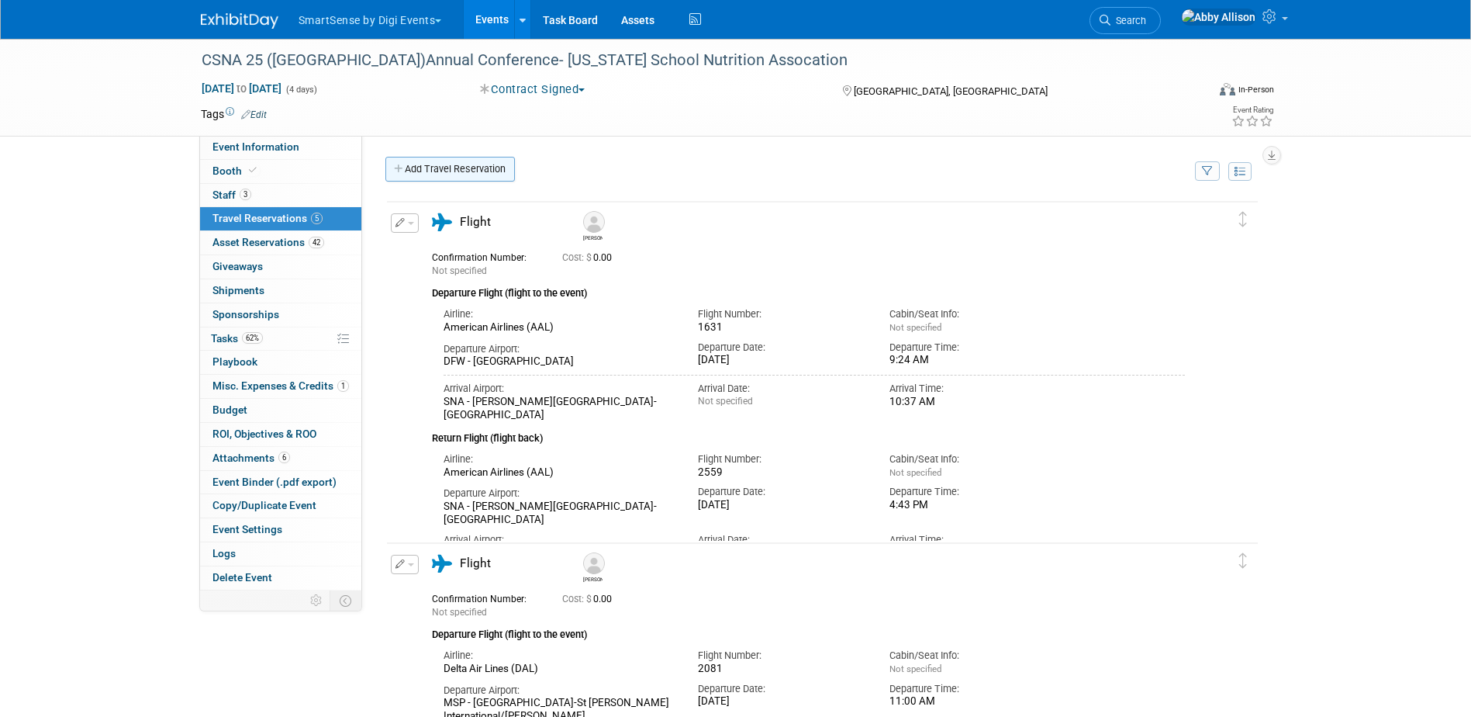
click at [429, 161] on link "Add Travel Reservation" at bounding box center [449, 169] width 129 height 25
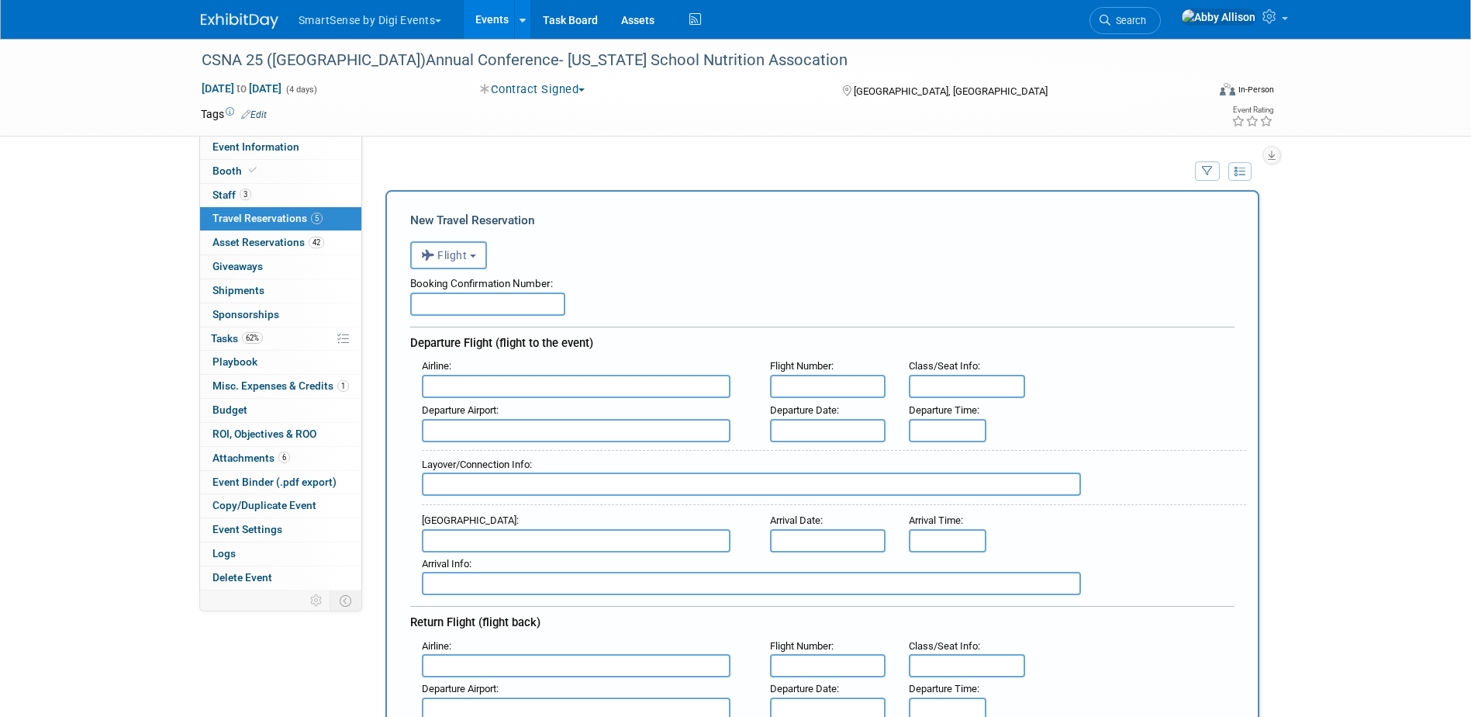
click at [575, 379] on input "text" at bounding box center [576, 386] width 309 height 23
click at [561, 416] on span "American Airlines ( AAL )" at bounding box center [584, 411] width 323 height 25
type input "American Airlines (AAL)"
click at [796, 391] on input "text" at bounding box center [828, 386] width 116 height 23
type input "2196"
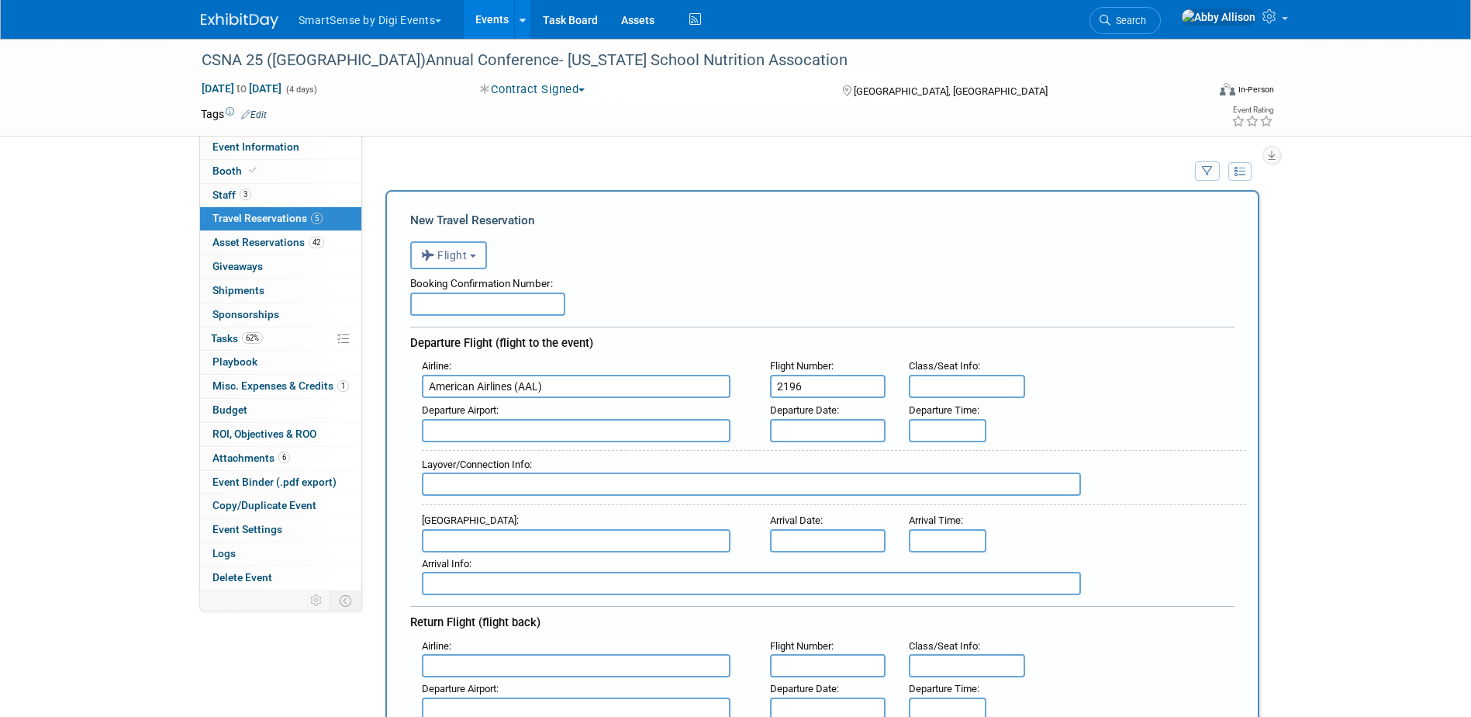
click at [543, 430] on input "text" at bounding box center [576, 430] width 309 height 23
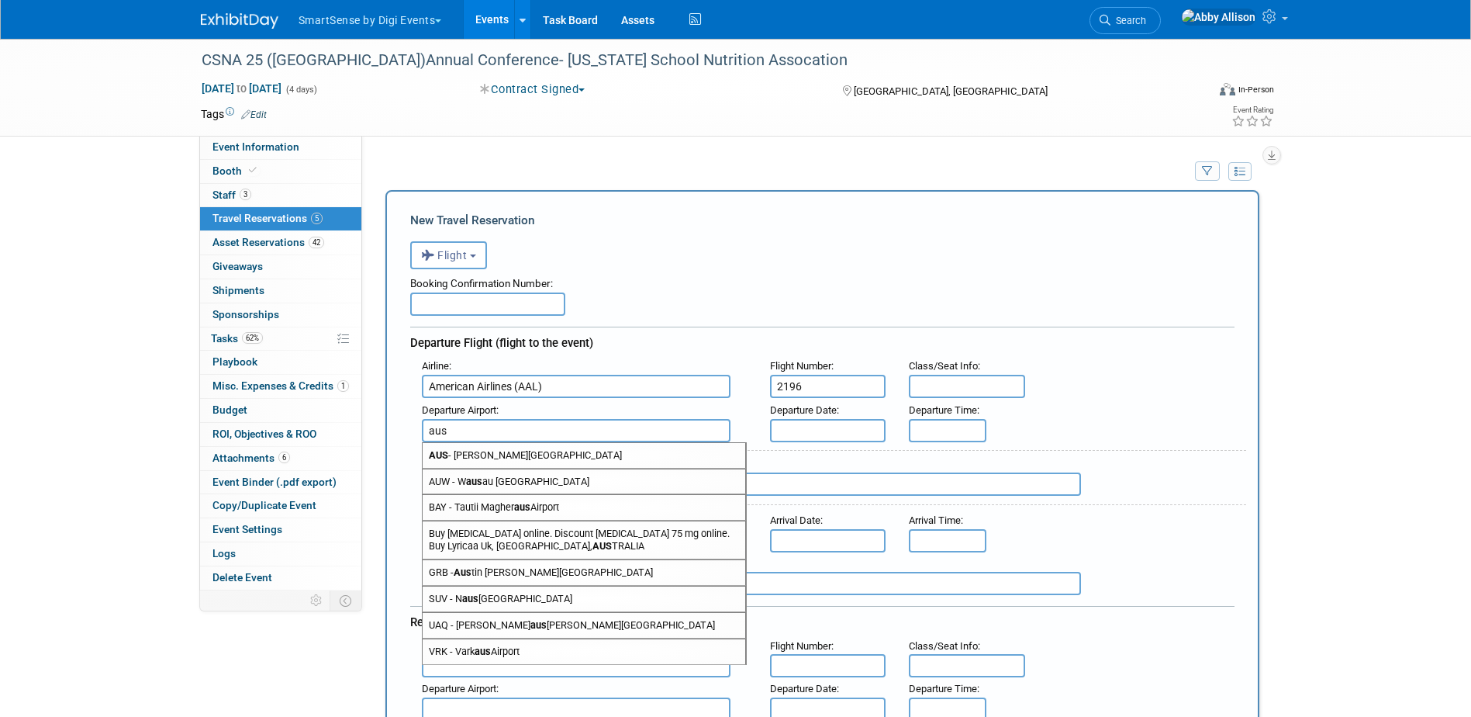
click at [537, 449] on span "AUS - Austin Bergstrom International Airport" at bounding box center [584, 455] width 323 height 25
type input "AUS - Austin Bergstrom International Airport"
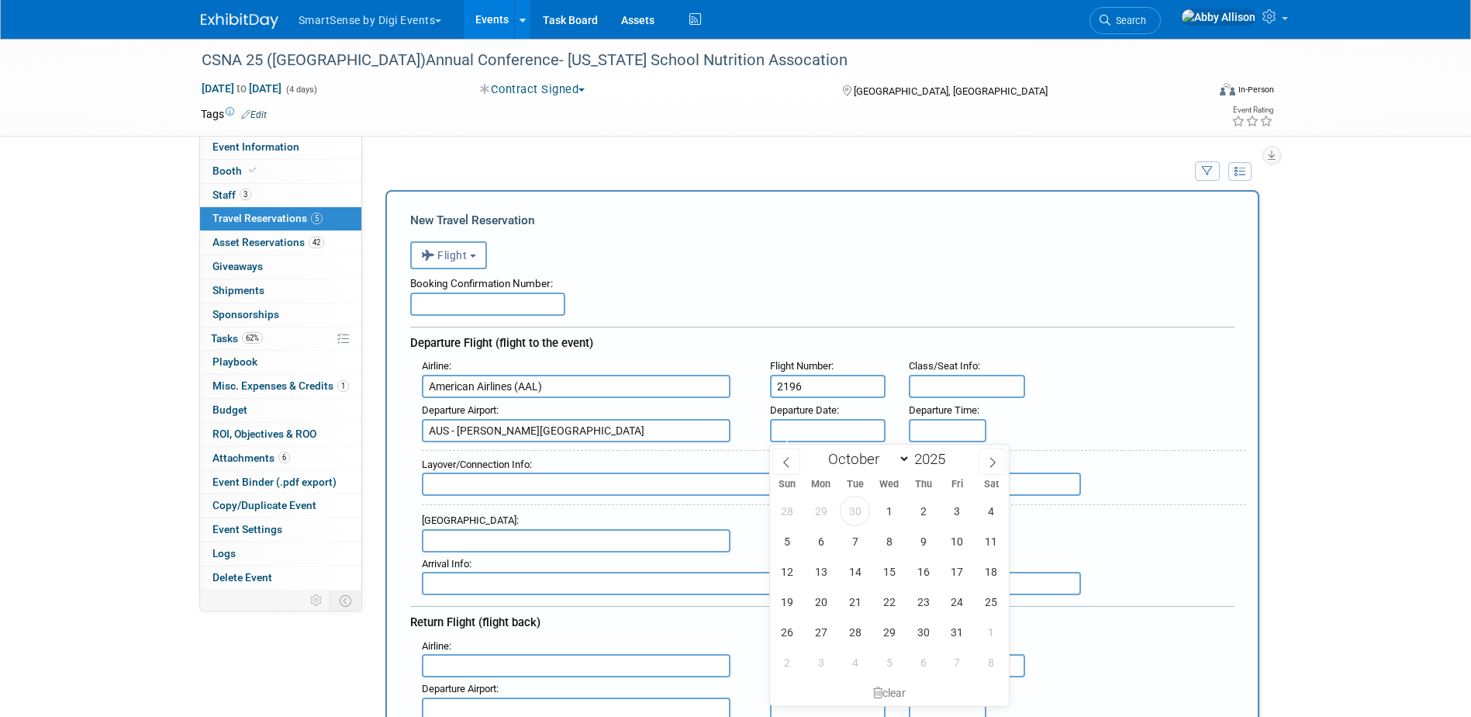
click at [819, 429] on input "text" at bounding box center [828, 430] width 116 height 23
click at [922, 627] on span "30" at bounding box center [923, 631] width 30 height 30
type input "[DATE]"
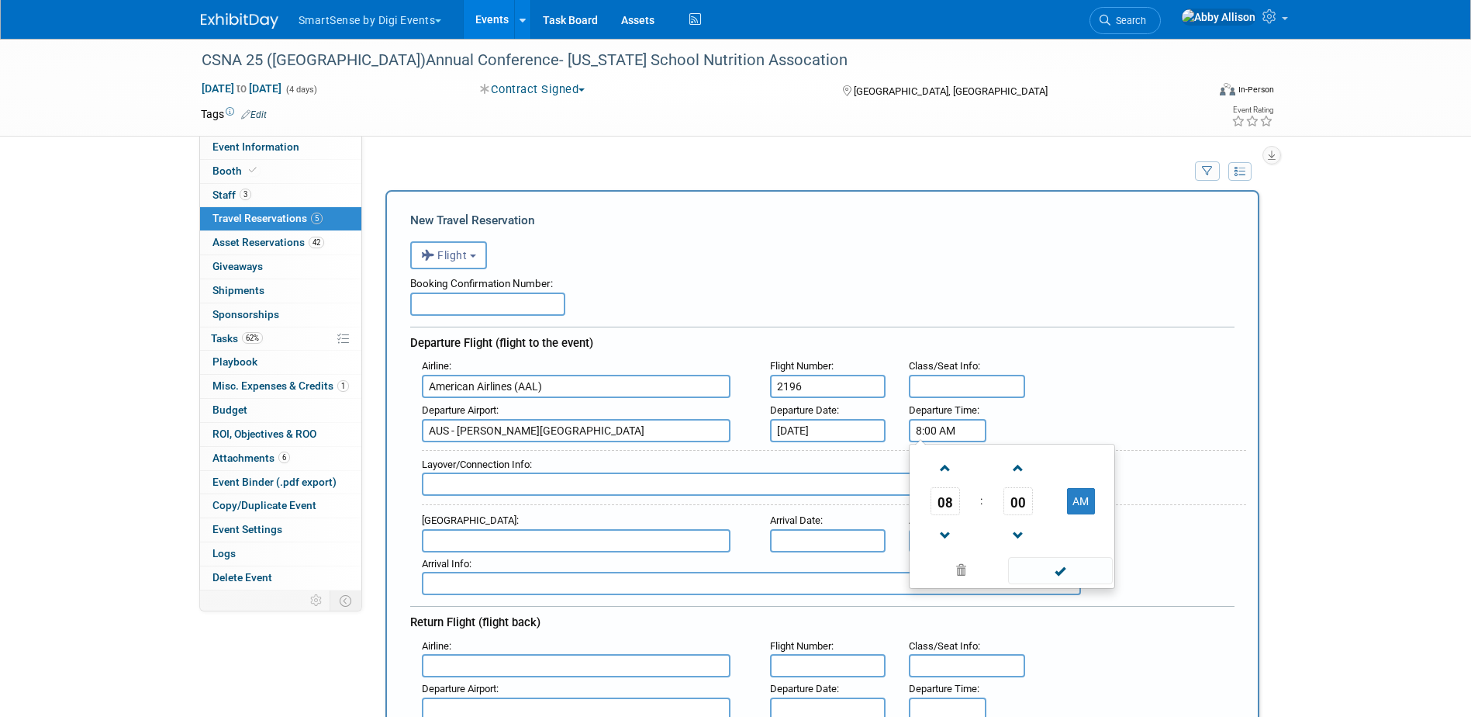
click at [936, 431] on input "8:00 AM" at bounding box center [948, 430] width 78 height 23
click at [941, 534] on span at bounding box center [944, 535] width 27 height 27
type input "7:00 AM"
click at [1051, 569] on span at bounding box center [1060, 570] width 105 height 27
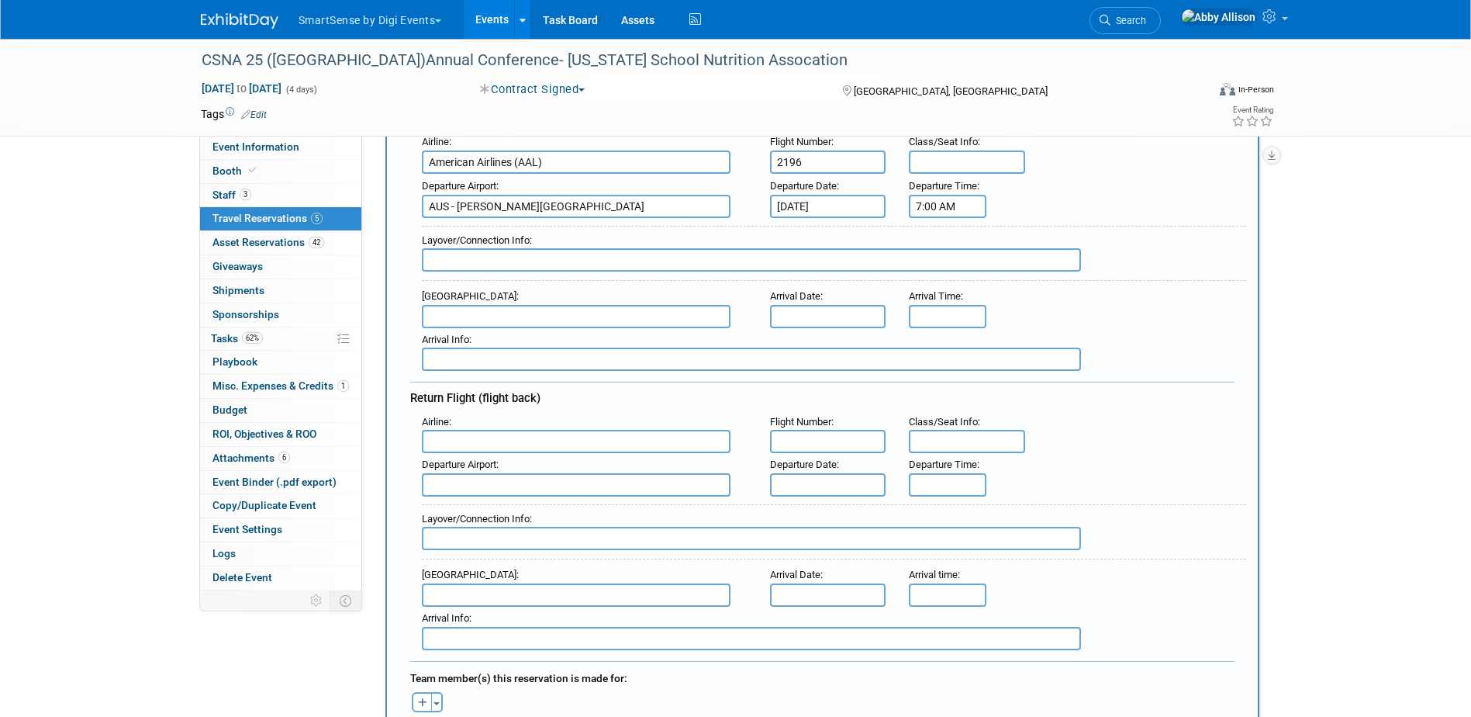
scroll to position [233, 0]
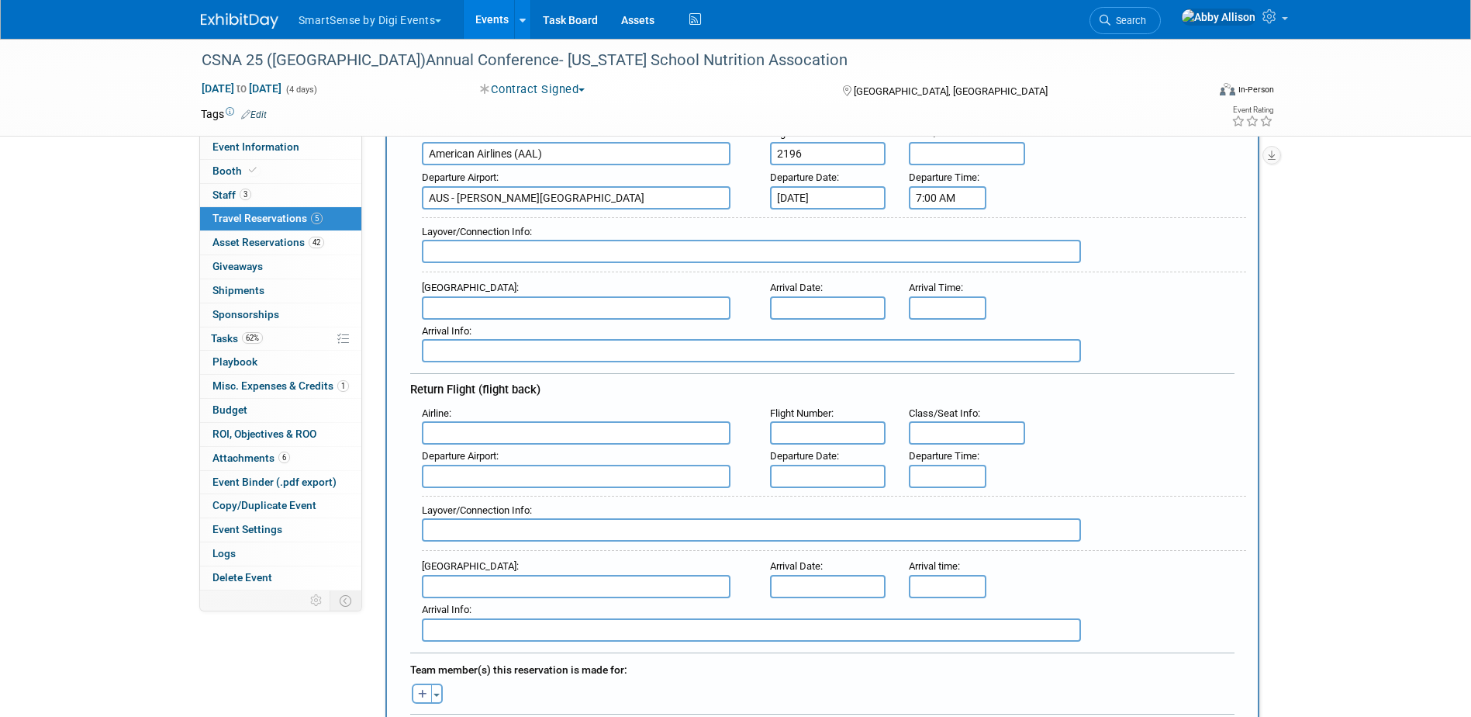
click at [480, 251] on input "text" at bounding box center [751, 251] width 659 height 23
type input "DFW"
click at [814, 154] on input "2196" at bounding box center [828, 153] width 116 height 23
type input "2196/ 1631"
click at [582, 309] on input "text" at bounding box center [576, 307] width 309 height 23
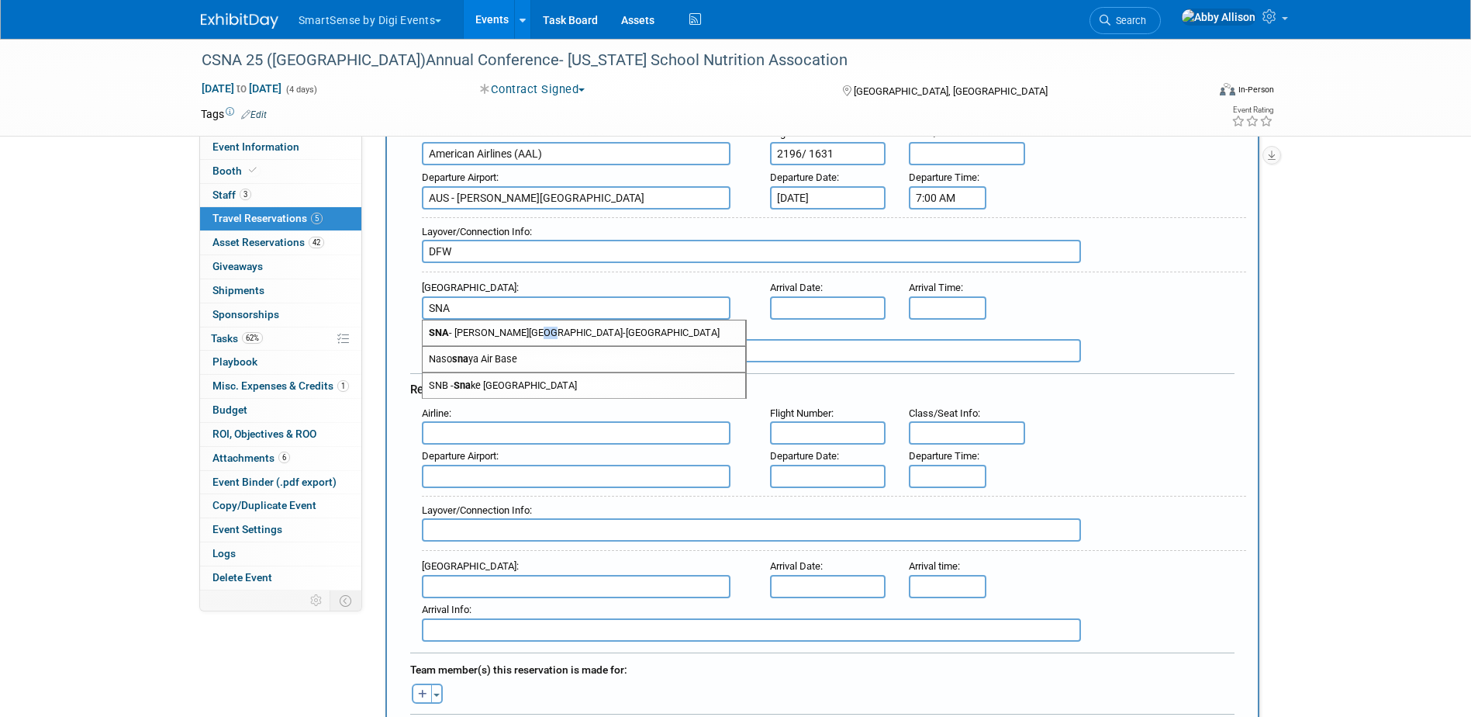
drag, startPoint x: 527, startPoint y: 333, endPoint x: 610, endPoint y: 331, distance: 83.0
click at [542, 333] on span "SNA - John Wayne Airport-Orange County Airport" at bounding box center [584, 332] width 323 height 25
type input "SNA - John Wayne Airport-Orange County Airport"
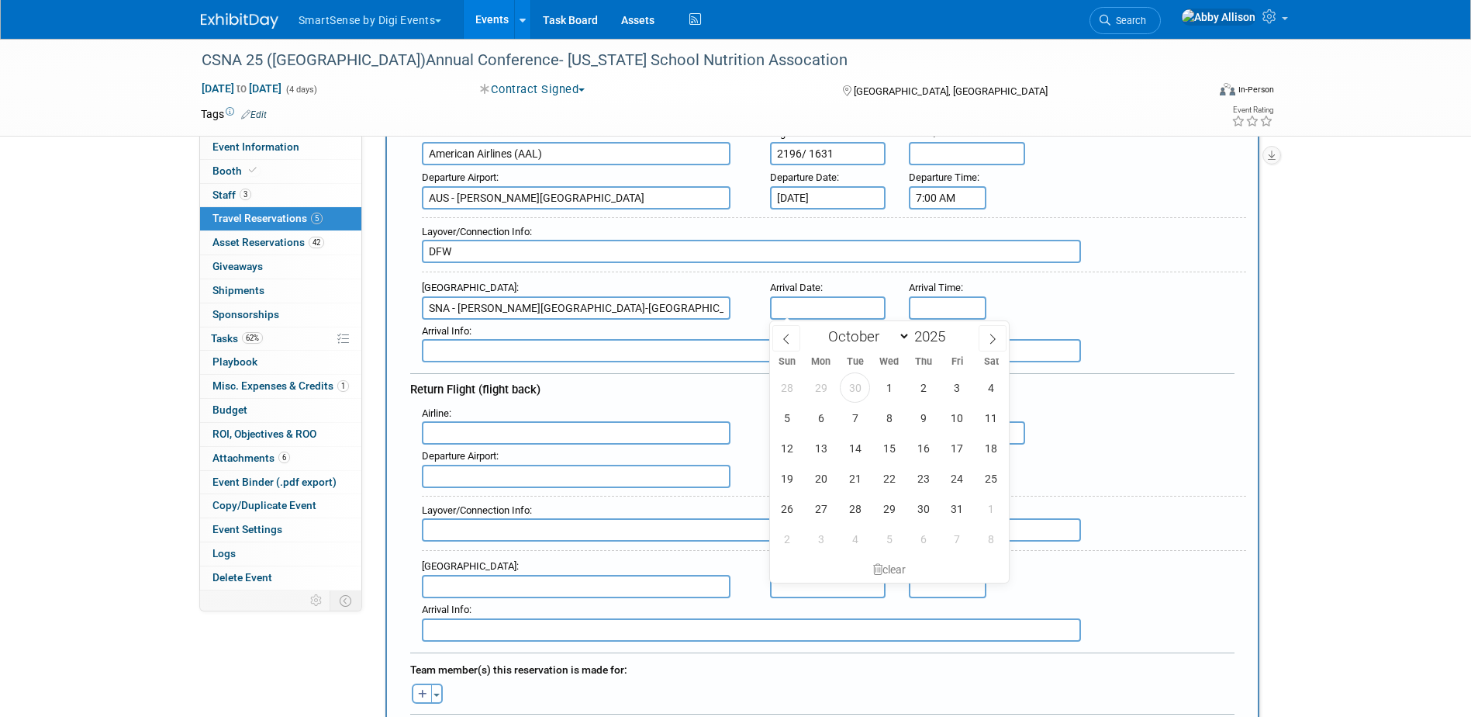
click at [795, 302] on input "text" at bounding box center [828, 307] width 116 height 23
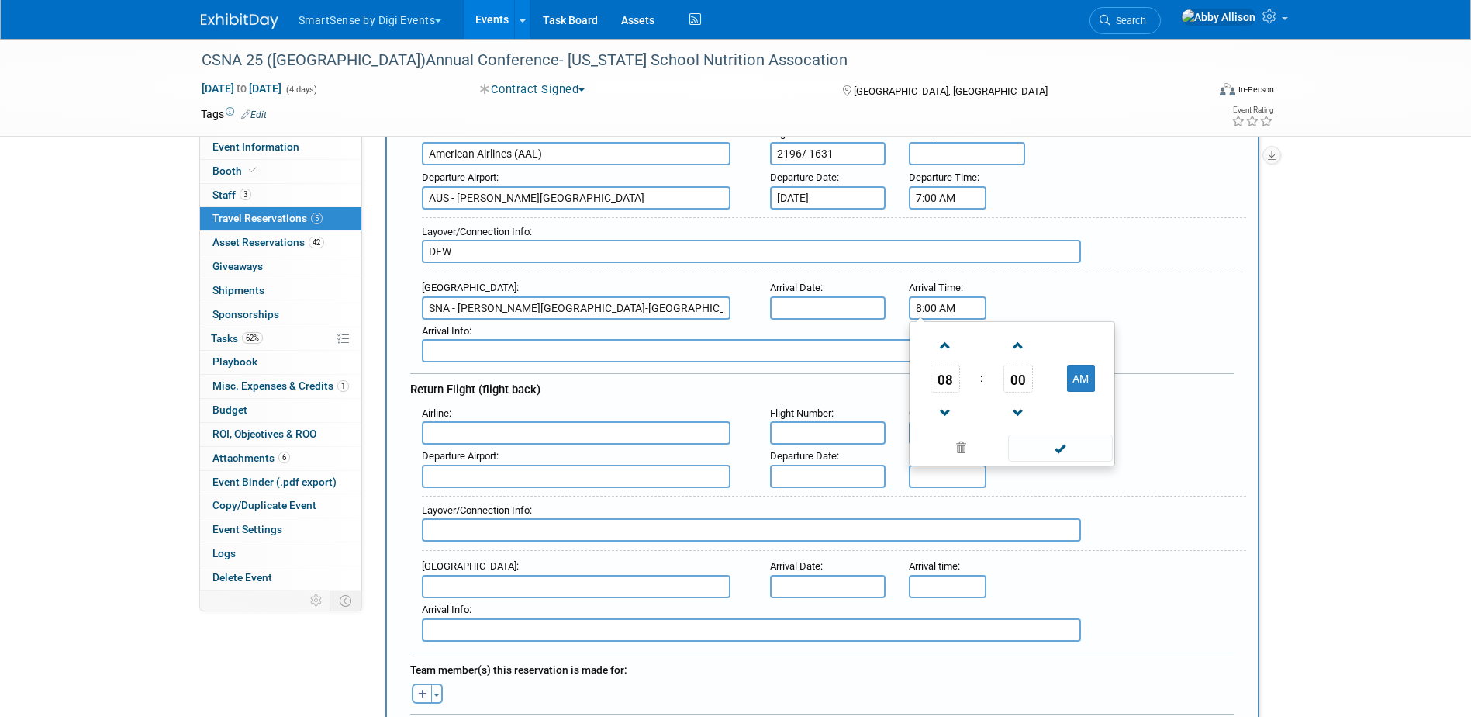
click at [944, 303] on input "8:00 AM" at bounding box center [948, 307] width 78 height 23
click at [949, 379] on span "08" at bounding box center [945, 378] width 29 height 28
click at [1032, 430] on td "10" at bounding box center [1037, 430] width 50 height 42
click at [1015, 375] on span "00" at bounding box center [1017, 378] width 29 height 28
click at [1078, 392] on td "35" at bounding box center [1087, 388] width 50 height 42
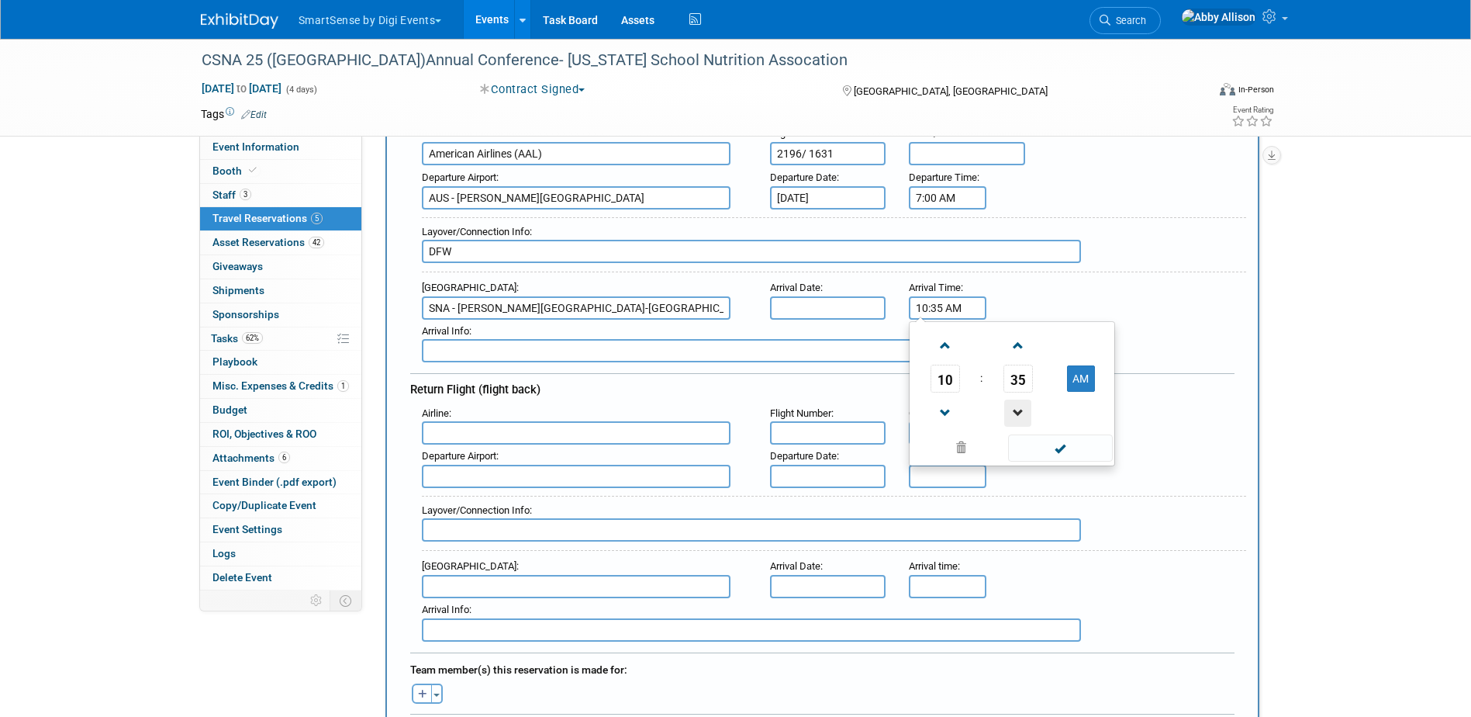
click at [1018, 409] on span at bounding box center [1017, 412] width 27 height 27
click at [1018, 340] on span at bounding box center [1017, 345] width 27 height 27
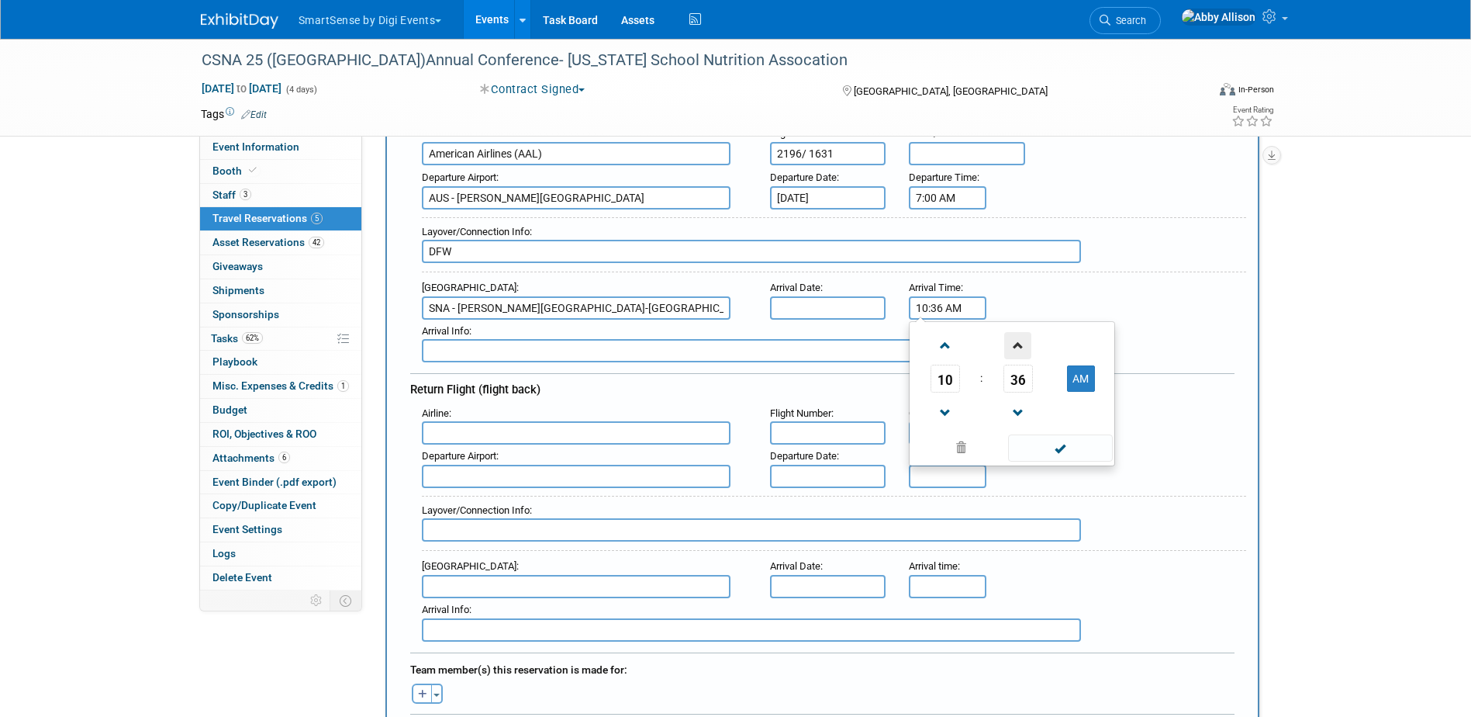
click at [1018, 340] on span at bounding box center [1017, 345] width 27 height 27
type input "10:37 AM"
click at [1058, 456] on span at bounding box center [1060, 447] width 105 height 27
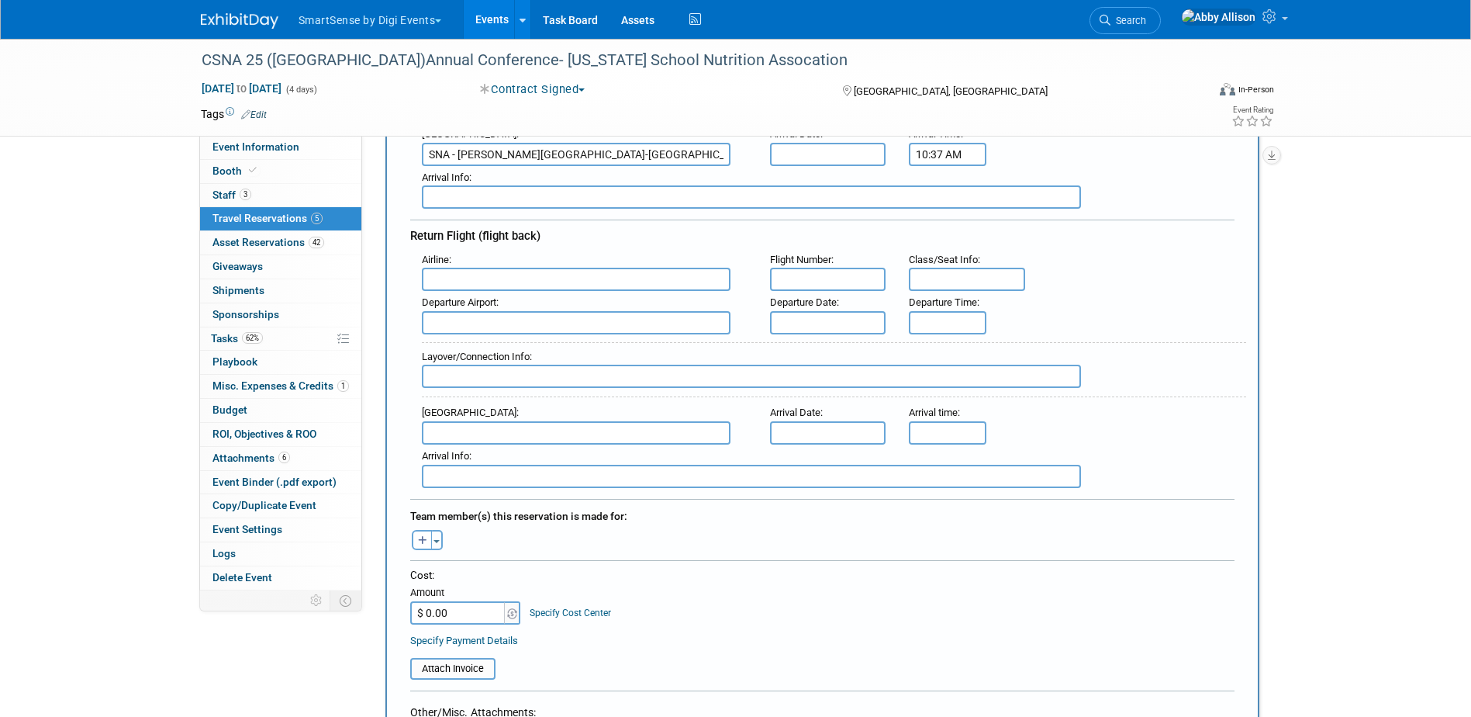
scroll to position [388, 0]
click at [457, 280] on input "text" at bounding box center [576, 277] width 309 height 23
click at [471, 294] on span "American Airlines ( AAL )" at bounding box center [584, 302] width 323 height 25
type input "American Airlines (AAL)"
click at [797, 275] on input "text" at bounding box center [828, 277] width 116 height 23
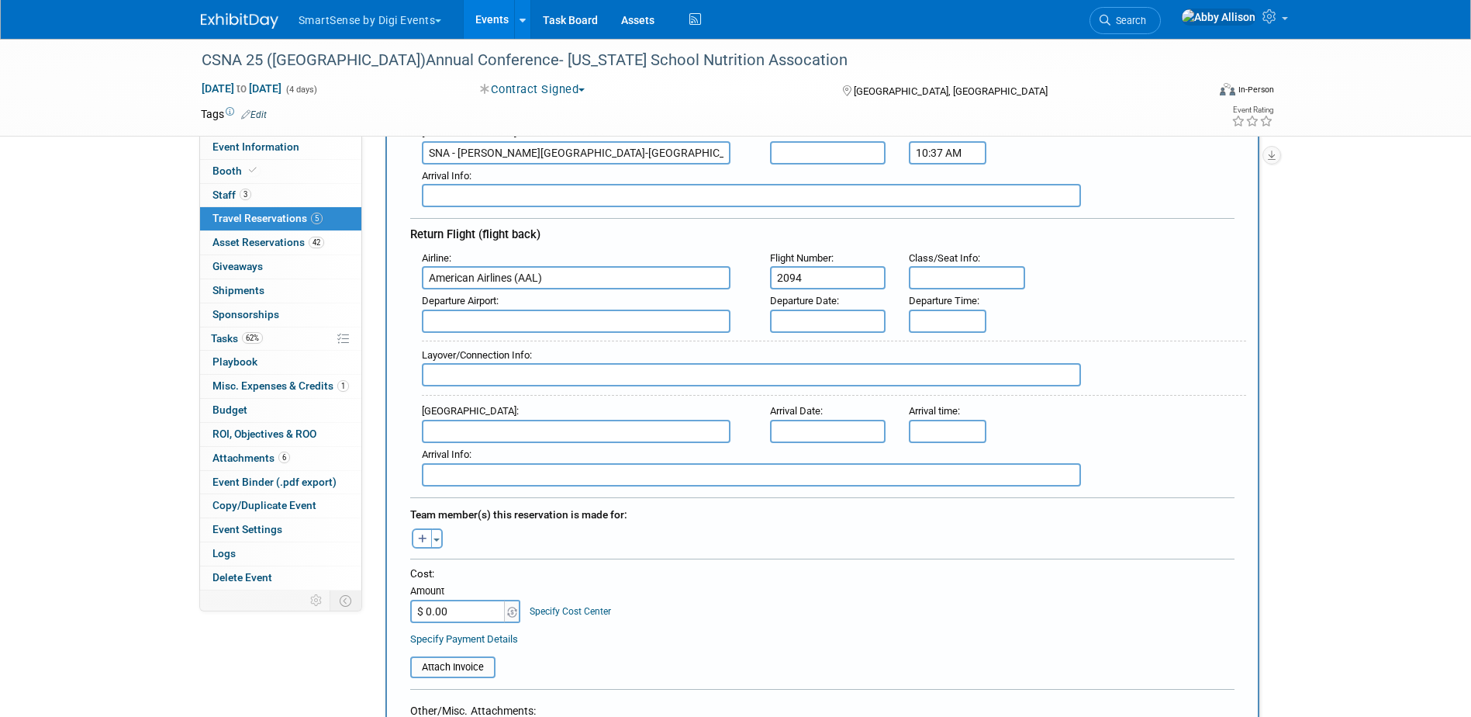
type input "2094"
click at [621, 315] on input "text" at bounding box center [576, 320] width 309 height 23
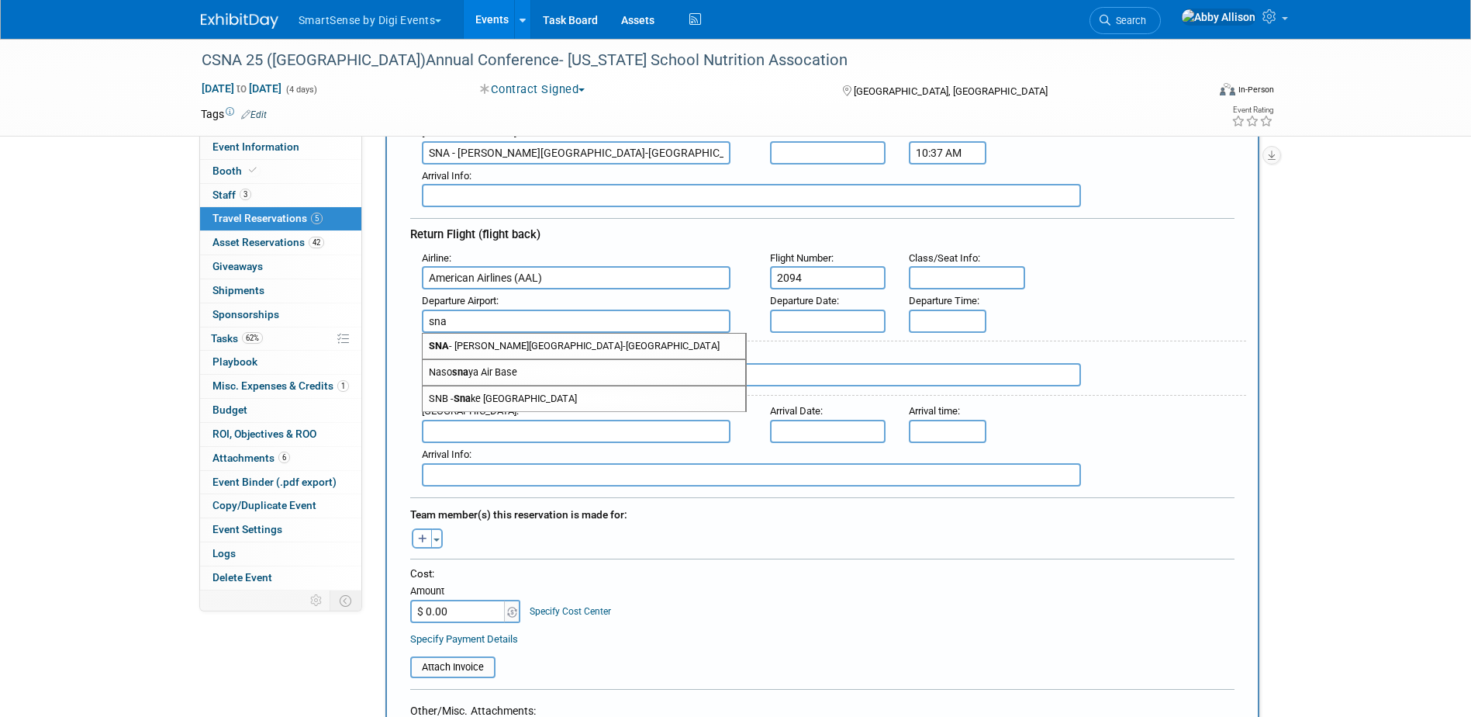
click at [561, 338] on span "SNA - John Wayne Airport-Orange County Airport" at bounding box center [584, 345] width 323 height 25
type input "SNA - John Wayne Airport-Orange County Airport"
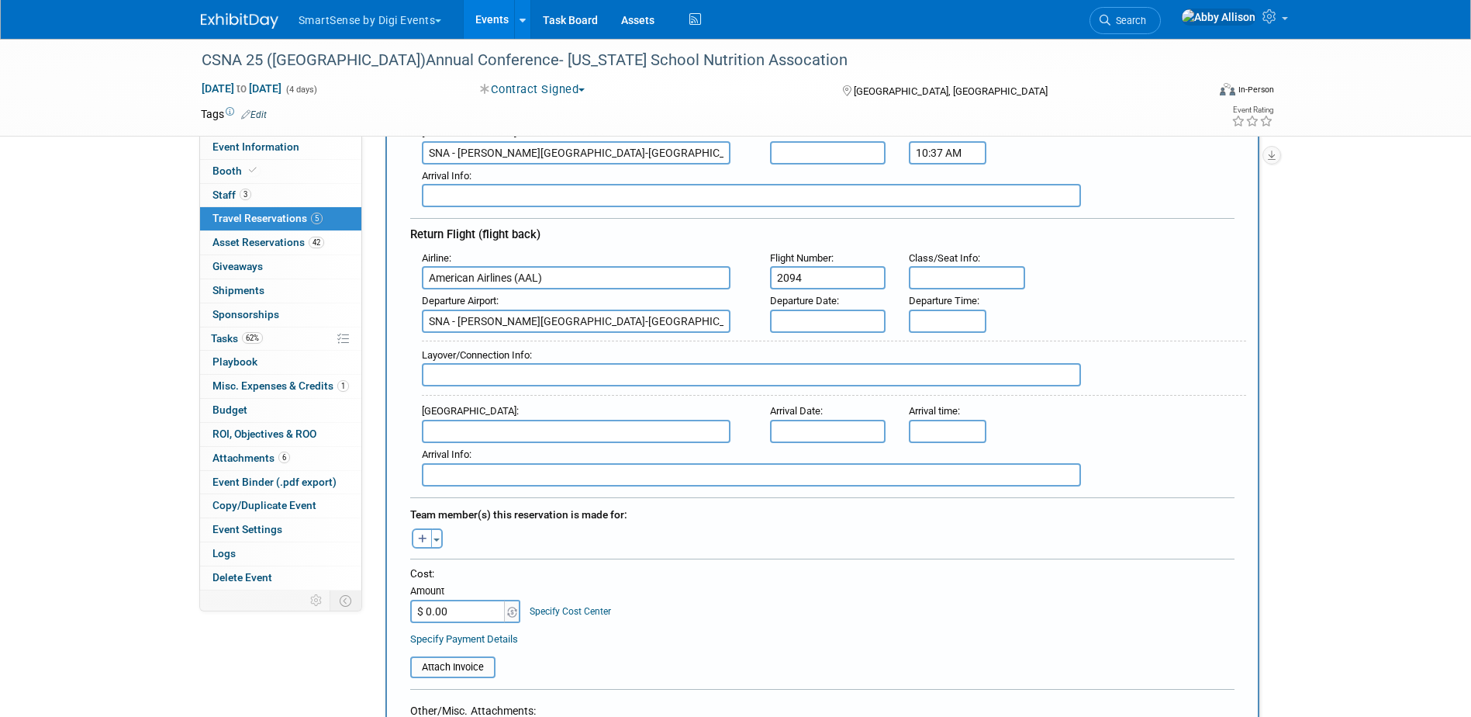
click at [825, 317] on input "text" at bounding box center [828, 320] width 116 height 23
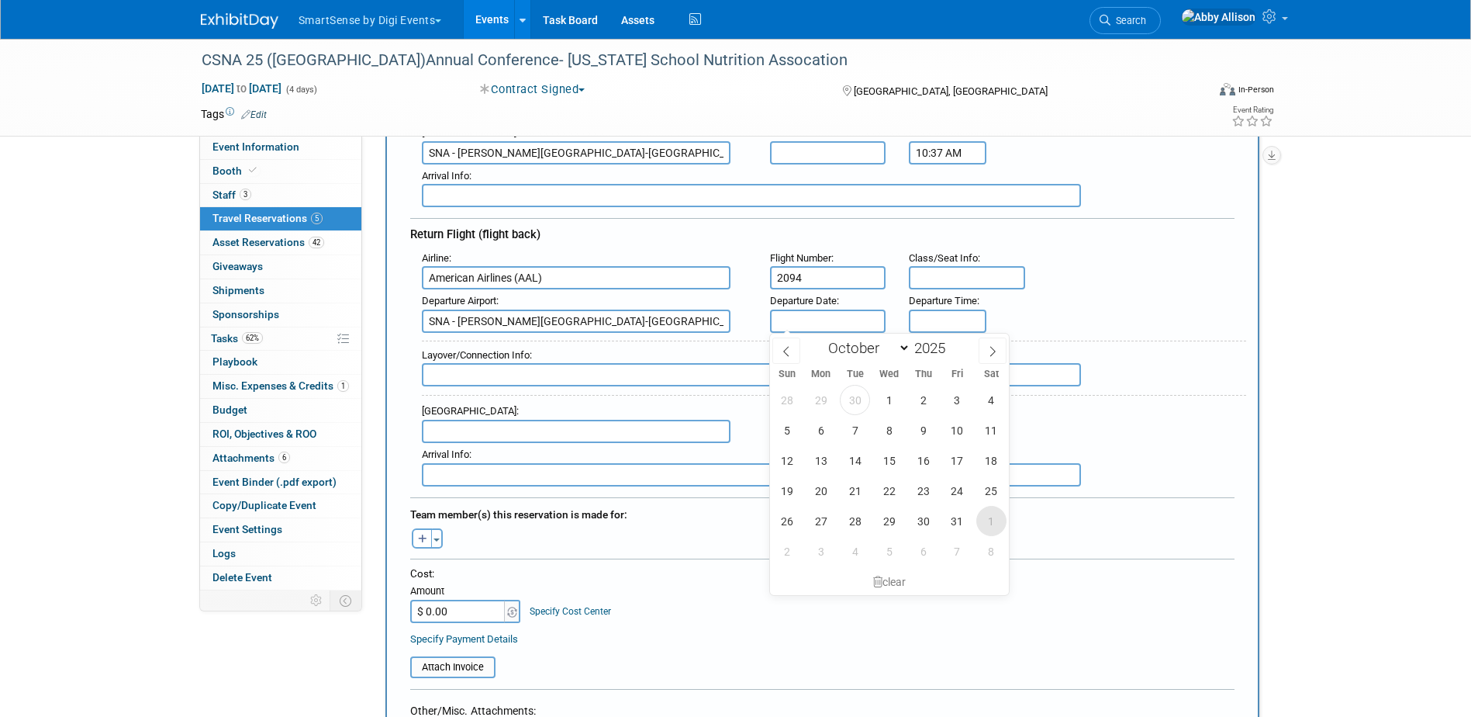
click at [982, 519] on span "1" at bounding box center [991, 521] width 30 height 30
type input "[DATE]"
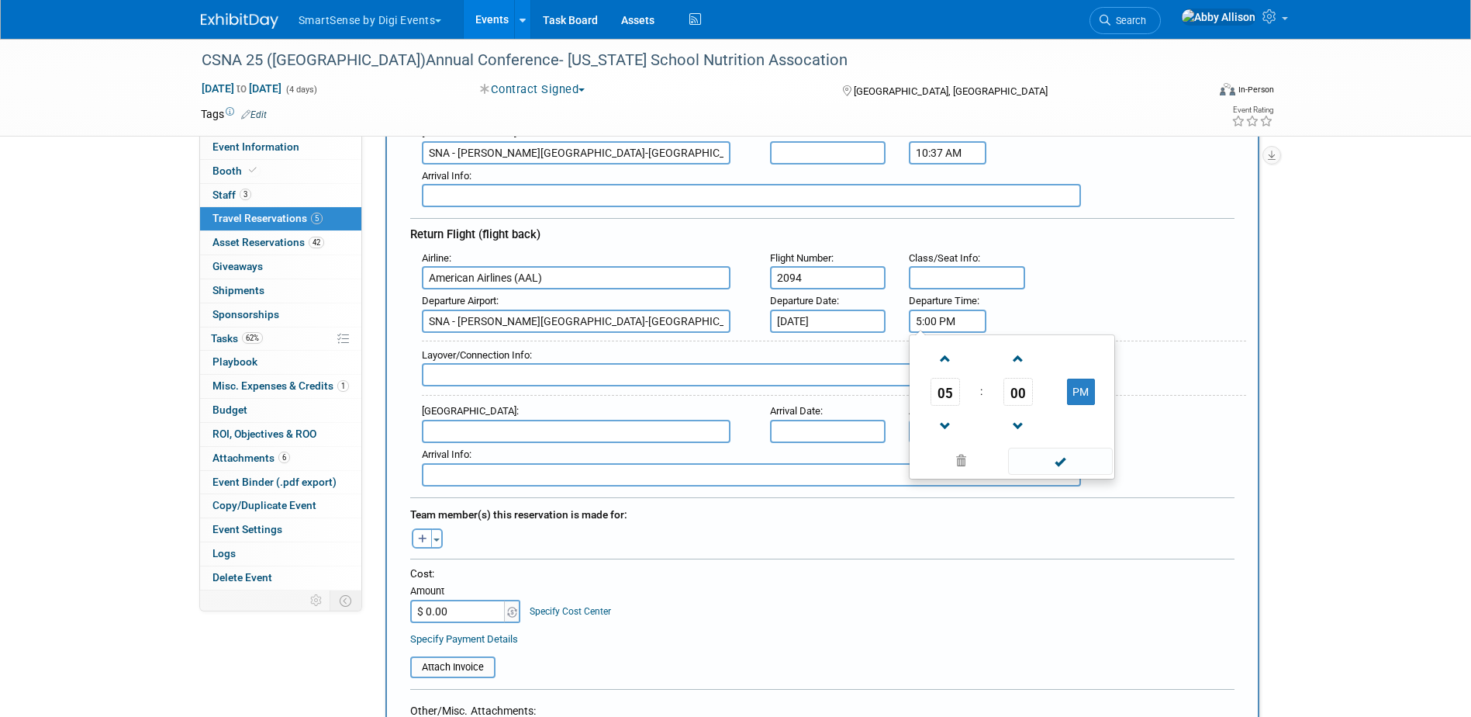
click at [956, 322] on input "5:00 PM" at bounding box center [948, 320] width 78 height 23
click at [940, 424] on span at bounding box center [944, 426] width 27 height 27
type input "4:00 PM"
click at [1065, 456] on span at bounding box center [1060, 460] width 105 height 27
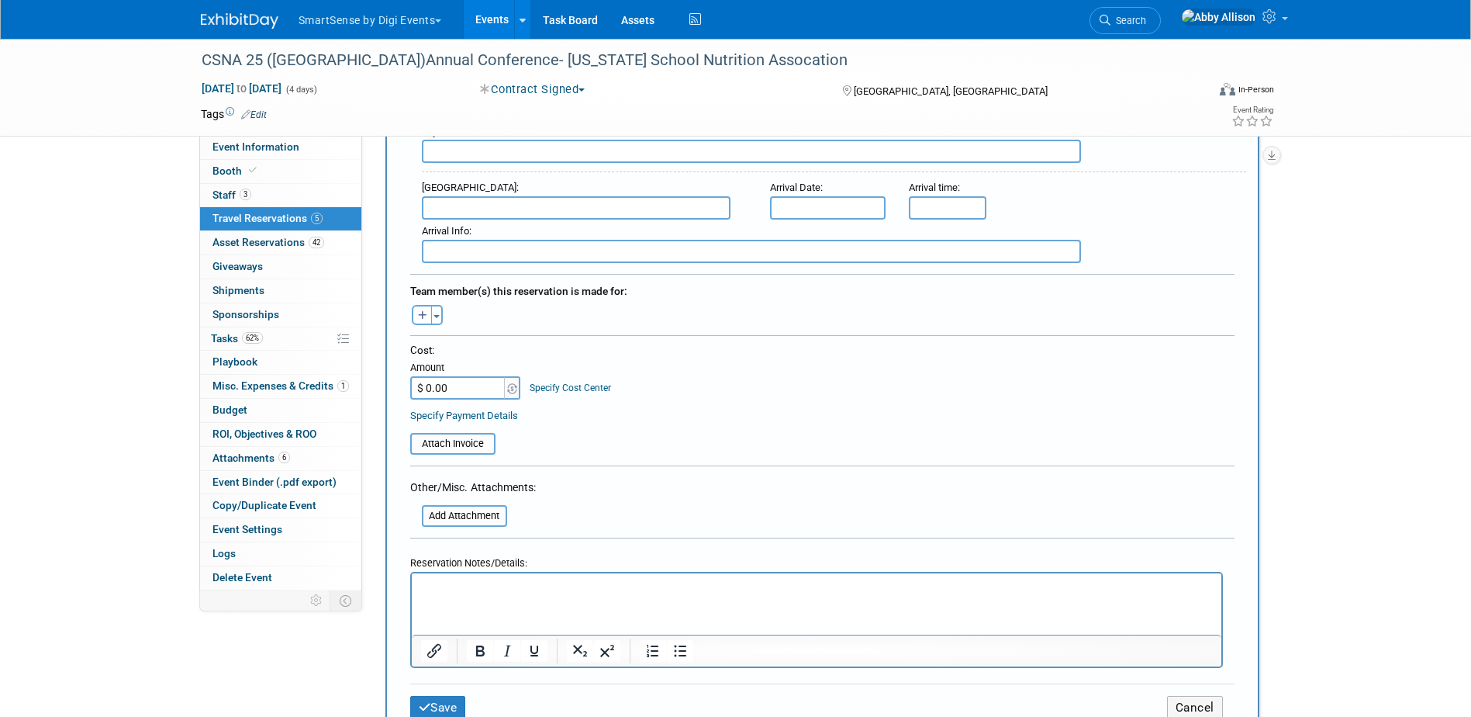
scroll to position [620, 0]
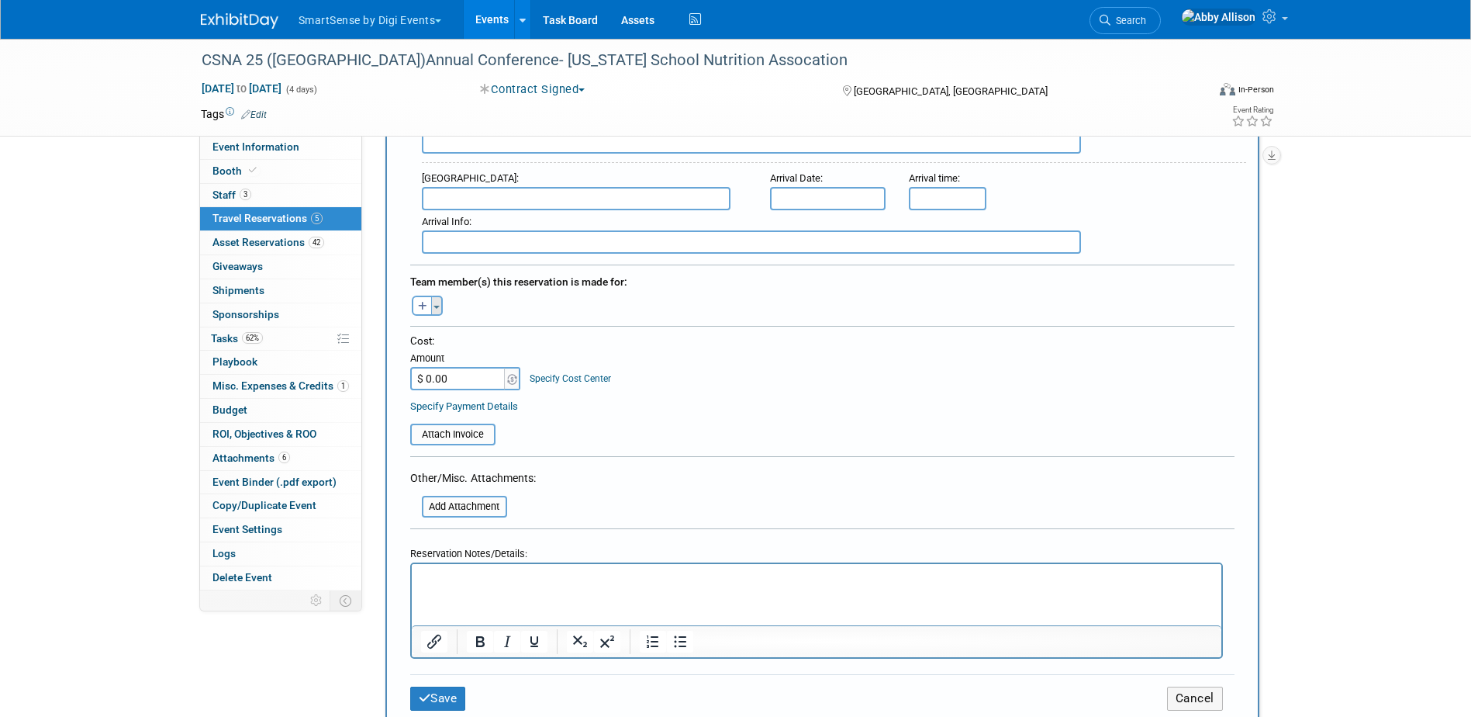
click at [437, 309] on button "Toggle Dropdown" at bounding box center [437, 305] width 12 height 20
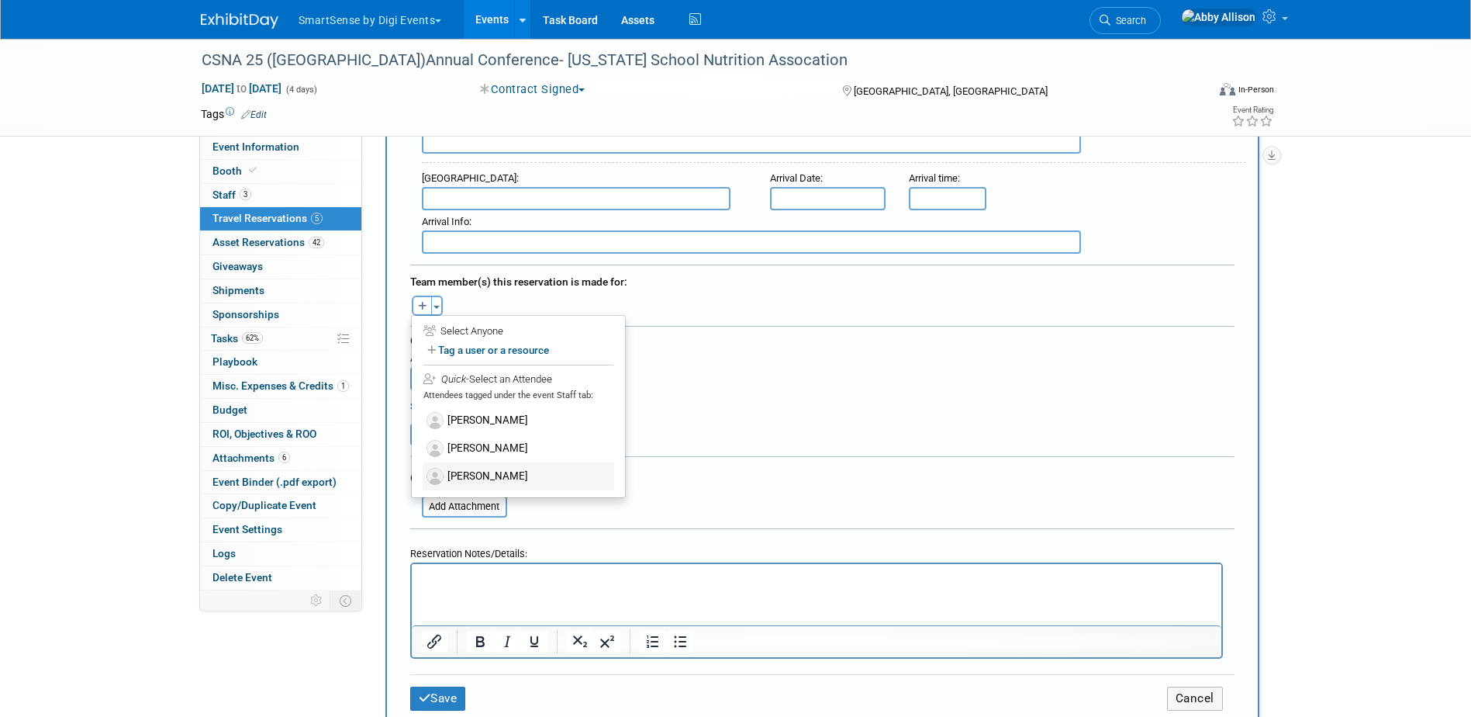
click at [511, 467] on label "LeeJay Moreno" at bounding box center [519, 476] width 192 height 28
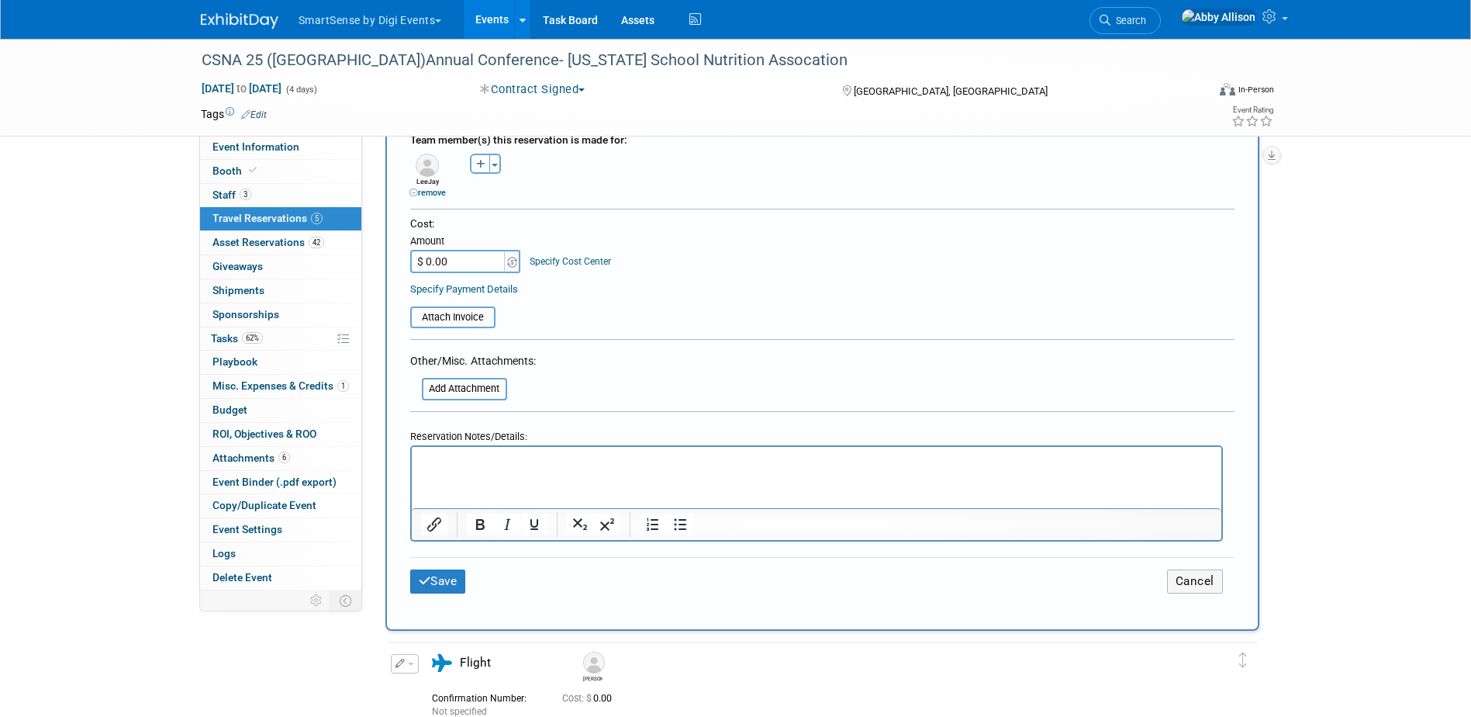
scroll to position [853, 0]
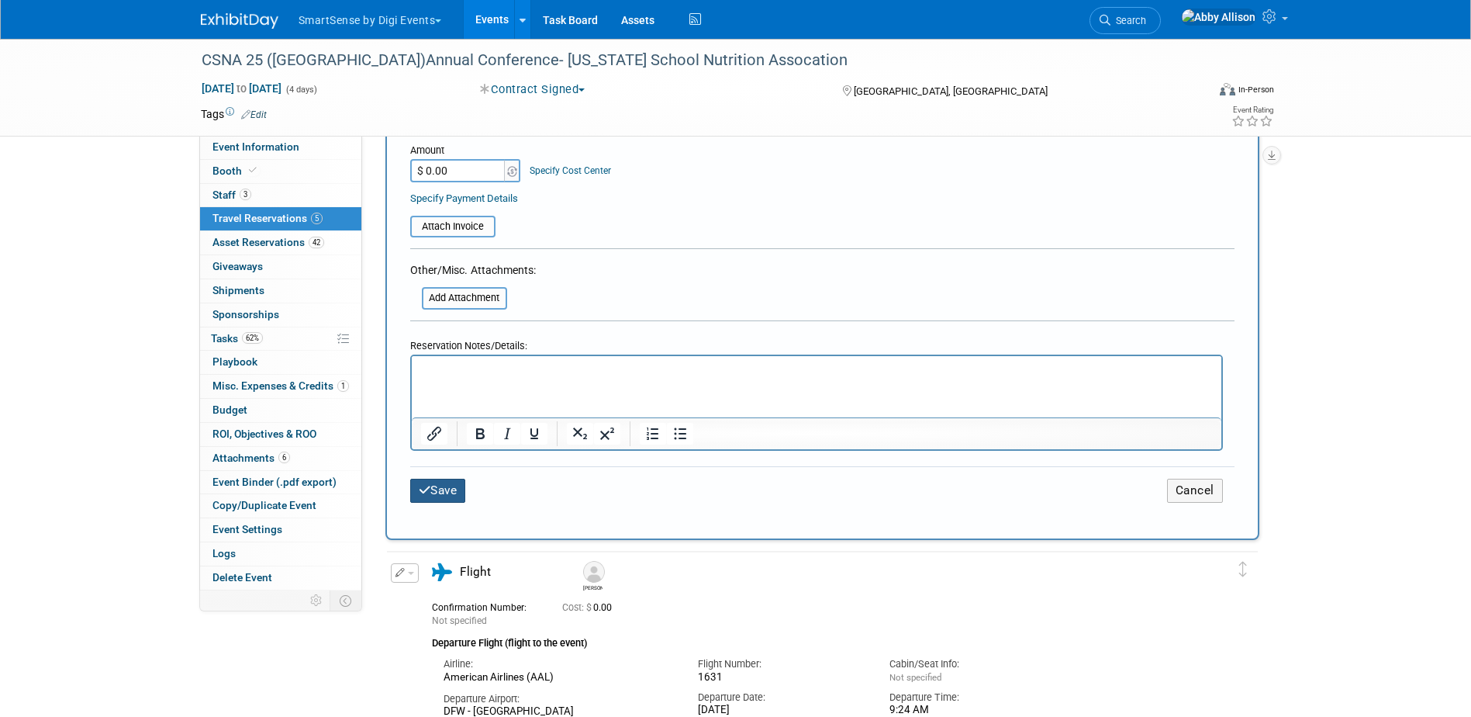
click at [444, 488] on button "Save" at bounding box center [438, 490] width 56 height 24
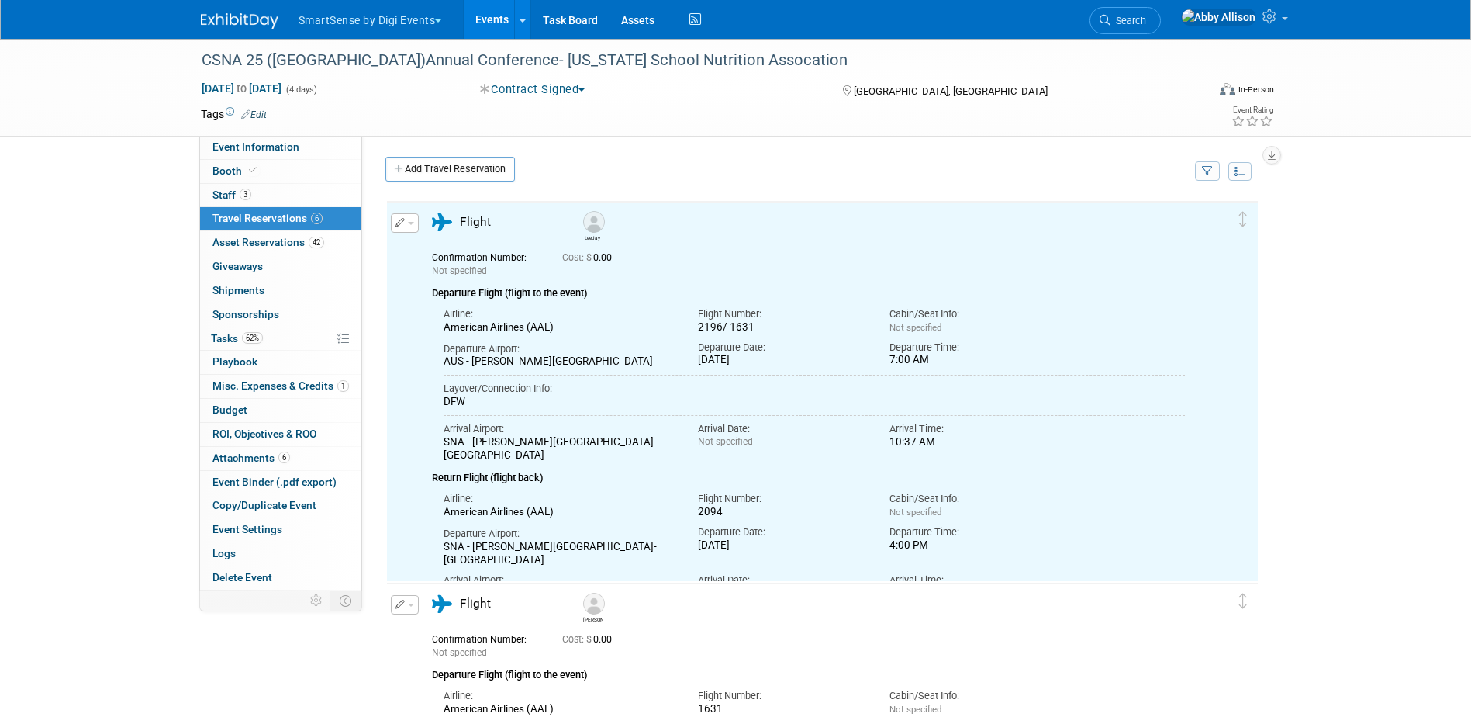
scroll to position [0, 0]
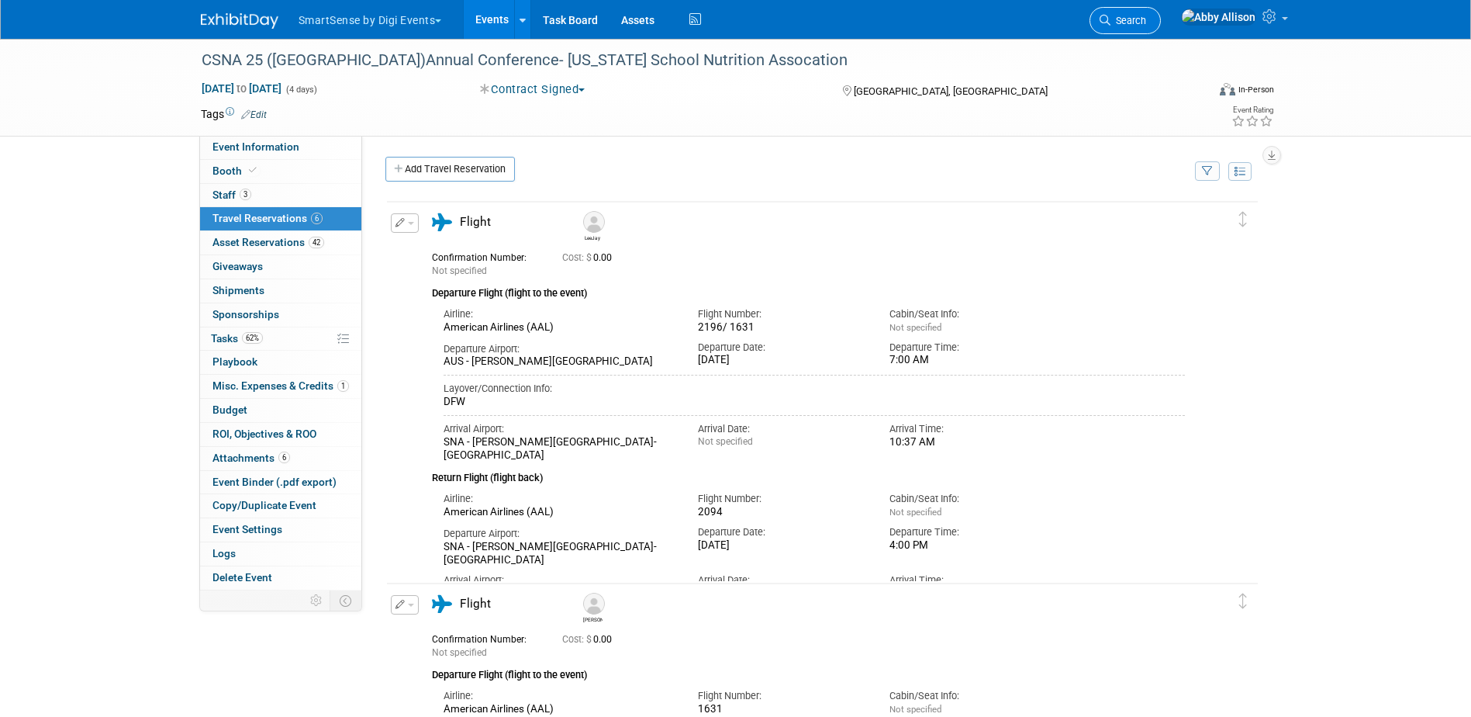
click at [1146, 22] on span "Search" at bounding box center [1128, 21] width 36 height 12
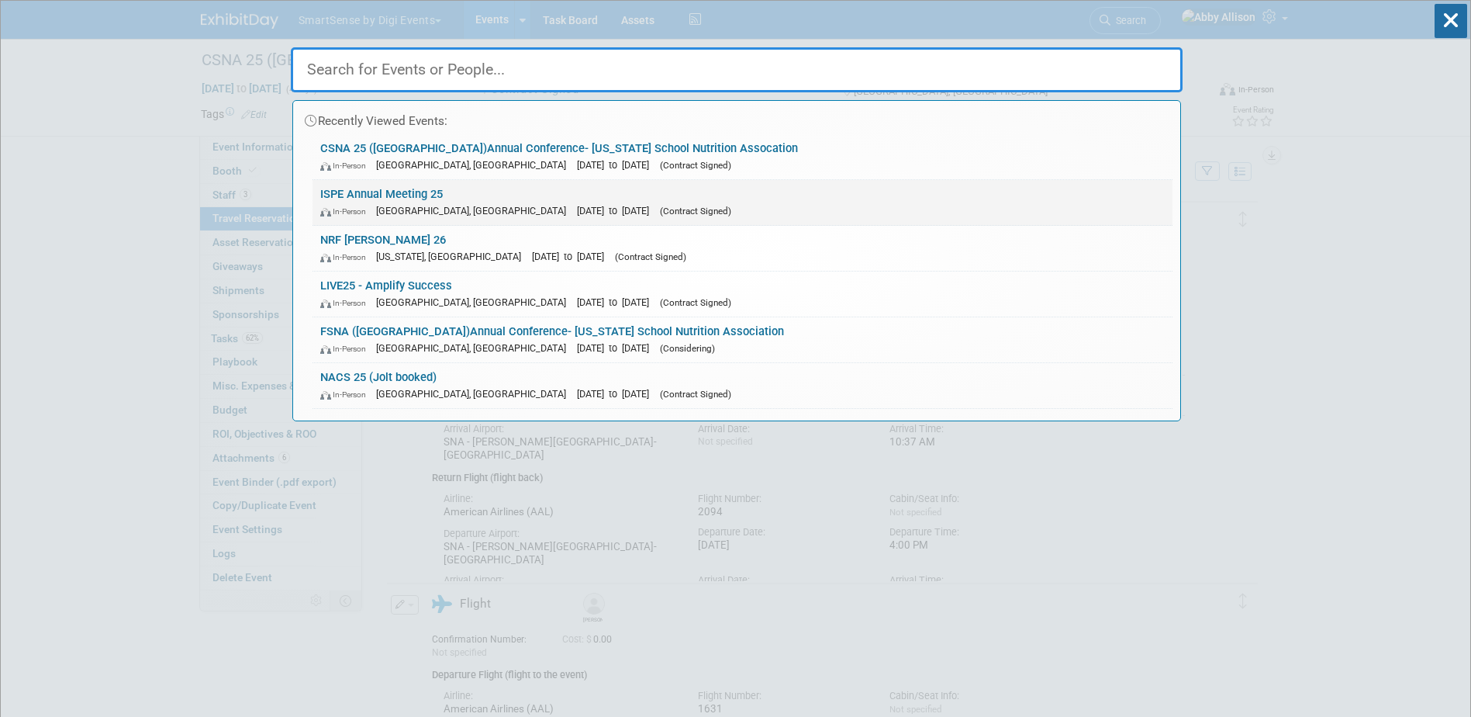
click at [368, 198] on link "ISPE Annual Meeting 25 In-Person Charlotte, NC Oct 26, 2025 to Oct 29, 2025 (Co…" at bounding box center [743, 202] width 860 height 45
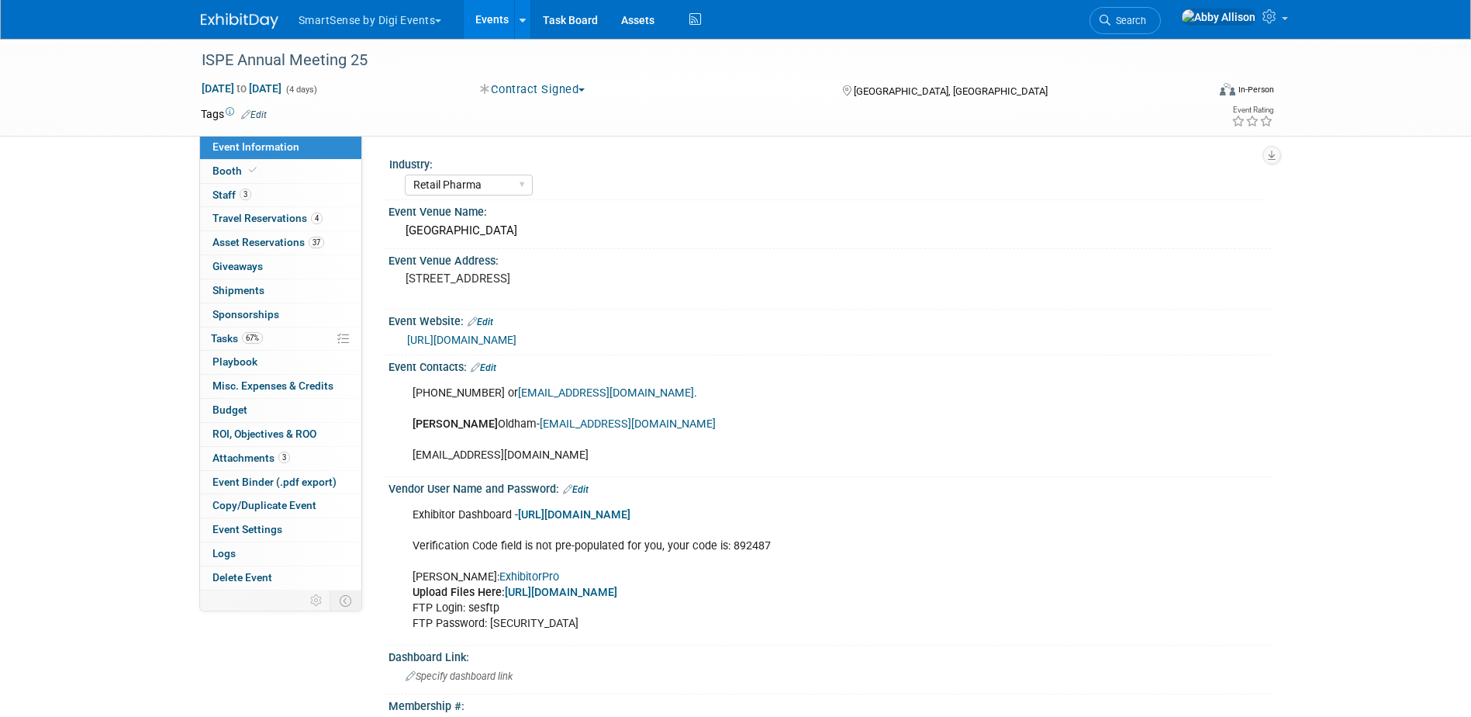
select select "Retail Pharma"
click at [237, 216] on span "Travel Reservations 4" at bounding box center [267, 218] width 110 height 12
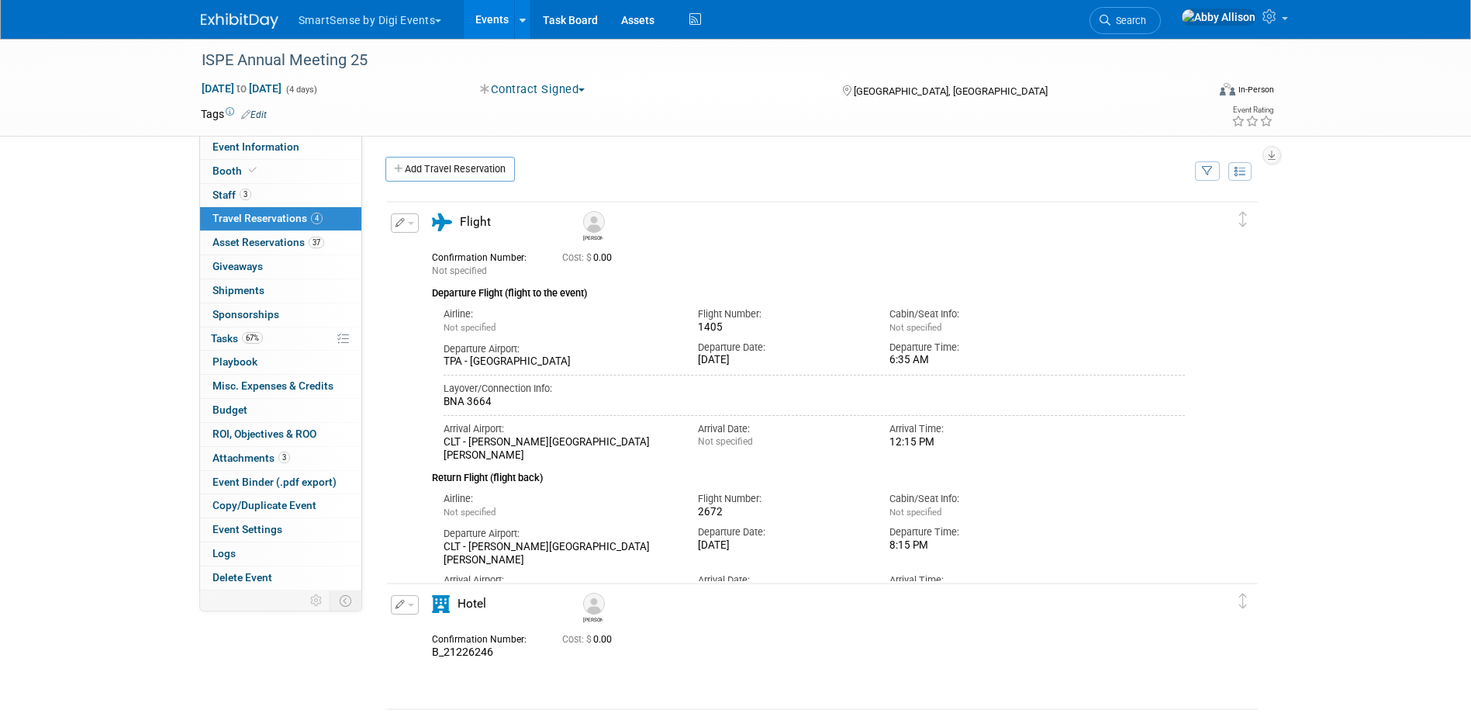
click at [413, 226] on button "button" at bounding box center [405, 222] width 28 height 19
click at [458, 253] on button "Edit Reservation" at bounding box center [457, 250] width 131 height 22
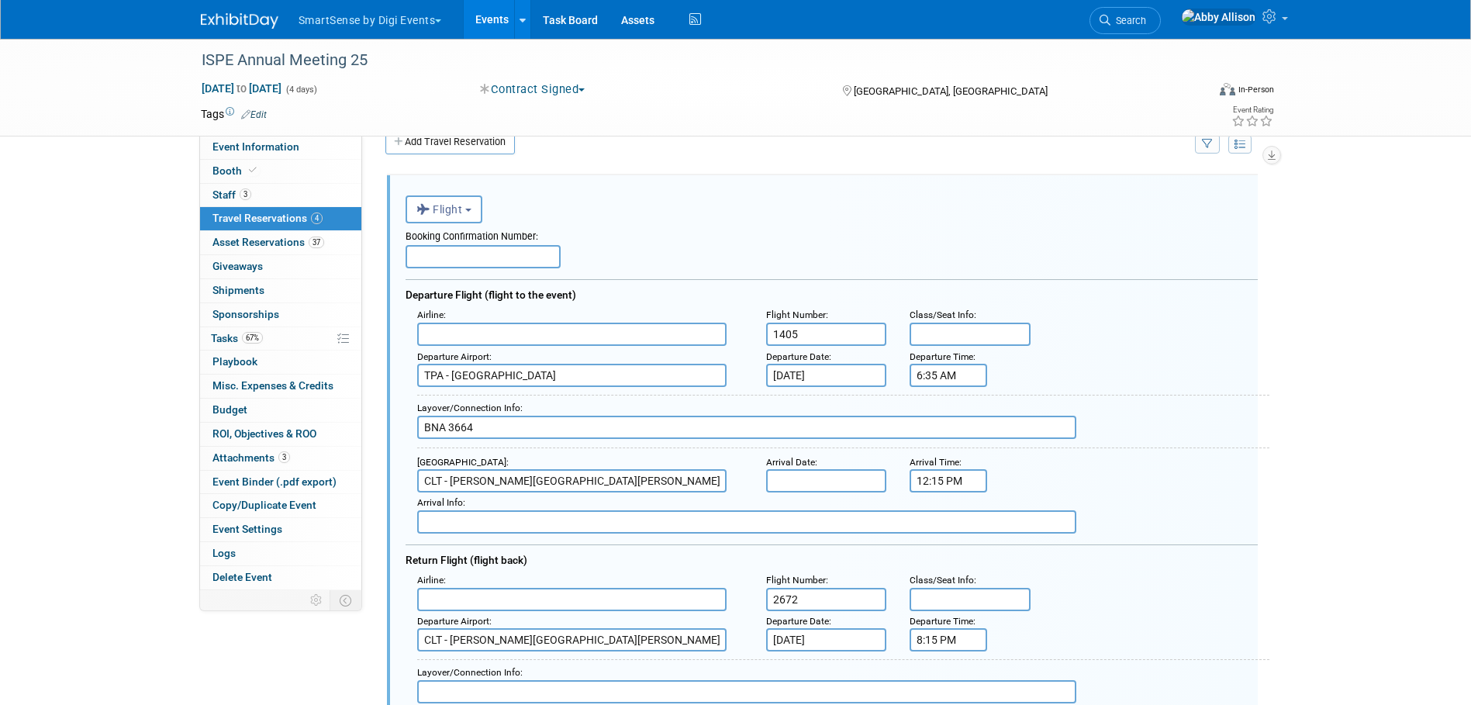
click at [447, 331] on input "text" at bounding box center [571, 334] width 309 height 23
click at [482, 363] on span "JetB lue Airways (JBU)" at bounding box center [579, 359] width 323 height 24
type input "JetBlue Airways (JBU)"
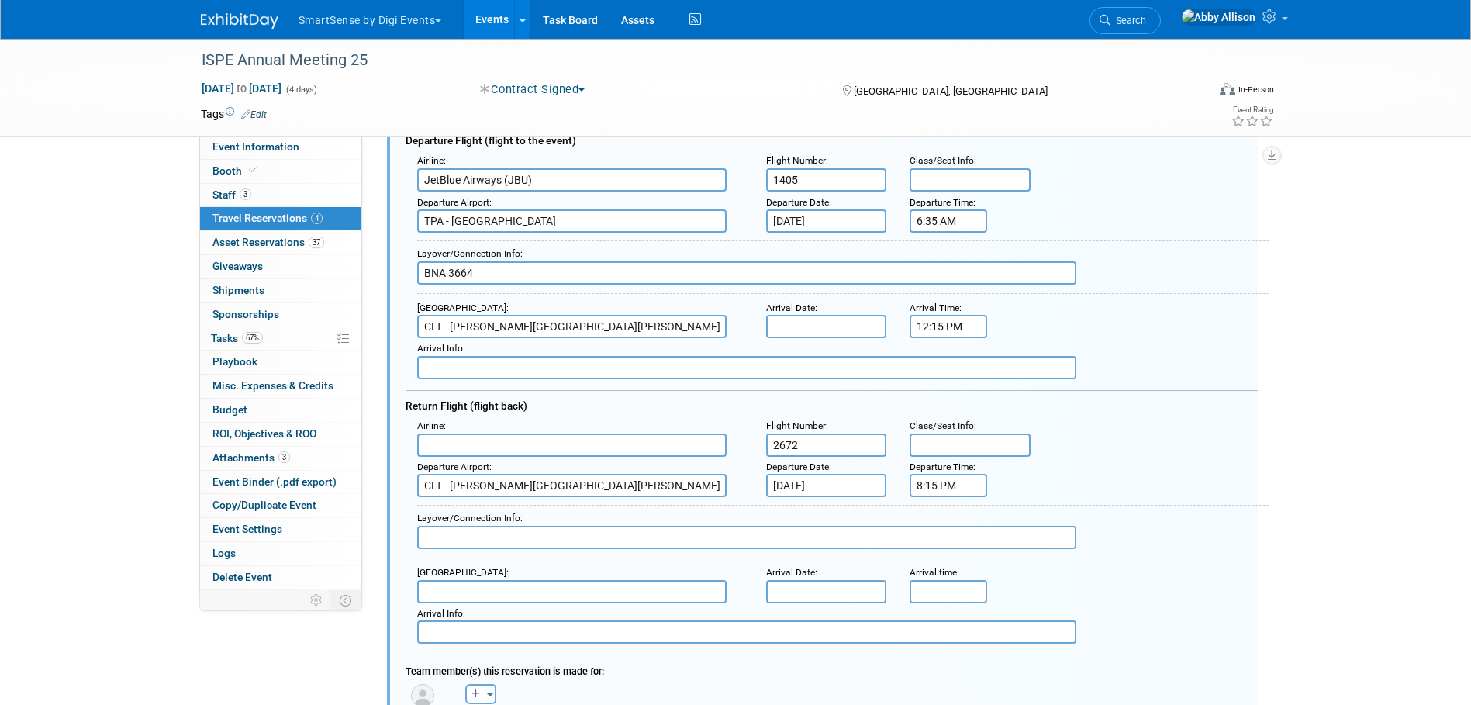
scroll to position [182, 0]
click at [470, 442] on input "text" at bounding box center [571, 444] width 309 height 23
click at [487, 471] on span "JetB lue Airways (JBU)" at bounding box center [579, 469] width 323 height 24
type input "JetBlue Airways (JBU)"
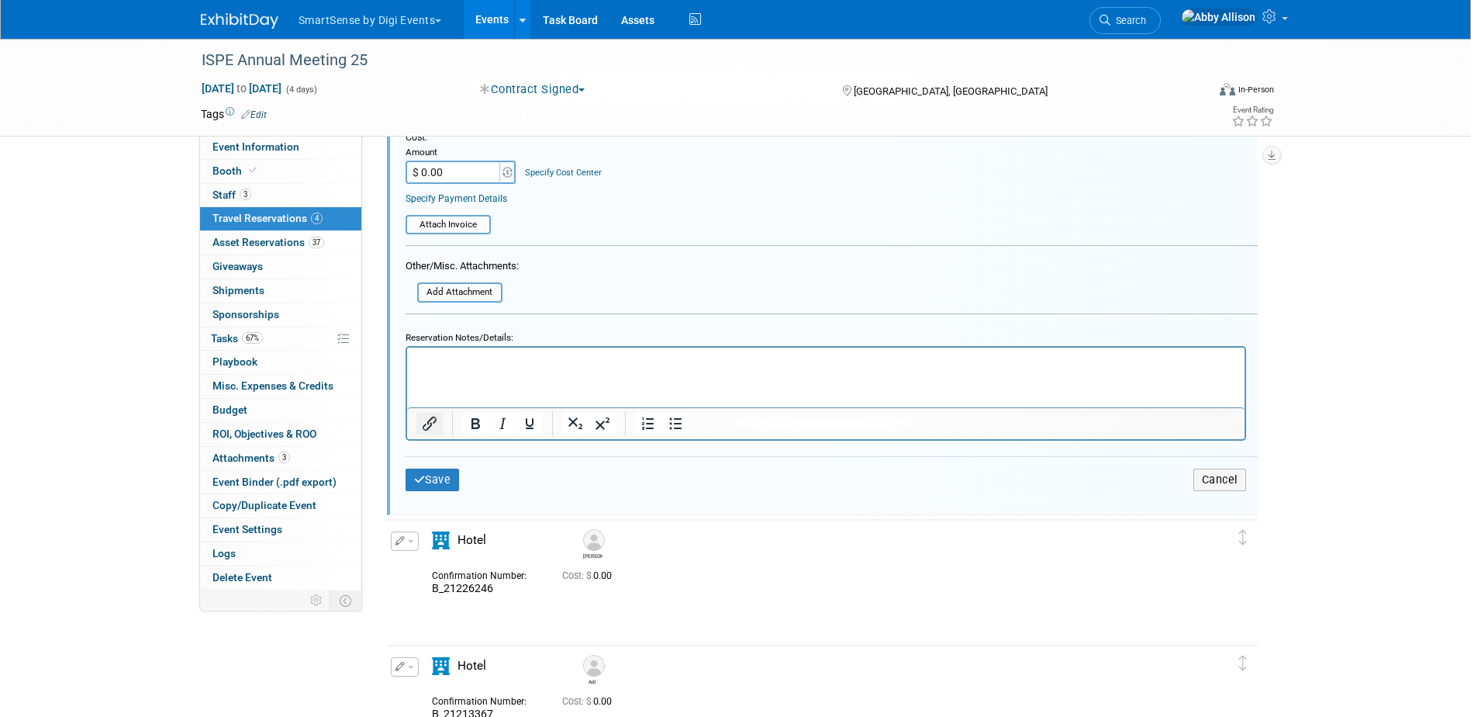
scroll to position [775, 0]
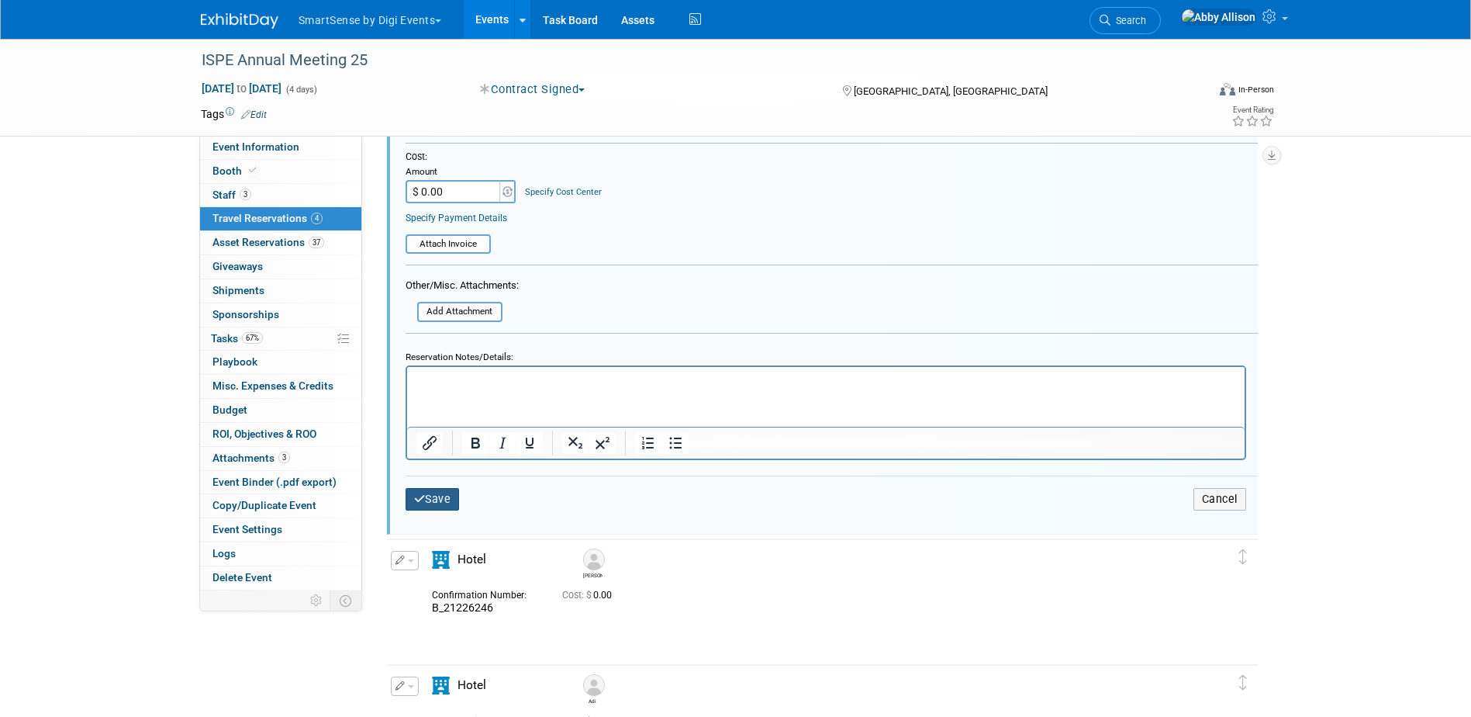
click at [425, 499] on button "Save" at bounding box center [433, 499] width 54 height 22
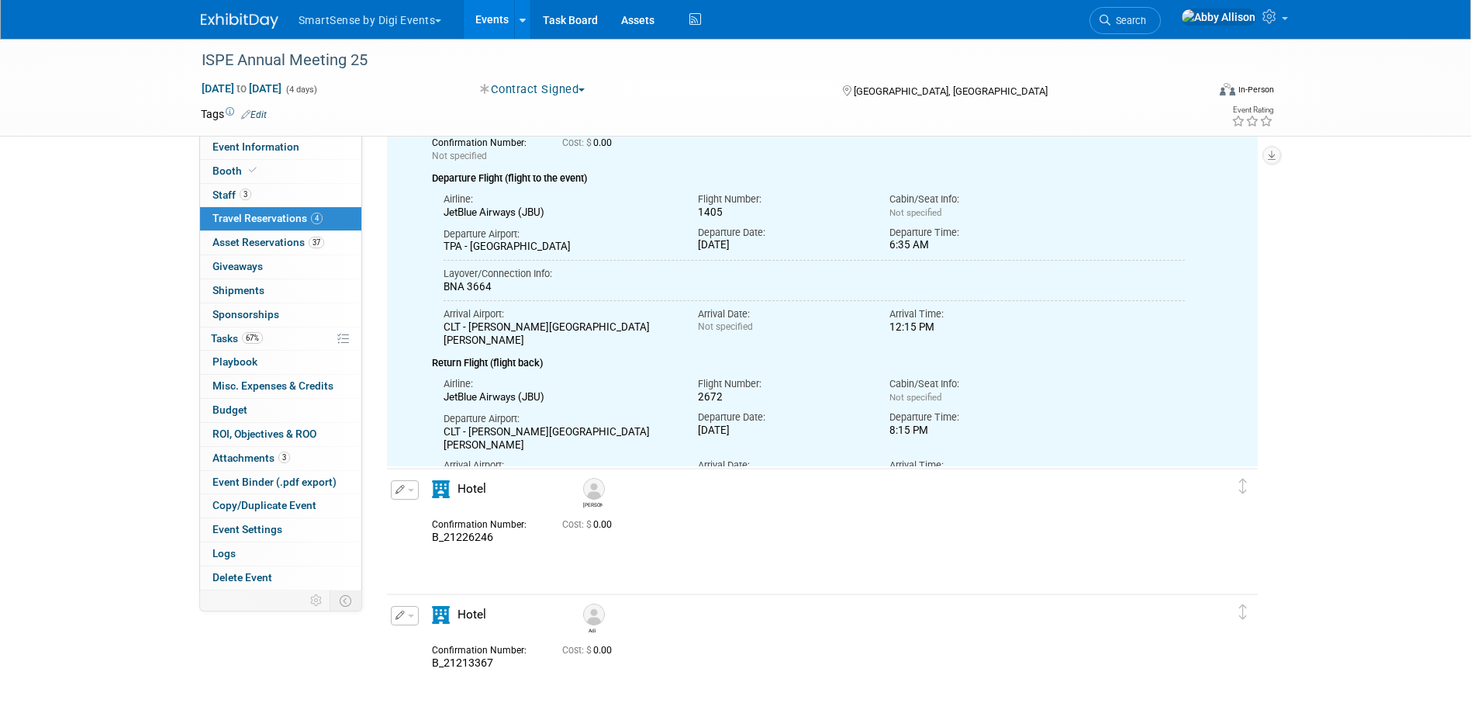
scroll to position [27, 0]
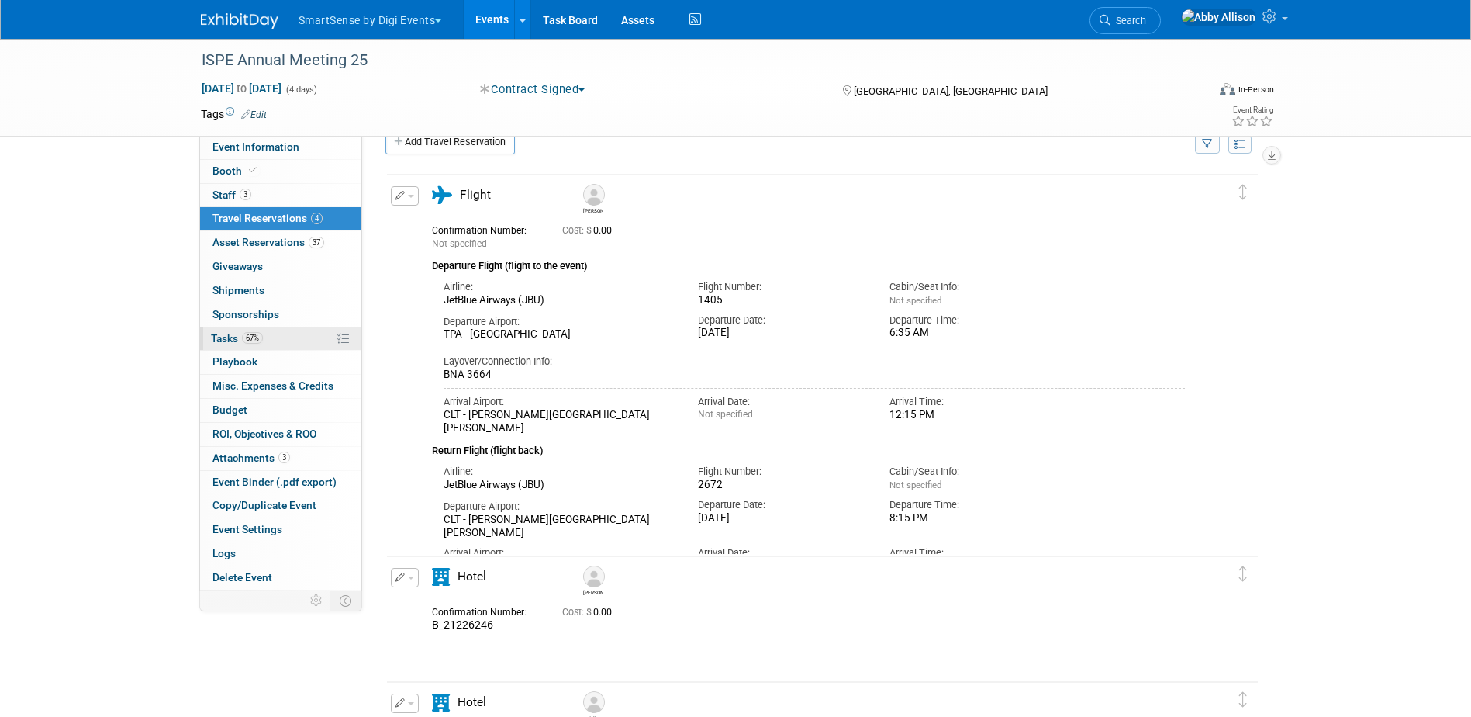
click at [219, 329] on link "67% Tasks 67%" at bounding box center [280, 338] width 161 height 23
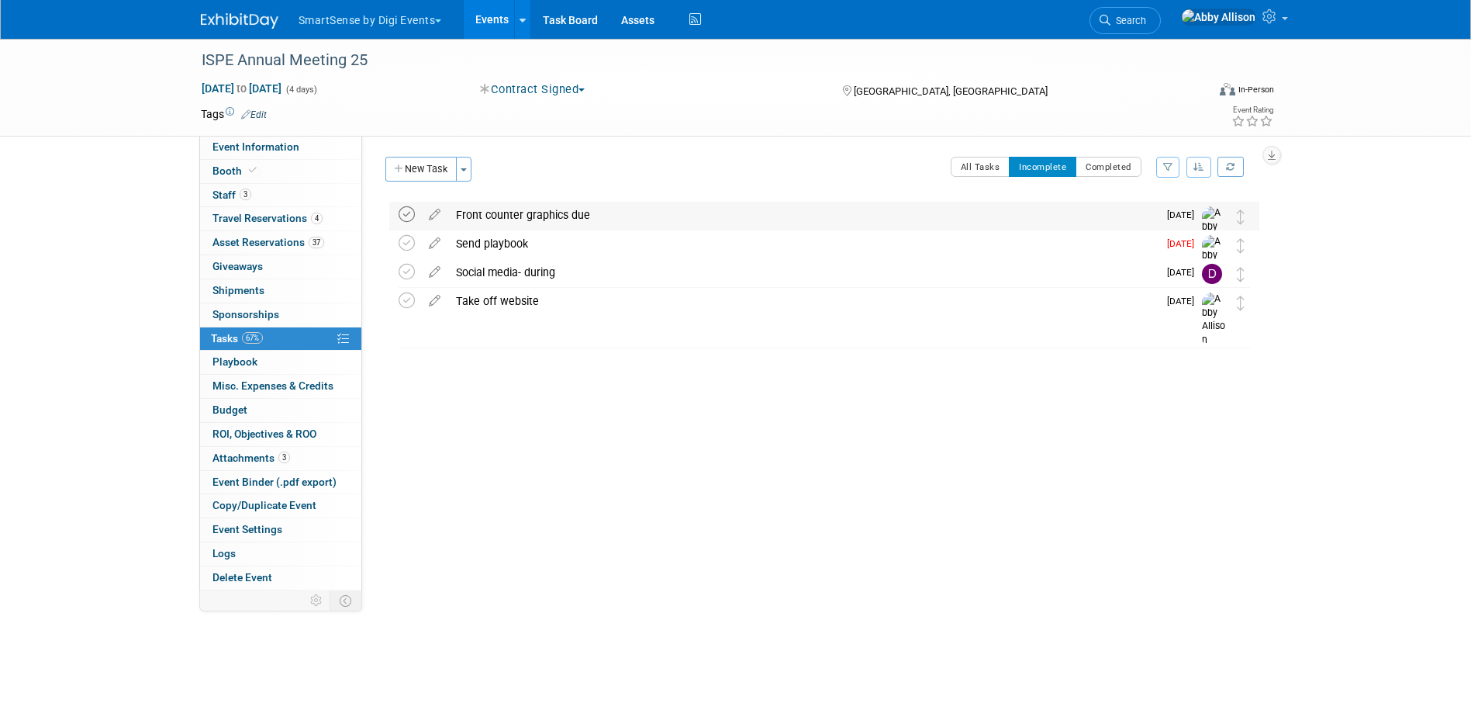
click at [407, 213] on icon at bounding box center [407, 214] width 16 height 16
click at [437, 214] on icon at bounding box center [434, 211] width 27 height 19
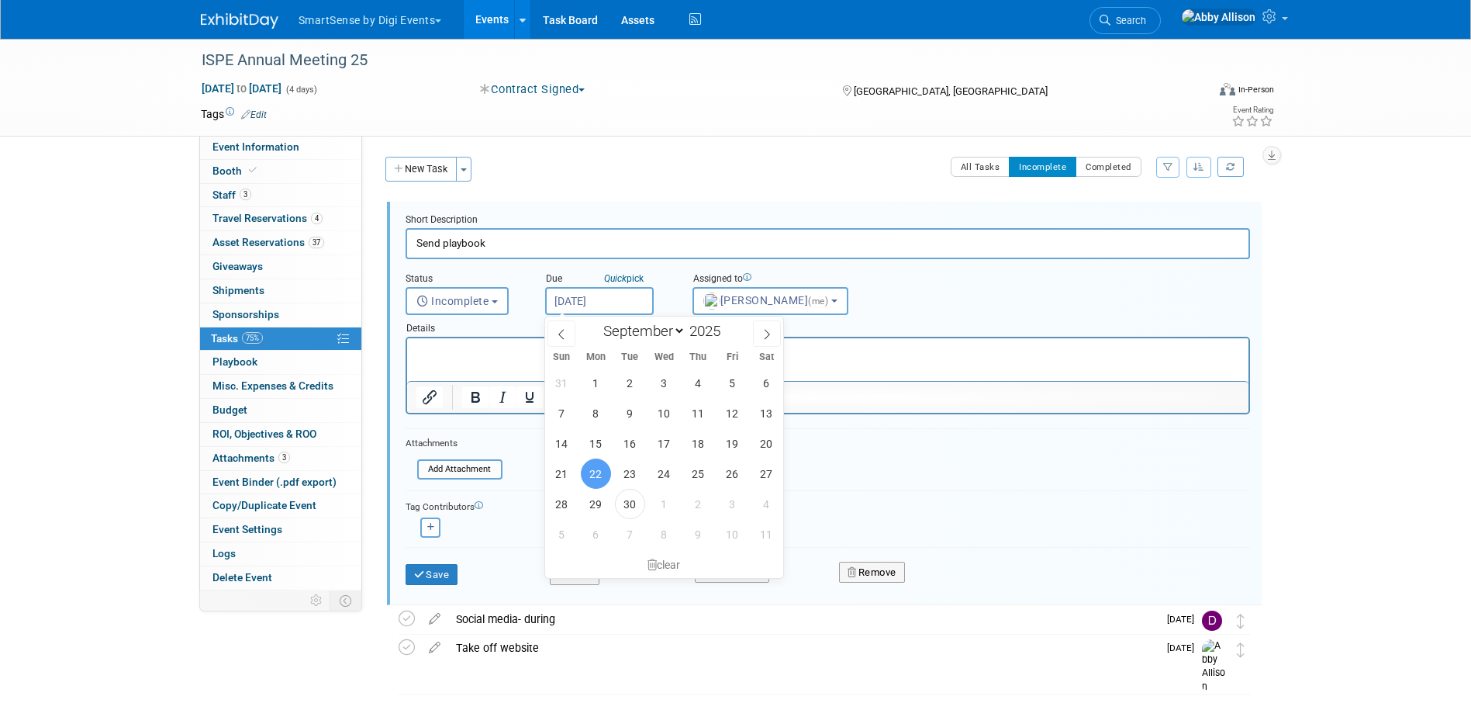
click at [610, 303] on input "Sep 22, 2025" at bounding box center [599, 301] width 109 height 28
click at [772, 336] on icon at bounding box center [766, 334] width 11 height 11
select select "9"
click at [596, 477] on span "20" at bounding box center [596, 473] width 30 height 30
type input "Oct 20, 2025"
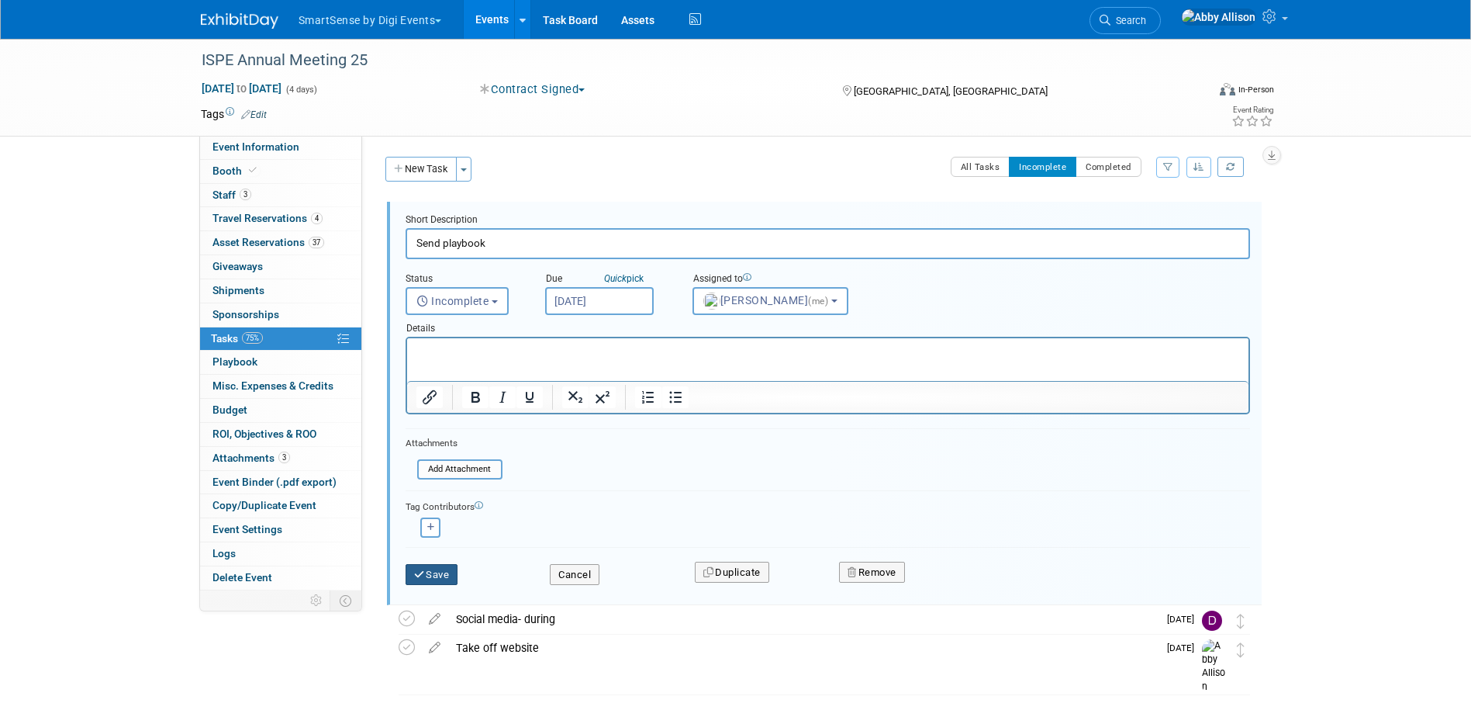
click at [433, 575] on button "Save" at bounding box center [432, 575] width 53 height 22
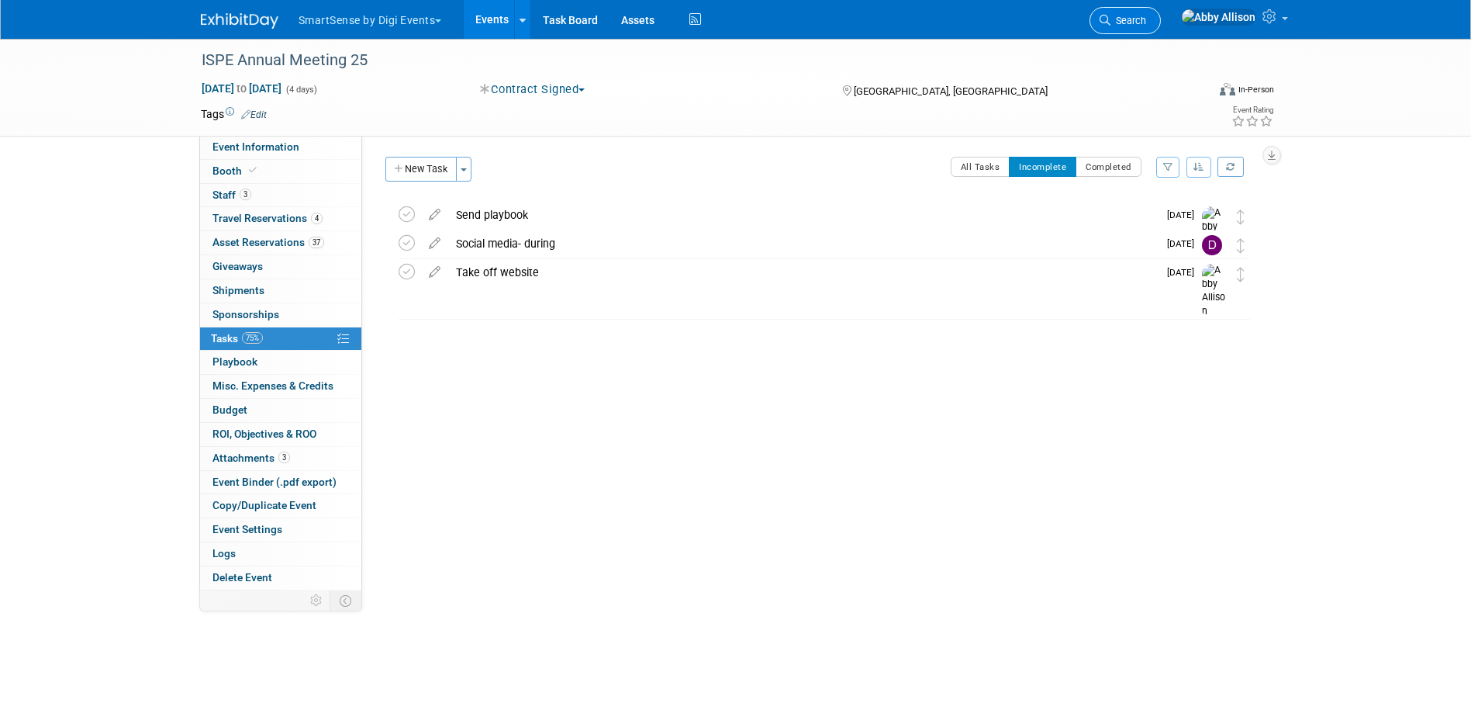
click at [1161, 11] on link "Search" at bounding box center [1124, 20] width 71 height 27
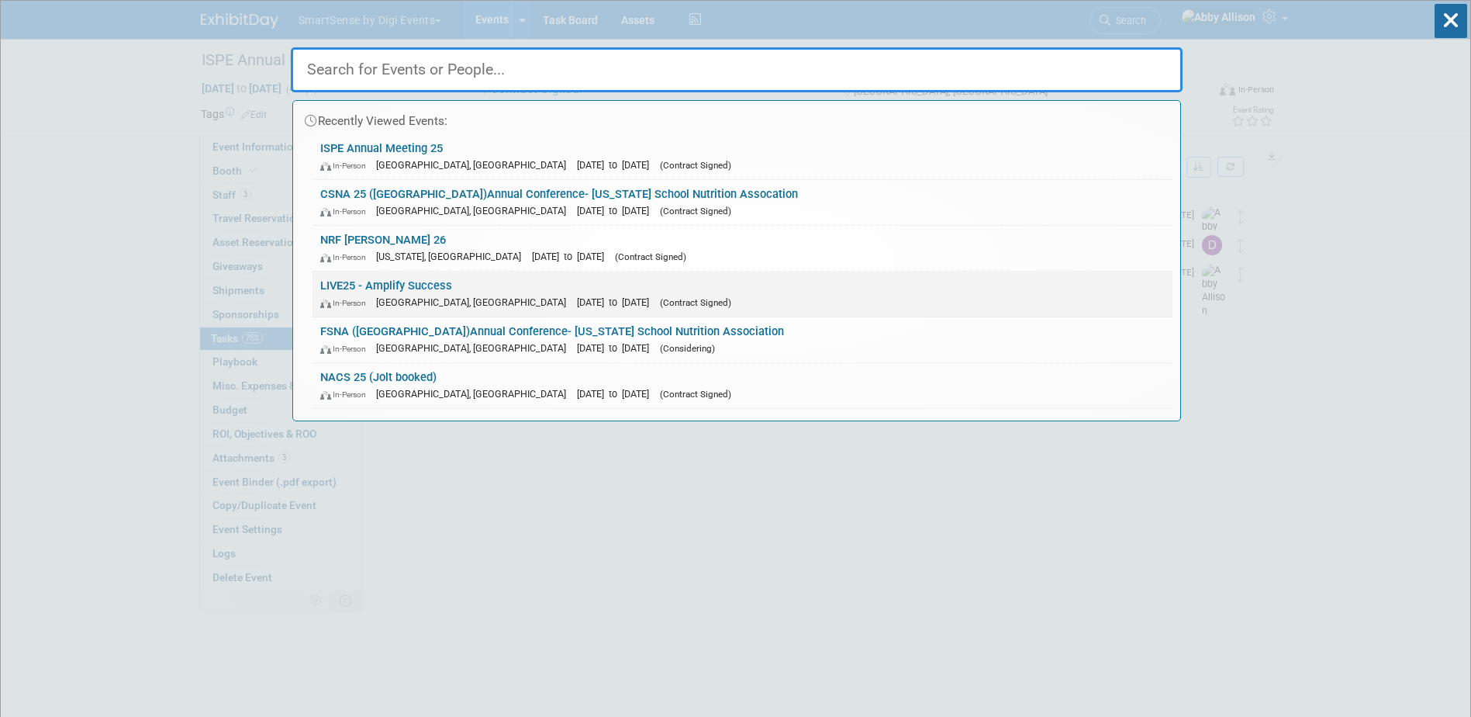
click at [354, 281] on link "LIVE25 - Amplify Success In-Person Nashville, TN Oct 21, 2025 to Oct 24, 2025 (…" at bounding box center [743, 293] width 860 height 45
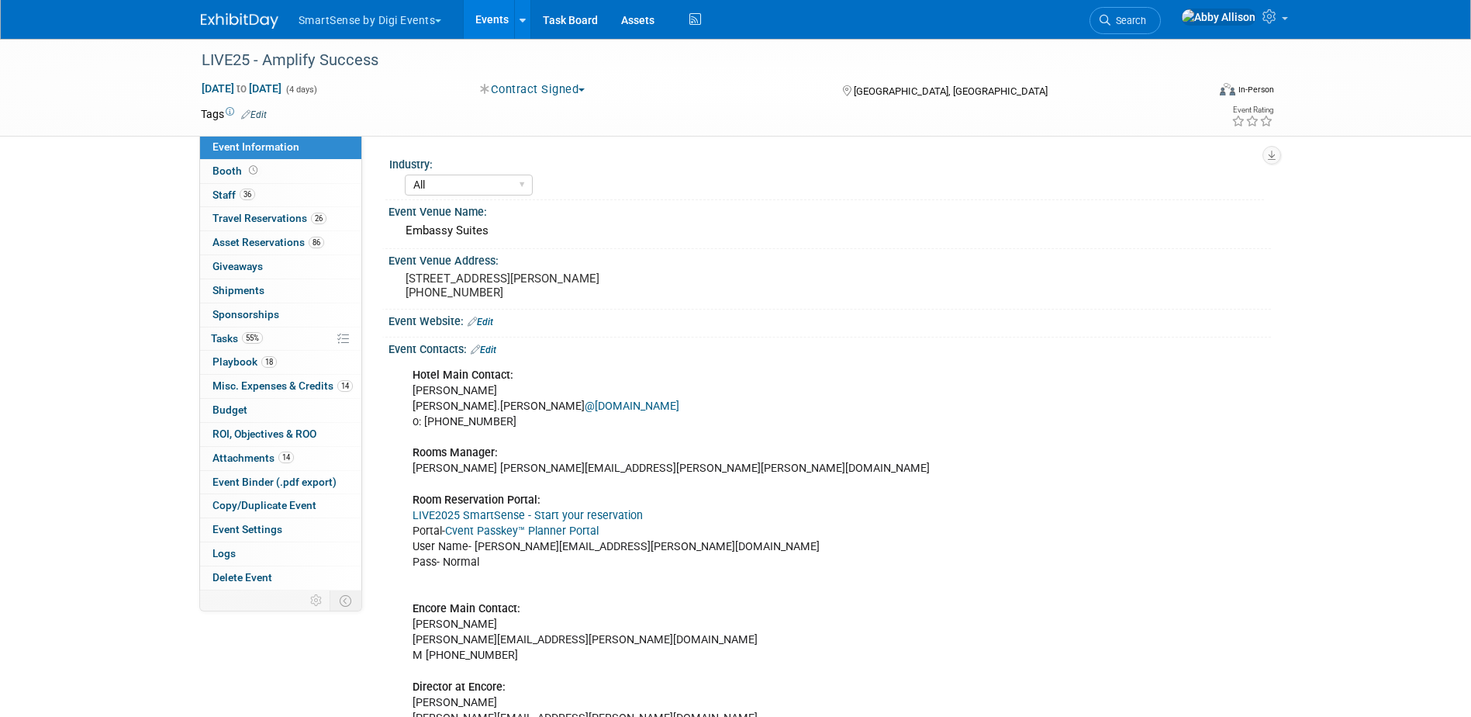
select select "All"
click at [246, 337] on span "55%" at bounding box center [252, 338] width 21 height 12
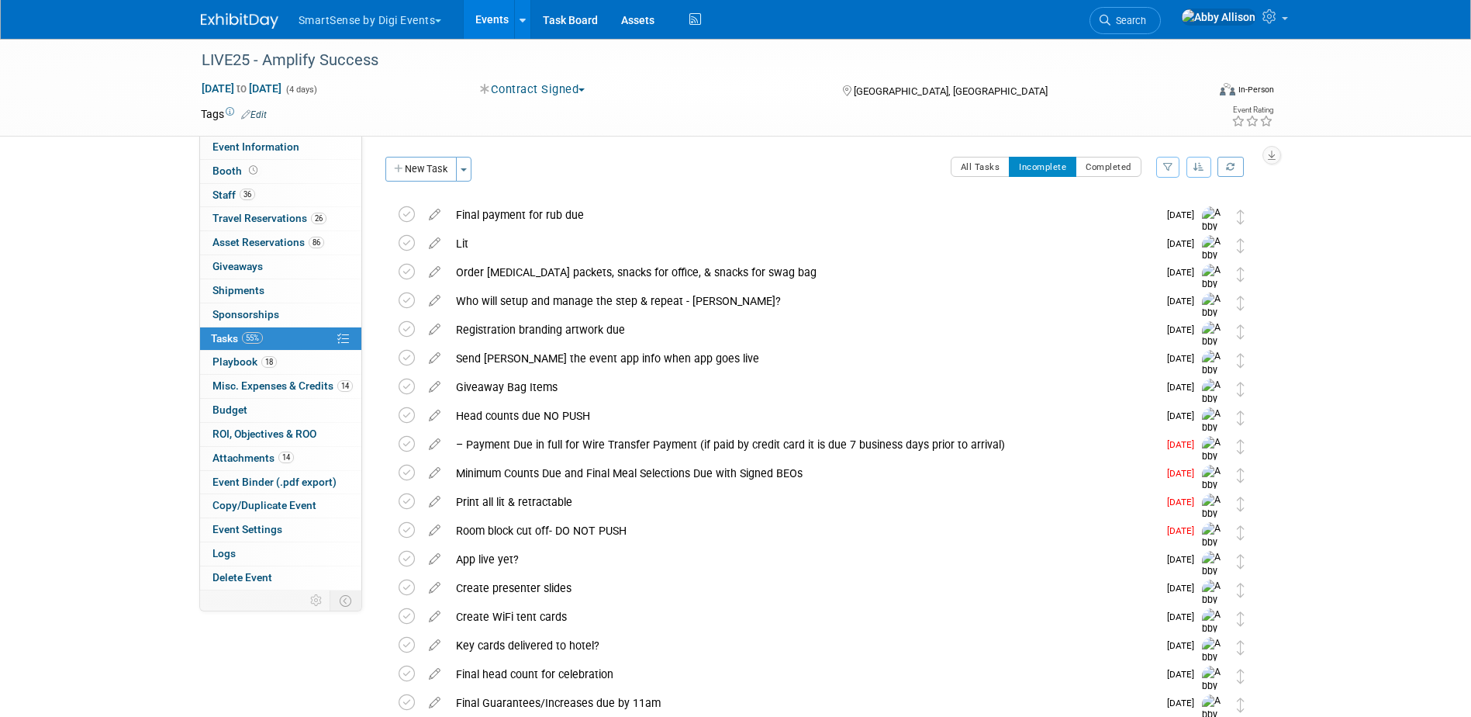
click at [1186, 170] on button "button" at bounding box center [1198, 167] width 25 height 21
click at [1112, 240] on icon at bounding box center [1108, 238] width 16 height 11
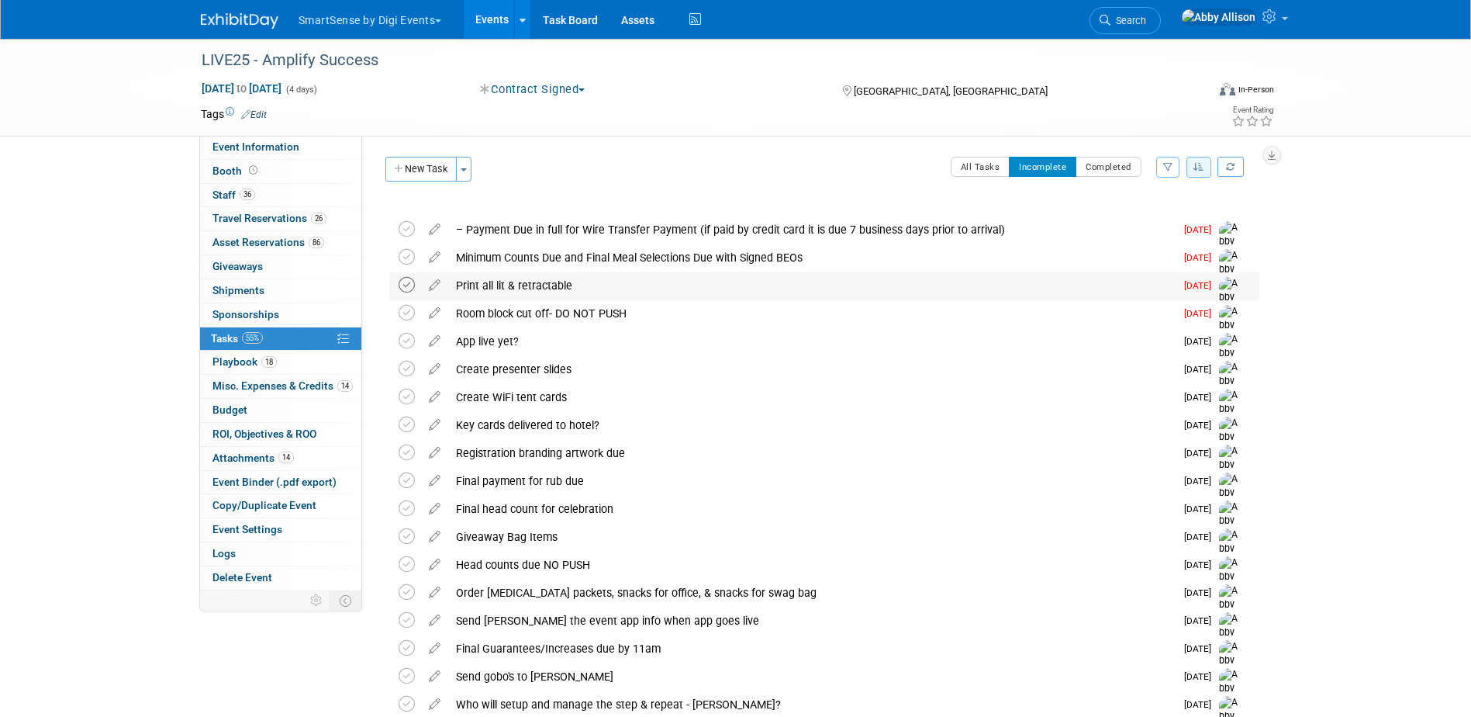
click at [411, 286] on icon at bounding box center [407, 285] width 16 height 16
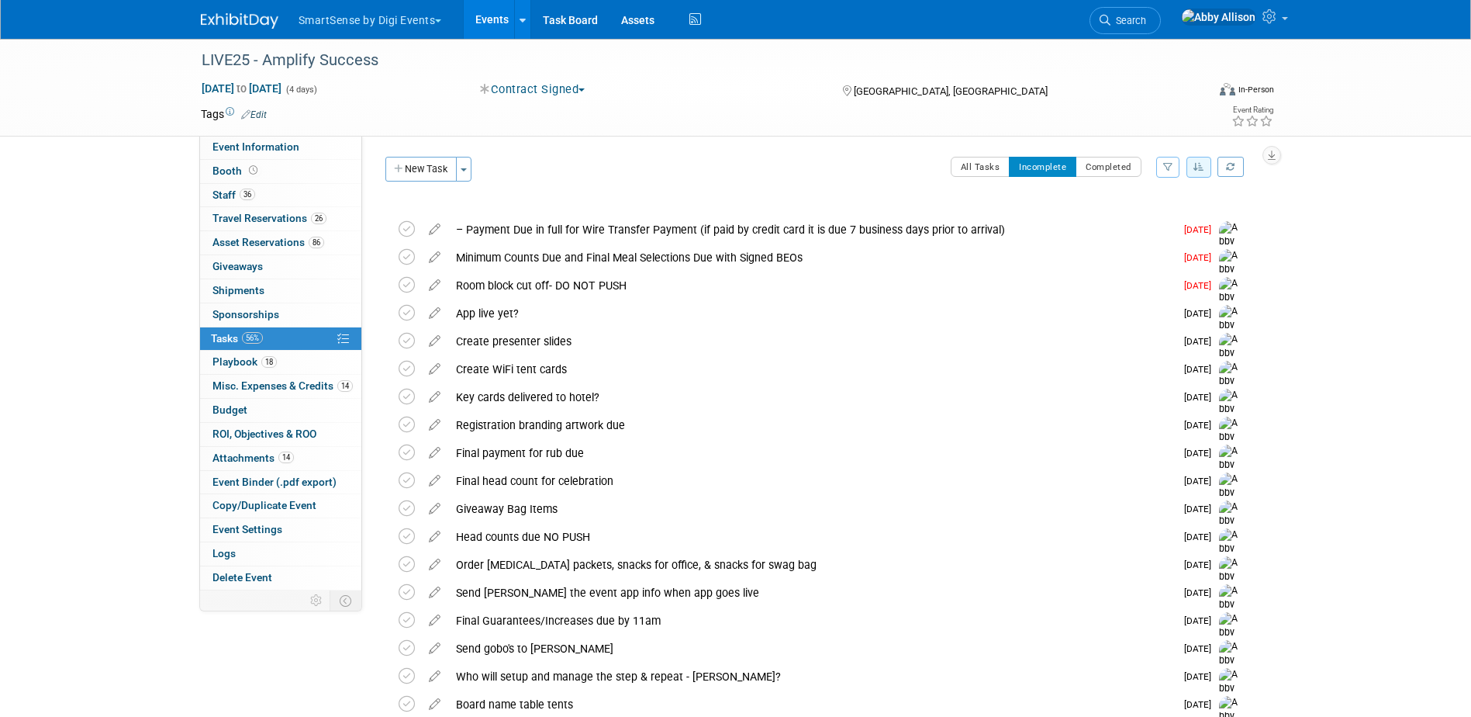
click at [411, 286] on icon at bounding box center [407, 285] width 16 height 16
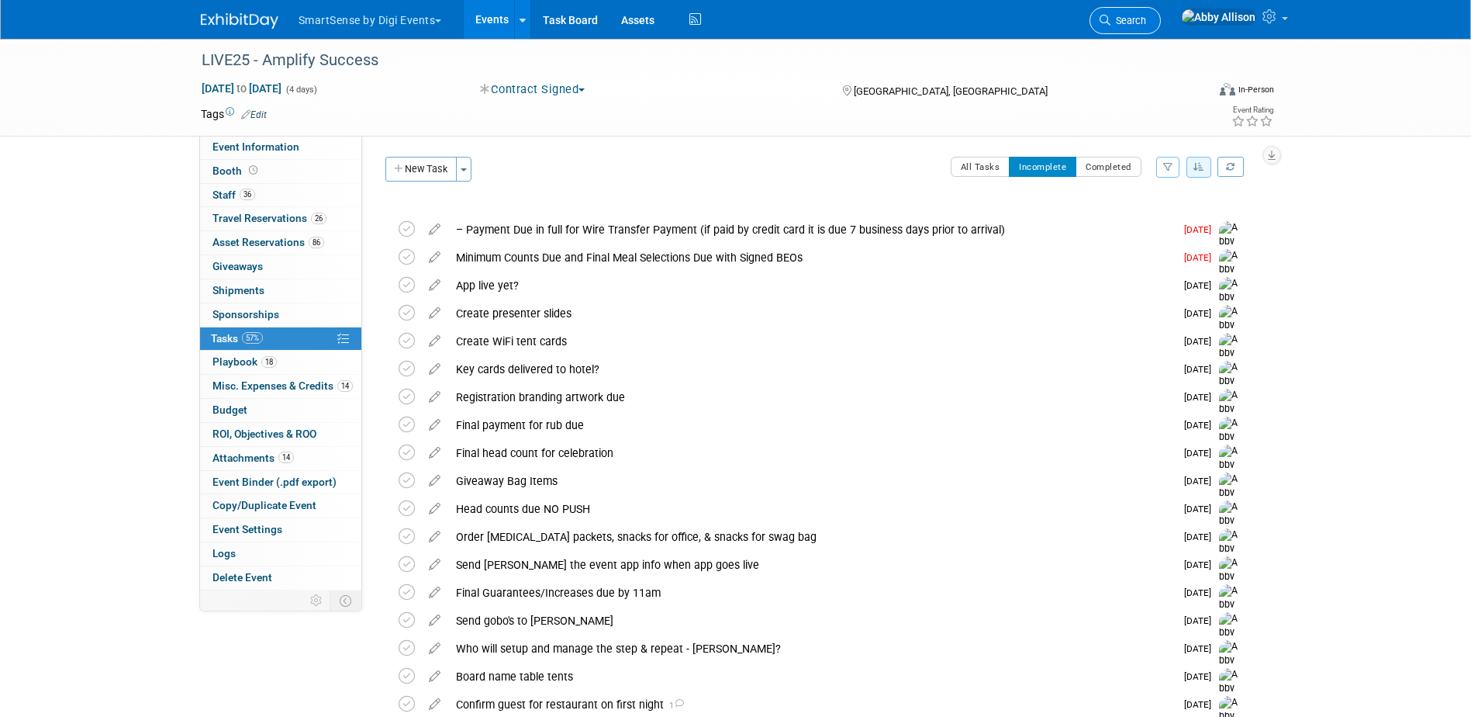
click at [1146, 16] on span "Search" at bounding box center [1128, 21] width 36 height 12
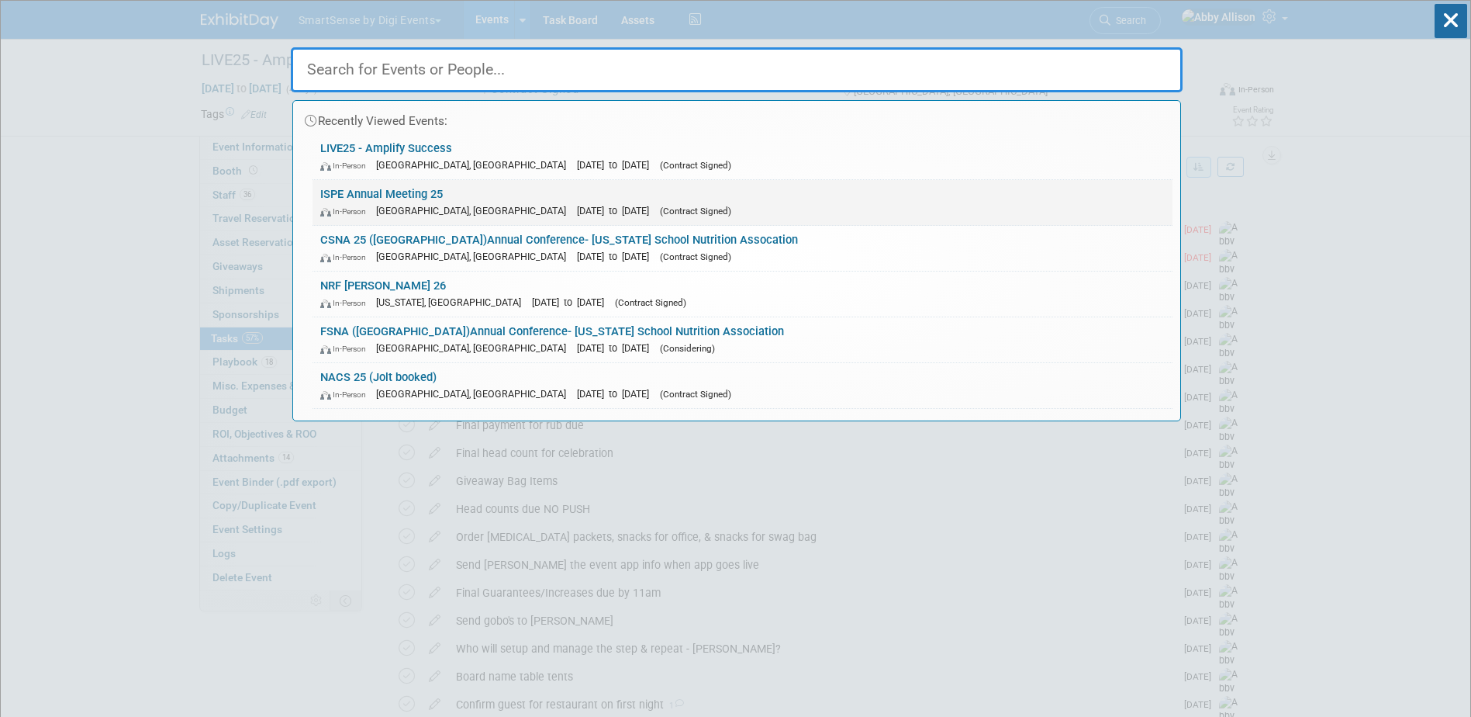
click at [341, 188] on link "ISPE Annual Meeting 25 In-Person Charlotte, NC Oct 26, 2025 to Oct 29, 2025 (Co…" at bounding box center [743, 202] width 860 height 45
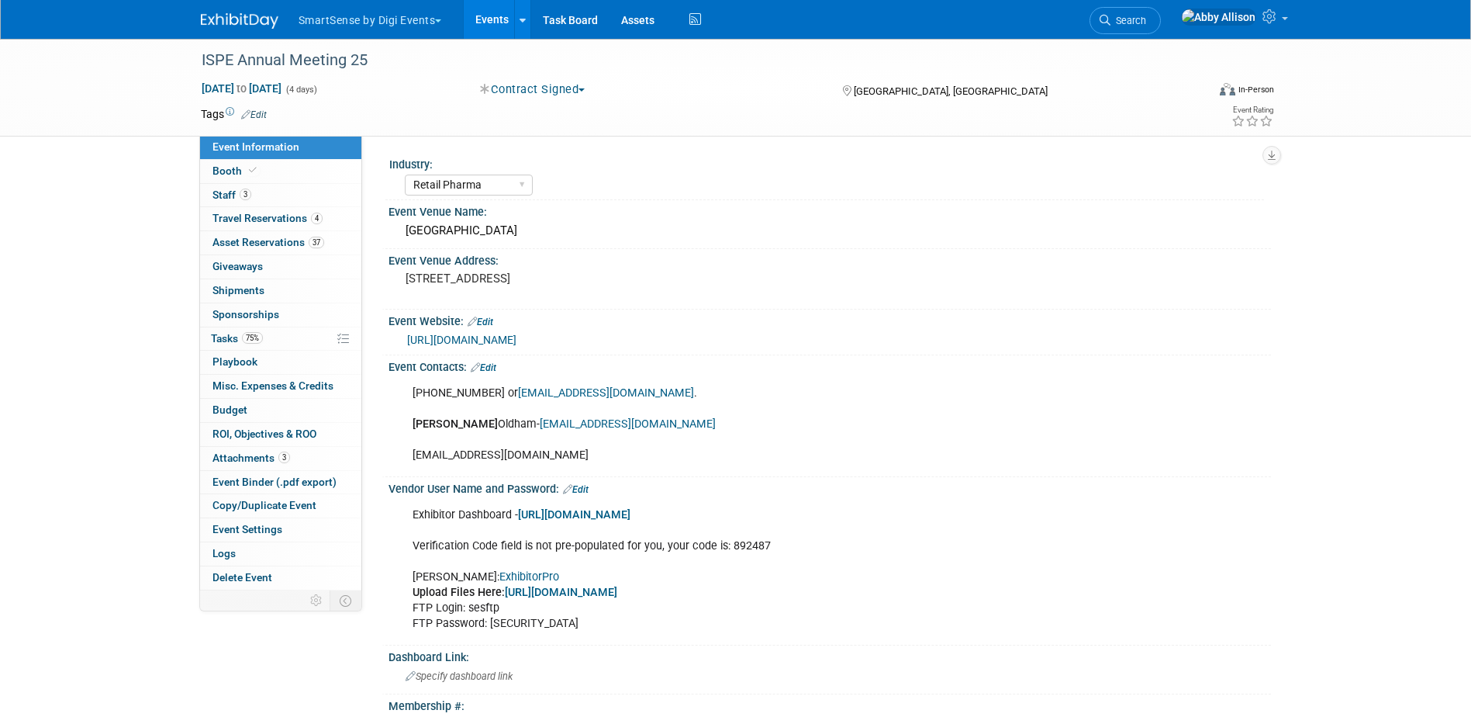
select select "Retail Pharma"
click at [235, 216] on span "Travel Reservations 4" at bounding box center [267, 218] width 110 height 12
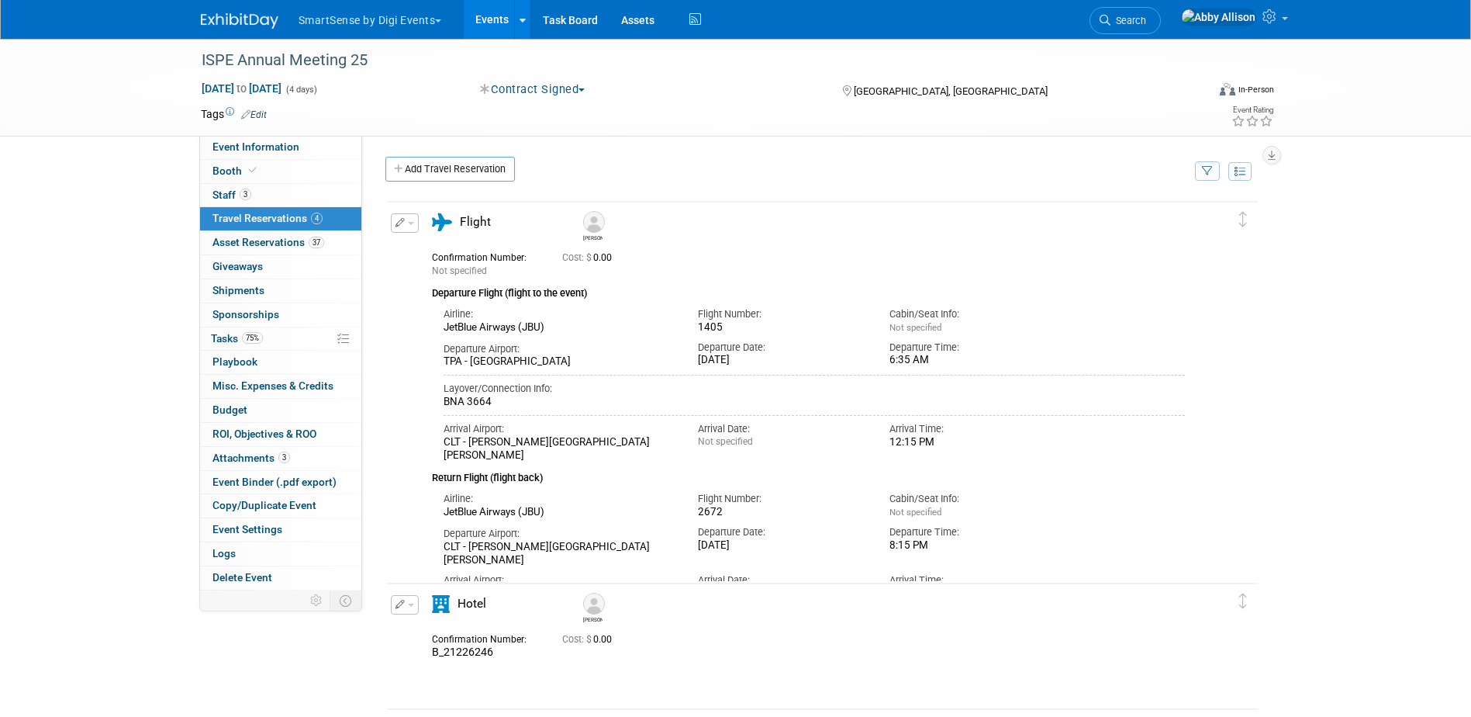
click at [485, 13] on link "Events" at bounding box center [492, 19] width 57 height 39
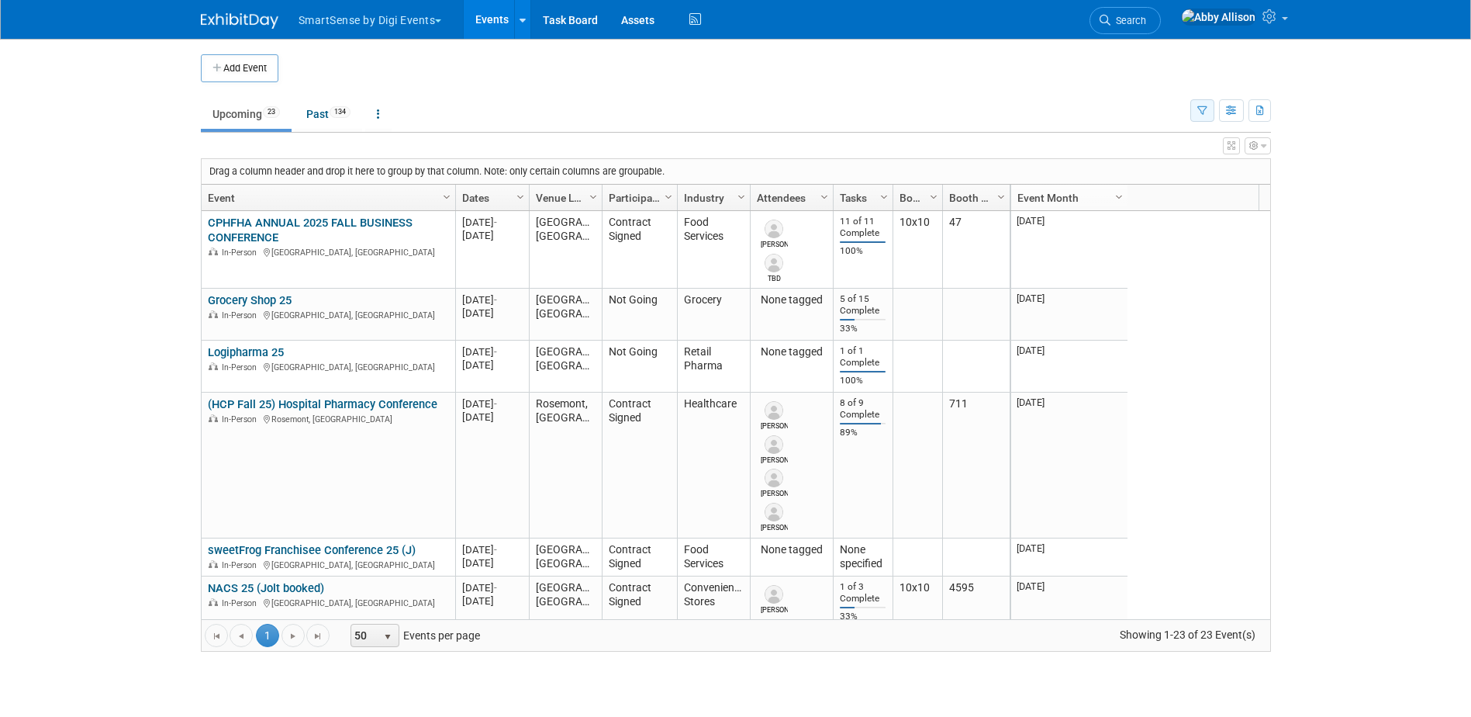
click at [1207, 113] on button "button" at bounding box center [1202, 110] width 24 height 22
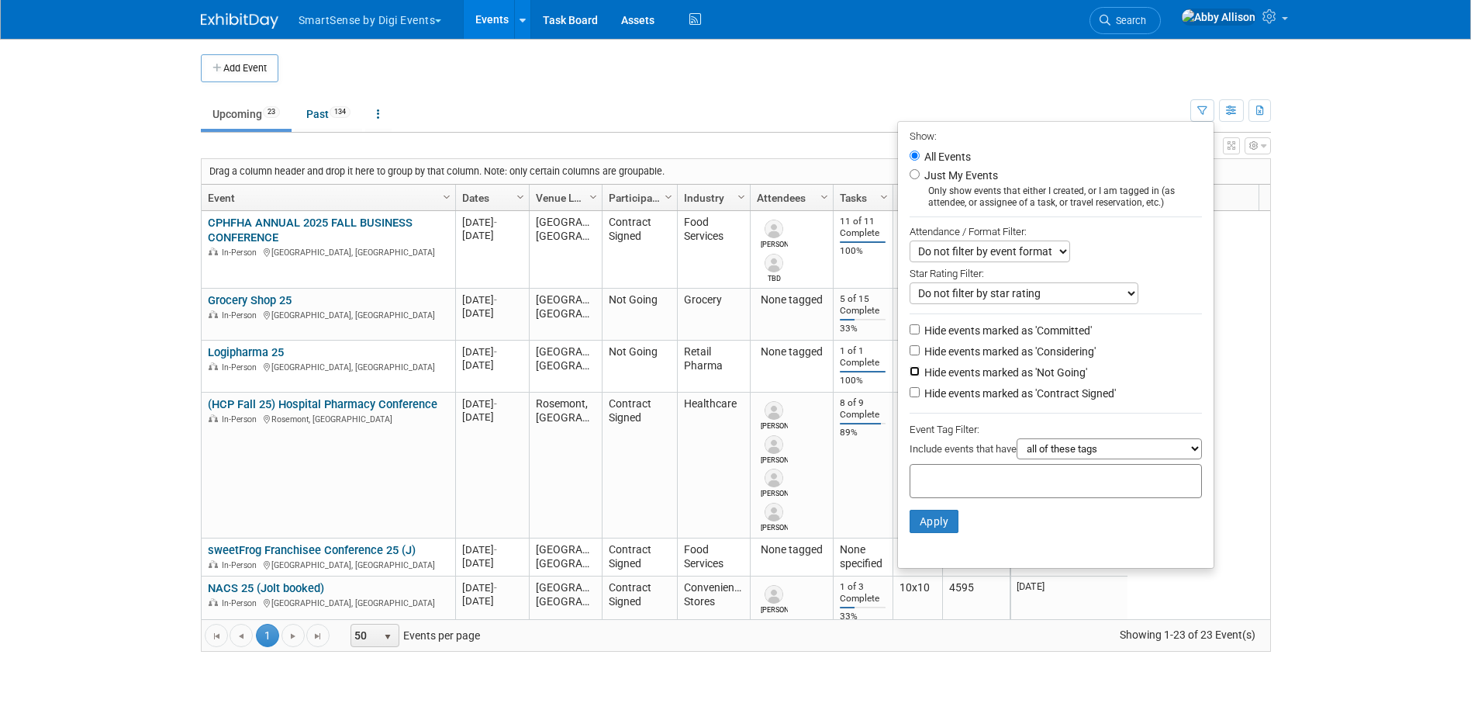
click at [910, 374] on input "Hide events marked as 'Not Going'" at bounding box center [915, 371] width 10 height 10
checkbox input "true"
click at [936, 524] on button "Apply" at bounding box center [935, 520] width 50 height 23
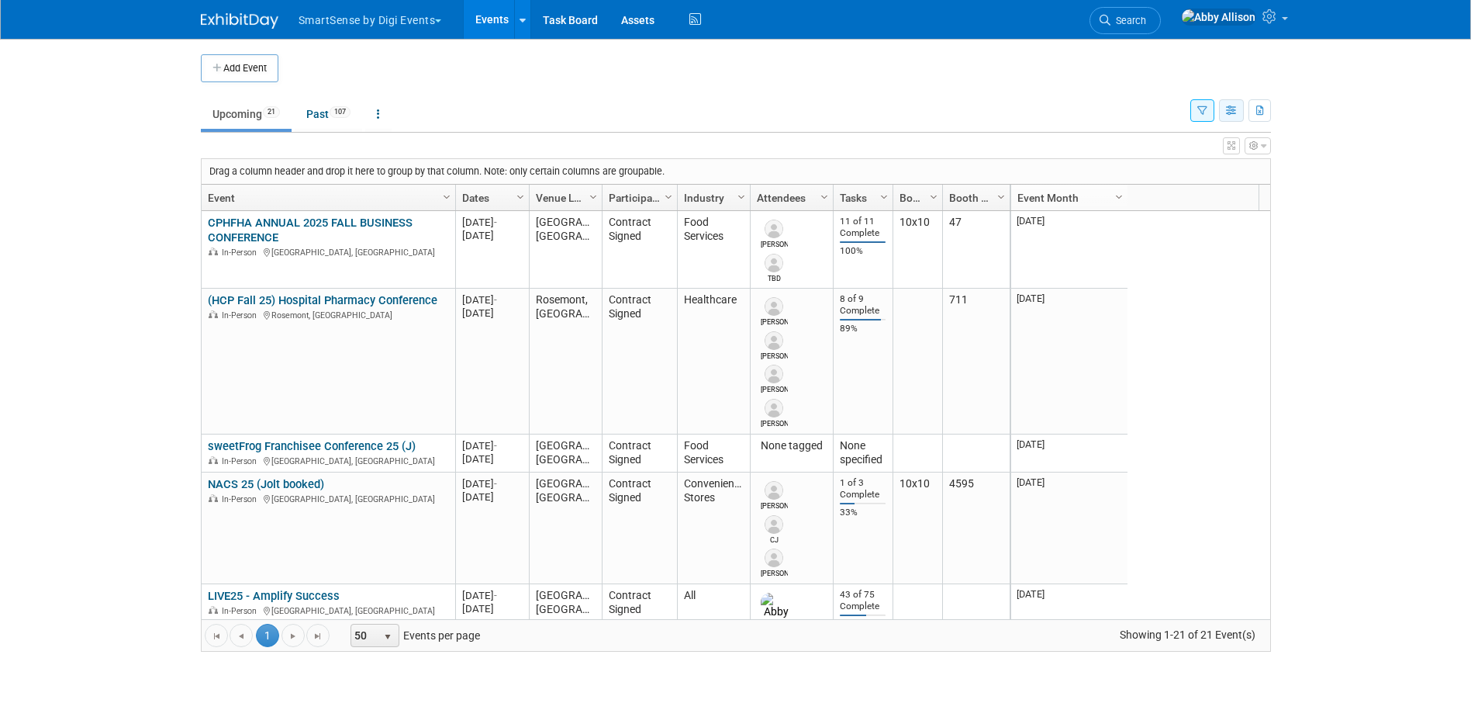
click at [1224, 112] on button "button" at bounding box center [1231, 110] width 25 height 22
click at [1183, 171] on link "List View" at bounding box center [1166, 165] width 130 height 22
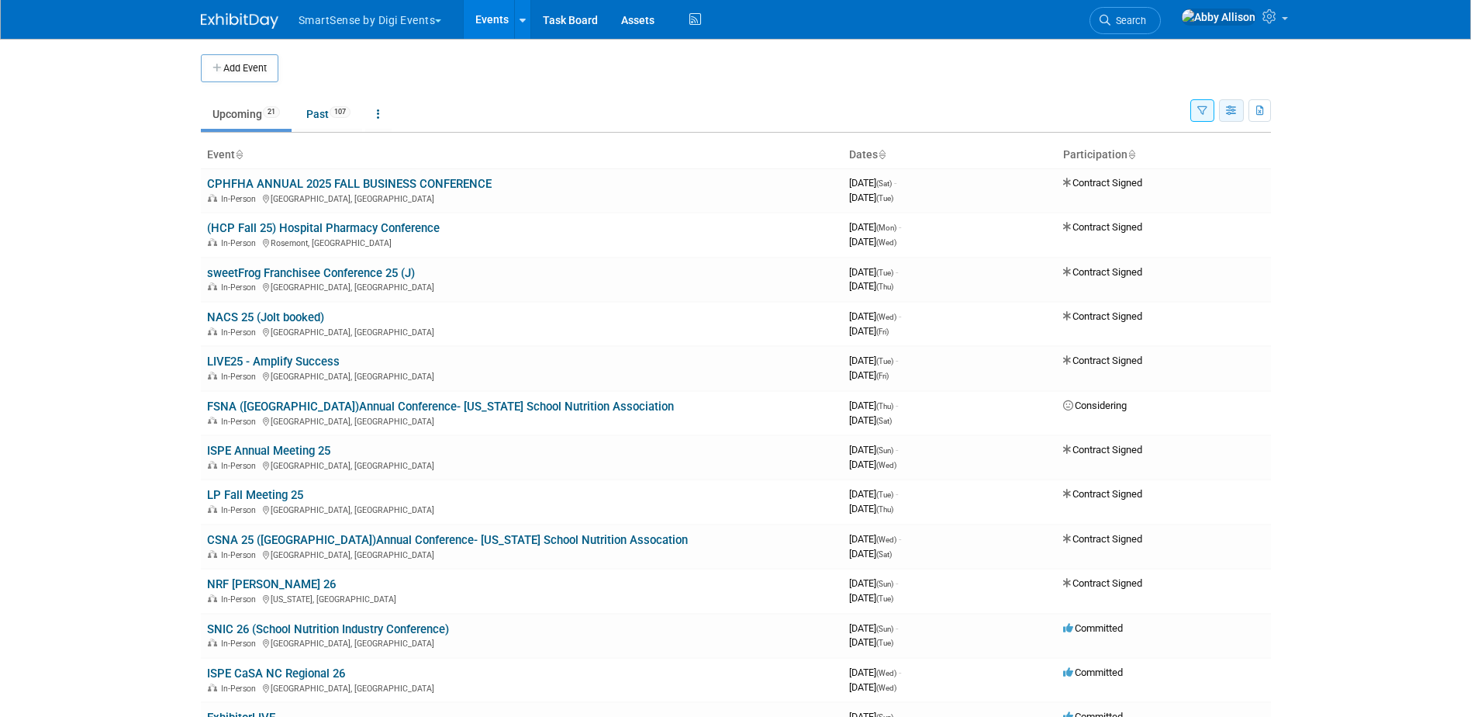
click at [1226, 109] on icon "button" at bounding box center [1232, 111] width 12 height 10
click at [1174, 230] on link "Expert Grid" at bounding box center [1166, 237] width 130 height 22
